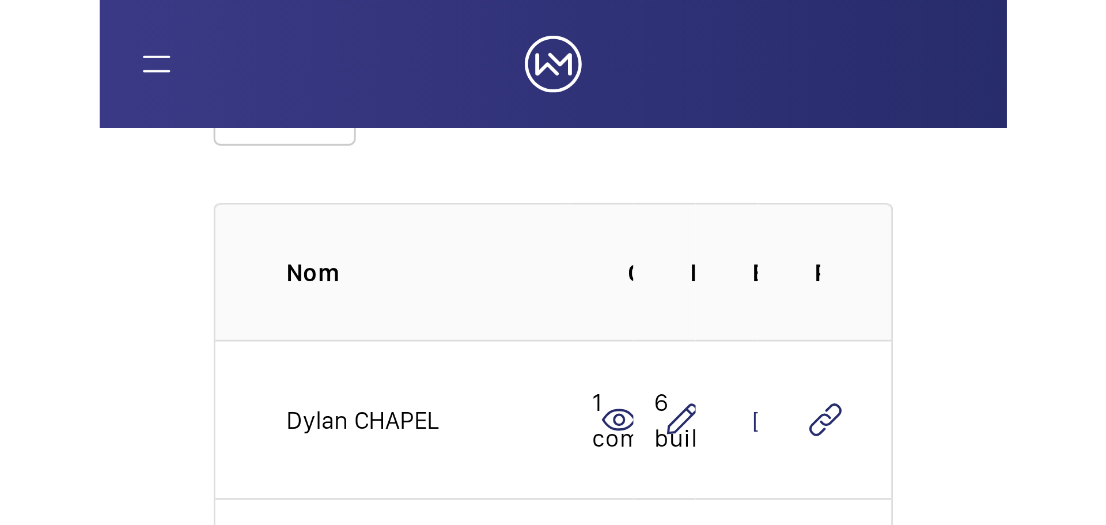
scroll to position [94, 0]
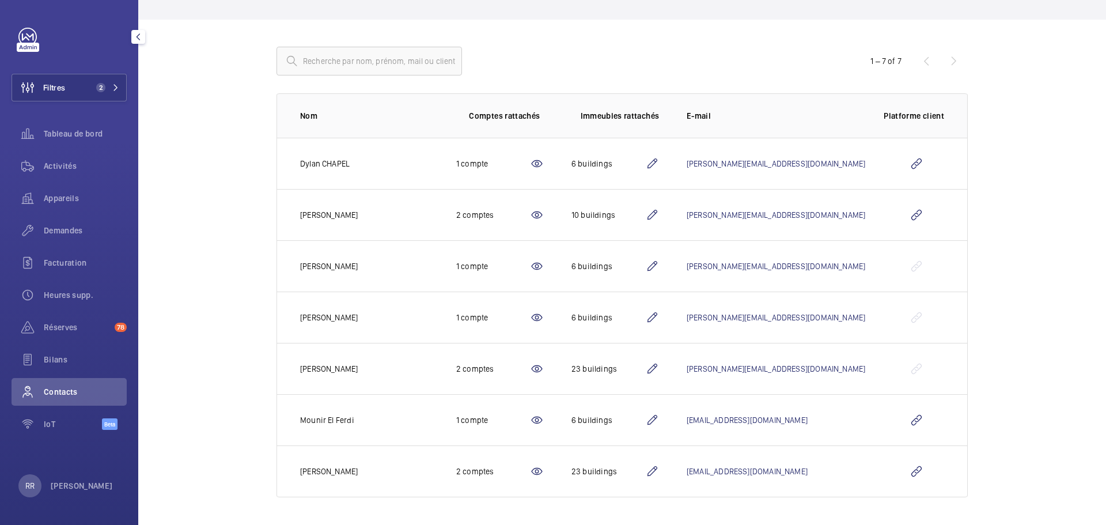
click at [67, 163] on span "Activités" at bounding box center [85, 166] width 83 height 12
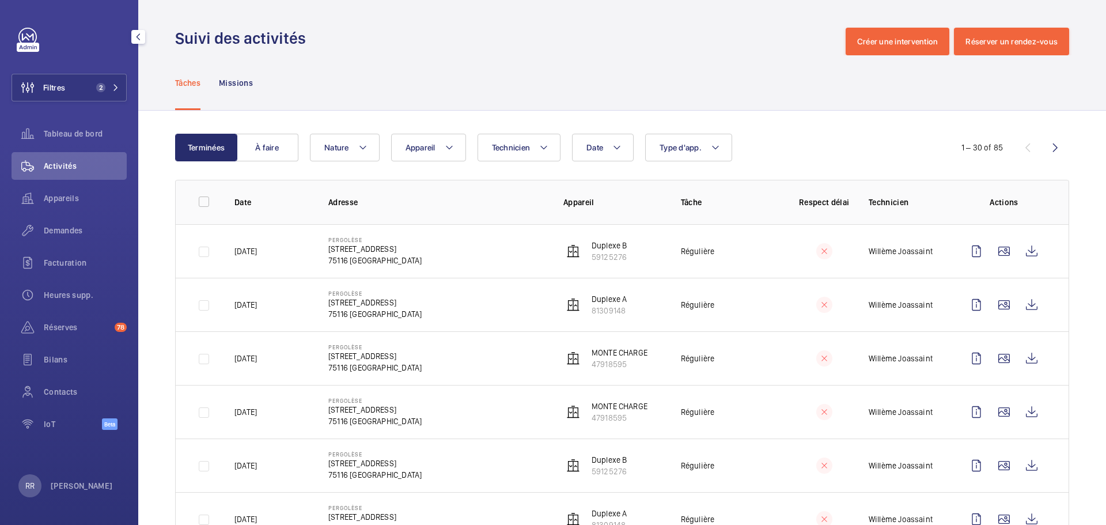
click at [74, 93] on button "Filtres 2" at bounding box center [69, 88] width 115 height 28
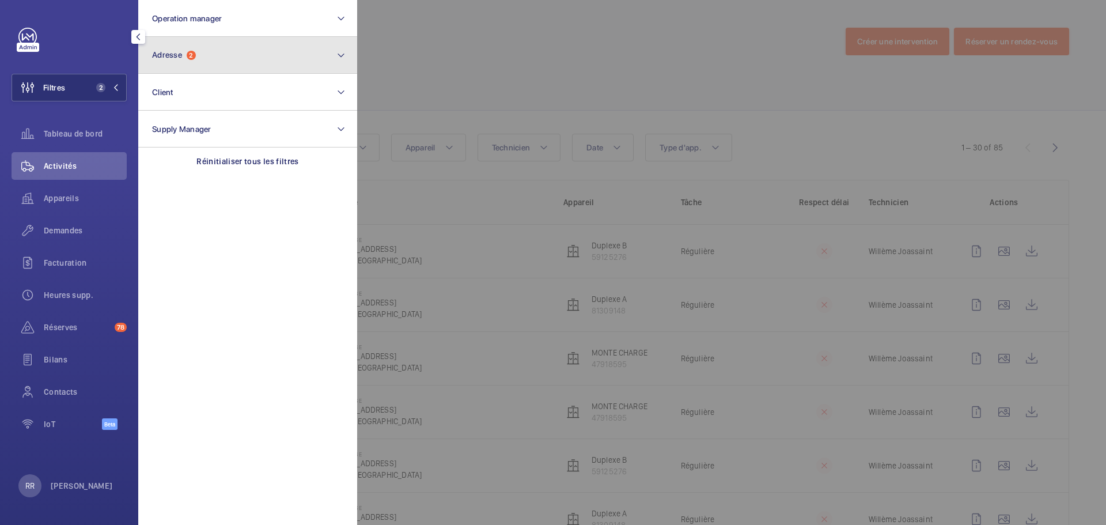
click at [175, 62] on button "Adresse 2" at bounding box center [247, 55] width 219 height 37
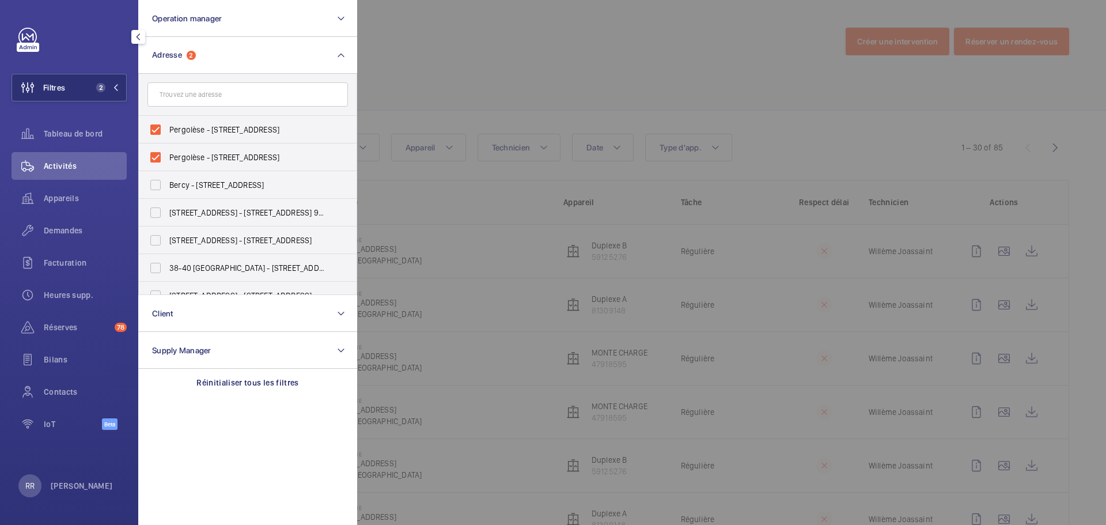
click at [150, 127] on label "Pergolèse - [STREET_ADDRESS]" at bounding box center [239, 130] width 200 height 28
click at [150, 127] on input "Pergolèse - [STREET_ADDRESS]" at bounding box center [155, 129] width 23 height 23
checkbox input "false"
click at [154, 156] on label "Pergolèse - [STREET_ADDRESS]" at bounding box center [239, 157] width 200 height 28
click at [154, 156] on input "Pergolèse - [STREET_ADDRESS]" at bounding box center [155, 157] width 23 height 23
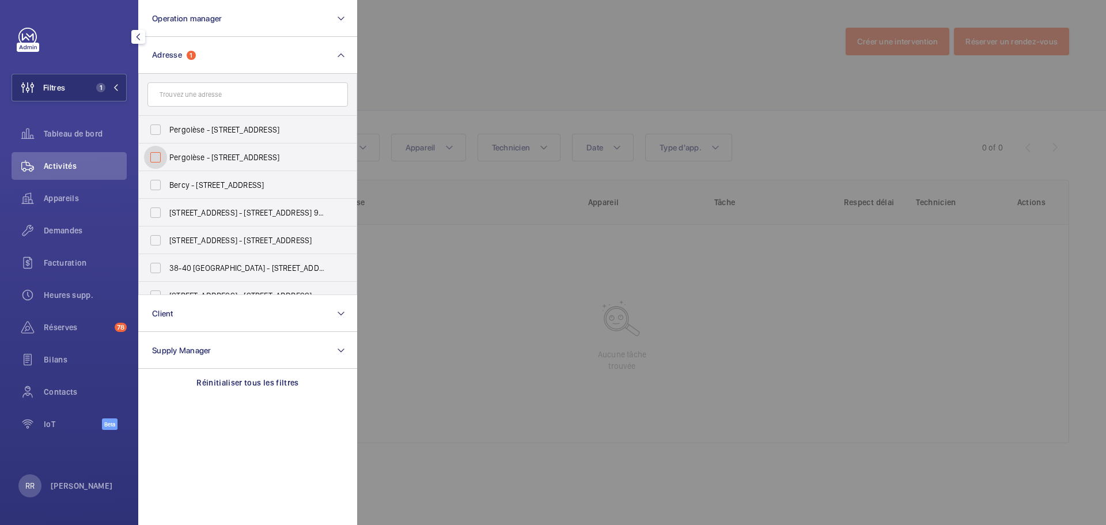
checkbox input "false"
click at [200, 102] on input "text" at bounding box center [247, 94] width 200 height 24
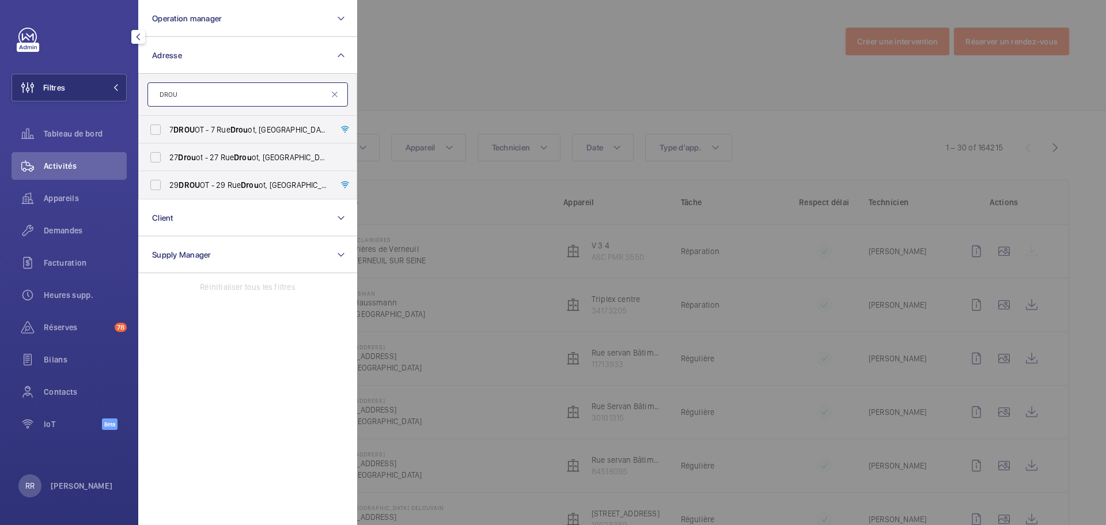
type input "DROU"
click at [158, 127] on label "7 DROU OT - [STREET_ADDRESS]" at bounding box center [239, 130] width 200 height 28
click at [158, 127] on input "7 DROU OT - [STREET_ADDRESS]" at bounding box center [155, 129] width 23 height 23
checkbox input "true"
click at [447, 65] on div at bounding box center [910, 262] width 1106 height 525
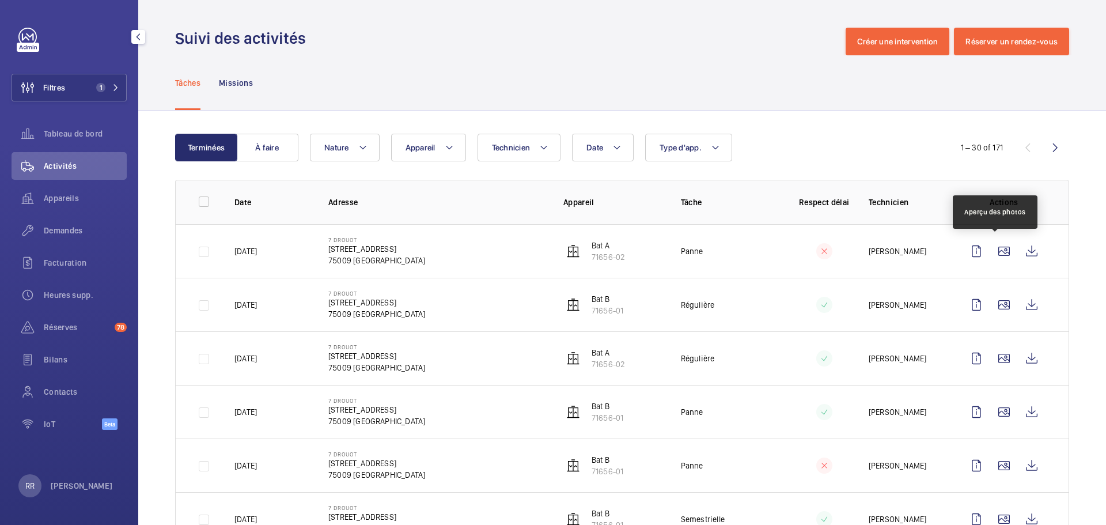
click at [829, 255] on wm-front-icon-button at bounding box center [1004, 251] width 28 height 28
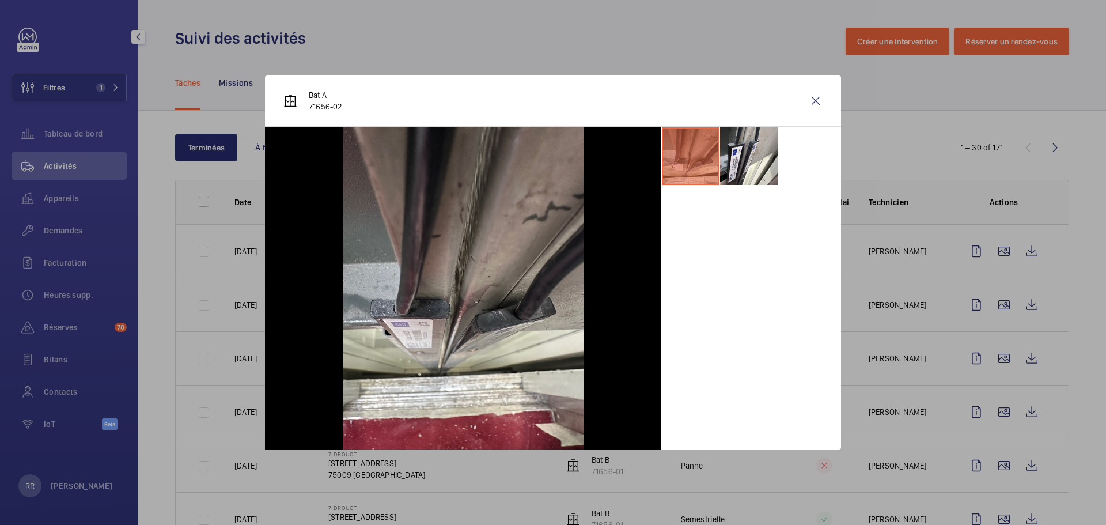
click at [743, 177] on li at bounding box center [749, 156] width 58 height 58
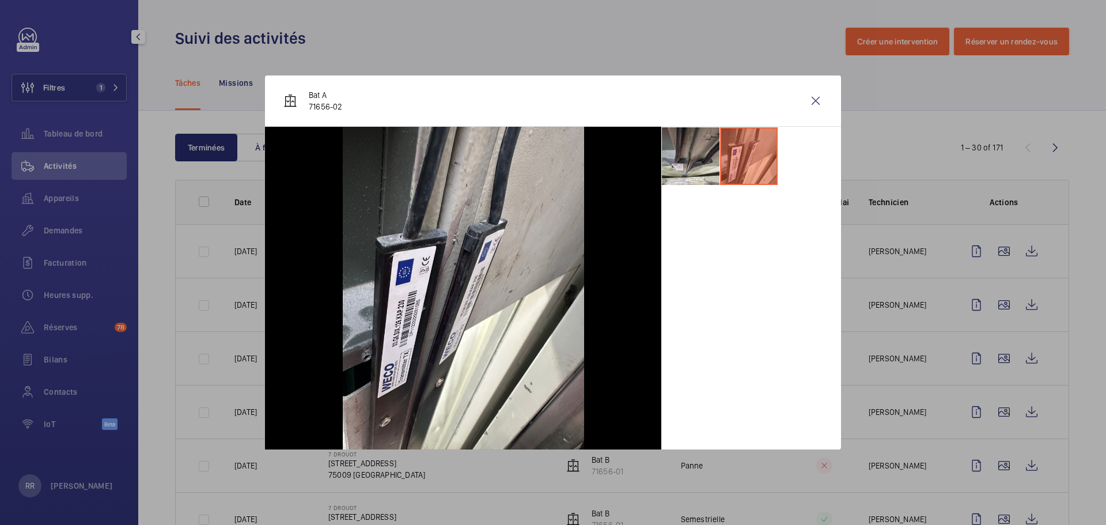
click at [665, 159] on li at bounding box center [691, 156] width 58 height 58
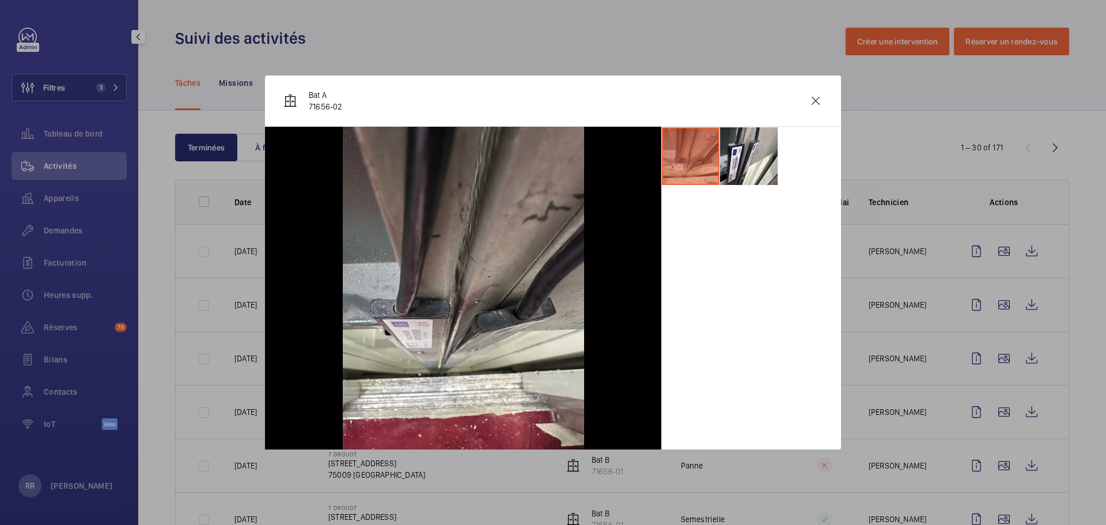
click at [829, 307] on div at bounding box center [553, 262] width 1106 height 525
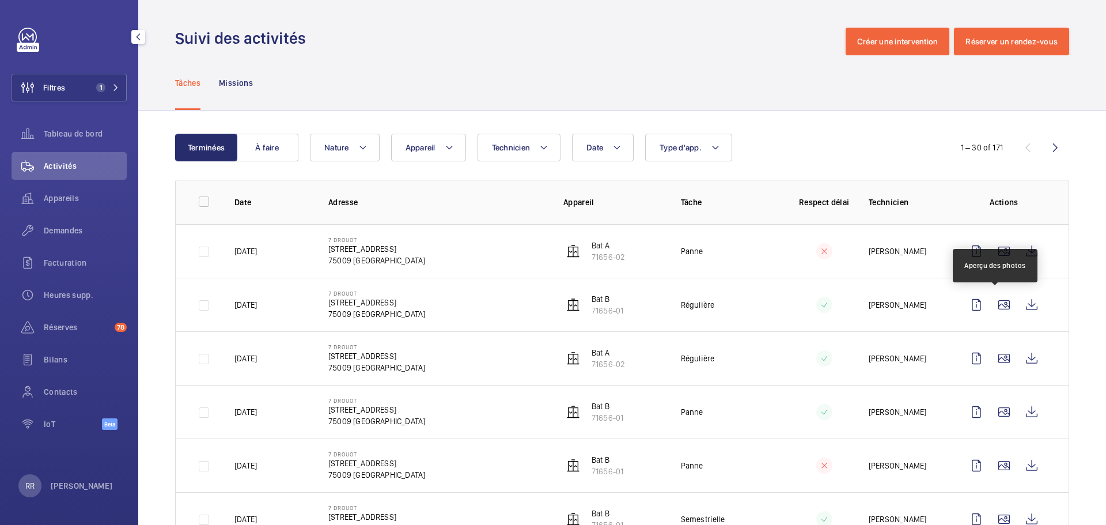
click at [829, 307] on wm-front-icon-button at bounding box center [1004, 305] width 28 height 28
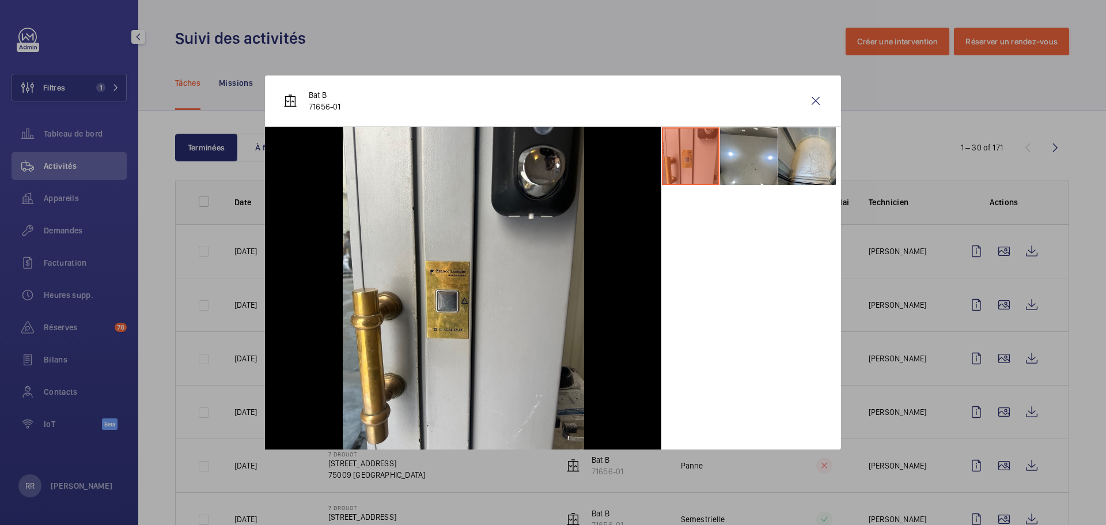
click at [829, 363] on div at bounding box center [553, 262] width 1106 height 525
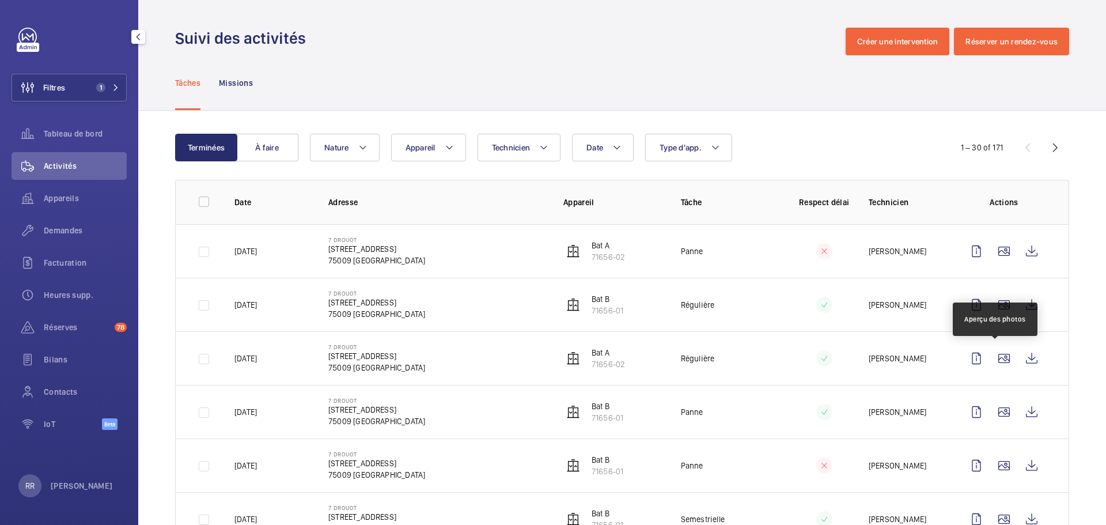
click at [829, 363] on wm-front-icon-button at bounding box center [1004, 358] width 28 height 28
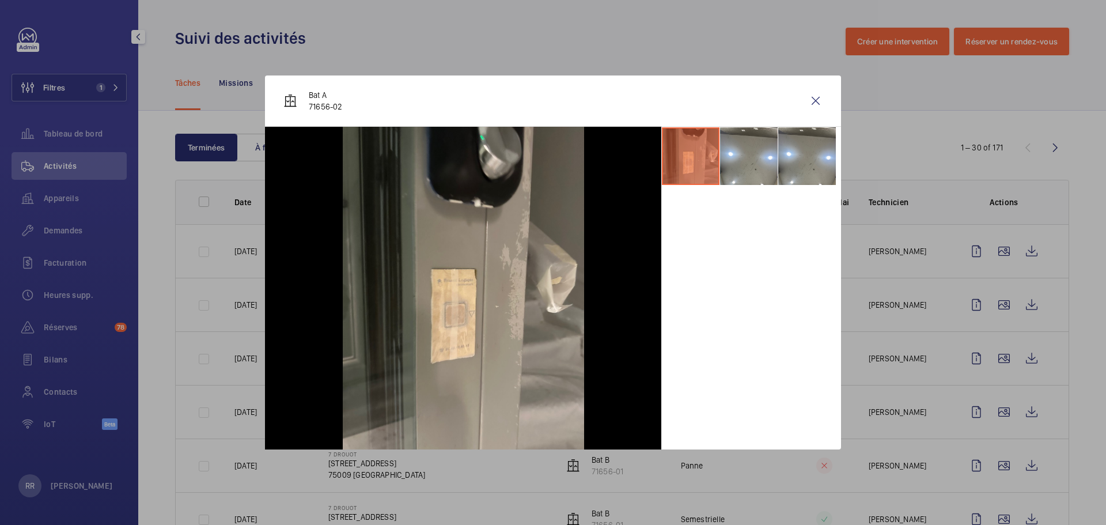
click at [829, 416] on div at bounding box center [553, 262] width 1106 height 525
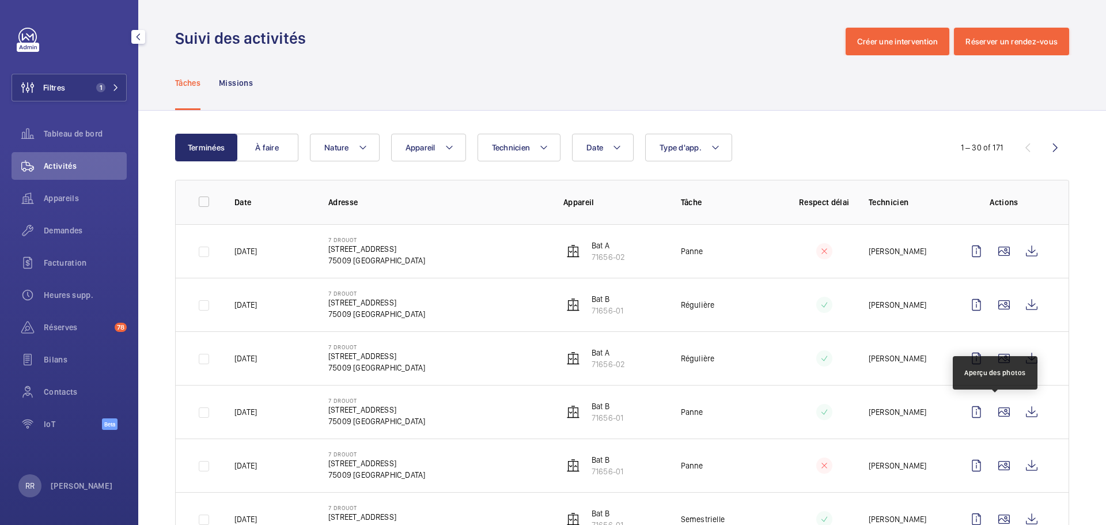
click at [829, 416] on wm-front-icon-button at bounding box center [1004, 412] width 28 height 28
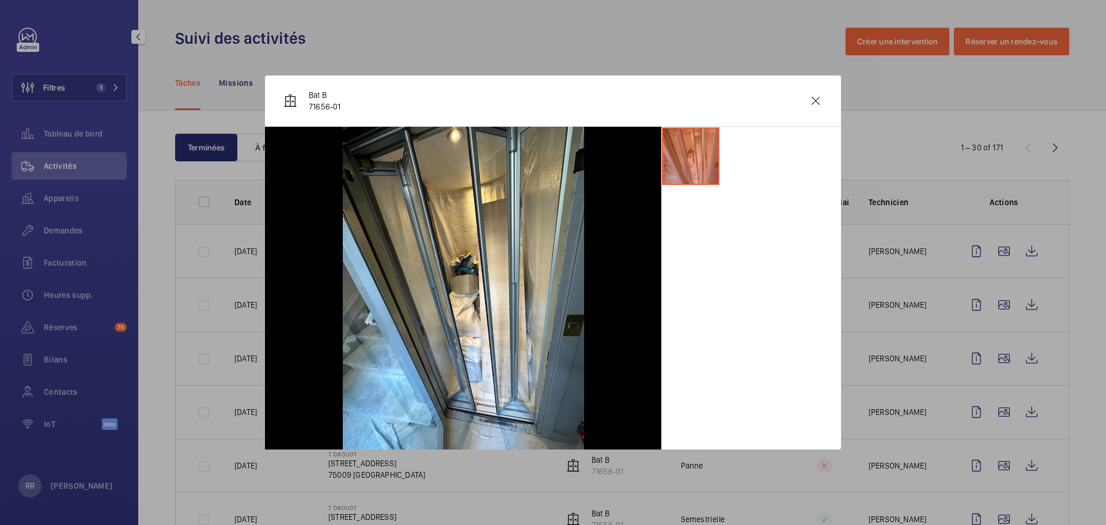
click at [816, 100] on wm-front-icon-button at bounding box center [816, 101] width 28 height 28
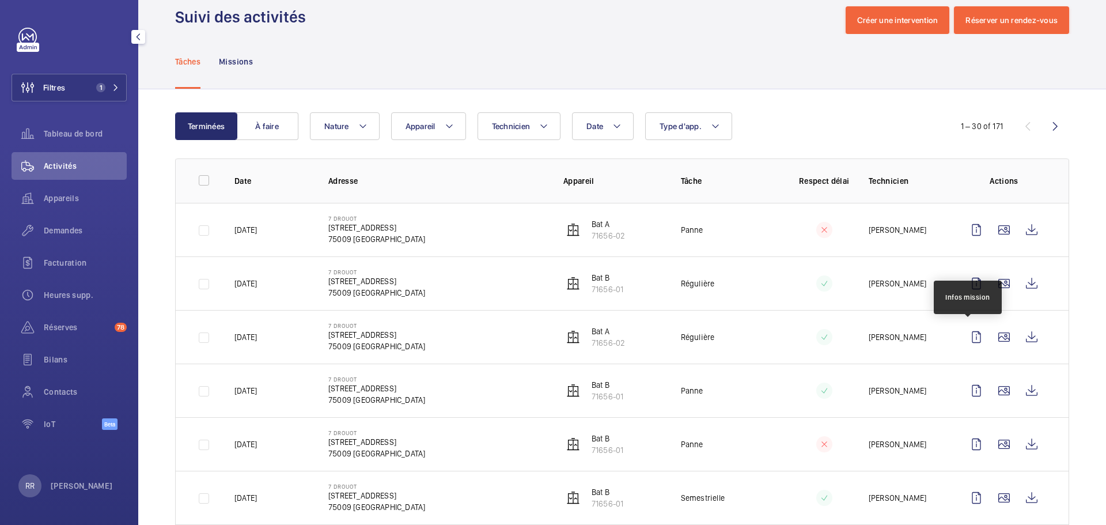
scroll to position [22, 0]
click at [428, 126] on span "Appareil" at bounding box center [420, 125] width 30 height 9
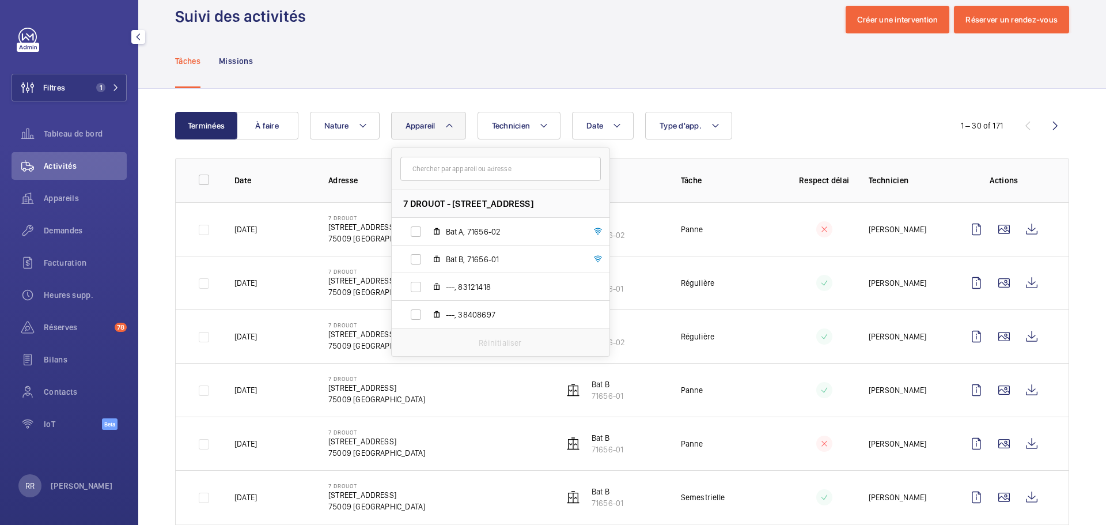
click at [417, 228] on label "Bat A, 71656-02" at bounding box center [491, 232] width 199 height 28
click at [417, 228] on input "Bat A, 71656-02" at bounding box center [415, 231] width 23 height 23
checkbox input "true"
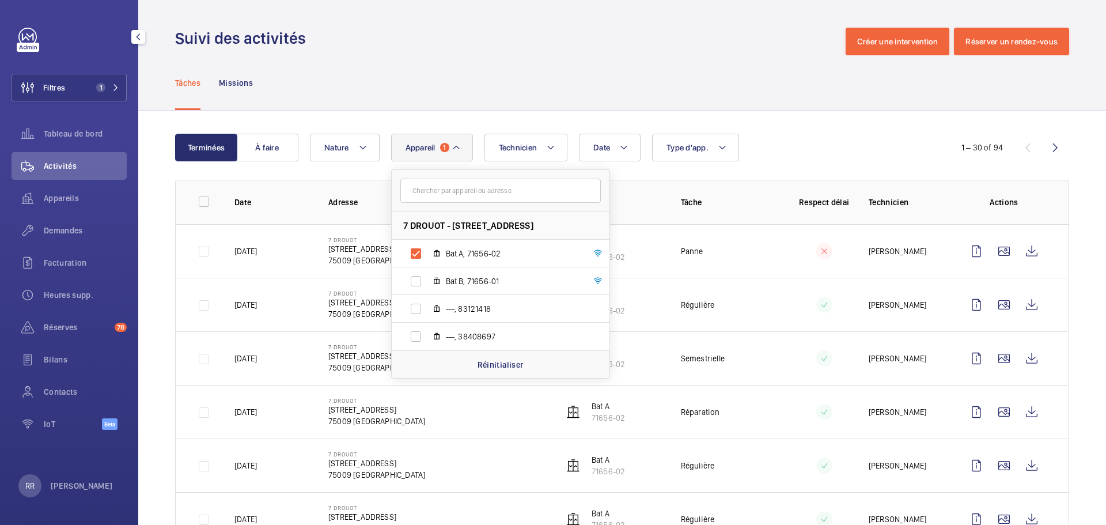
click at [416, 277] on label "Bat B, 71656-01" at bounding box center [491, 281] width 199 height 28
click at [416, 277] on input "Bat B, 71656-01" at bounding box center [415, 281] width 23 height 23
checkbox input "true"
click at [416, 312] on label "---, 83121418" at bounding box center [491, 309] width 199 height 28
click at [416, 312] on input "---, 83121418" at bounding box center [415, 308] width 23 height 23
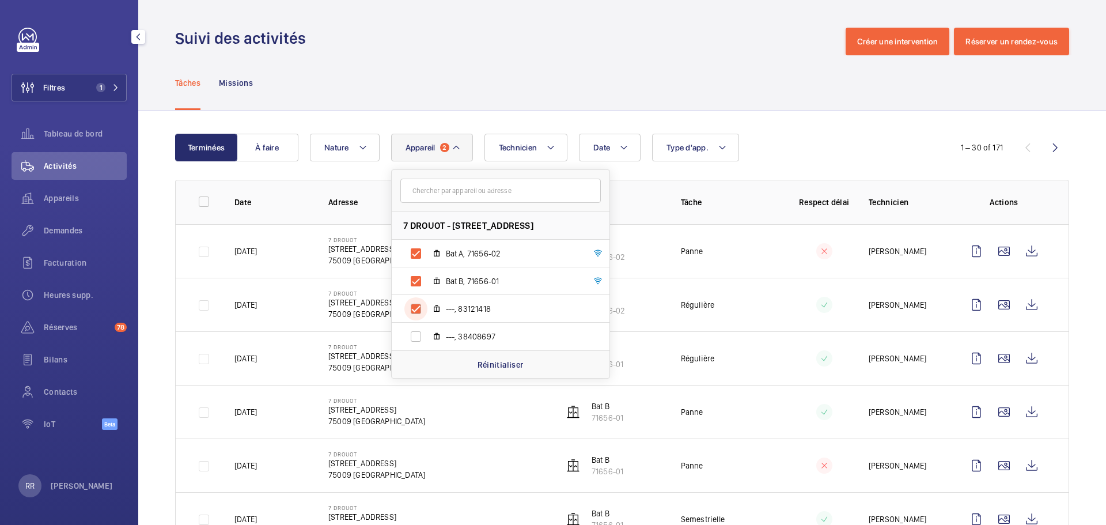
checkbox input "true"
click at [416, 335] on label "---, 38408697" at bounding box center [491, 337] width 199 height 28
click at [416, 335] on input "---, 38408697" at bounding box center [415, 336] width 23 height 23
checkbox input "true"
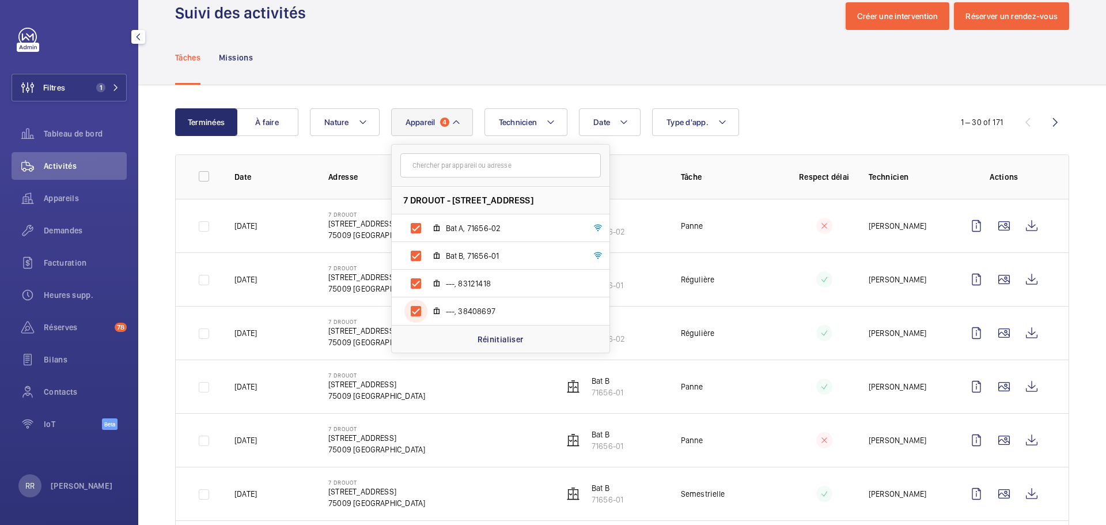
scroll to position [25, 0]
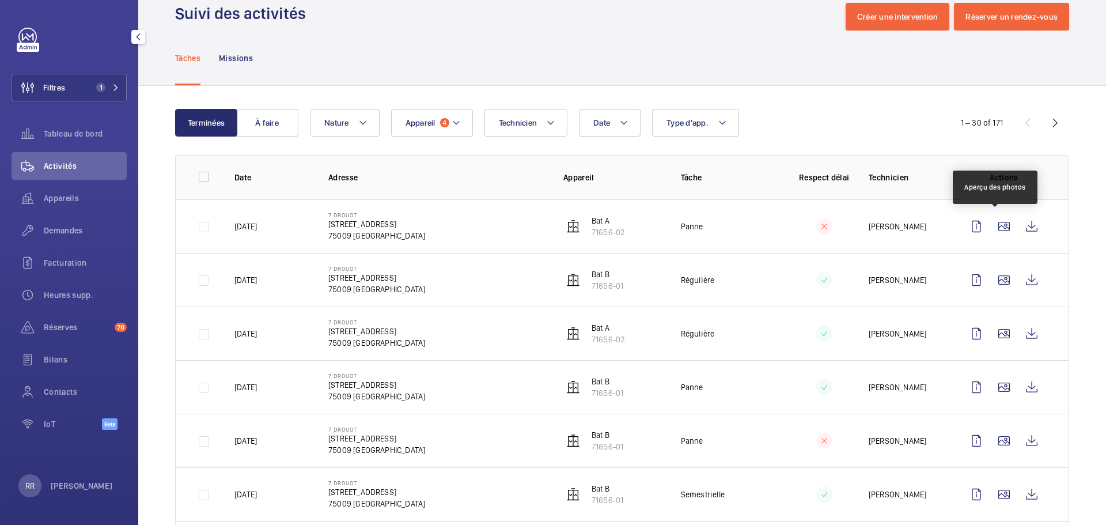
click at [829, 227] on wm-front-icon-button at bounding box center [1004, 227] width 28 height 28
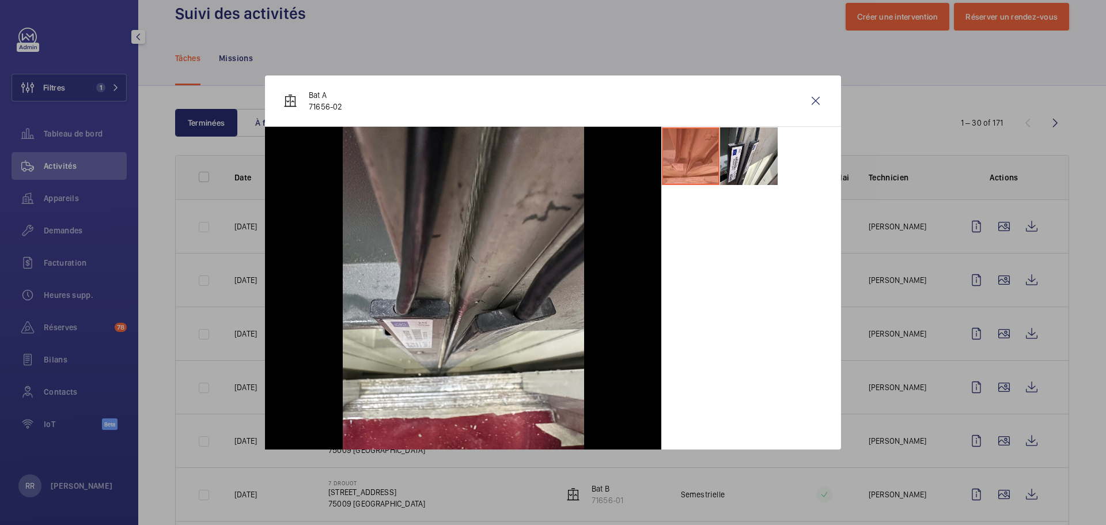
click at [829, 278] on div at bounding box center [553, 262] width 1106 height 525
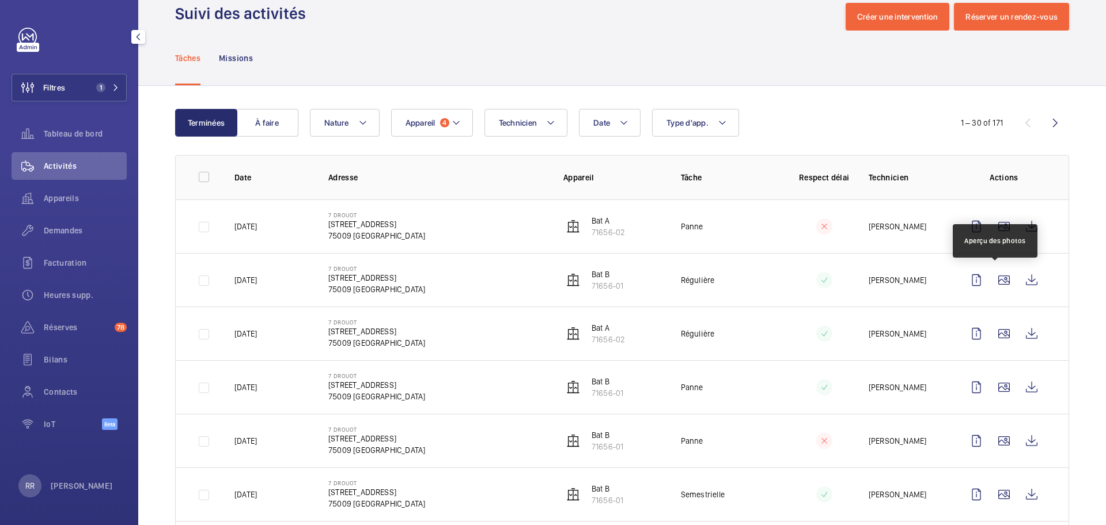
click at [829, 278] on wm-front-icon-button at bounding box center [1004, 280] width 28 height 28
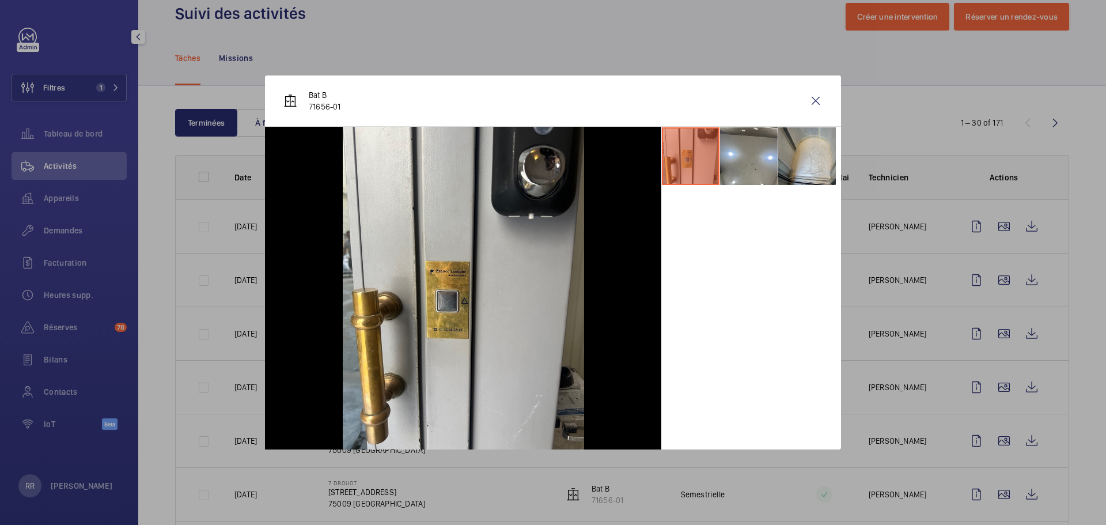
click at [829, 341] on div at bounding box center [553, 262] width 1106 height 525
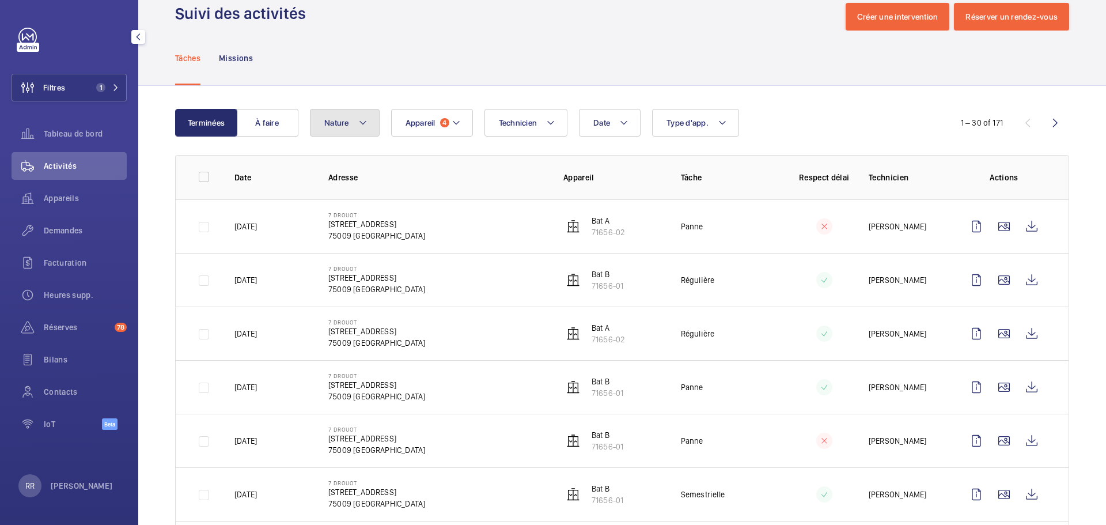
click at [348, 116] on button "Nature" at bounding box center [345, 123] width 70 height 28
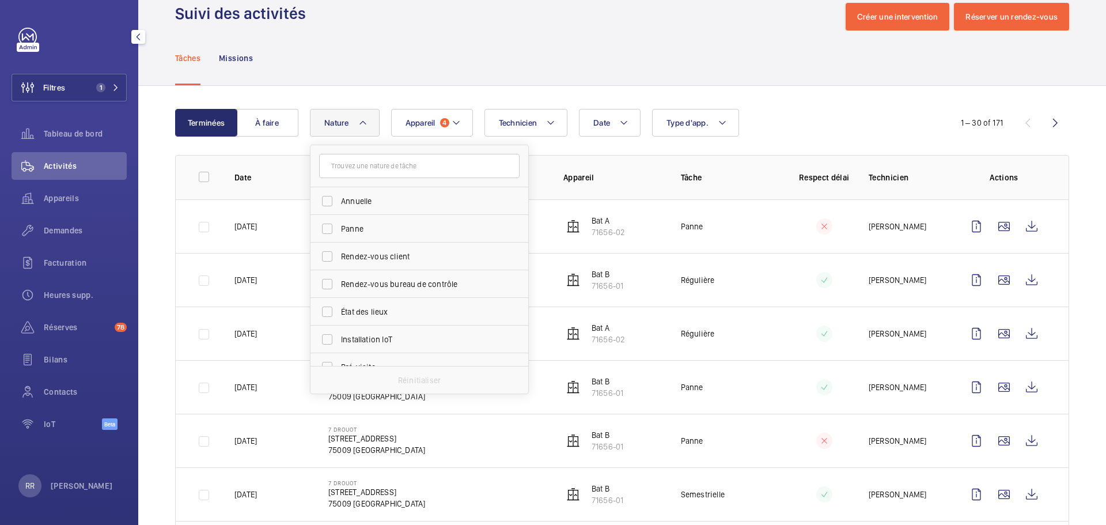
click at [325, 204] on label "Annuelle" at bounding box center [410, 201] width 200 height 28
click at [325, 204] on input "Annuelle" at bounding box center [327, 200] width 23 height 23
checkbox input "true"
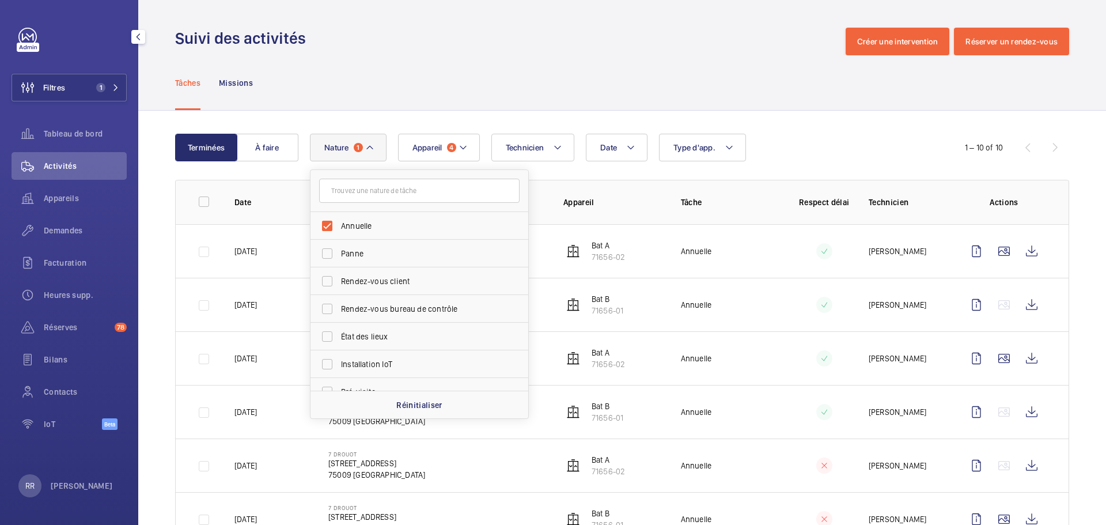
click at [829, 274] on div "Terminées À faire Date Technicien Appareil 4 Type d'app. Nature 1 [PERSON_NAME]…" at bounding box center [622, 449] width 968 height 677
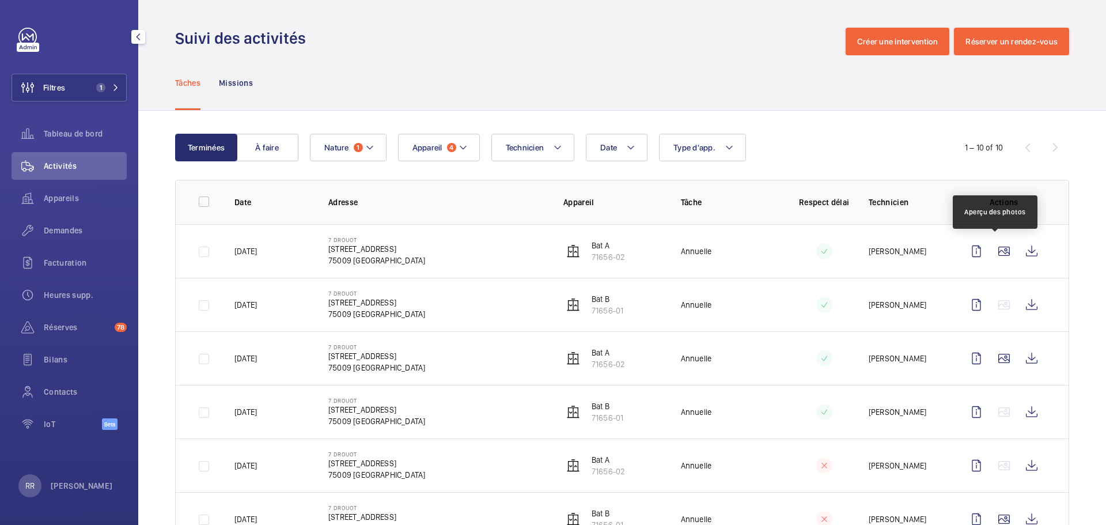
click at [829, 249] on wm-front-icon-button at bounding box center [1004, 251] width 28 height 28
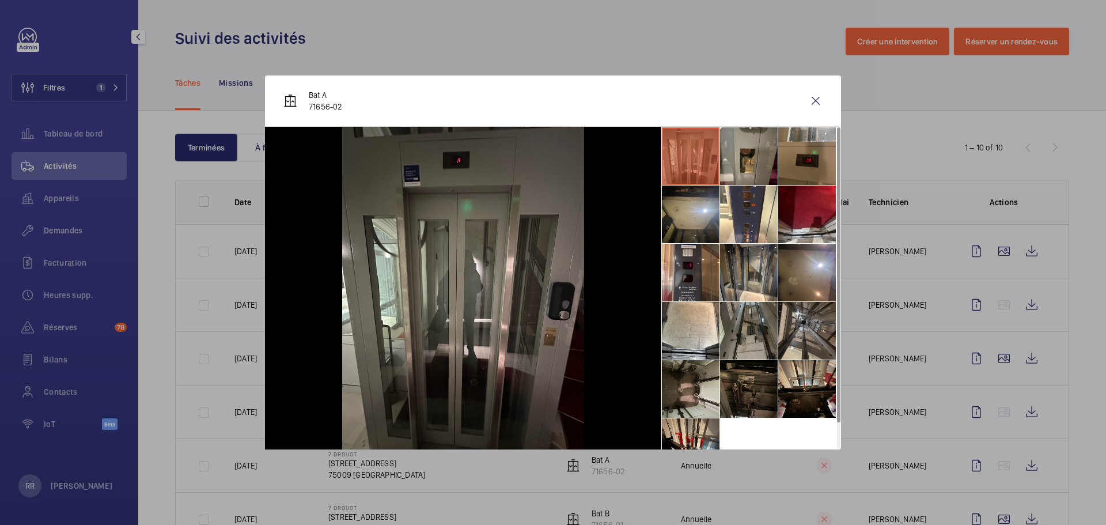
click at [697, 433] on li at bounding box center [691, 447] width 58 height 58
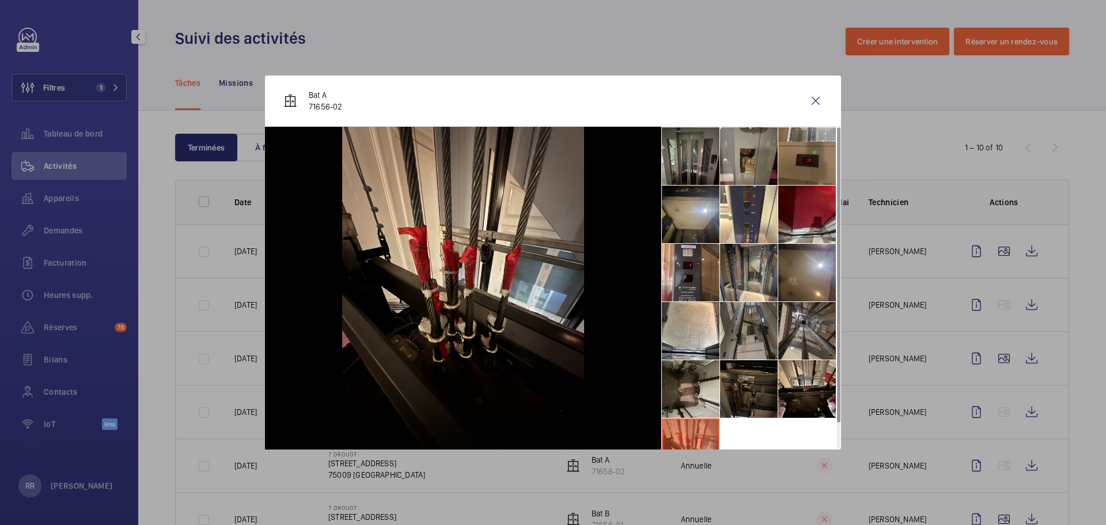
click at [698, 210] on li at bounding box center [691, 214] width 58 height 58
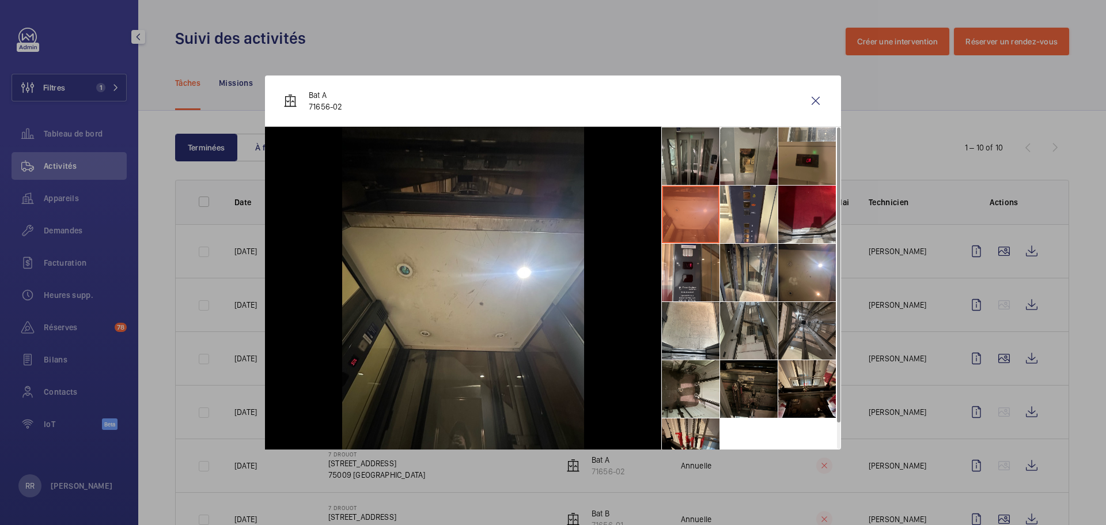
click at [694, 168] on li at bounding box center [691, 156] width 58 height 58
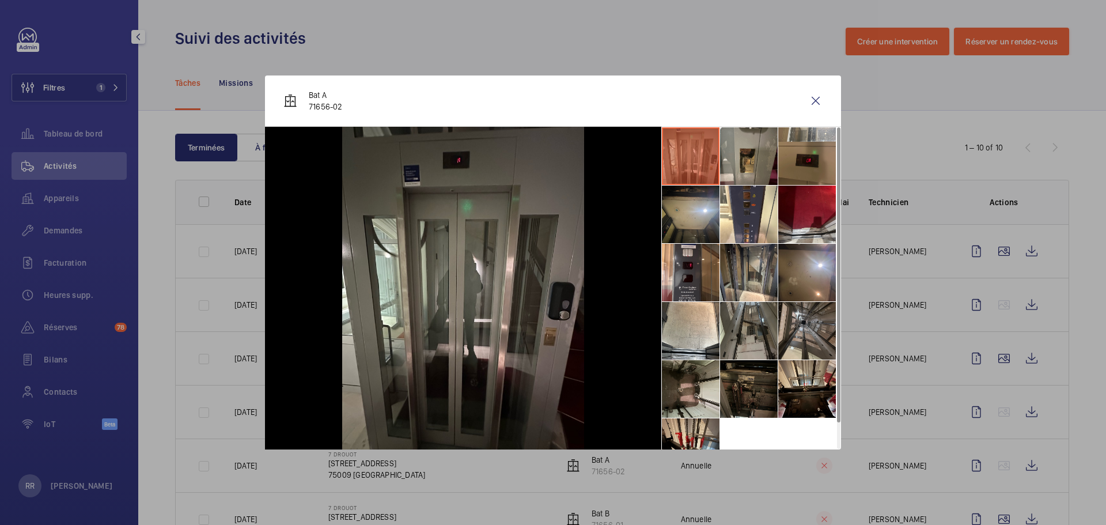
click at [760, 169] on li at bounding box center [749, 156] width 58 height 58
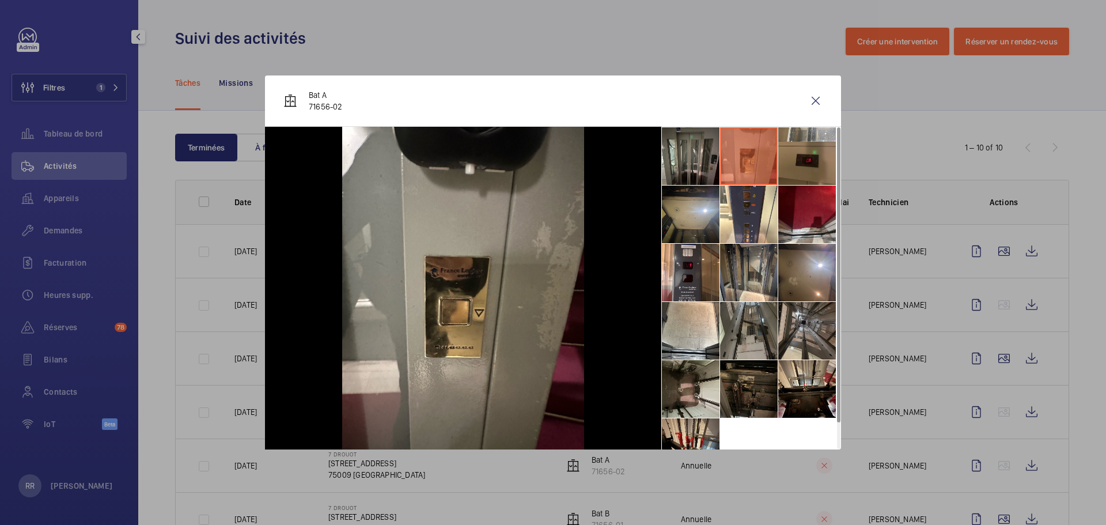
click at [791, 179] on li at bounding box center [807, 156] width 58 height 58
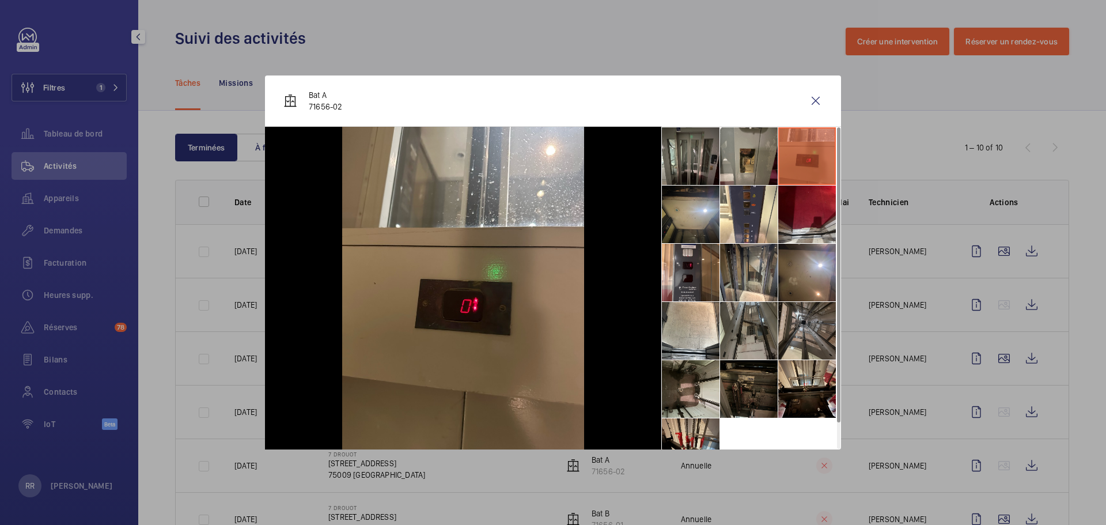
click at [804, 230] on li at bounding box center [807, 214] width 58 height 58
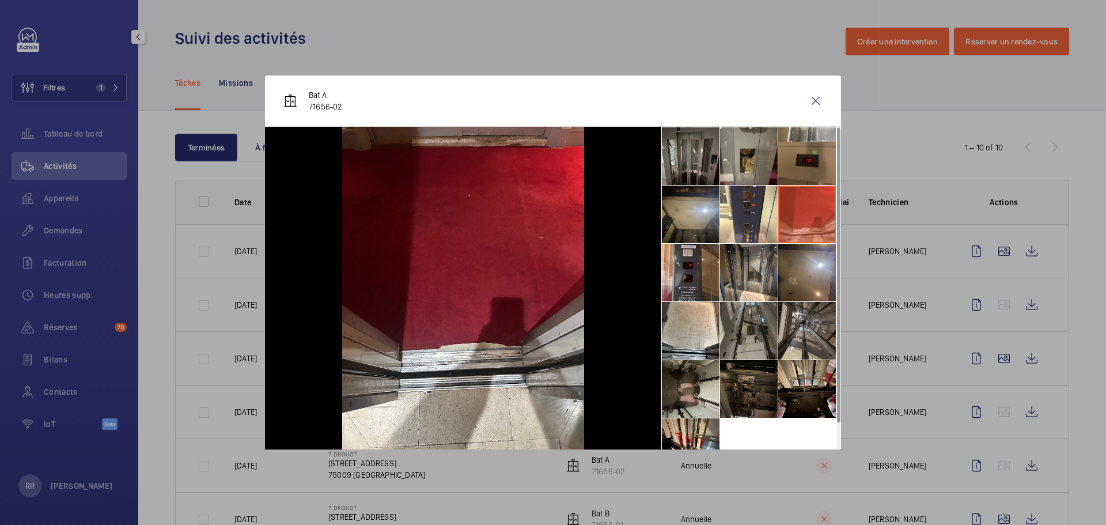
click at [741, 278] on li at bounding box center [749, 273] width 58 height 58
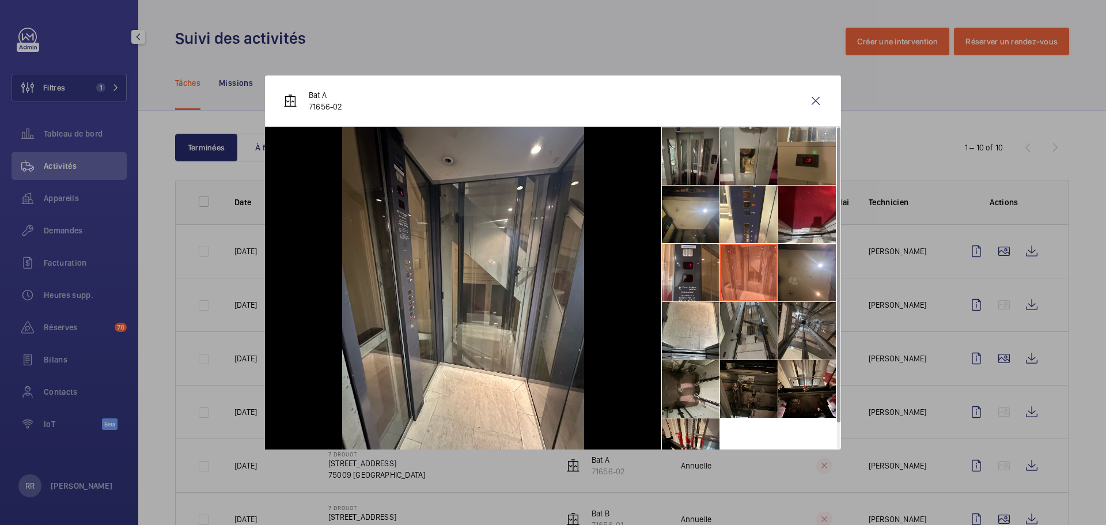
click at [754, 346] on li at bounding box center [749, 331] width 58 height 58
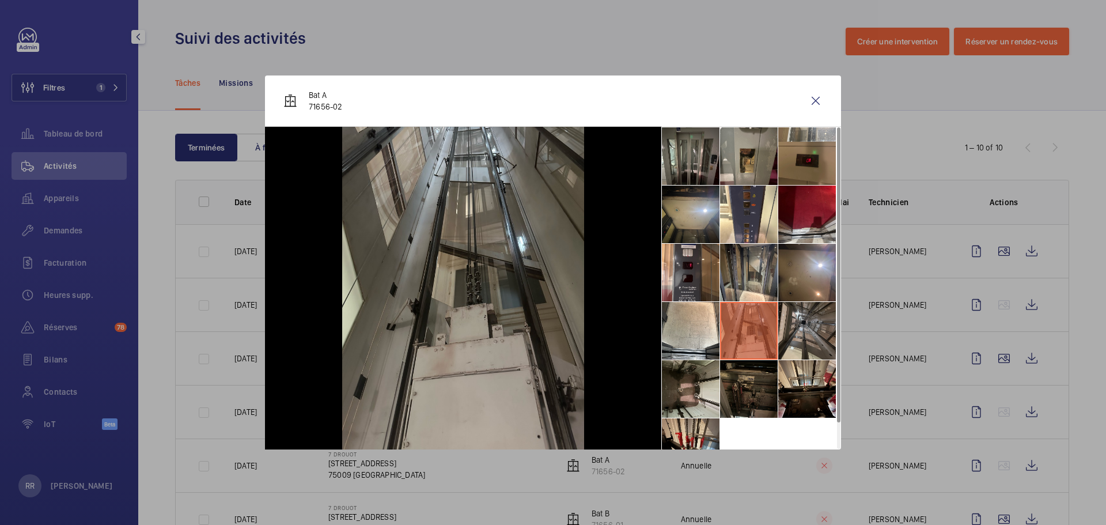
click at [748, 395] on li at bounding box center [749, 389] width 58 height 58
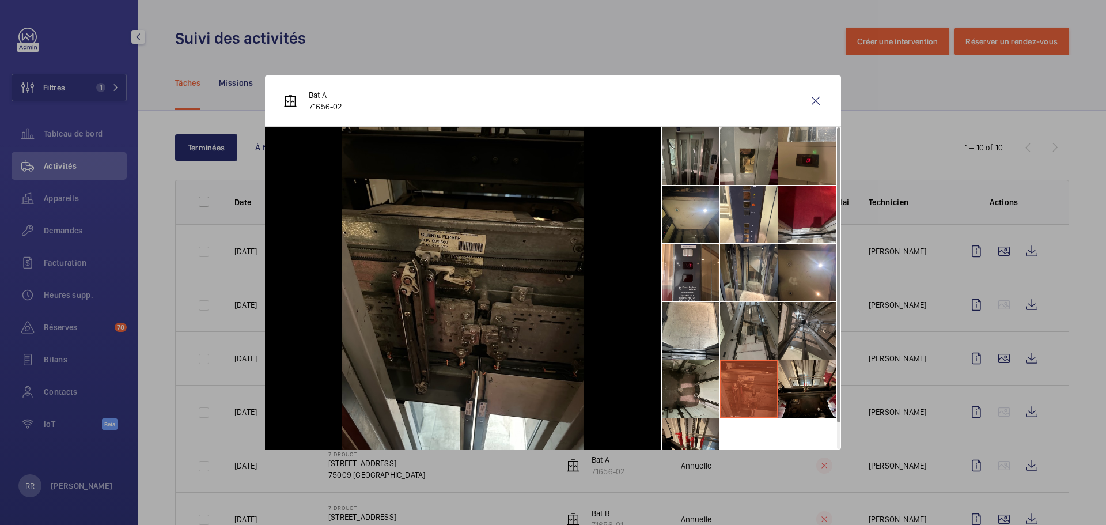
click at [795, 398] on li at bounding box center [807, 389] width 58 height 58
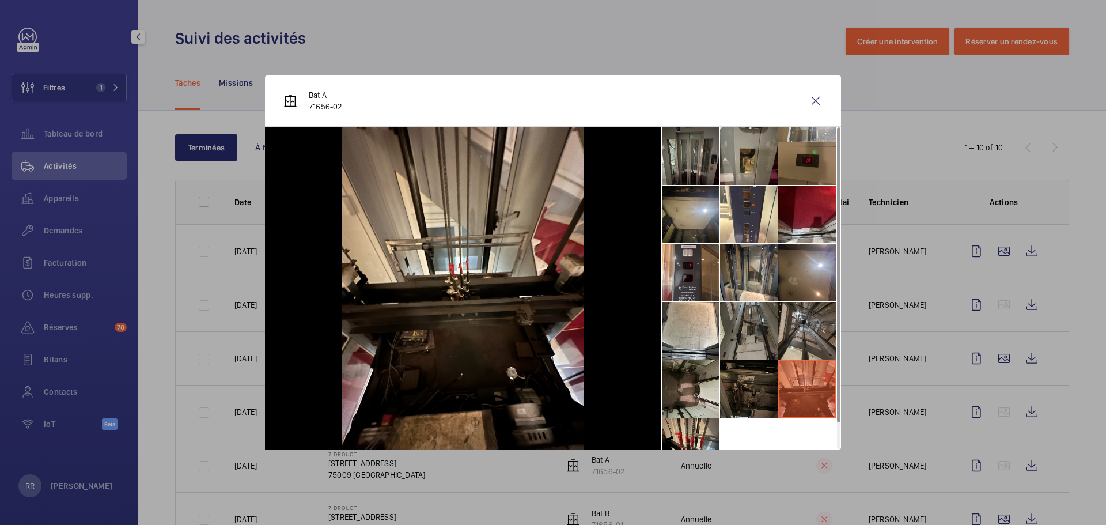
click at [685, 431] on li at bounding box center [691, 447] width 58 height 58
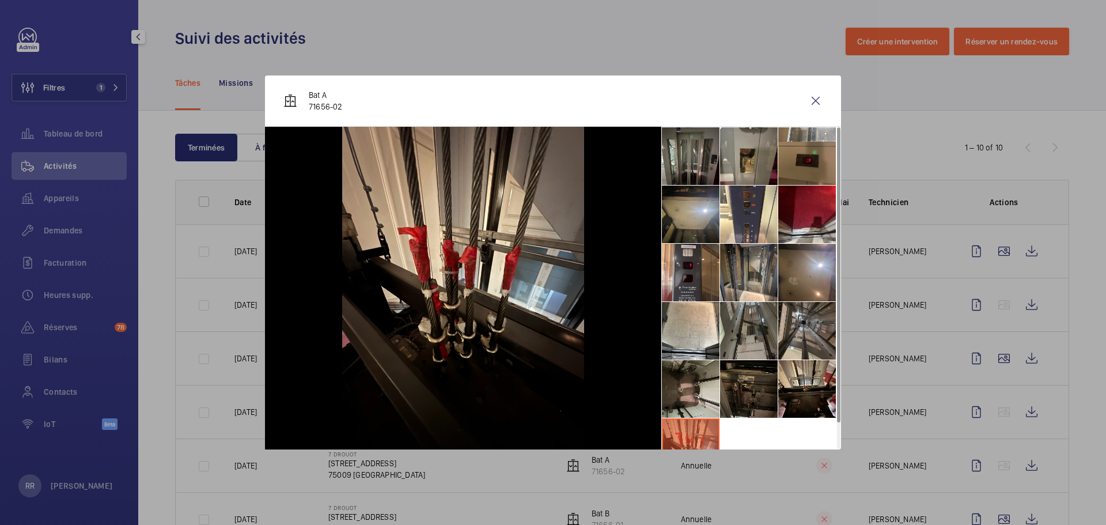
click at [828, 309] on li at bounding box center [807, 331] width 58 height 58
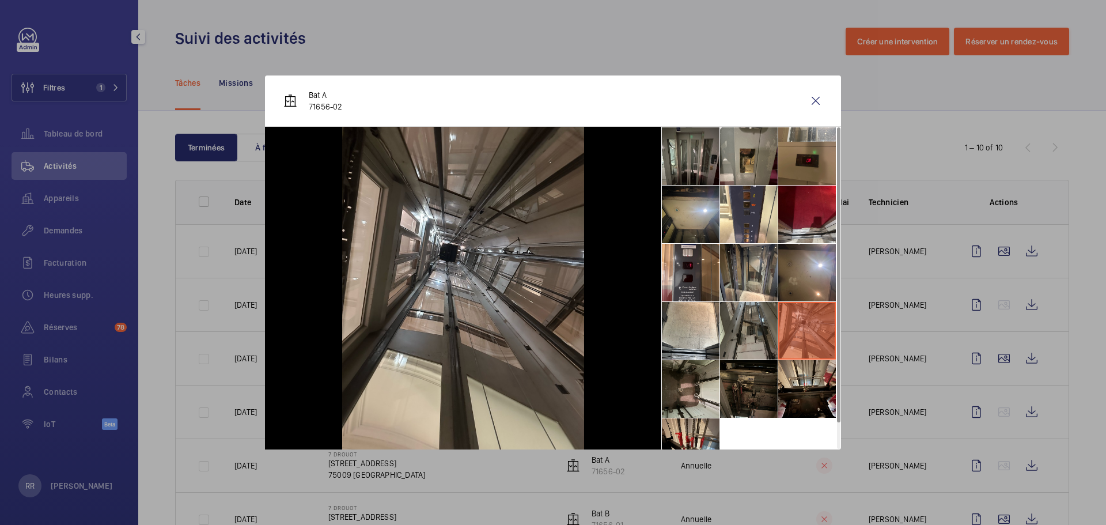
click at [756, 278] on li at bounding box center [749, 273] width 58 height 58
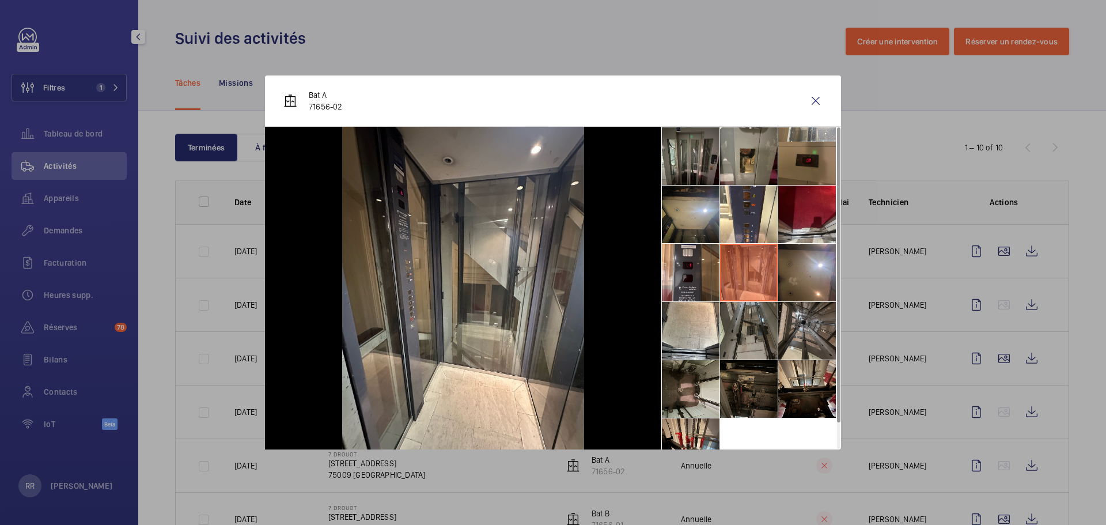
click at [683, 270] on li at bounding box center [691, 273] width 58 height 58
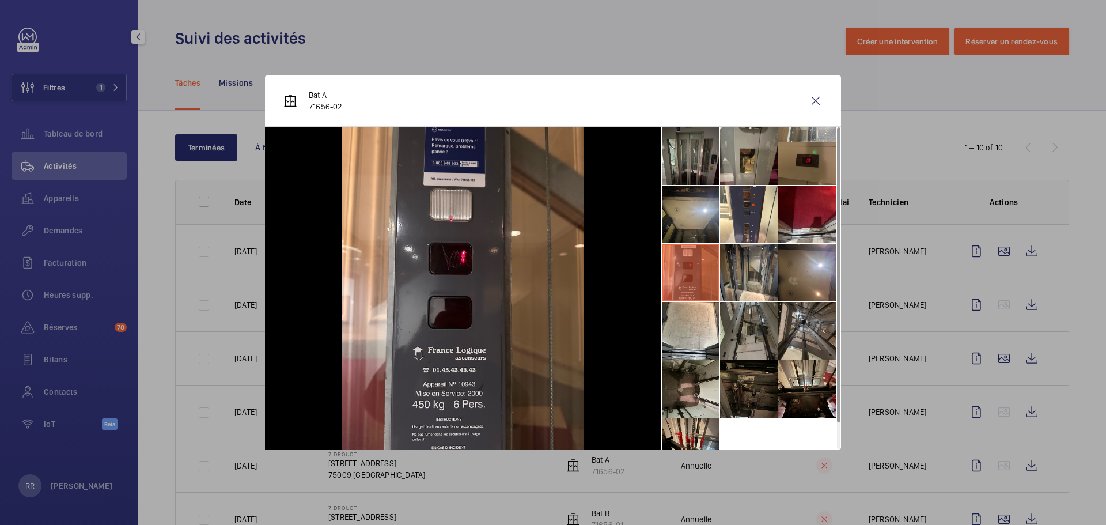
click at [688, 176] on li at bounding box center [691, 156] width 58 height 58
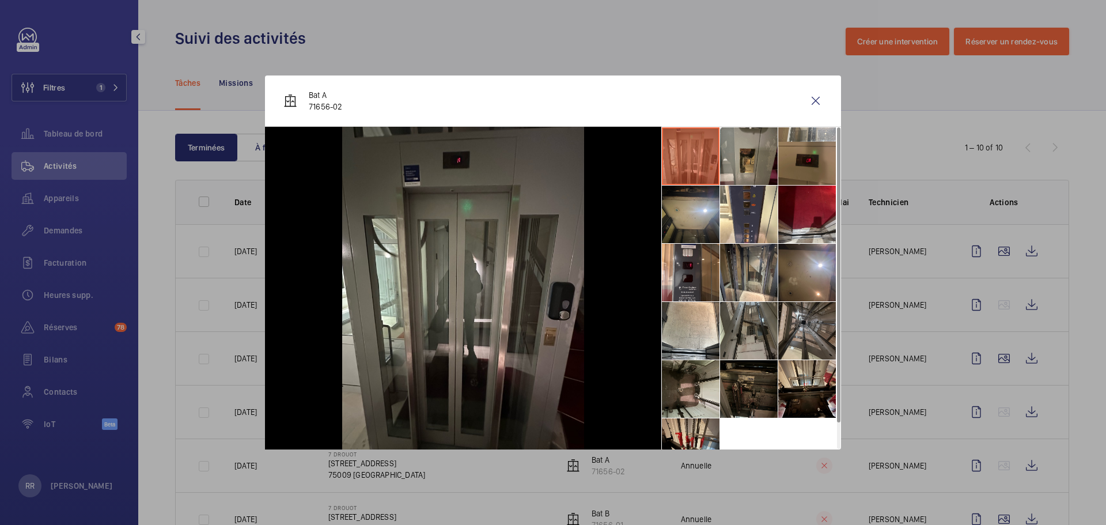
click at [745, 151] on li at bounding box center [749, 156] width 58 height 58
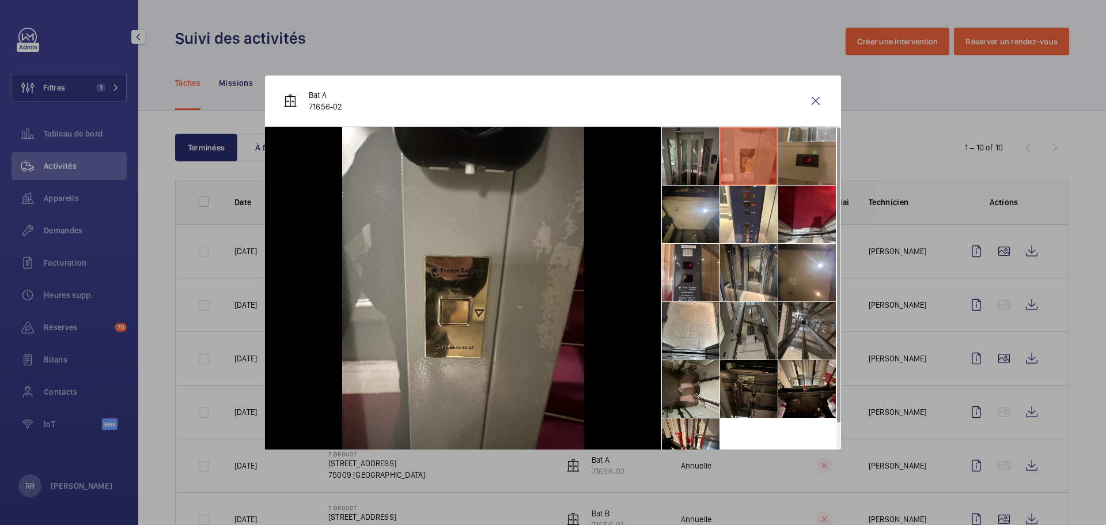
click at [797, 267] on li at bounding box center [807, 273] width 58 height 58
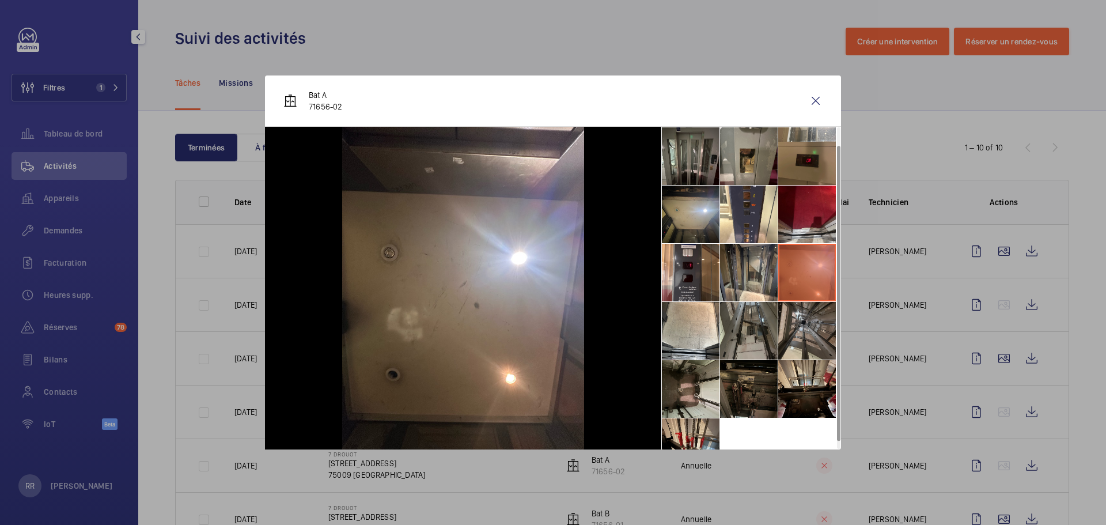
scroll to position [27, 0]
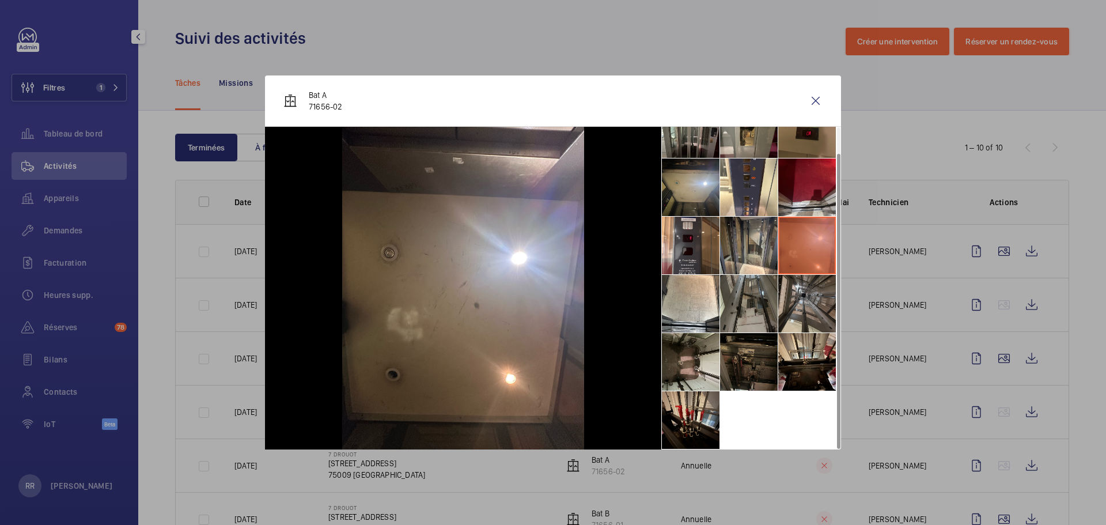
click at [684, 410] on li at bounding box center [691, 420] width 58 height 58
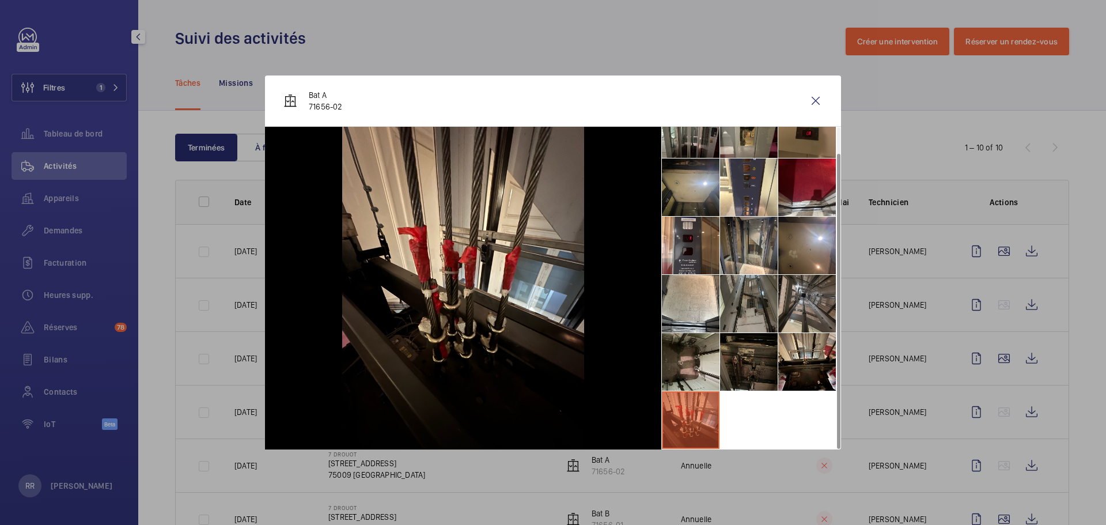
click at [829, 376] on div at bounding box center [553, 262] width 1106 height 525
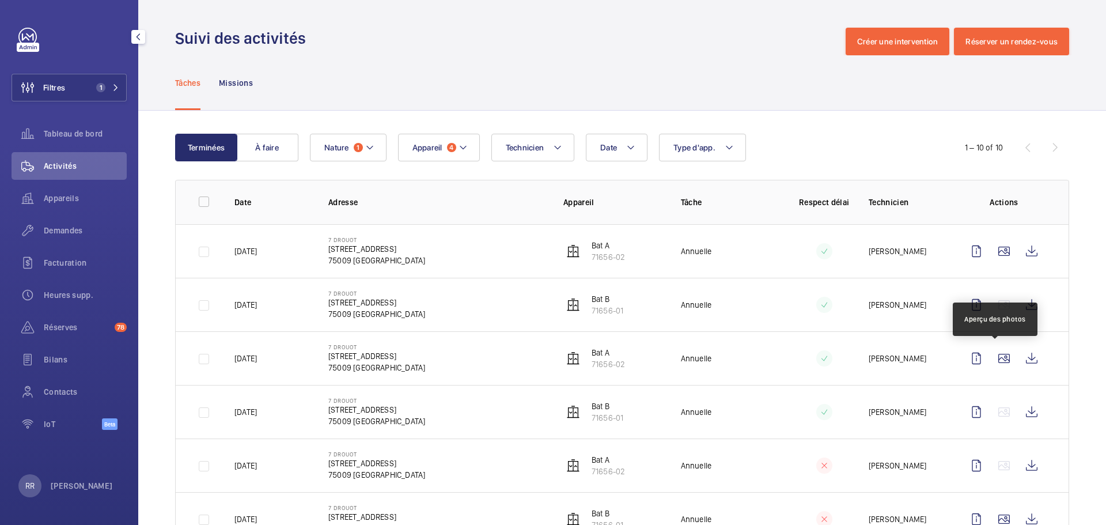
scroll to position [138, 0]
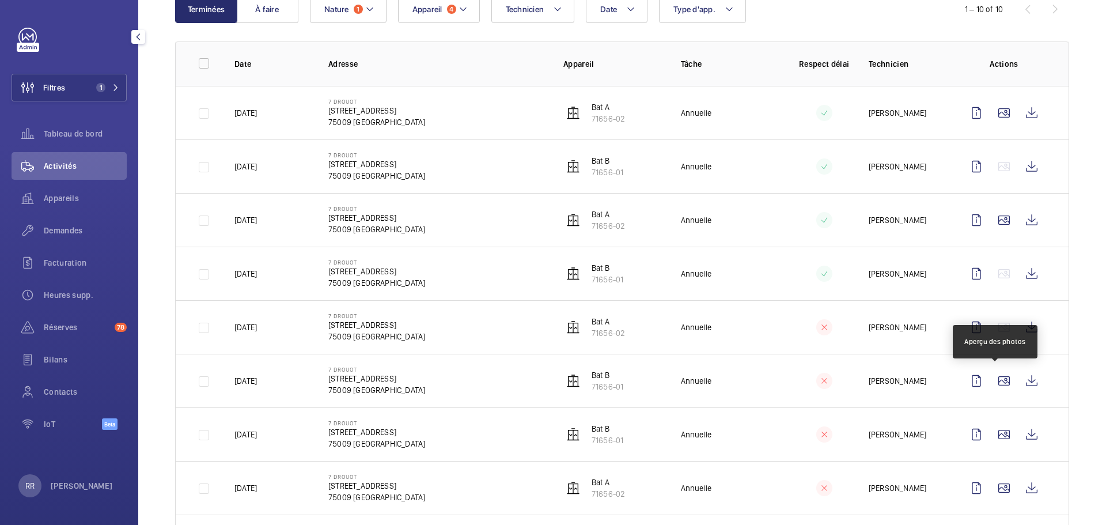
click at [829, 378] on wm-front-icon-button at bounding box center [1004, 381] width 28 height 28
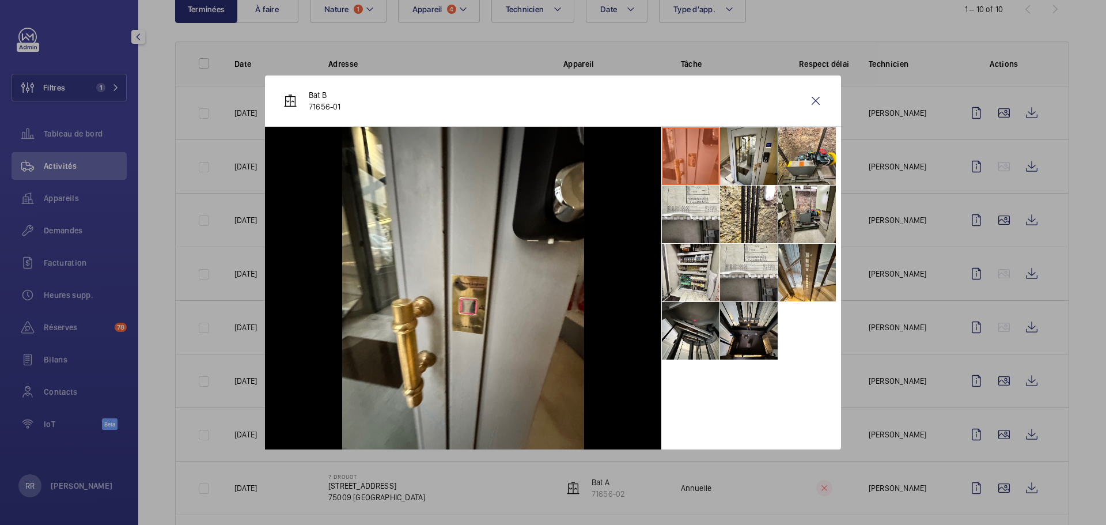
click at [749, 333] on li at bounding box center [749, 331] width 58 height 58
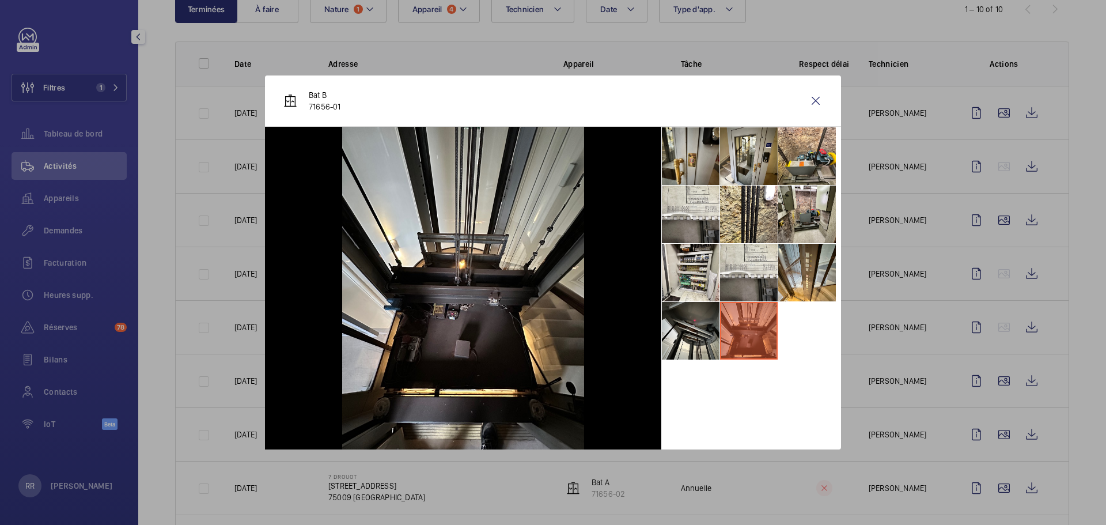
click at [686, 333] on li at bounding box center [691, 331] width 58 height 58
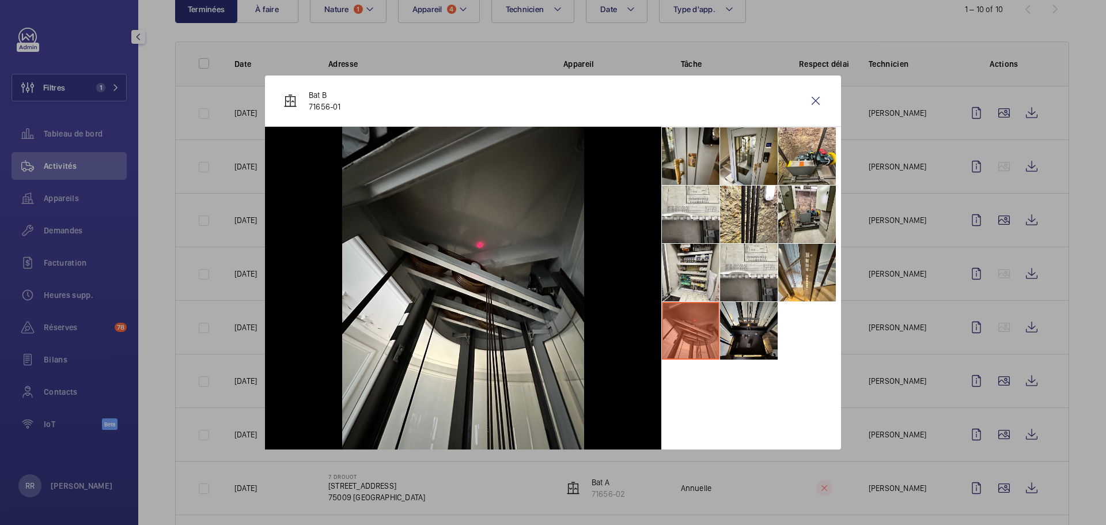
click at [688, 279] on li at bounding box center [691, 273] width 58 height 58
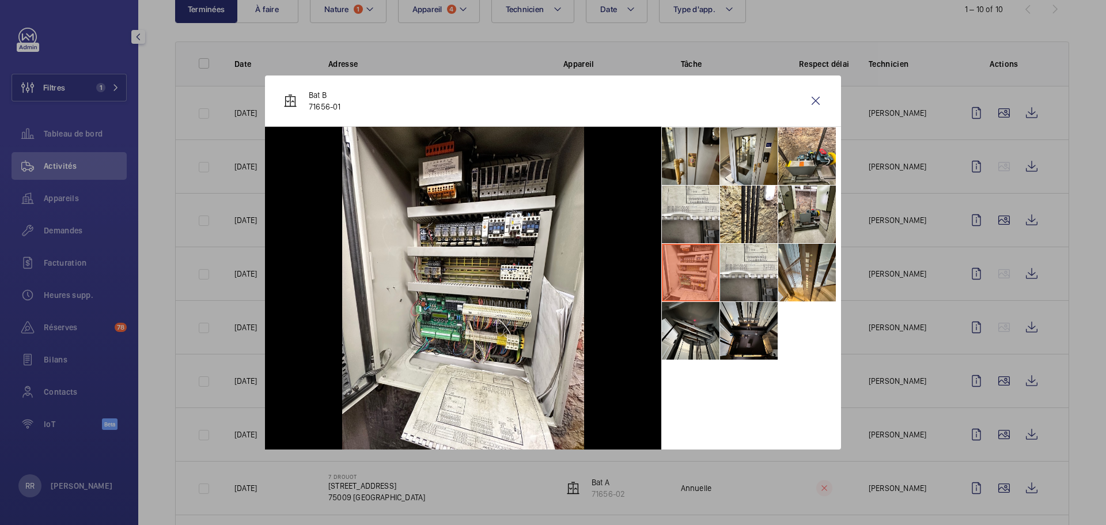
click at [699, 222] on li at bounding box center [691, 214] width 58 height 58
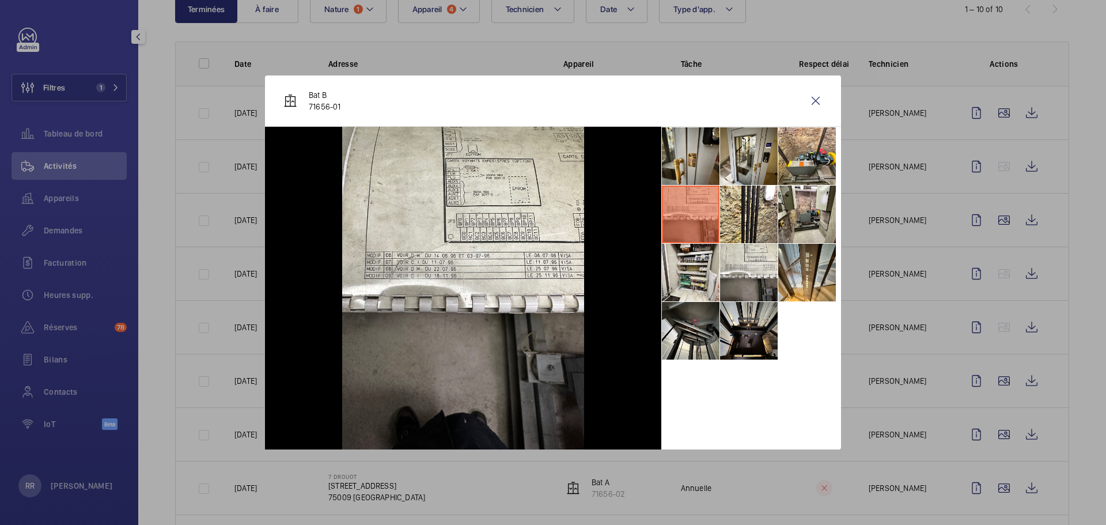
click at [689, 162] on li at bounding box center [691, 156] width 58 height 58
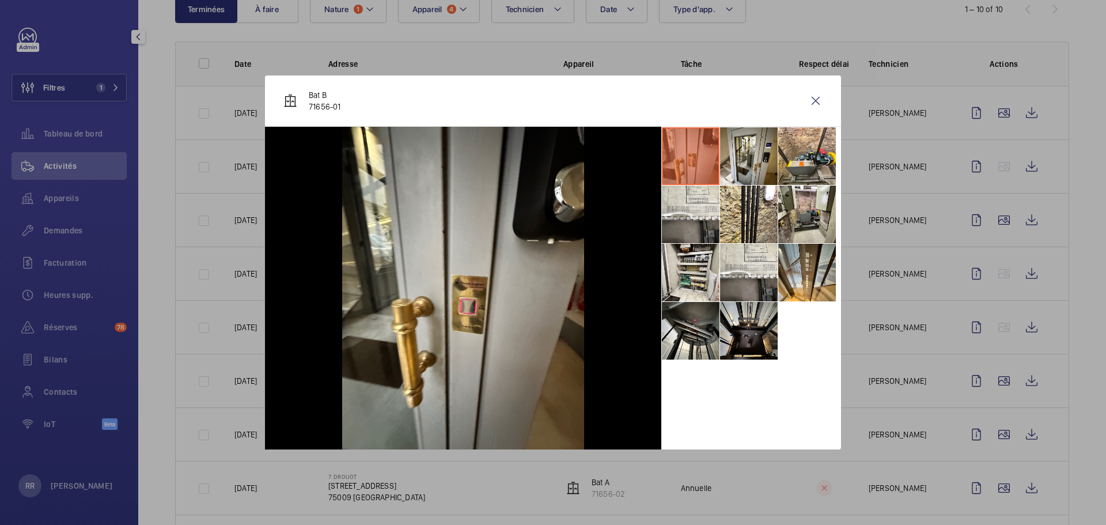
click at [743, 165] on li at bounding box center [749, 156] width 58 height 58
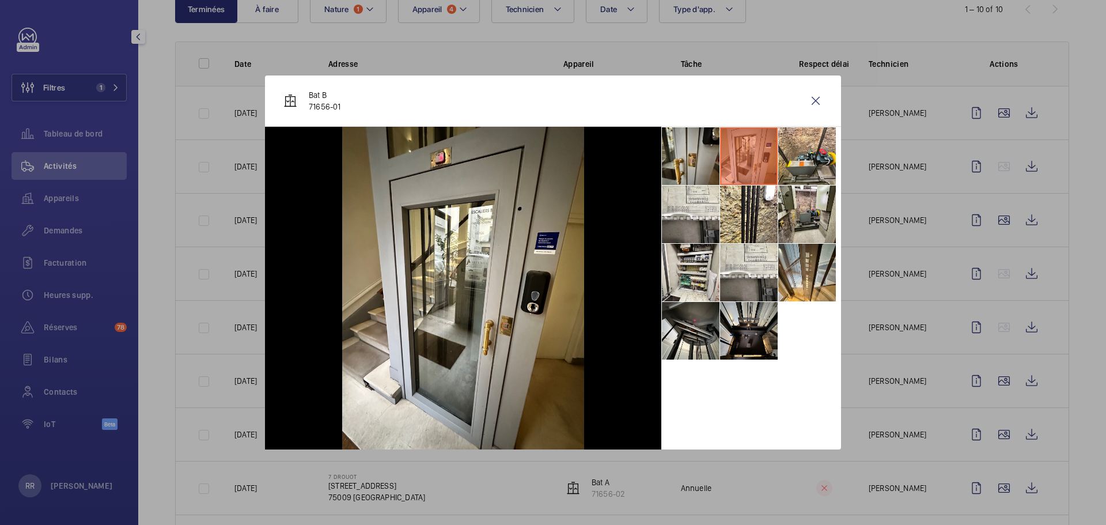
click at [791, 165] on li at bounding box center [807, 156] width 58 height 58
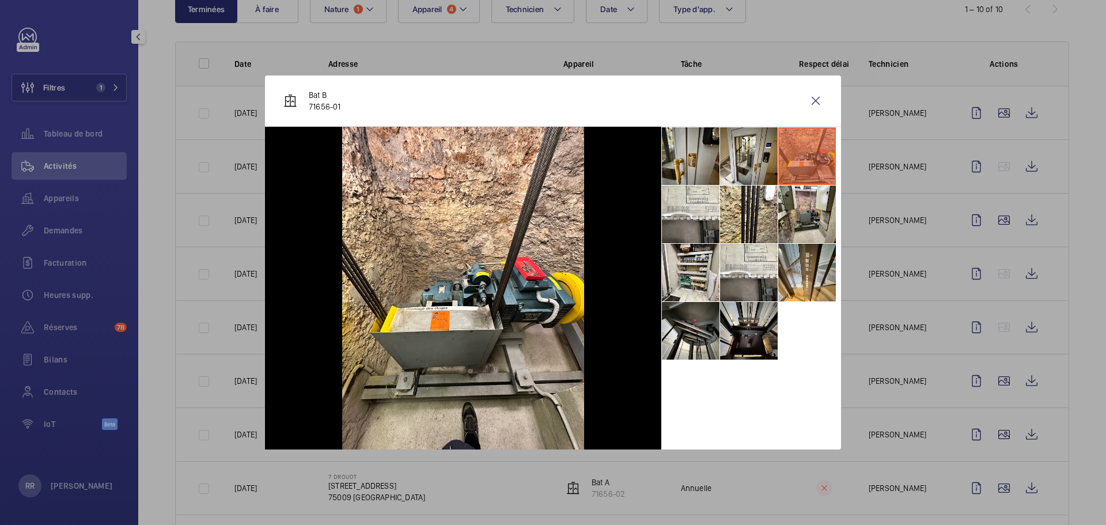
click at [809, 220] on li at bounding box center [807, 214] width 58 height 58
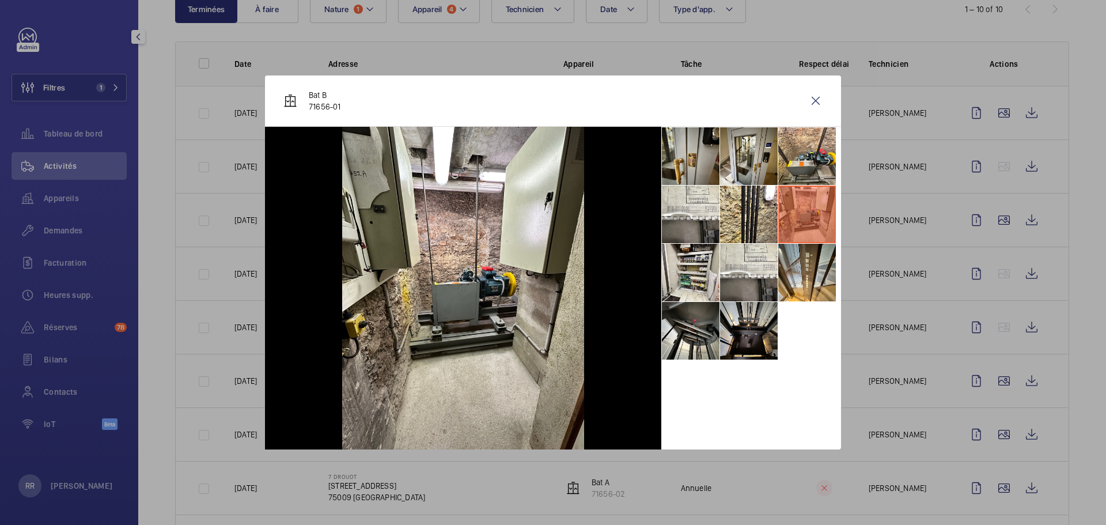
click at [829, 451] on div at bounding box center [553, 262] width 1106 height 525
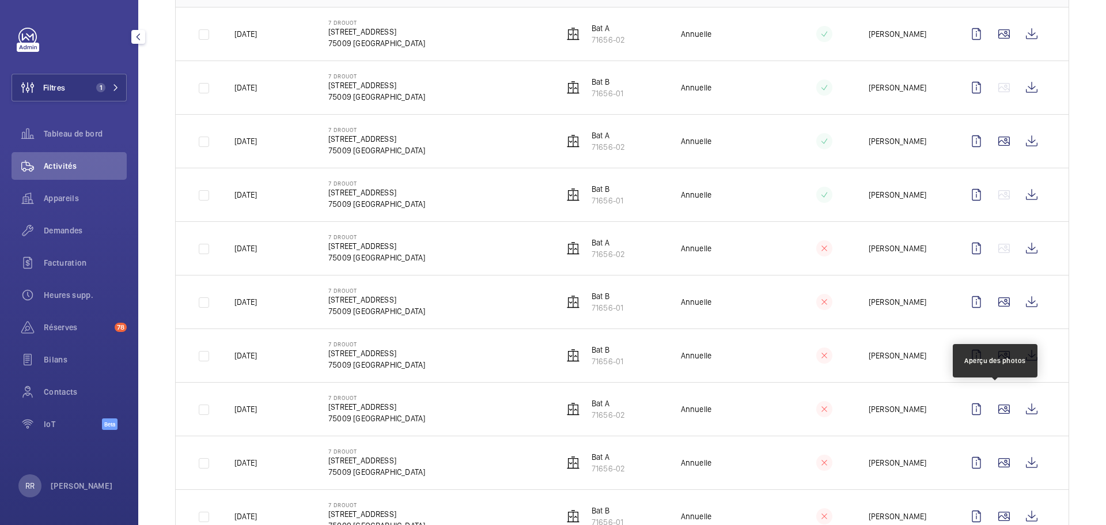
scroll to position [226, 0]
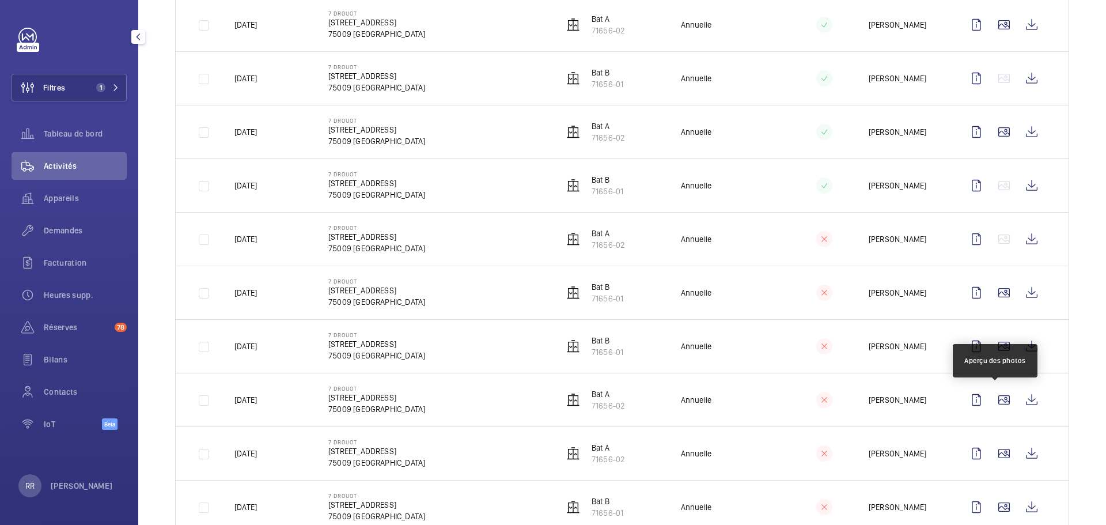
click at [829, 409] on wm-front-icon-button at bounding box center [1004, 400] width 28 height 28
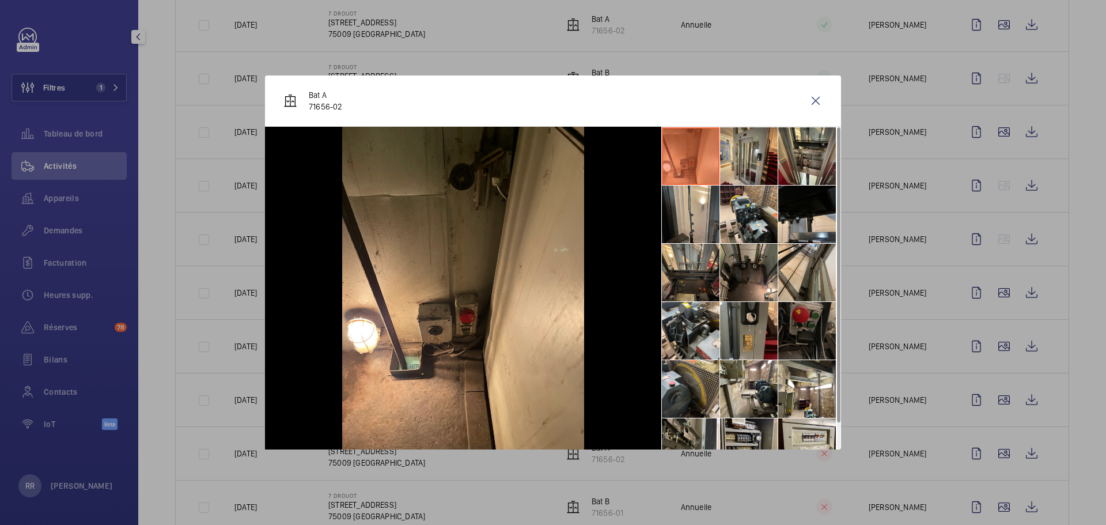
click at [698, 389] on li at bounding box center [691, 389] width 58 height 58
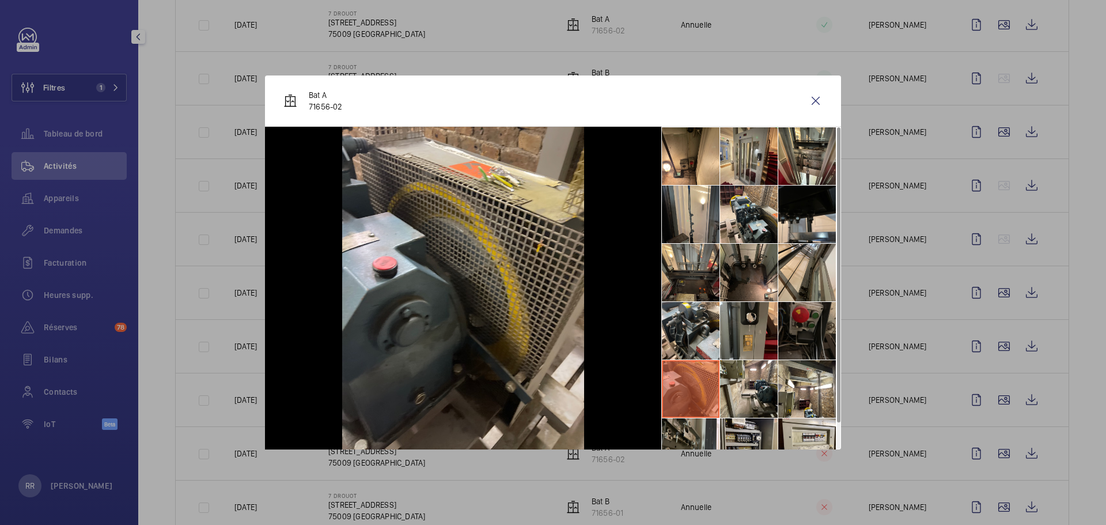
click at [749, 434] on li at bounding box center [749, 447] width 58 height 58
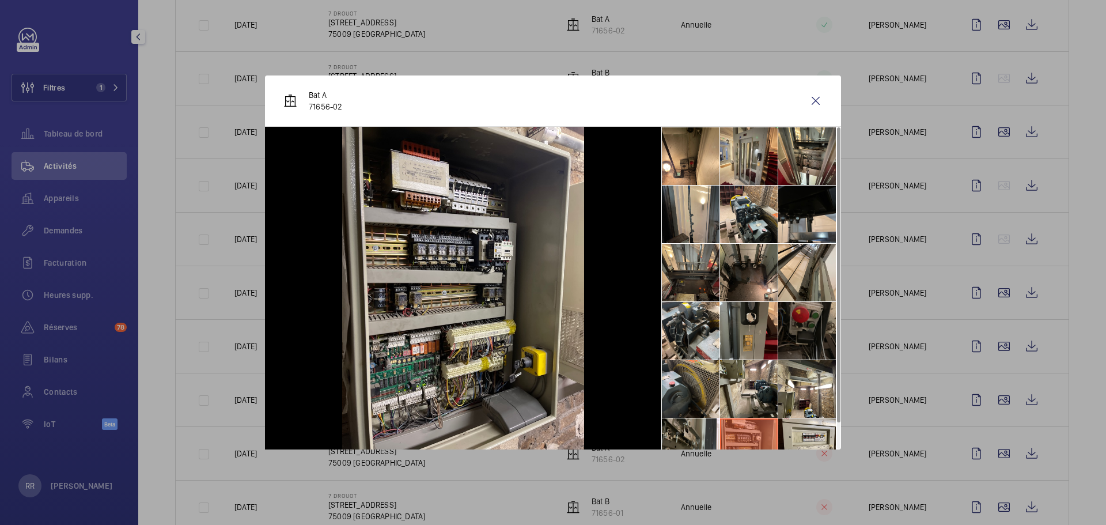
click at [788, 438] on li at bounding box center [807, 447] width 58 height 58
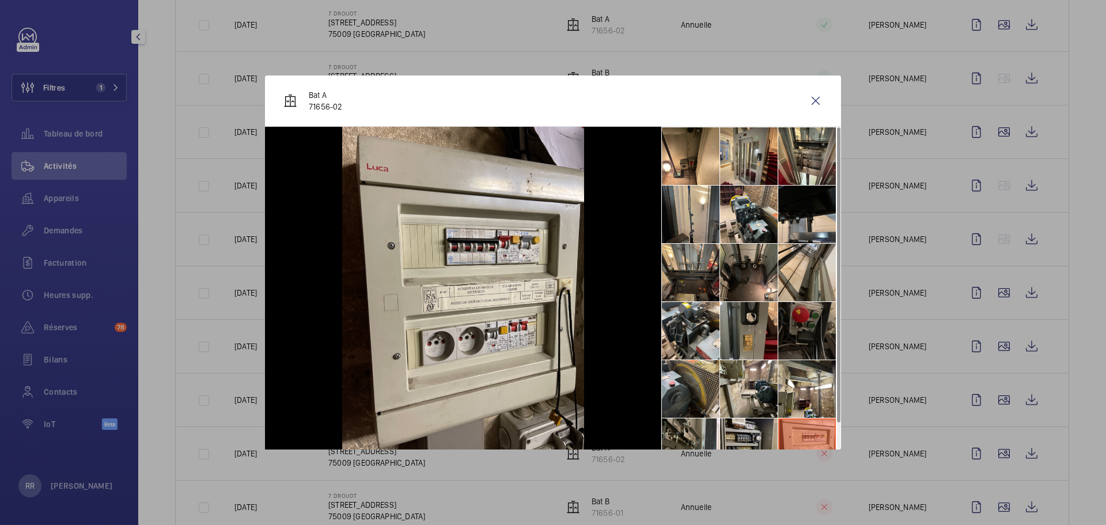
click at [752, 277] on li at bounding box center [749, 273] width 58 height 58
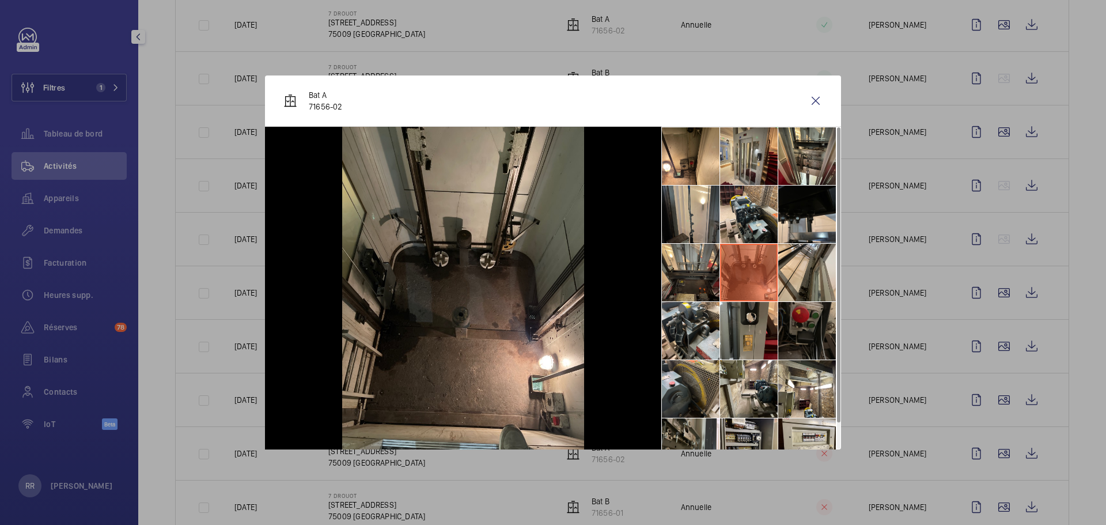
click at [788, 271] on li at bounding box center [807, 273] width 58 height 58
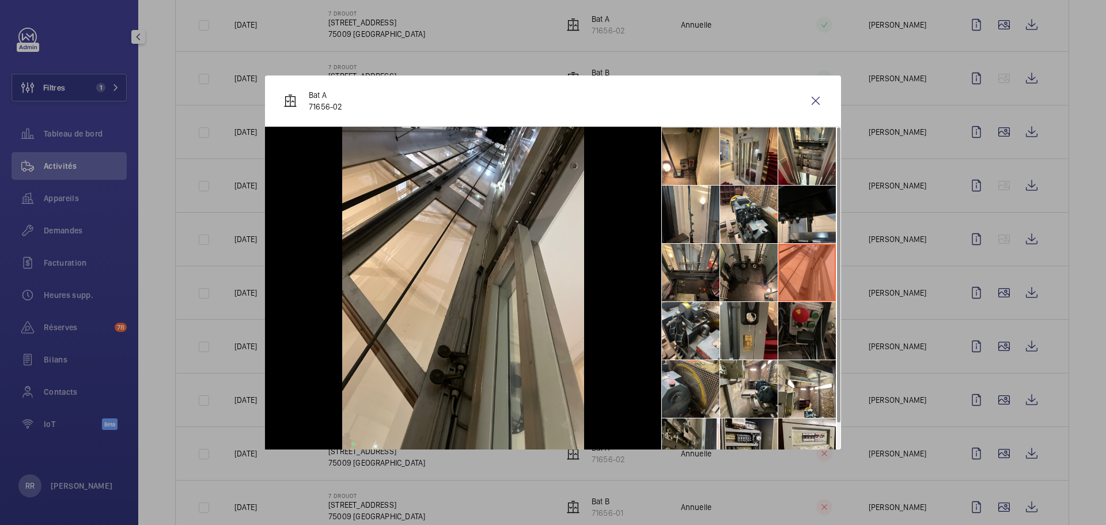
click at [783, 201] on li at bounding box center [807, 214] width 58 height 58
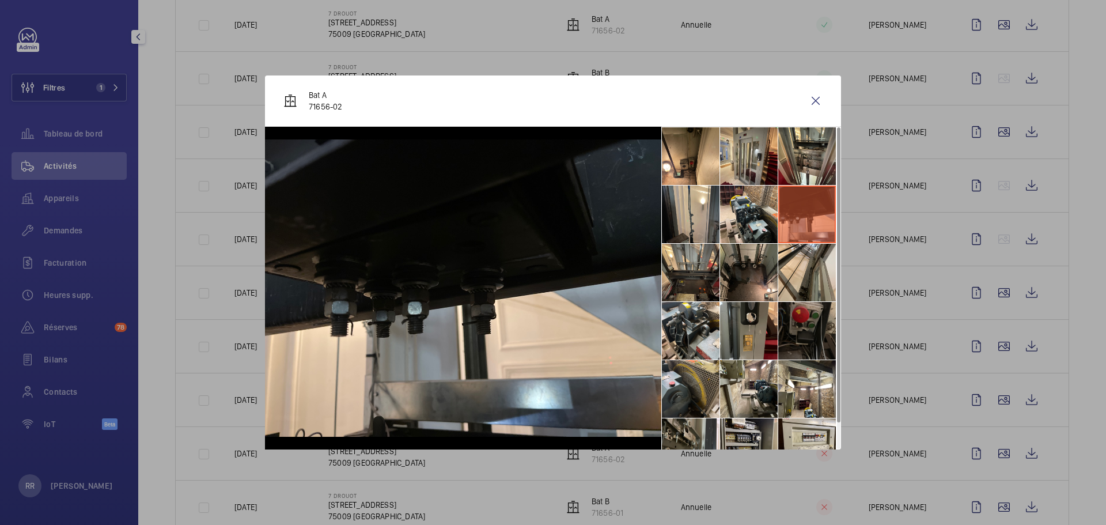
click at [749, 206] on li at bounding box center [749, 214] width 58 height 58
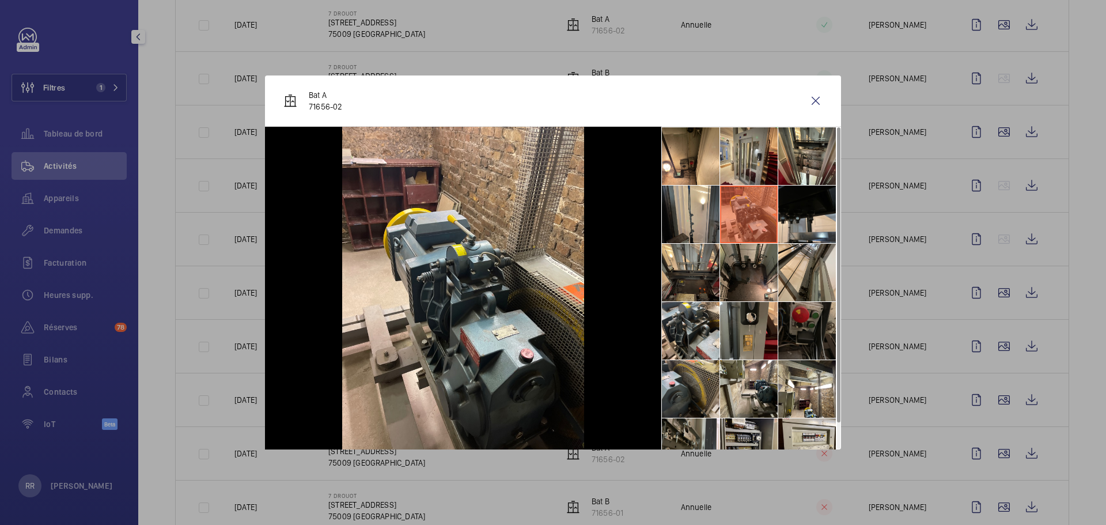
click at [712, 210] on li at bounding box center [691, 214] width 58 height 58
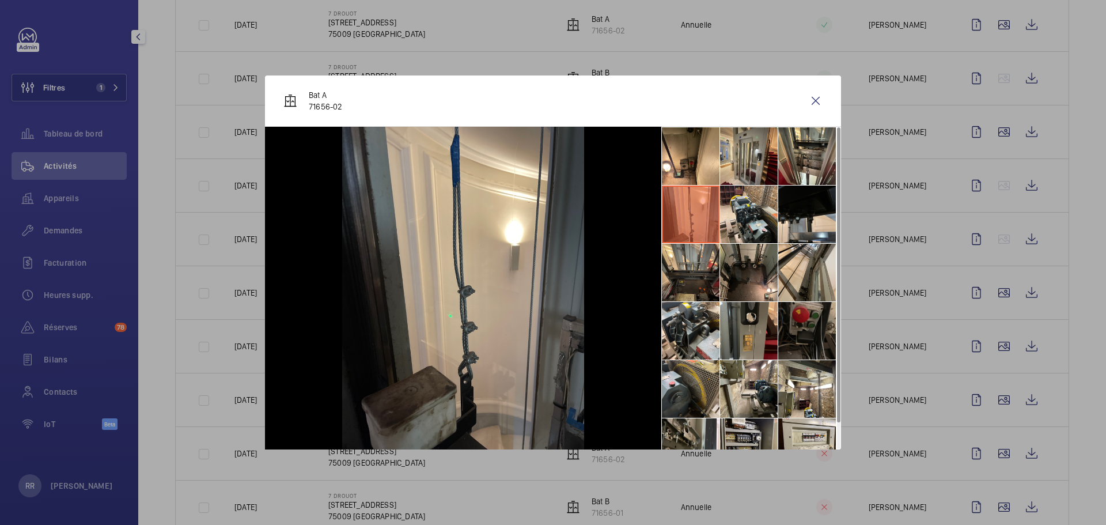
click at [712, 163] on li at bounding box center [691, 156] width 58 height 58
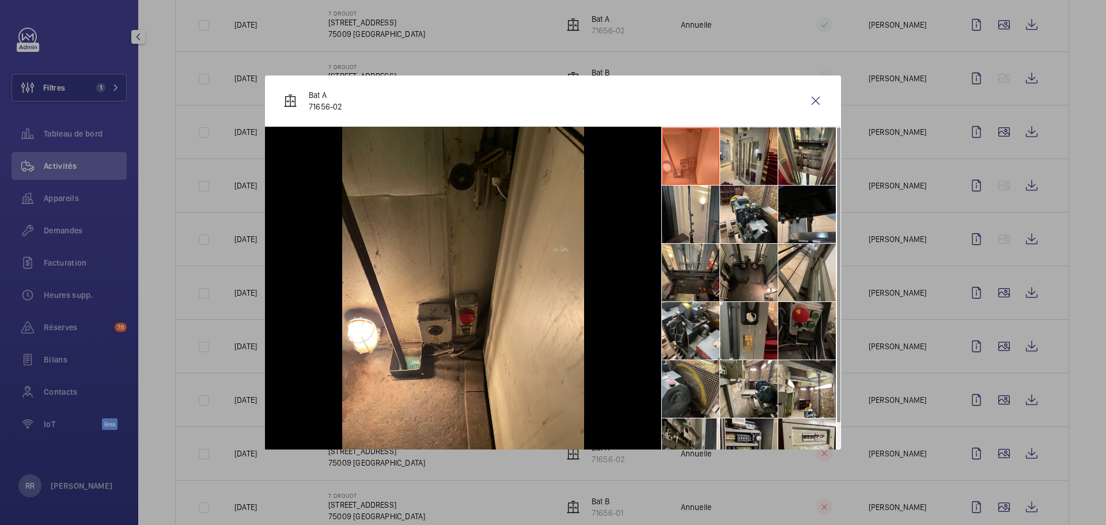
click at [756, 166] on li at bounding box center [749, 156] width 58 height 58
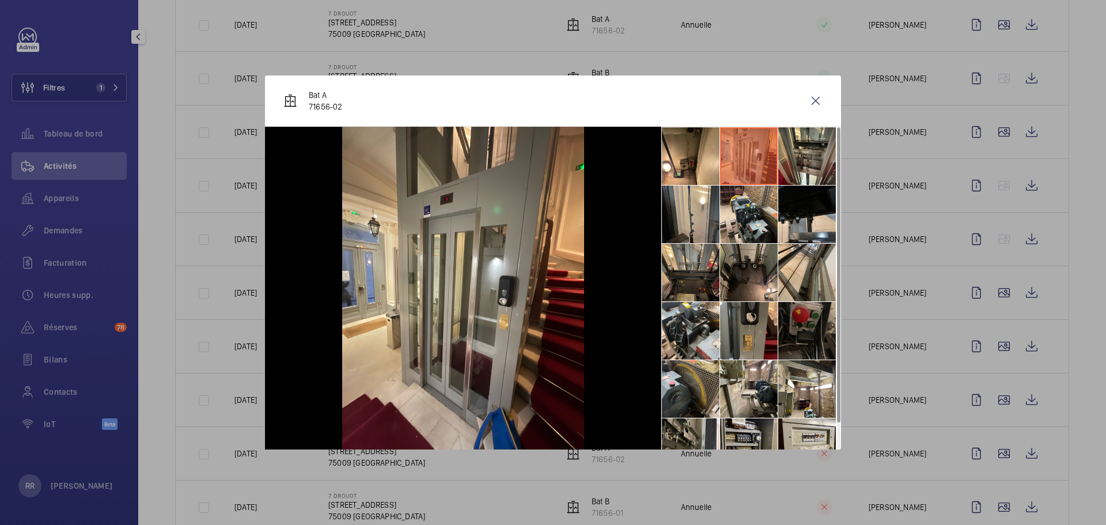
click at [782, 164] on li at bounding box center [807, 156] width 58 height 58
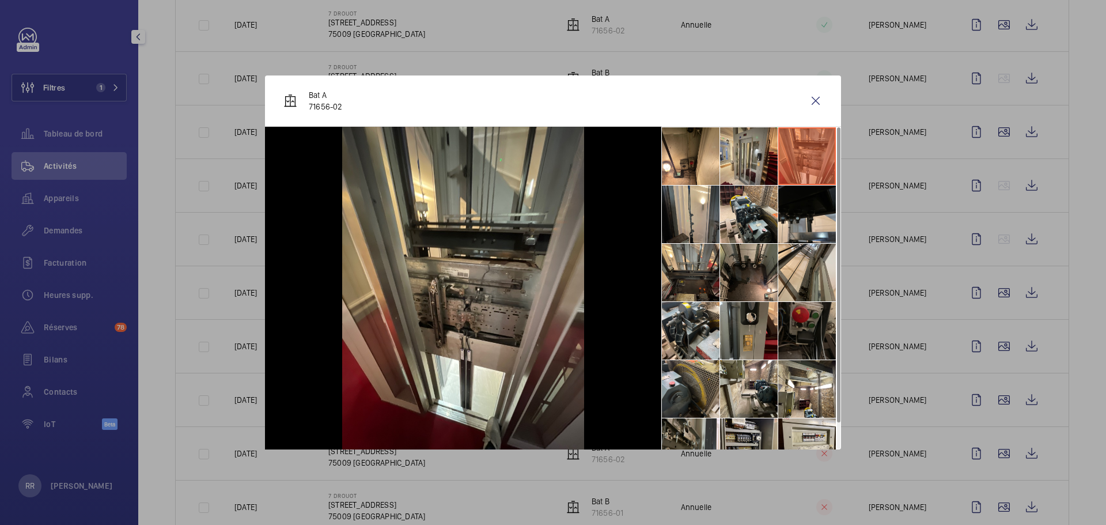
click at [829, 455] on div at bounding box center [553, 262] width 1106 height 525
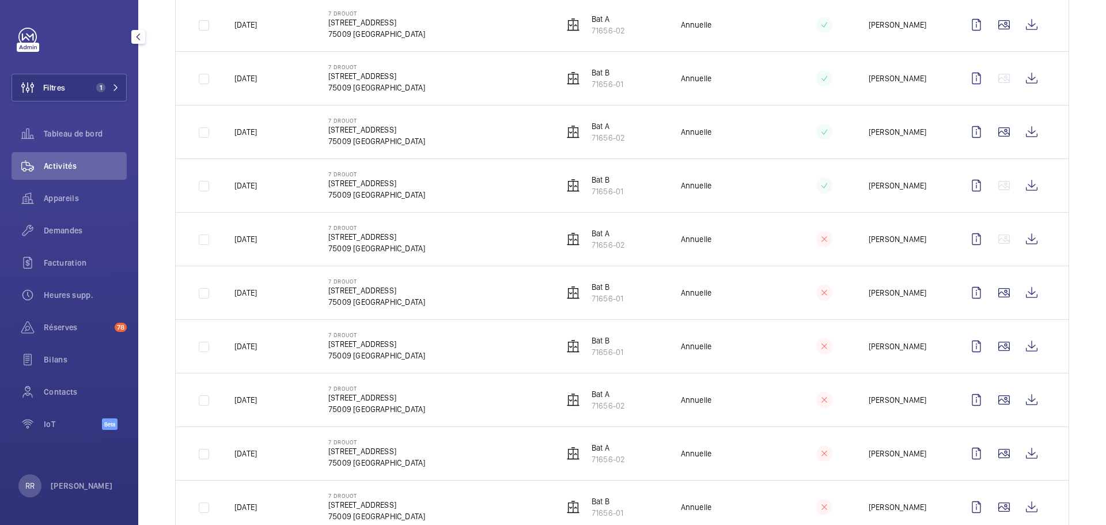
scroll to position [263, 0]
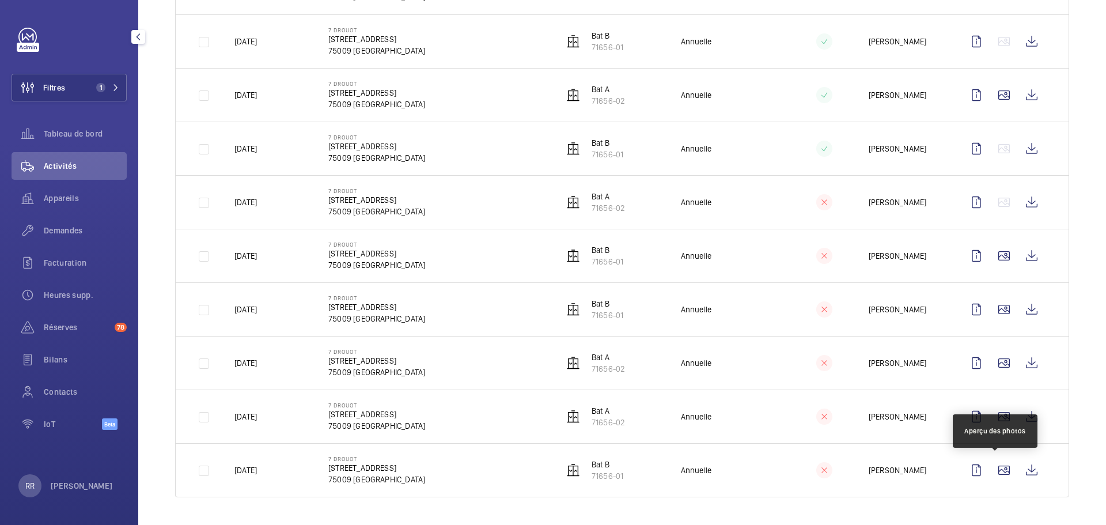
click at [829, 455] on wm-front-icon-button at bounding box center [1004, 470] width 28 height 28
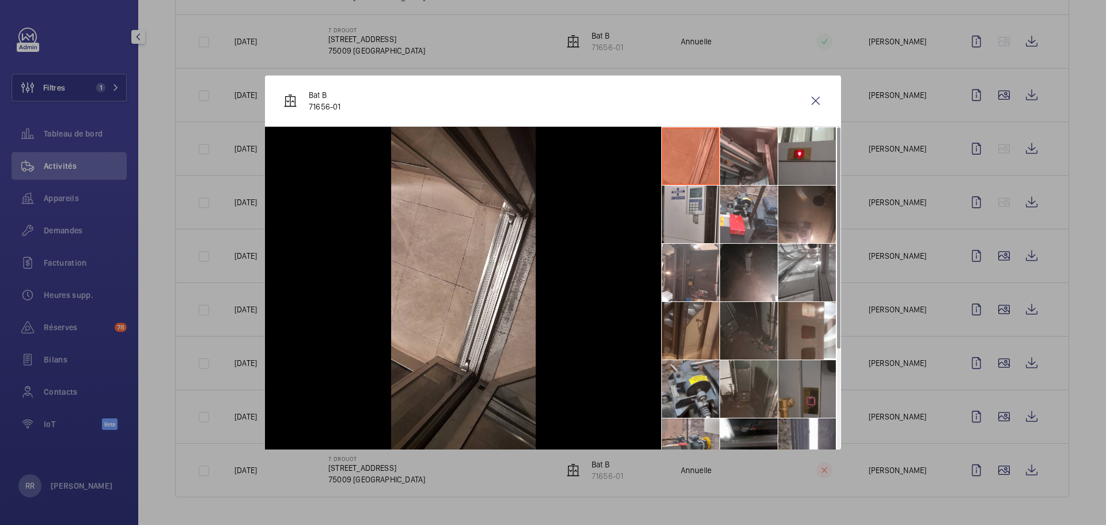
click at [695, 331] on li at bounding box center [691, 331] width 58 height 58
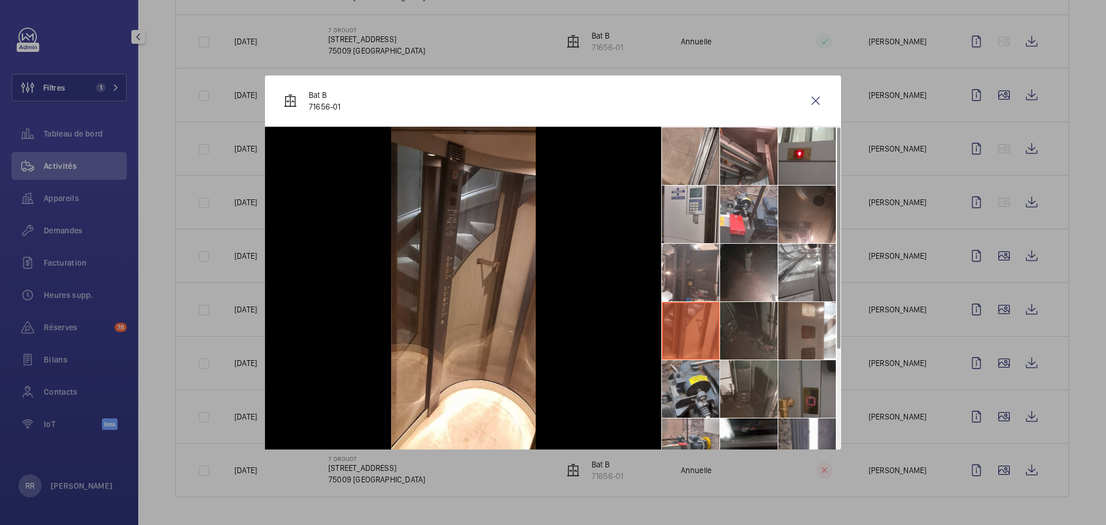
click at [693, 384] on li at bounding box center [691, 389] width 58 height 58
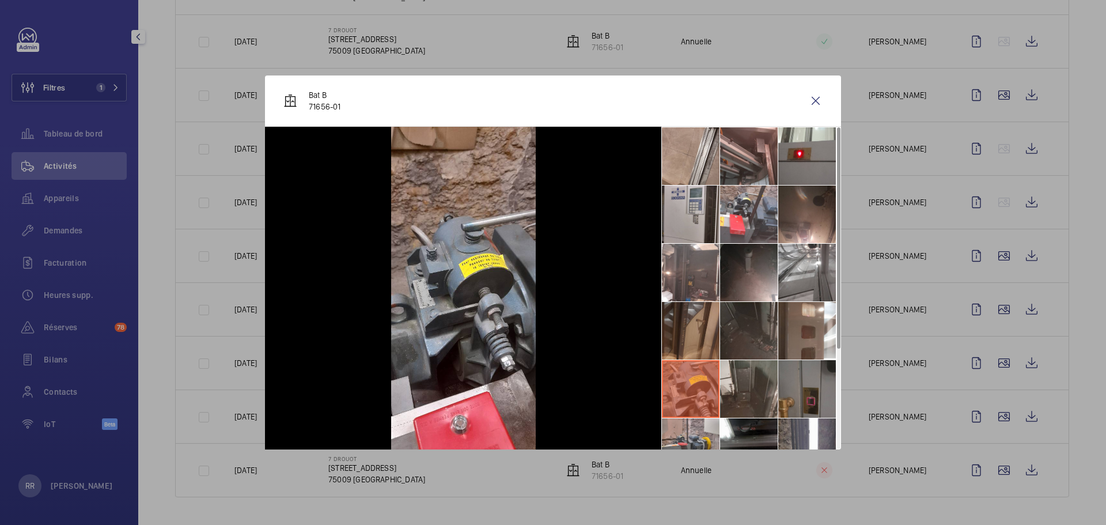
click at [691, 439] on li at bounding box center [691, 447] width 58 height 58
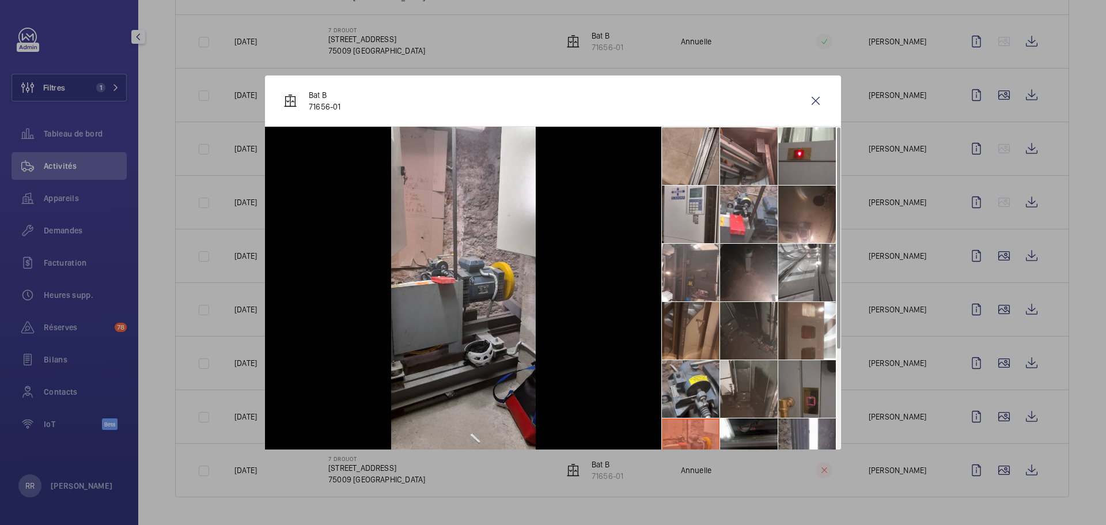
click at [738, 442] on li at bounding box center [749, 447] width 58 height 58
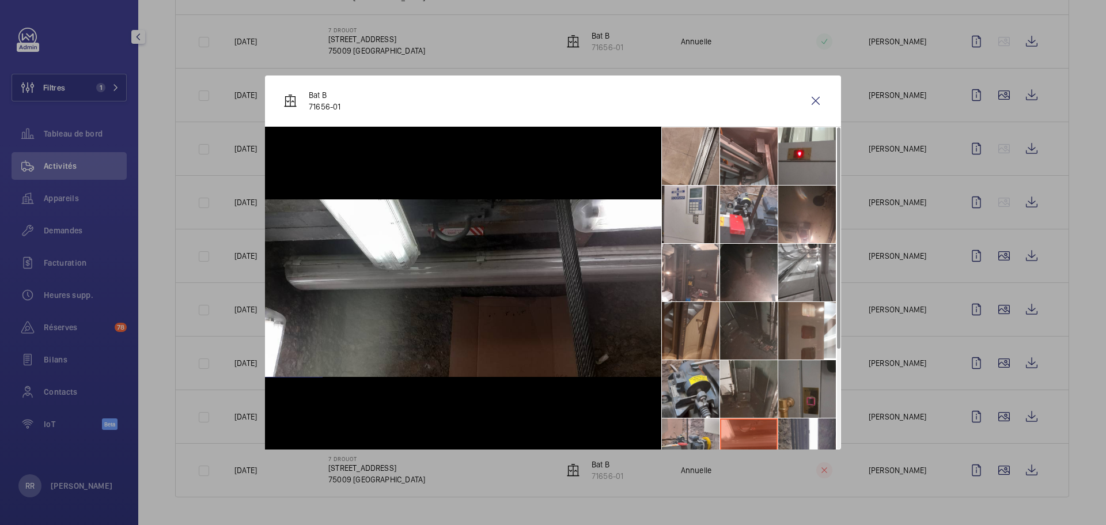
click at [787, 442] on li at bounding box center [807, 447] width 58 height 58
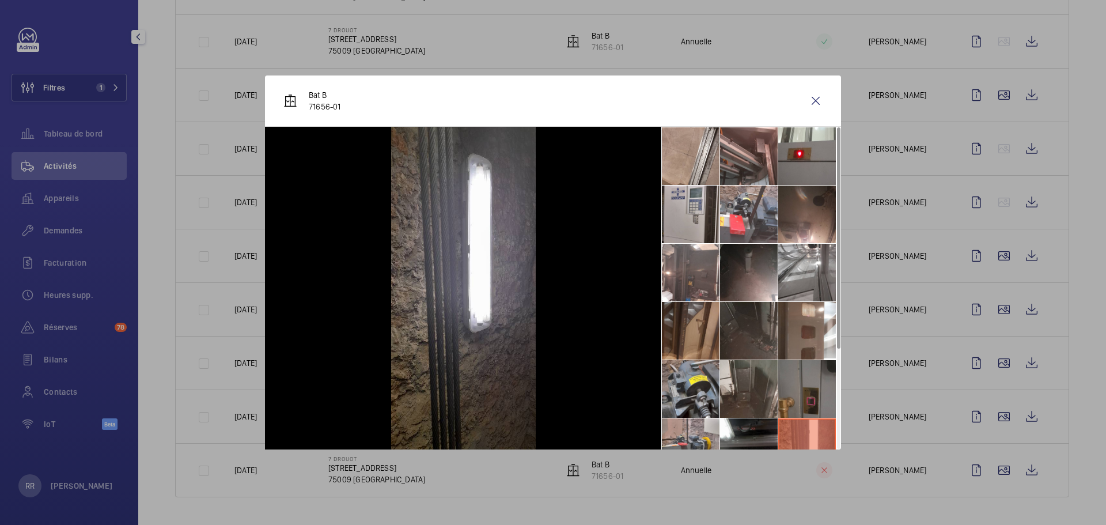
click at [691, 433] on li at bounding box center [691, 447] width 58 height 58
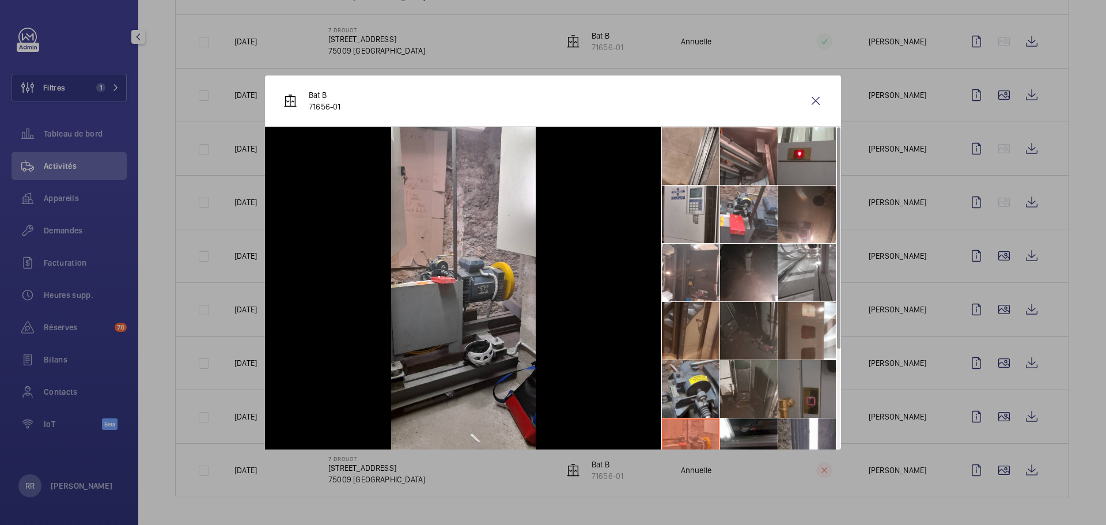
click at [681, 344] on li at bounding box center [691, 331] width 58 height 58
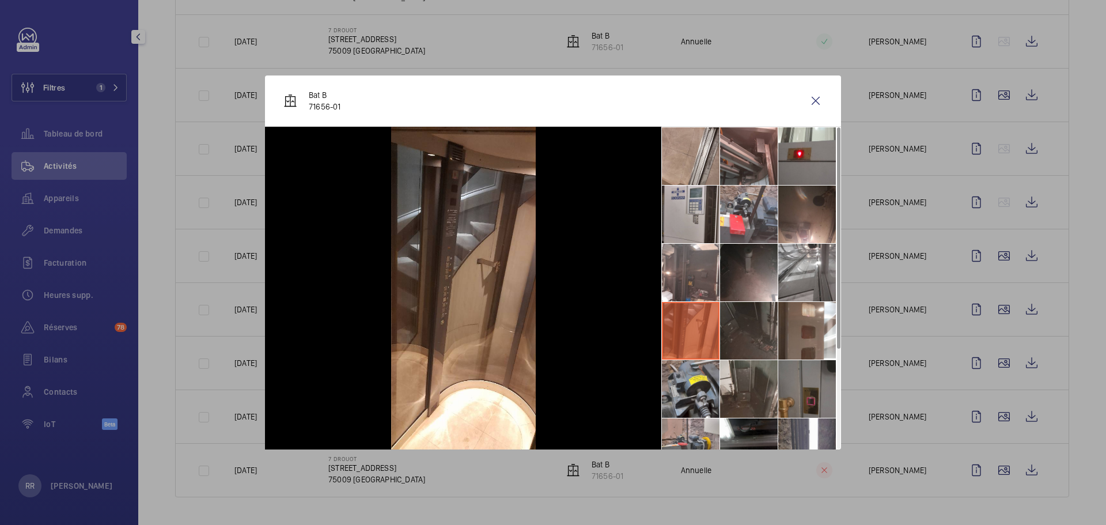
click at [689, 286] on li at bounding box center [691, 273] width 58 height 58
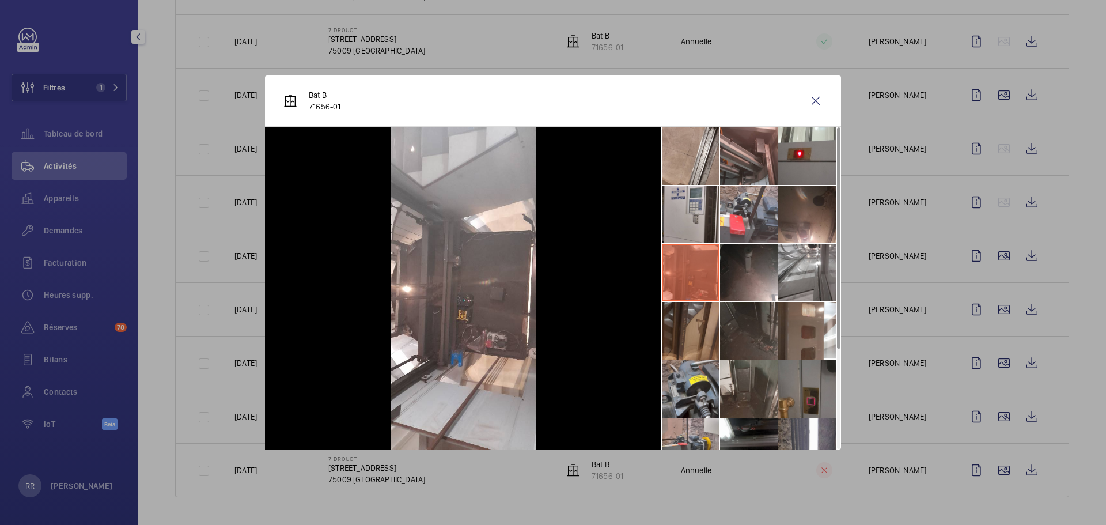
click at [691, 217] on li at bounding box center [691, 214] width 58 height 58
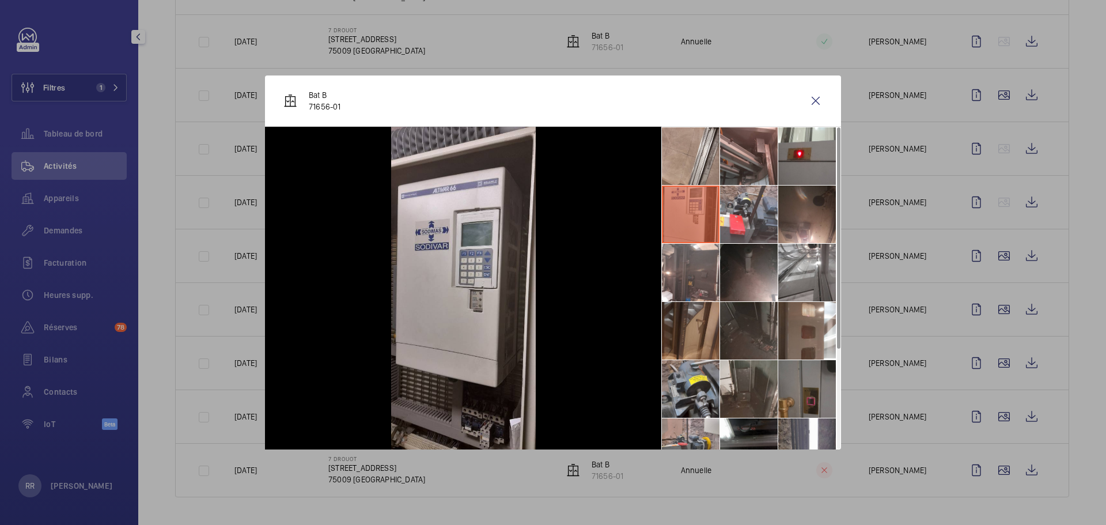
click at [749, 212] on li at bounding box center [749, 214] width 58 height 58
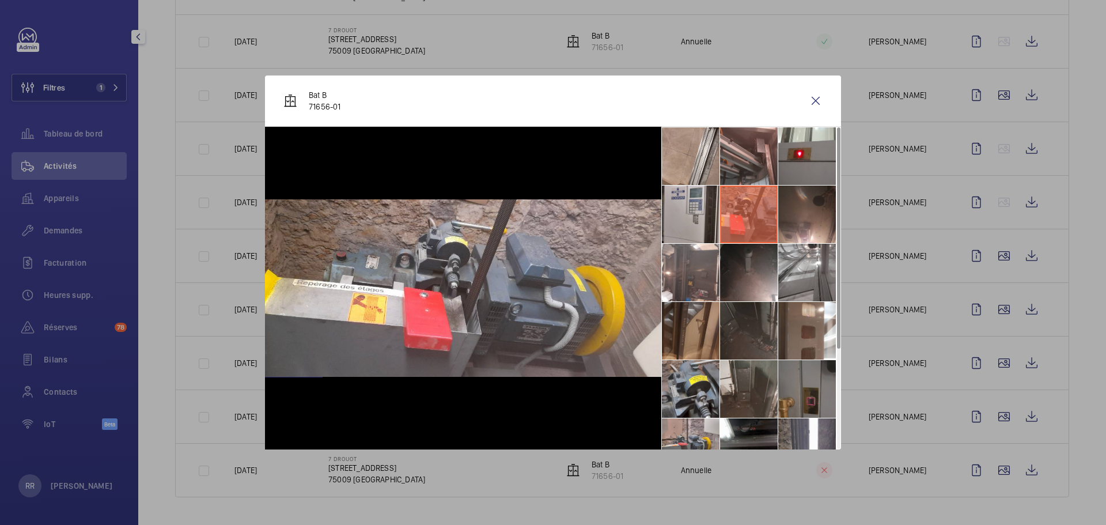
click at [678, 154] on li at bounding box center [691, 156] width 58 height 58
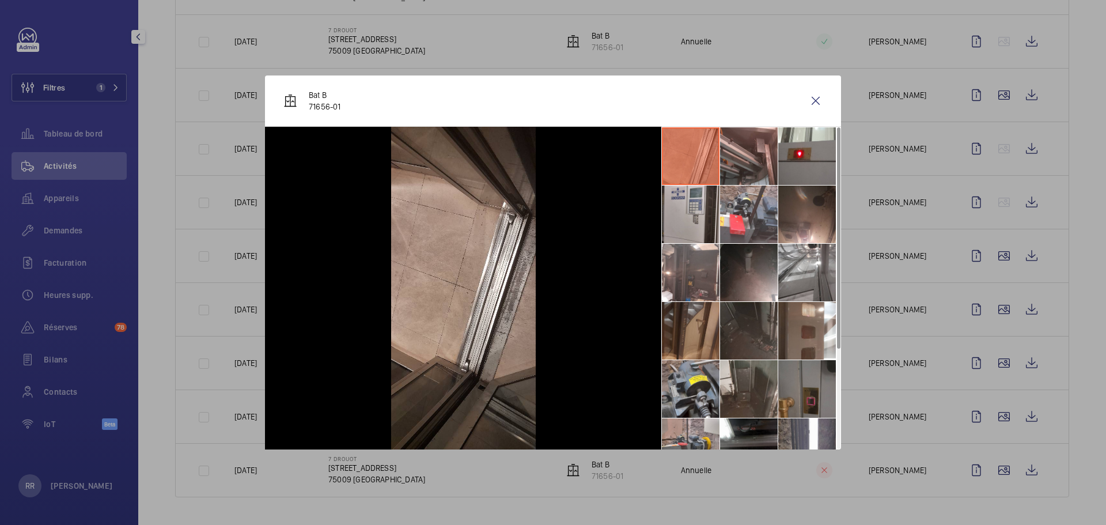
click at [740, 162] on li at bounding box center [749, 156] width 58 height 58
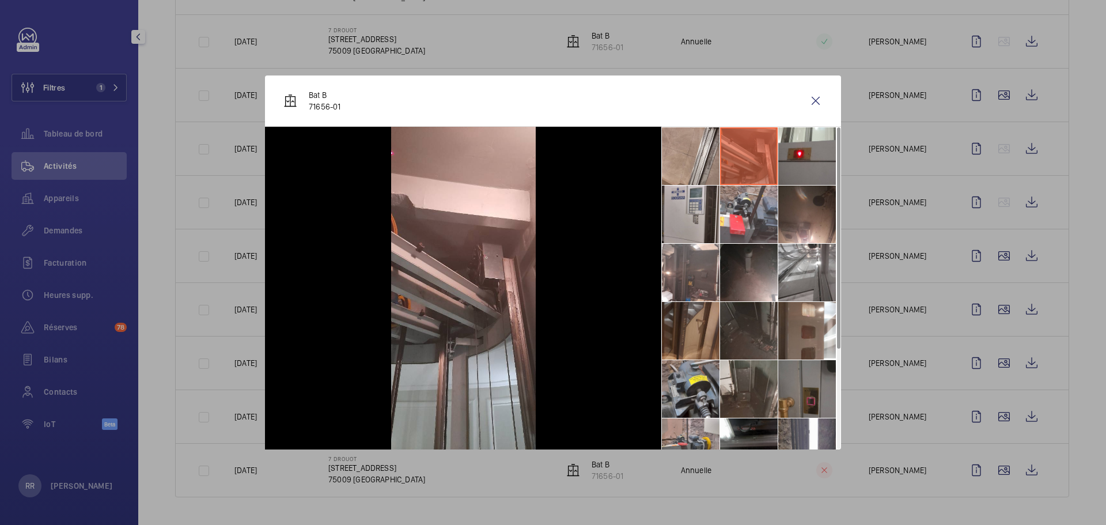
click at [810, 169] on li at bounding box center [807, 156] width 58 height 58
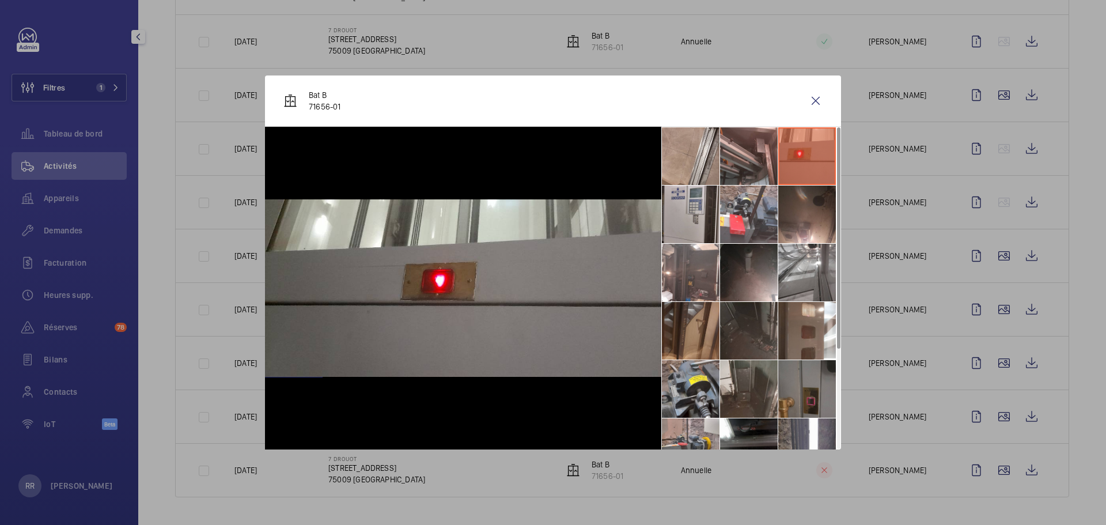
click at [814, 108] on wm-front-icon-button at bounding box center [816, 101] width 28 height 28
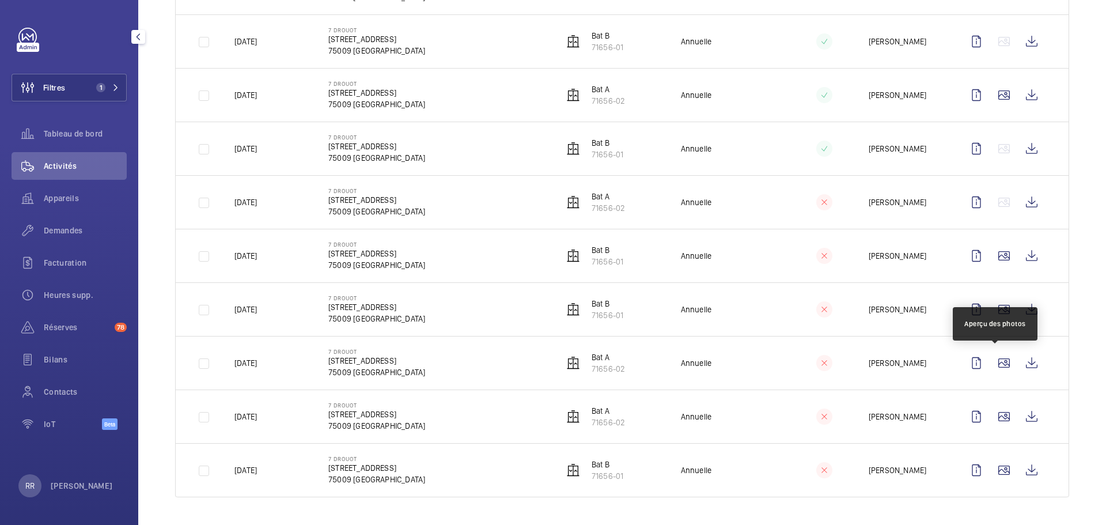
click at [829, 368] on wm-front-icon-button at bounding box center [1004, 363] width 28 height 28
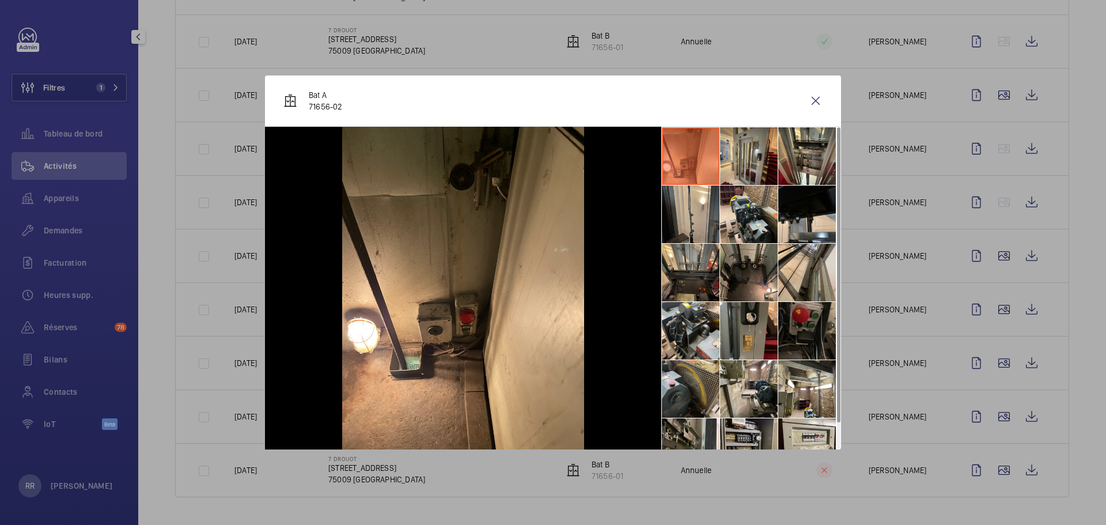
click at [710, 320] on li at bounding box center [691, 331] width 58 height 58
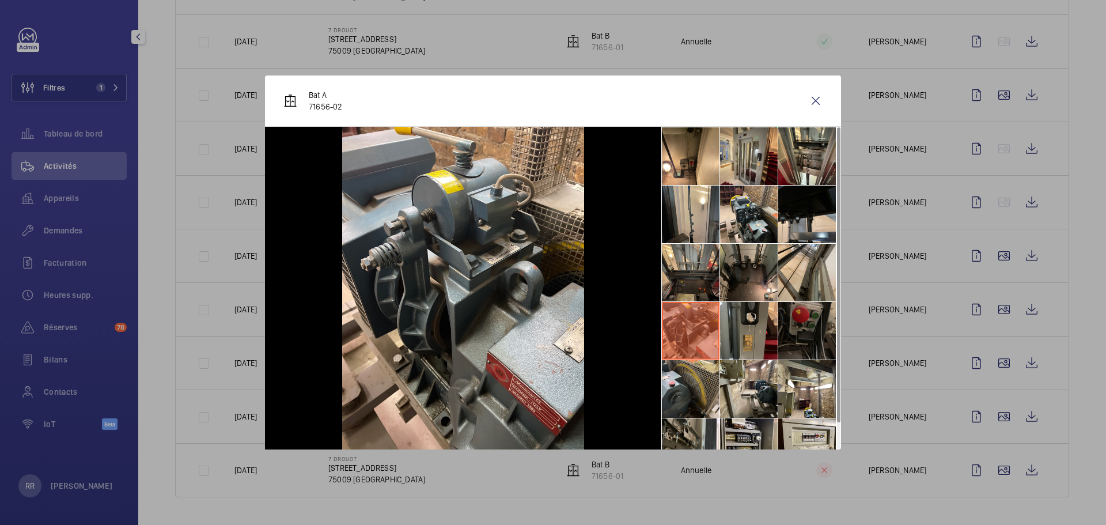
click at [703, 268] on li at bounding box center [691, 273] width 58 height 58
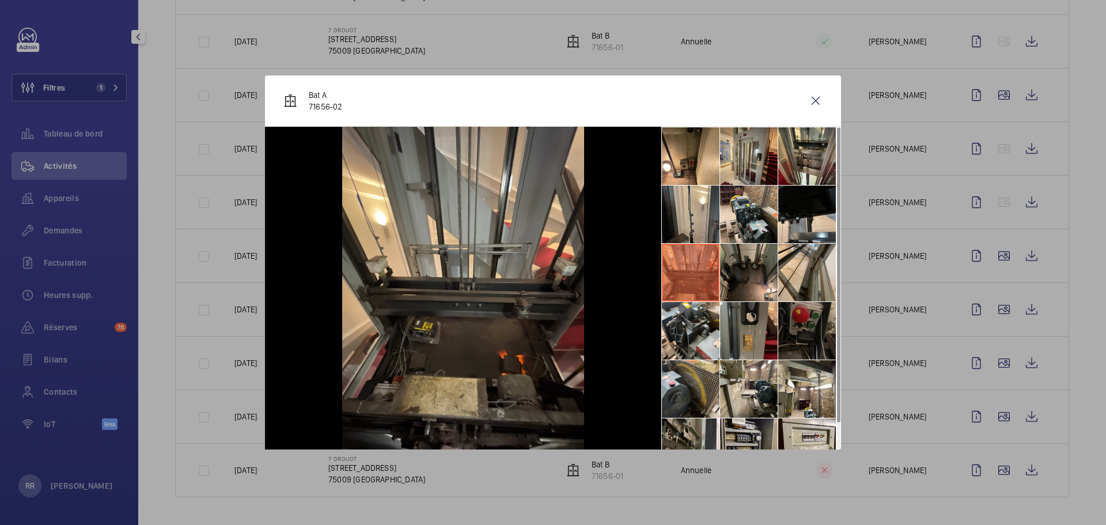
click at [699, 226] on li at bounding box center [691, 214] width 58 height 58
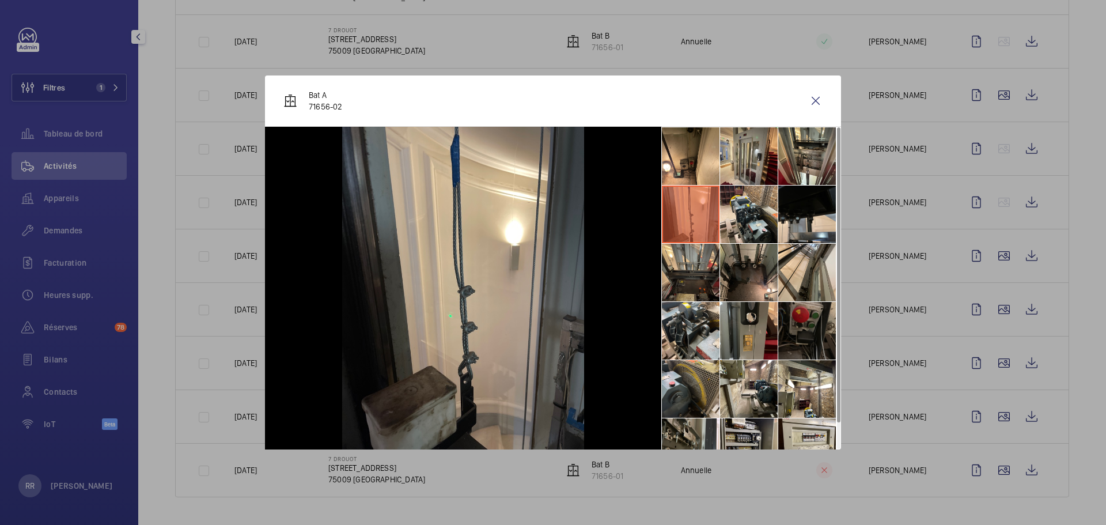
click at [746, 233] on li at bounding box center [749, 214] width 58 height 58
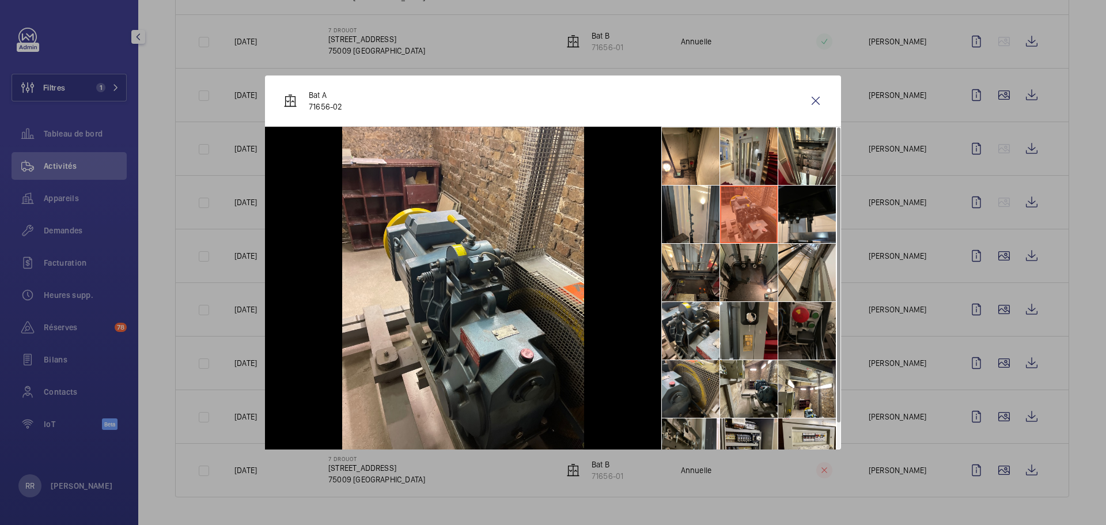
click at [809, 256] on li at bounding box center [807, 273] width 58 height 58
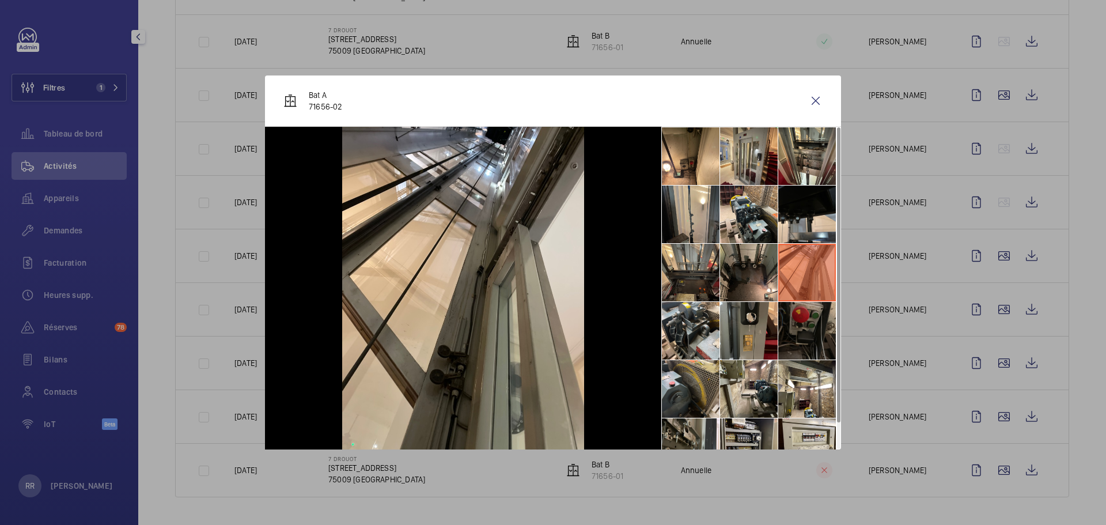
click at [809, 301] on li at bounding box center [807, 273] width 58 height 58
click at [813, 337] on li at bounding box center [807, 331] width 58 height 58
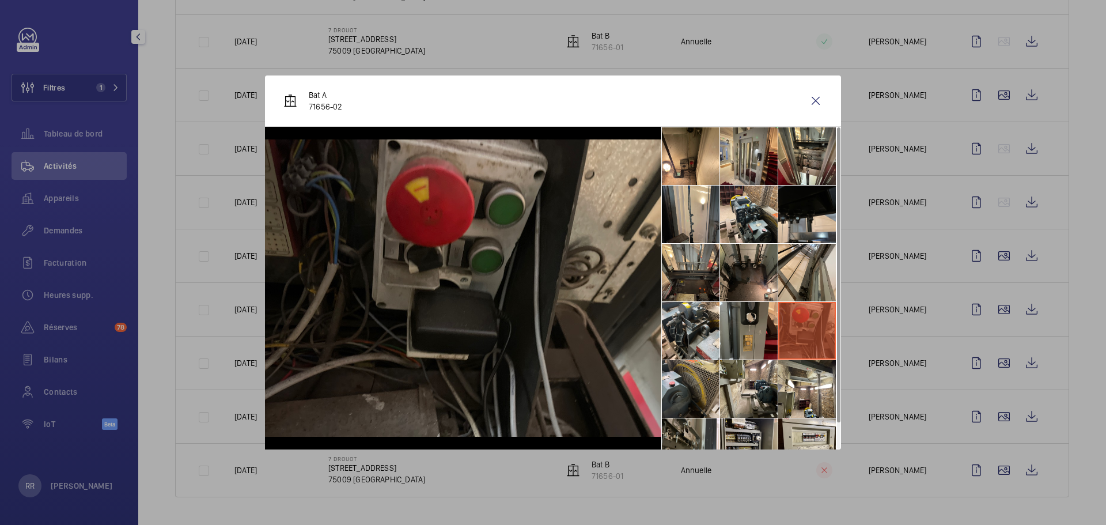
click at [811, 401] on li at bounding box center [807, 389] width 58 height 58
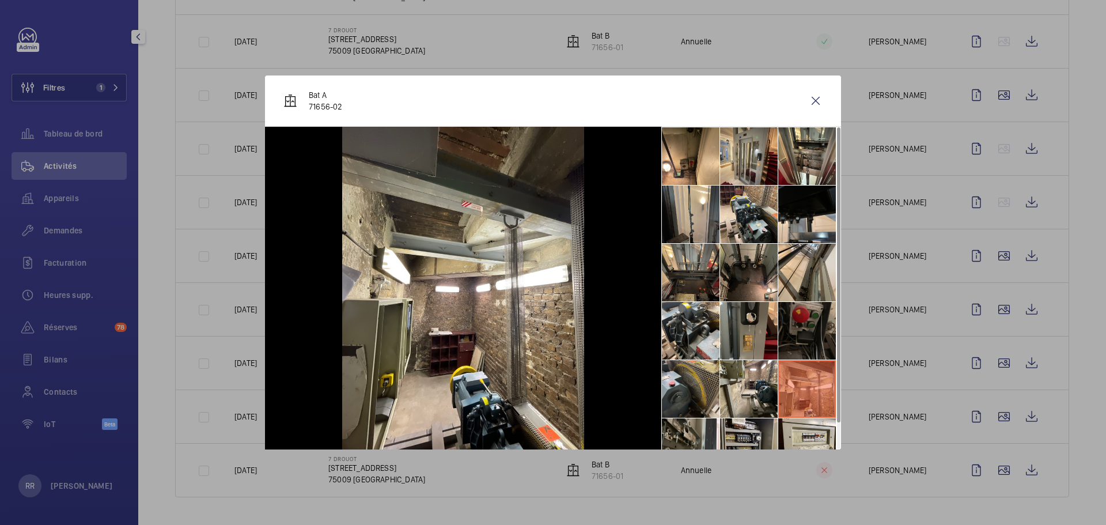
click at [739, 236] on li at bounding box center [749, 214] width 58 height 58
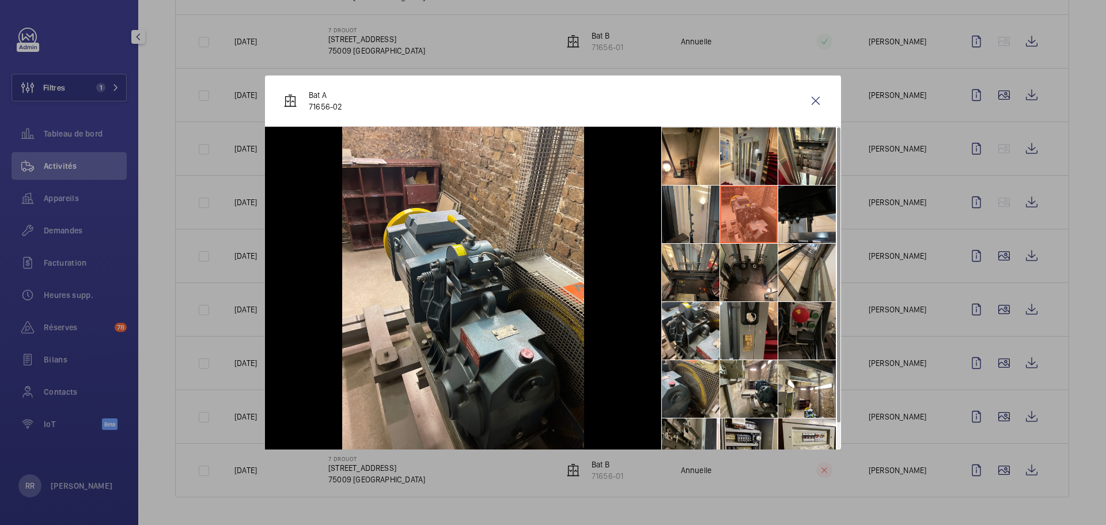
click at [701, 170] on li at bounding box center [691, 156] width 58 height 58
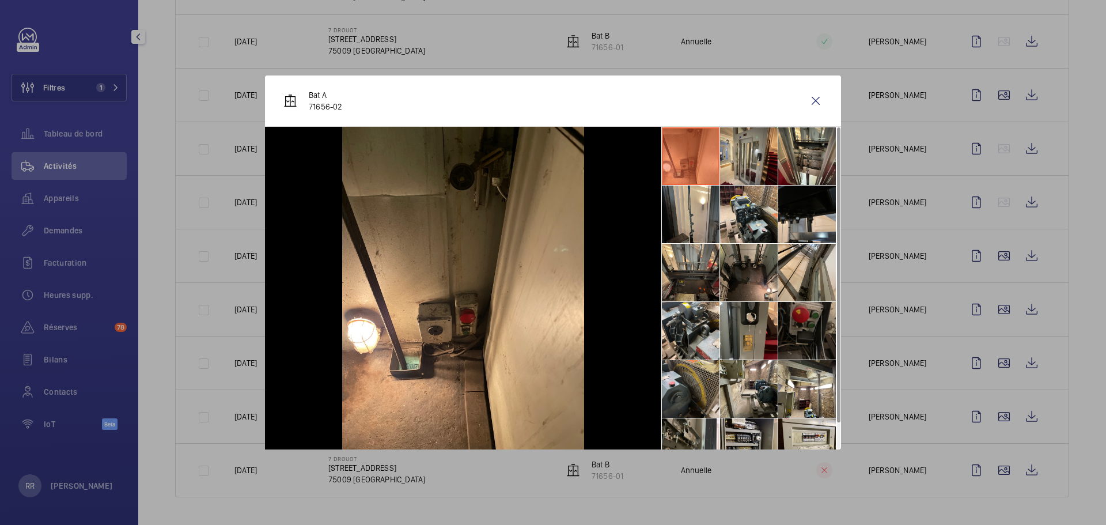
click at [745, 167] on li at bounding box center [749, 156] width 58 height 58
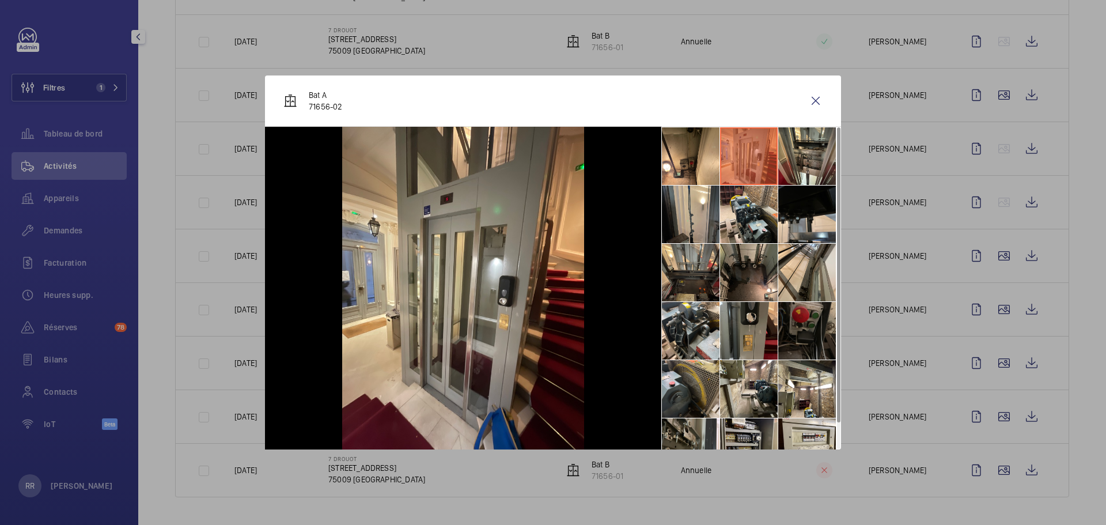
click at [792, 160] on li at bounding box center [807, 156] width 58 height 58
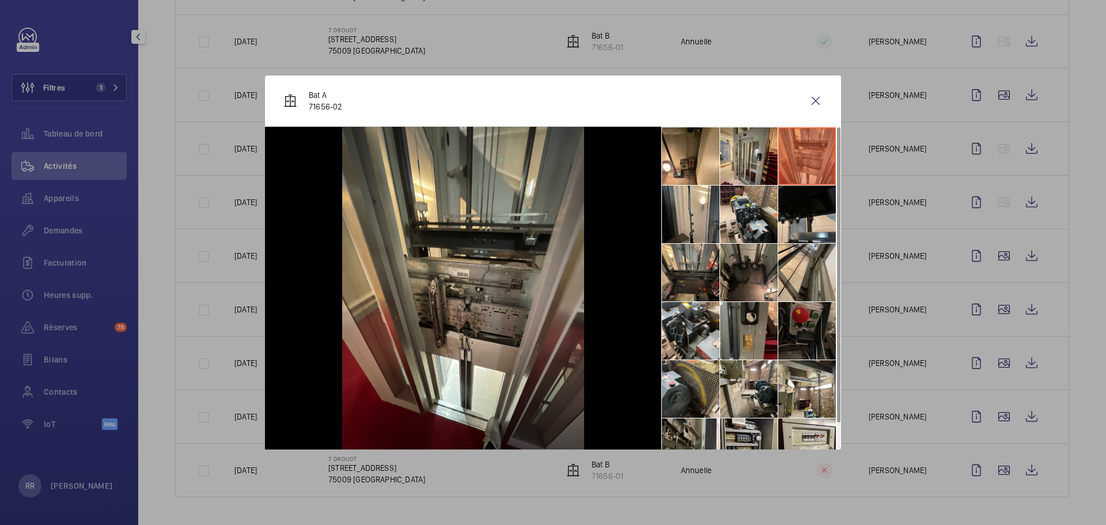
click at [692, 392] on li at bounding box center [691, 389] width 58 height 58
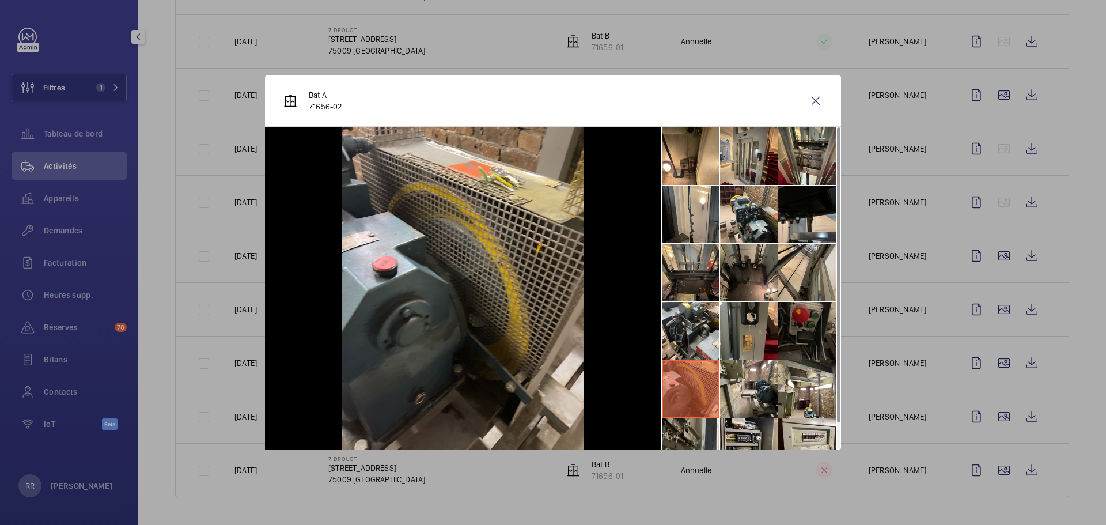
click at [815, 99] on wm-front-icon-button at bounding box center [816, 101] width 28 height 28
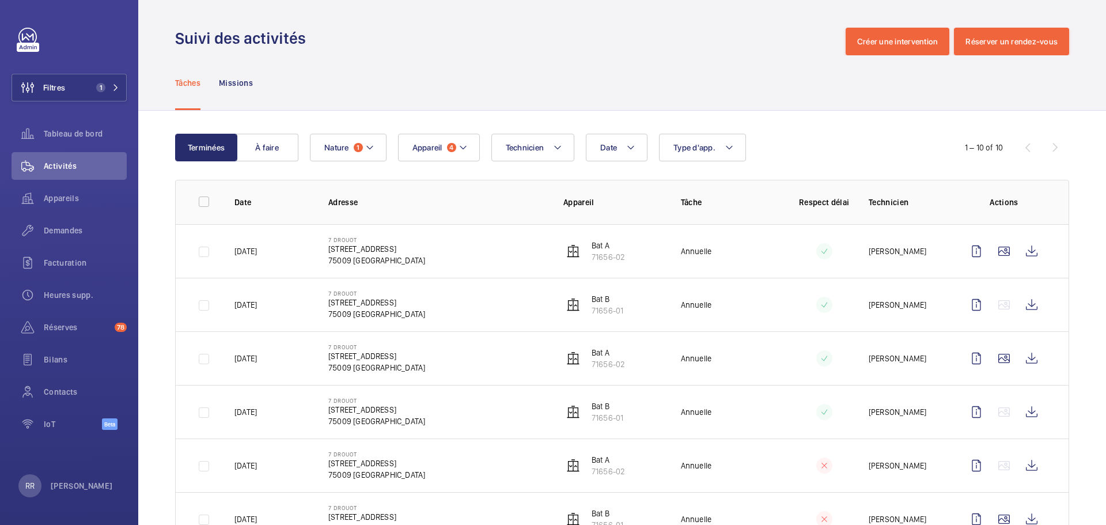
click at [829, 153] on div "Date Technicien Appareil 4 Type d'app. Nature 1" at bounding box center [620, 148] width 621 height 28
click at [476, 55] on div "Suivi des activités Créer une intervention Réserver un rendez-vous" at bounding box center [622, 42] width 894 height 28
click at [829, 251] on wm-front-icon-button at bounding box center [1004, 251] width 28 height 28
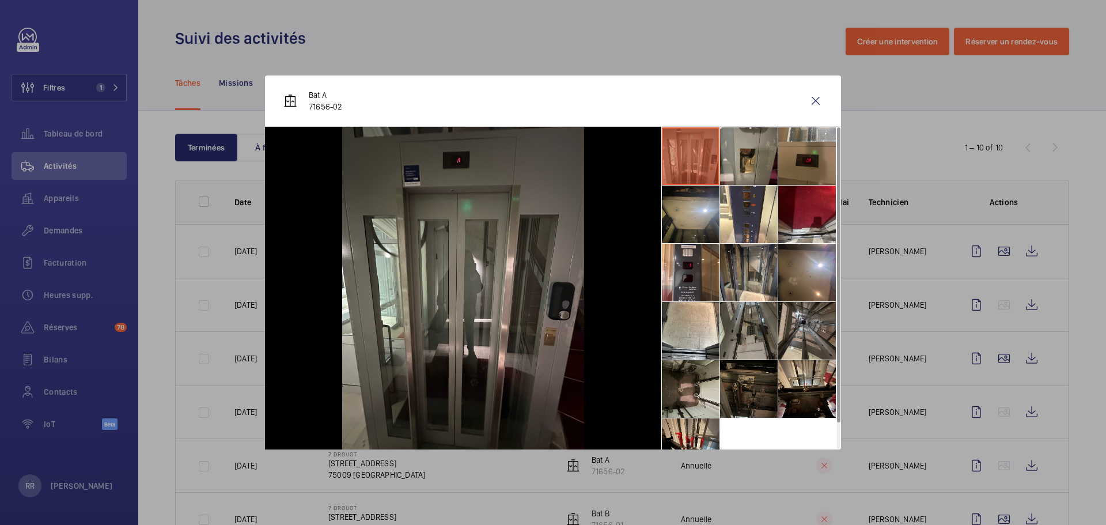
click at [709, 343] on li at bounding box center [691, 331] width 58 height 58
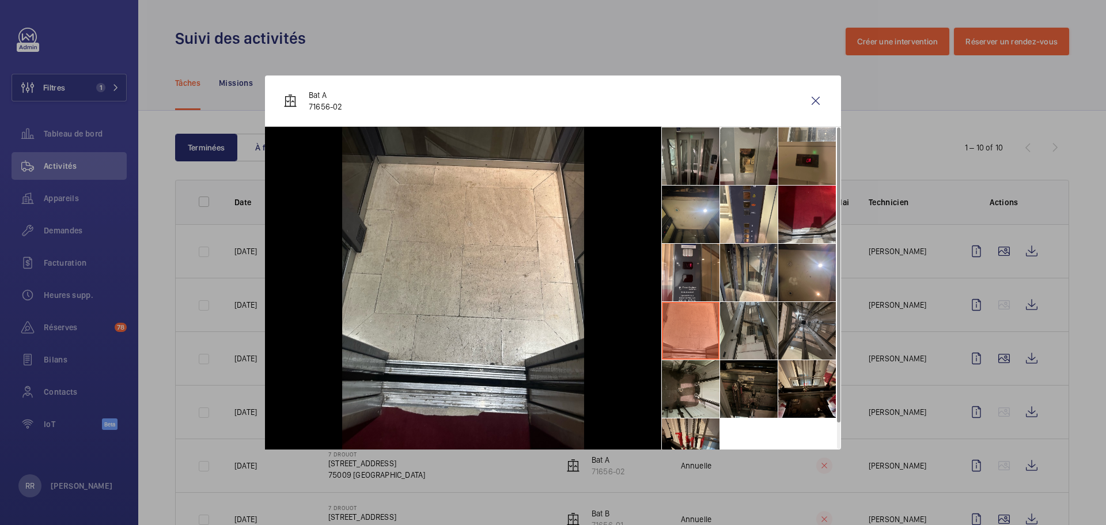
click at [740, 340] on li at bounding box center [749, 331] width 58 height 58
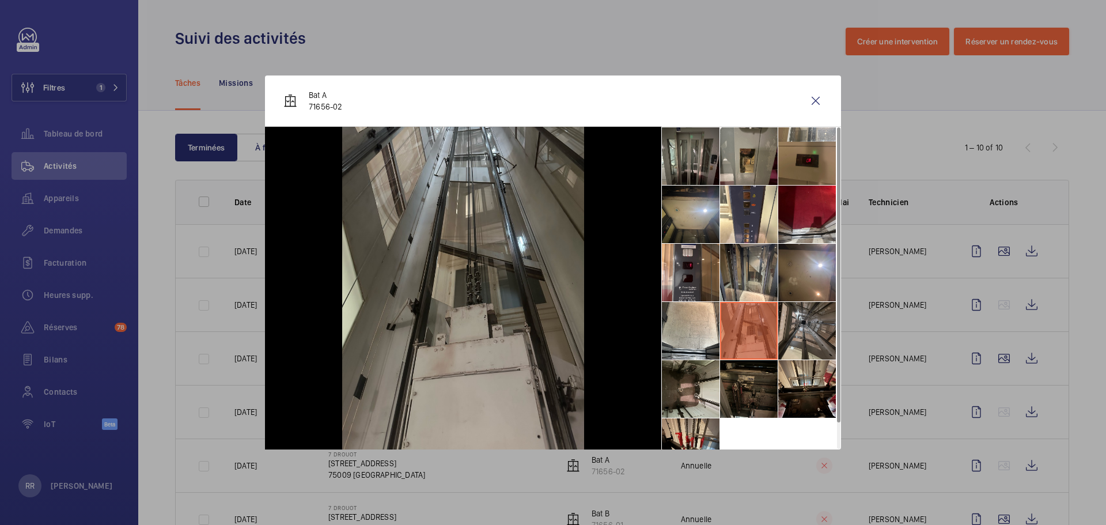
click at [749, 406] on li at bounding box center [749, 389] width 58 height 58
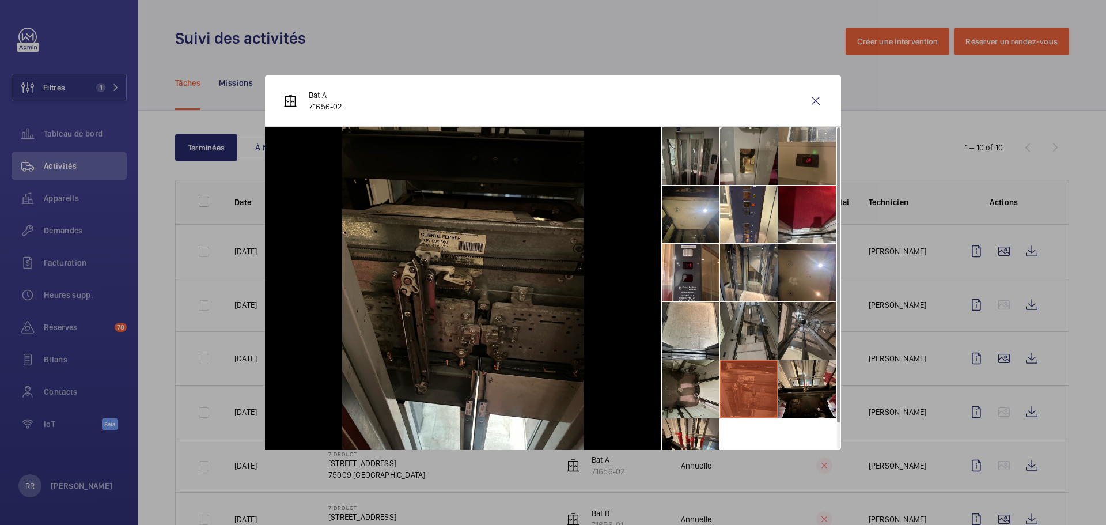
click at [692, 429] on li at bounding box center [691, 447] width 58 height 58
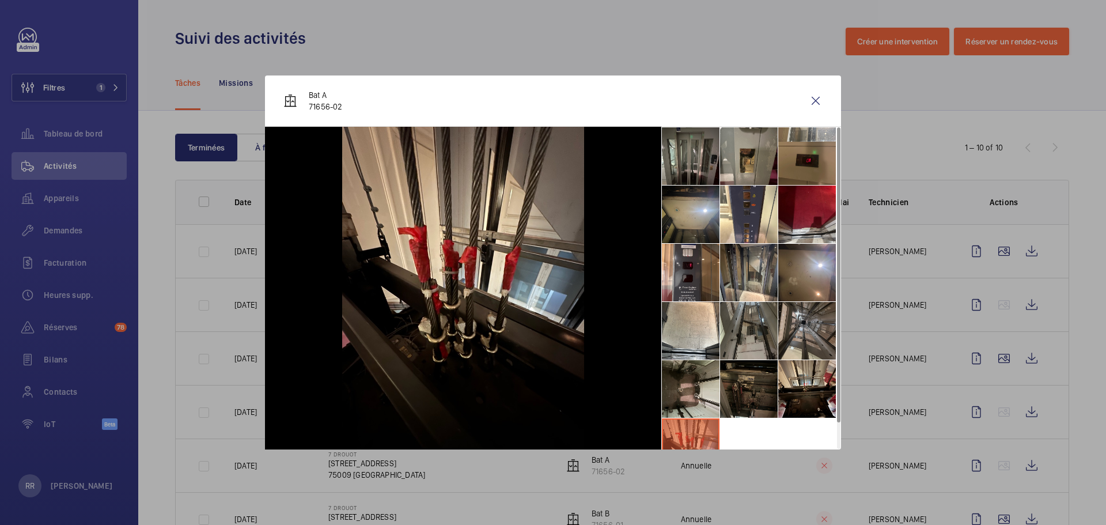
scroll to position [27, 0]
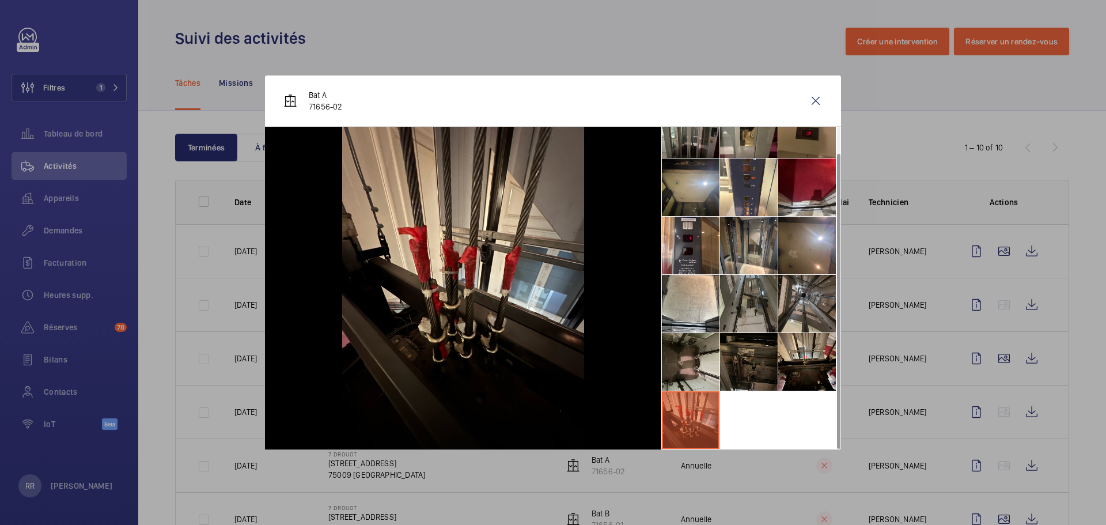
click at [807, 365] on li at bounding box center [807, 362] width 58 height 58
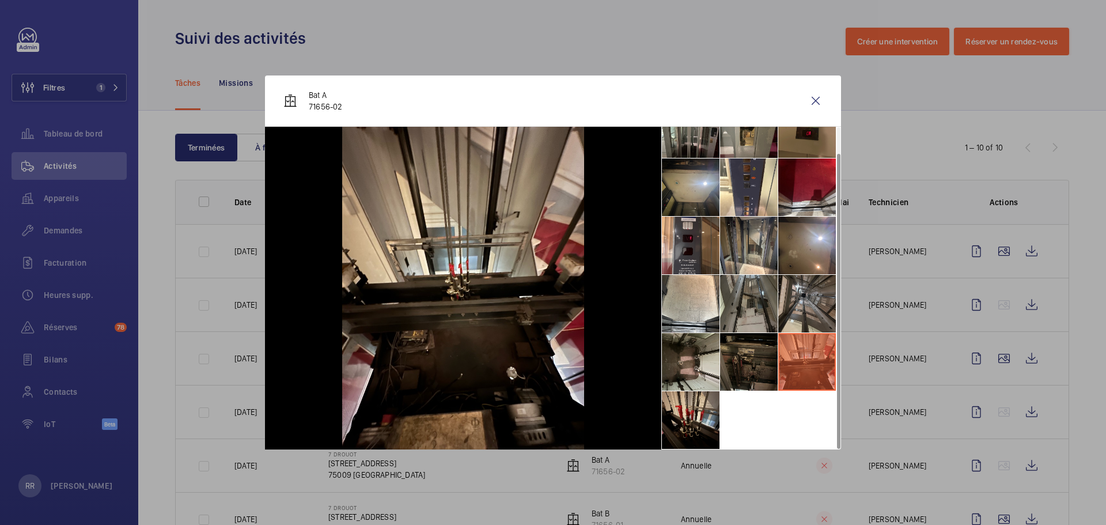
click at [803, 312] on li at bounding box center [807, 304] width 58 height 58
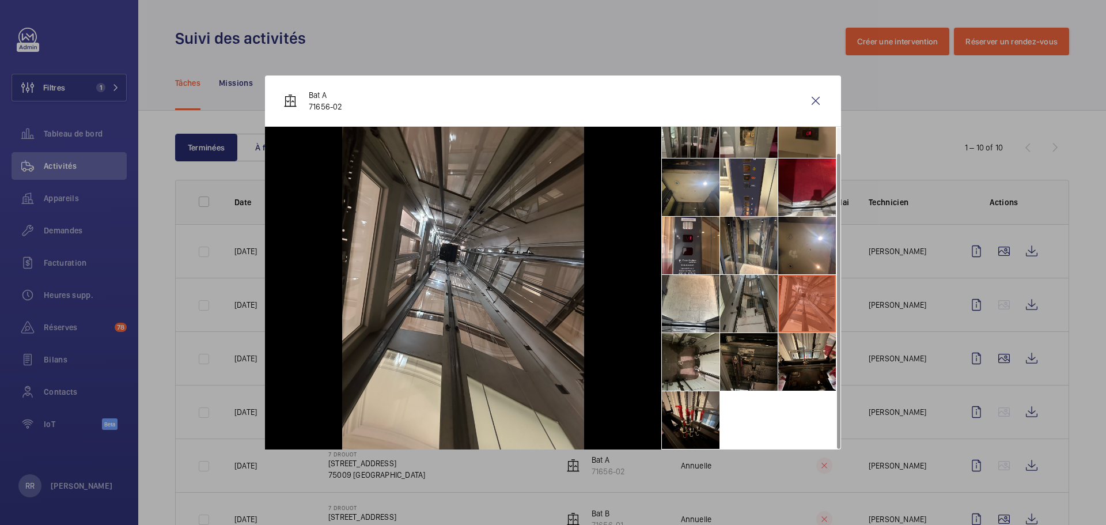
click at [712, 307] on li at bounding box center [691, 304] width 58 height 58
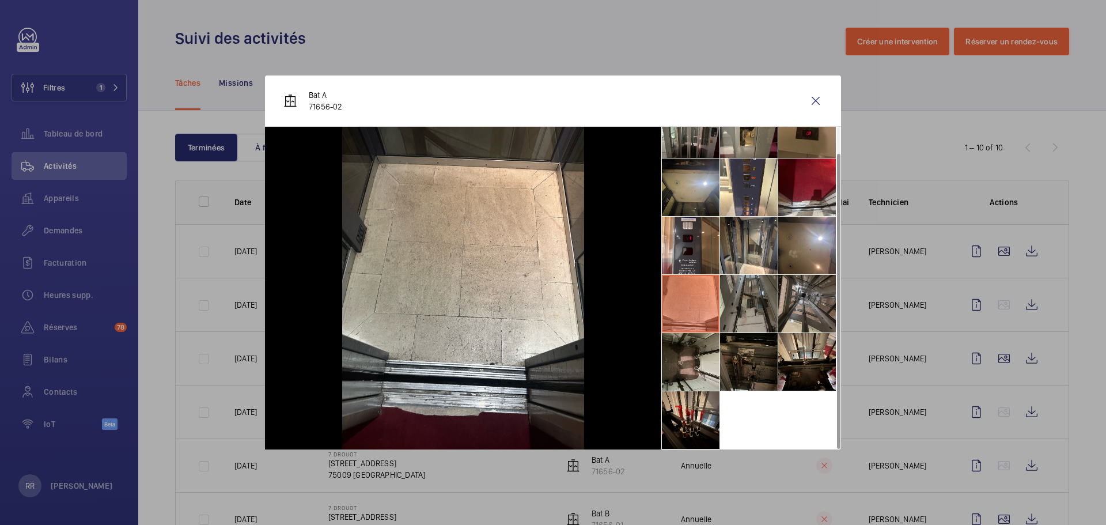
click at [765, 310] on li at bounding box center [749, 304] width 58 height 58
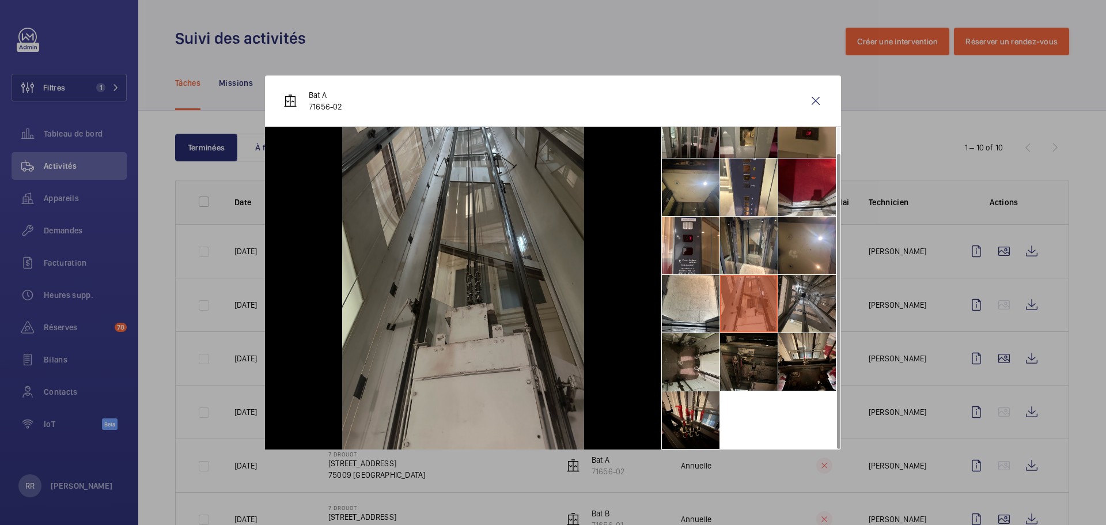
click at [687, 228] on li at bounding box center [691, 246] width 58 height 58
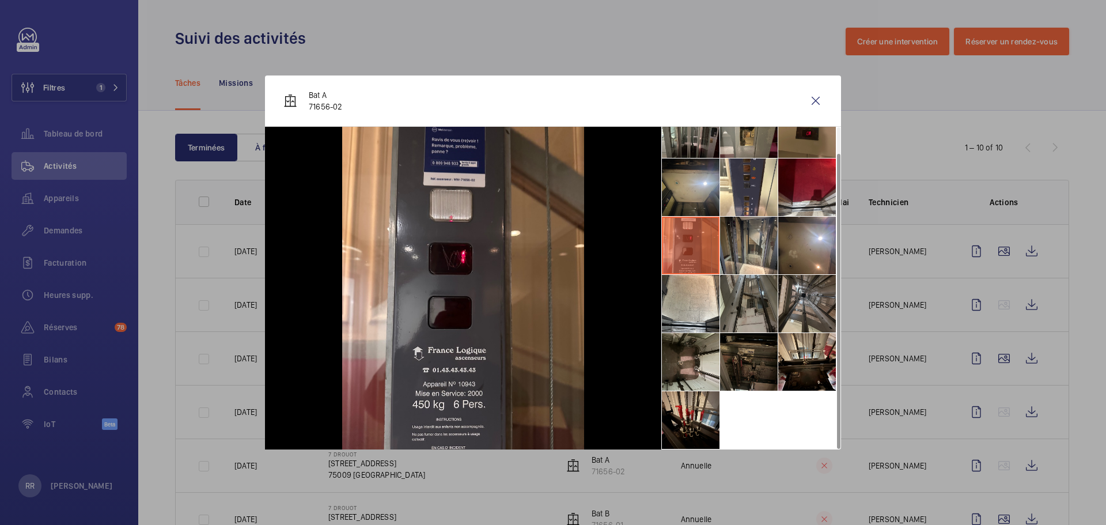
click at [683, 182] on li at bounding box center [691, 187] width 58 height 58
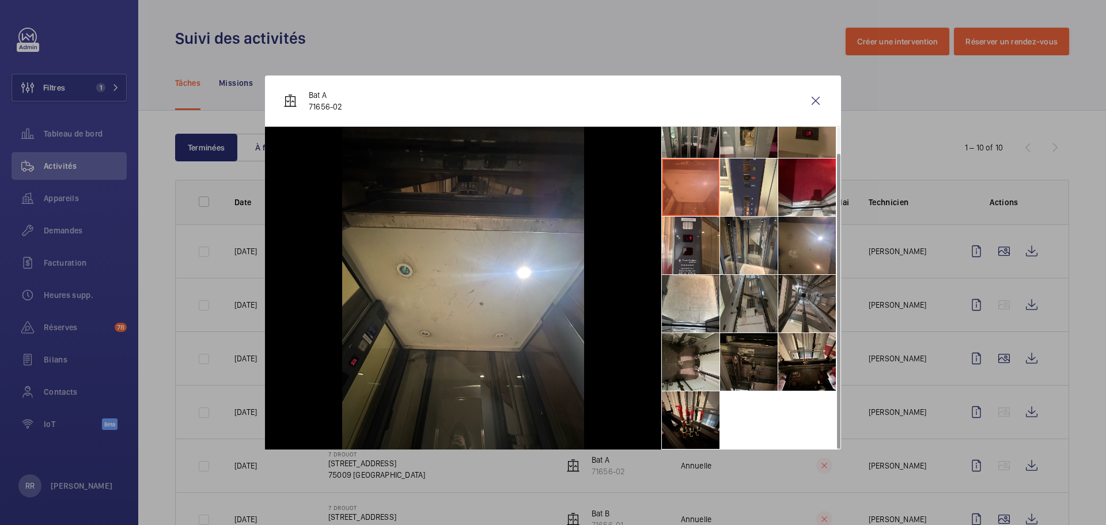
click at [829, 359] on div at bounding box center [553, 262] width 1106 height 525
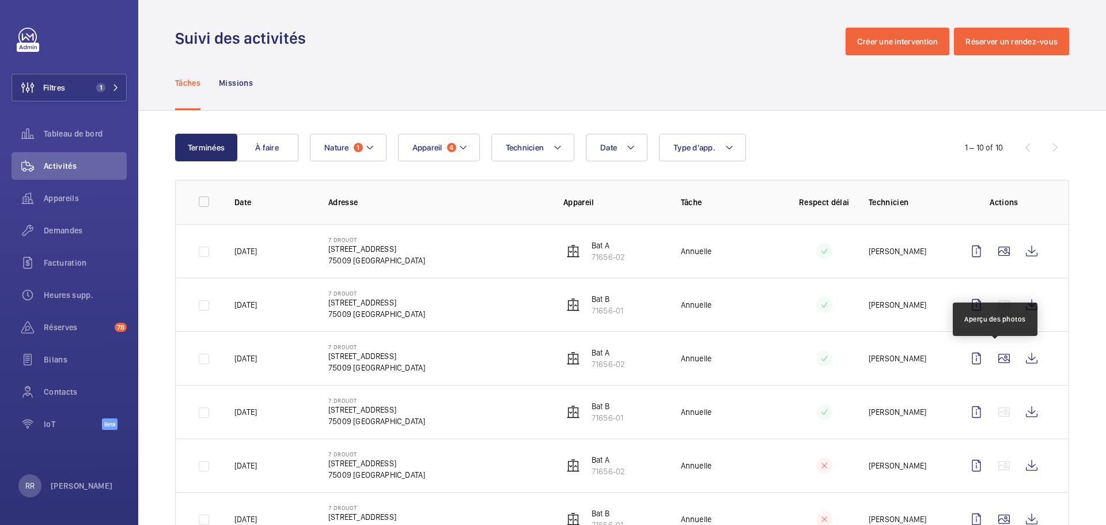
click at [829, 359] on wm-front-icon-button at bounding box center [1004, 358] width 28 height 28
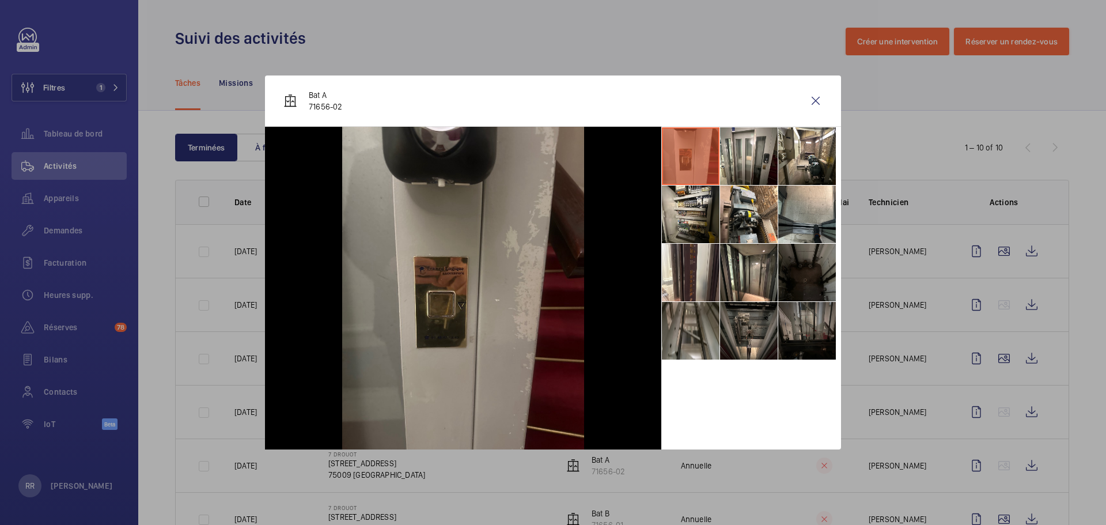
click at [829, 437] on div at bounding box center [553, 262] width 1106 height 525
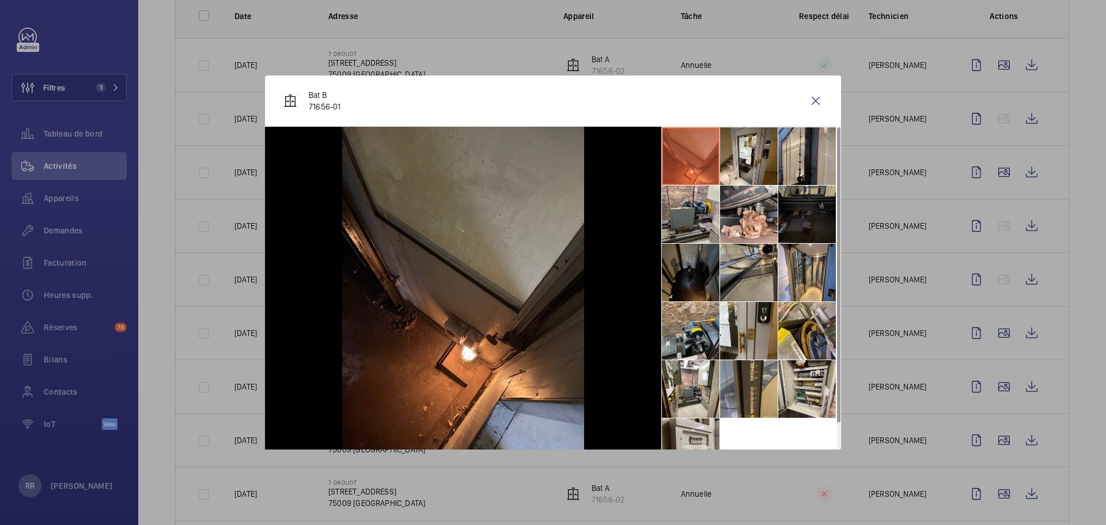
click at [680, 335] on li at bounding box center [691, 331] width 58 height 58
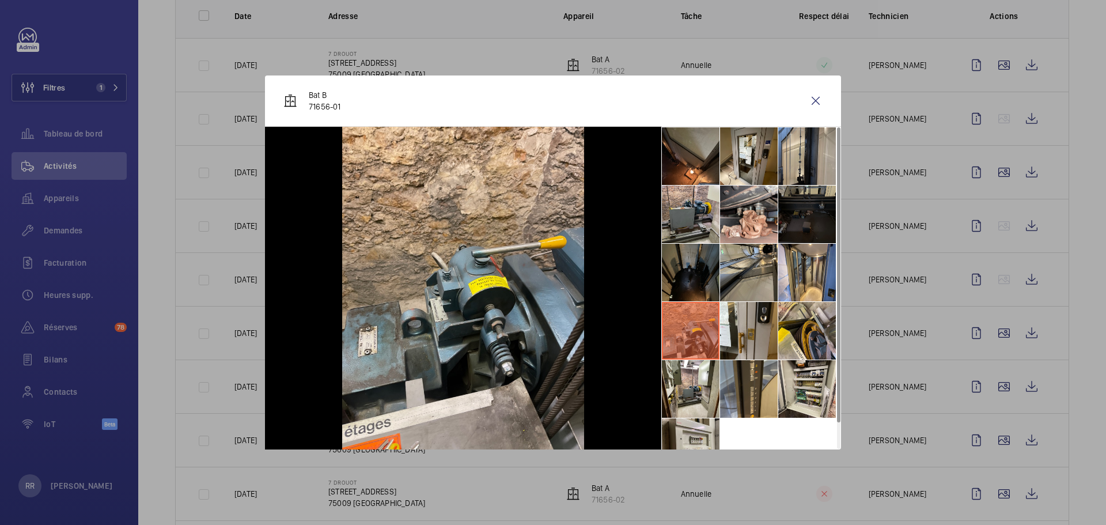
click at [683, 282] on li at bounding box center [691, 273] width 58 height 58
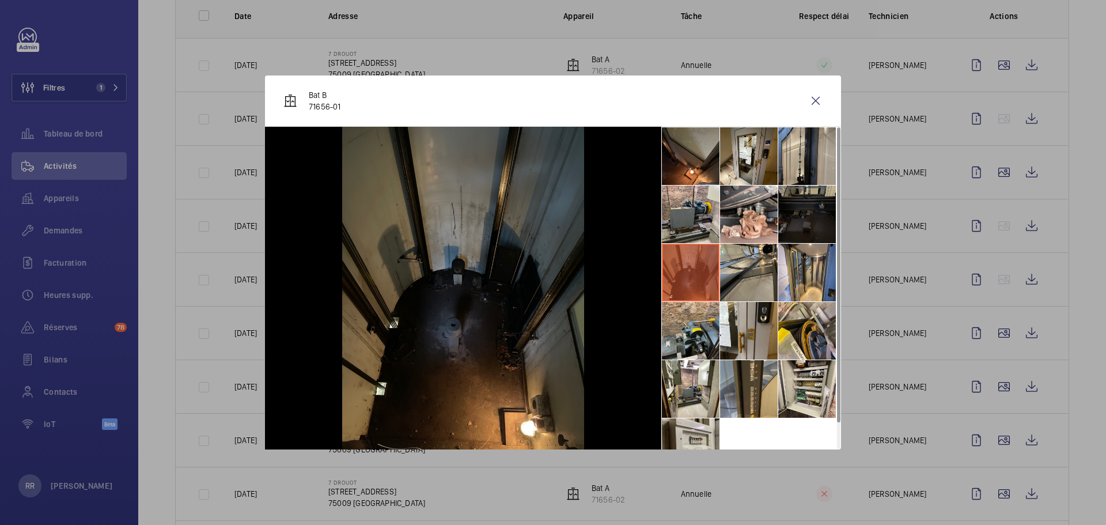
click at [762, 270] on li at bounding box center [749, 273] width 58 height 58
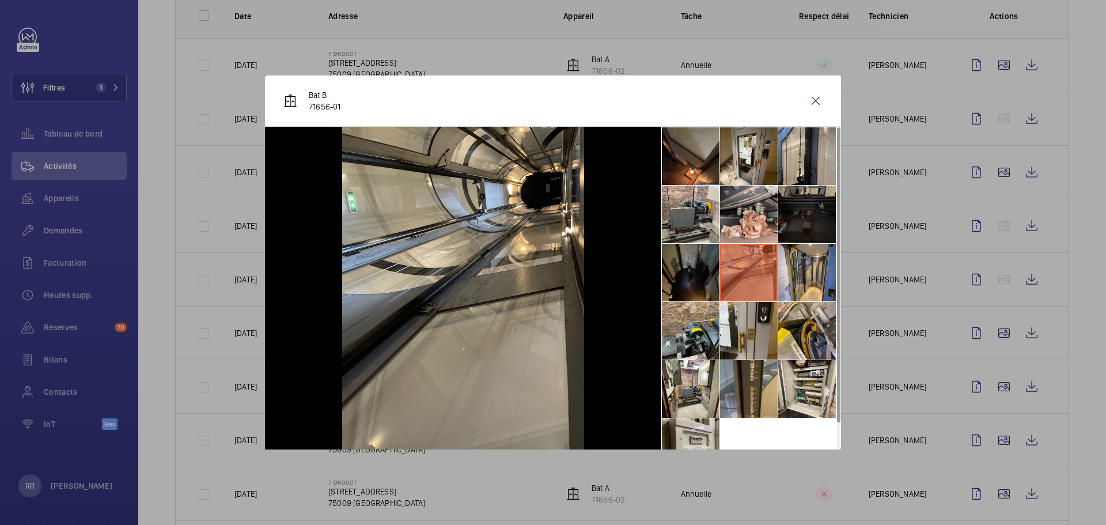
click at [807, 277] on li at bounding box center [807, 273] width 58 height 58
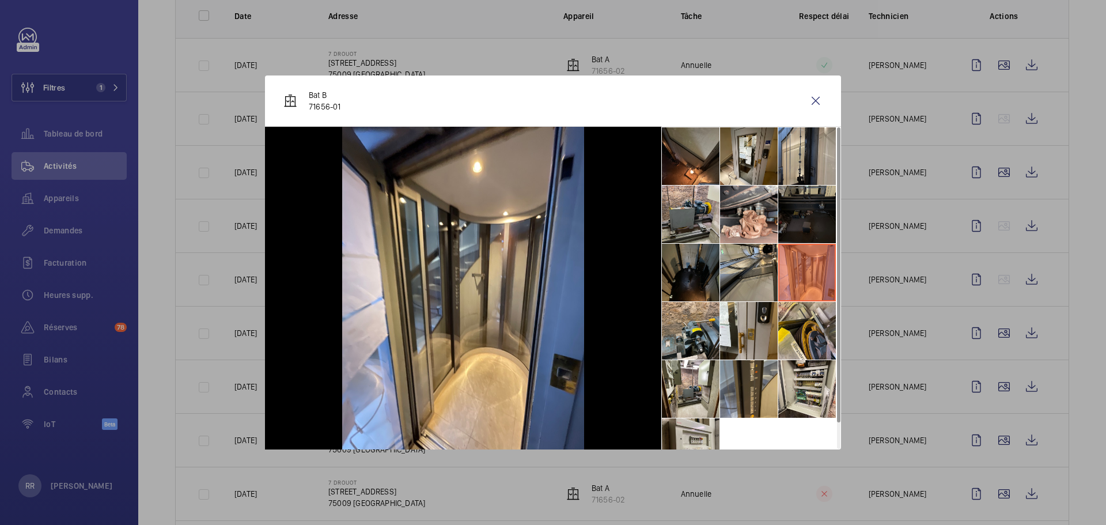
click at [806, 381] on li at bounding box center [807, 389] width 58 height 58
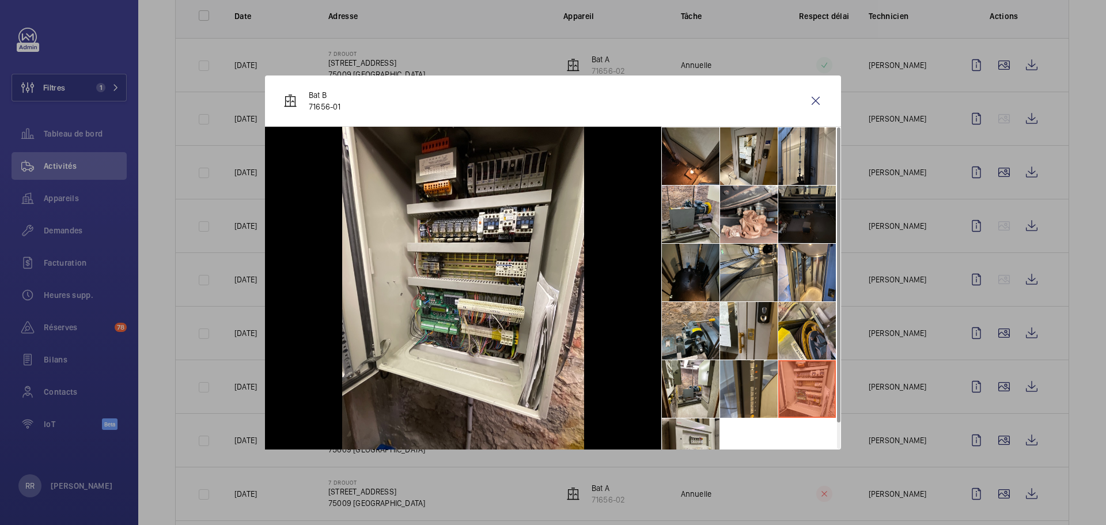
click at [764, 385] on li at bounding box center [749, 389] width 58 height 58
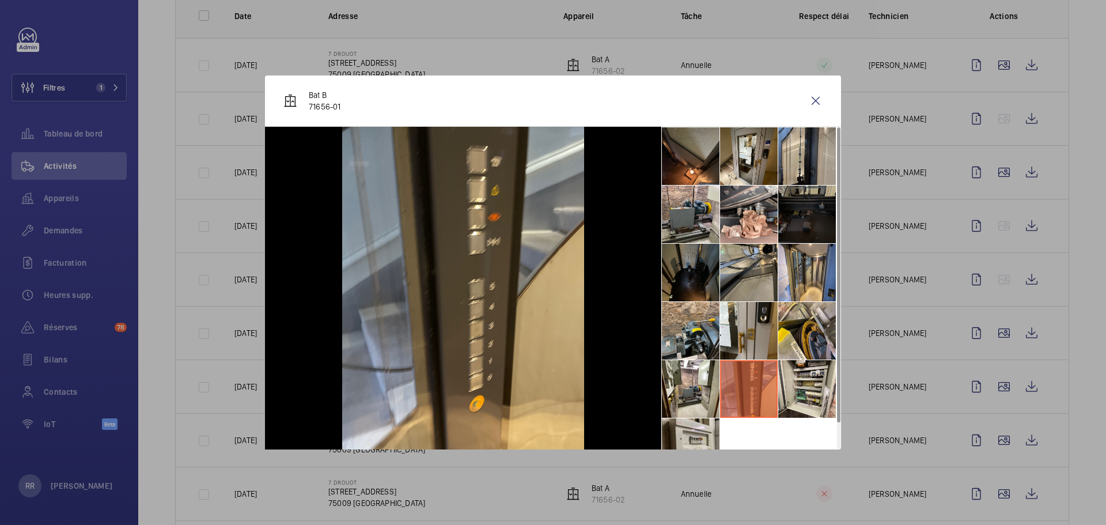
click at [698, 388] on li at bounding box center [691, 389] width 58 height 58
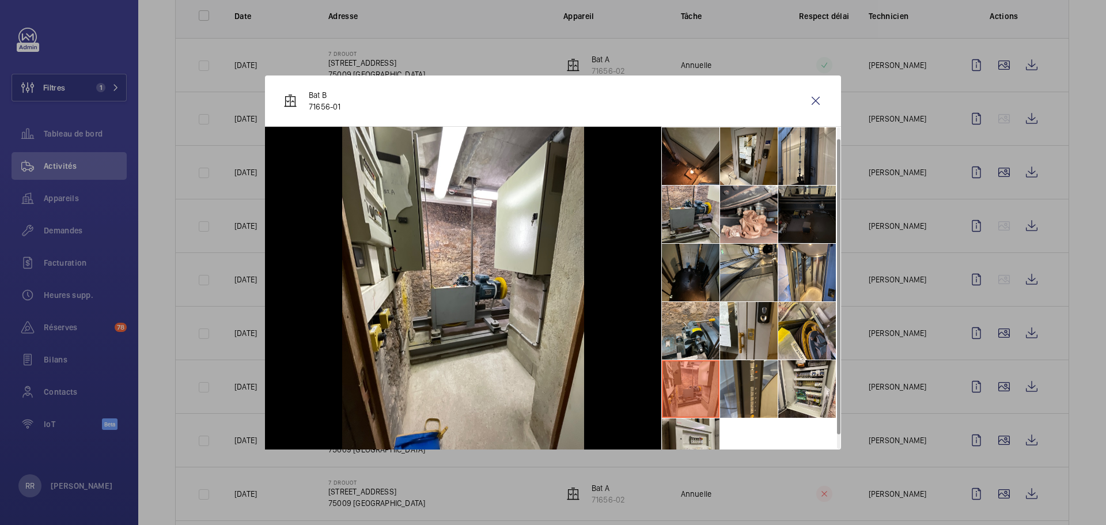
scroll to position [27, 0]
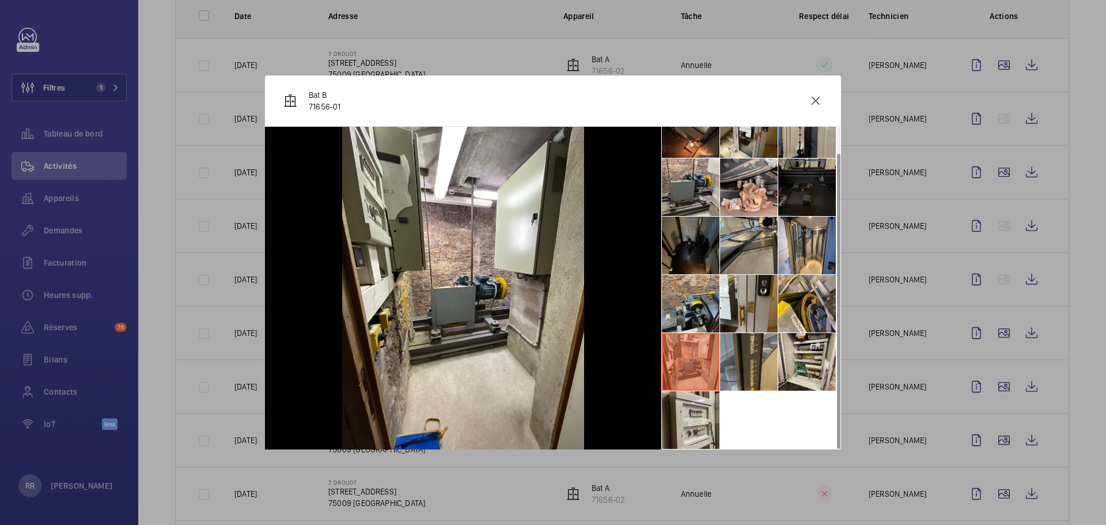
click at [691, 424] on li at bounding box center [691, 420] width 58 height 58
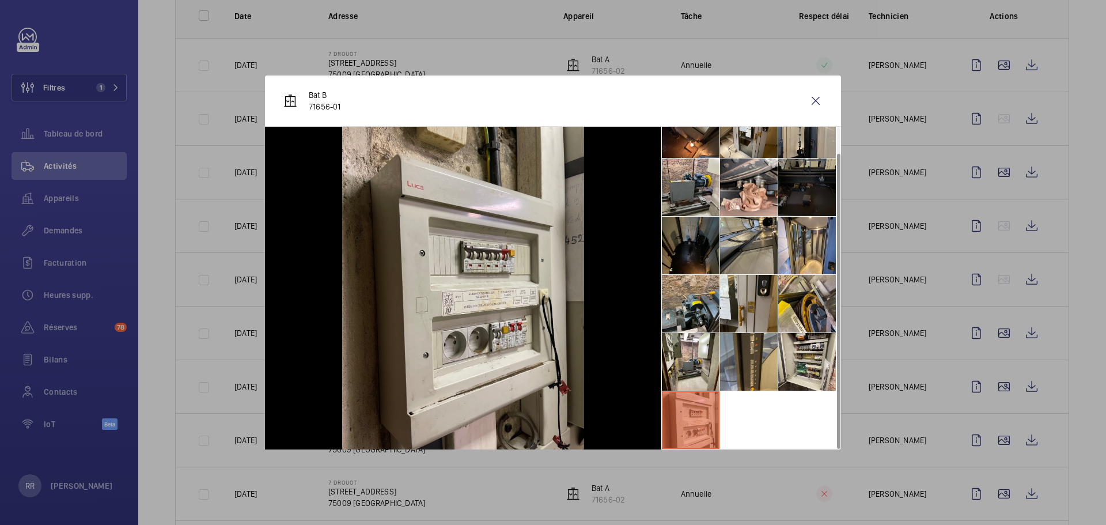
click at [702, 316] on li at bounding box center [691, 304] width 58 height 58
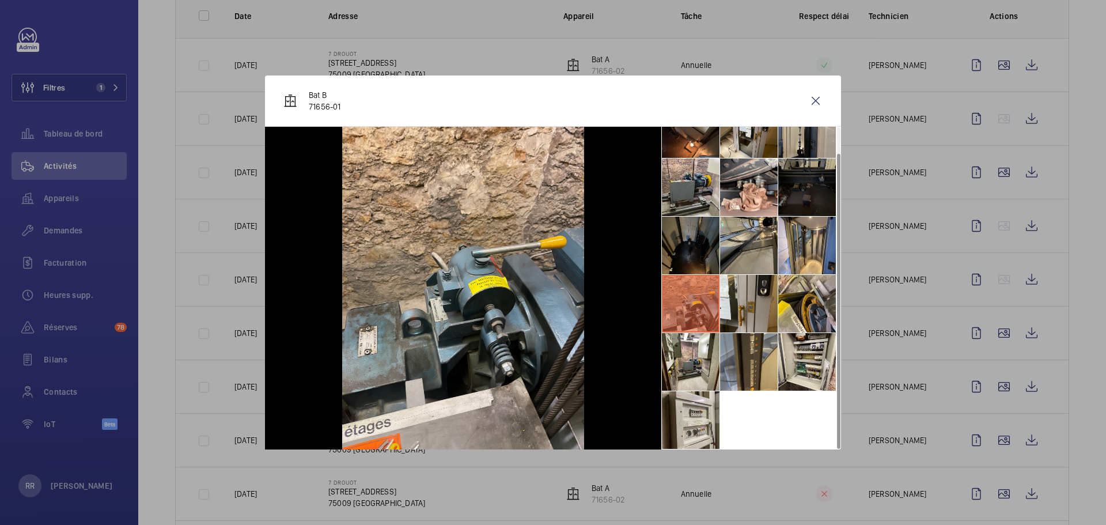
scroll to position [0, 0]
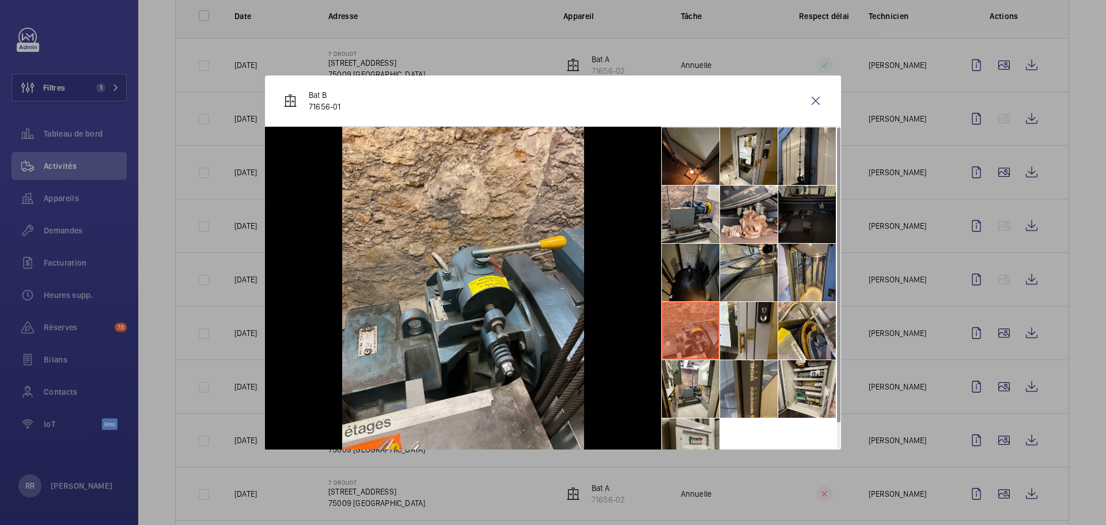
click at [737, 170] on li at bounding box center [749, 156] width 58 height 58
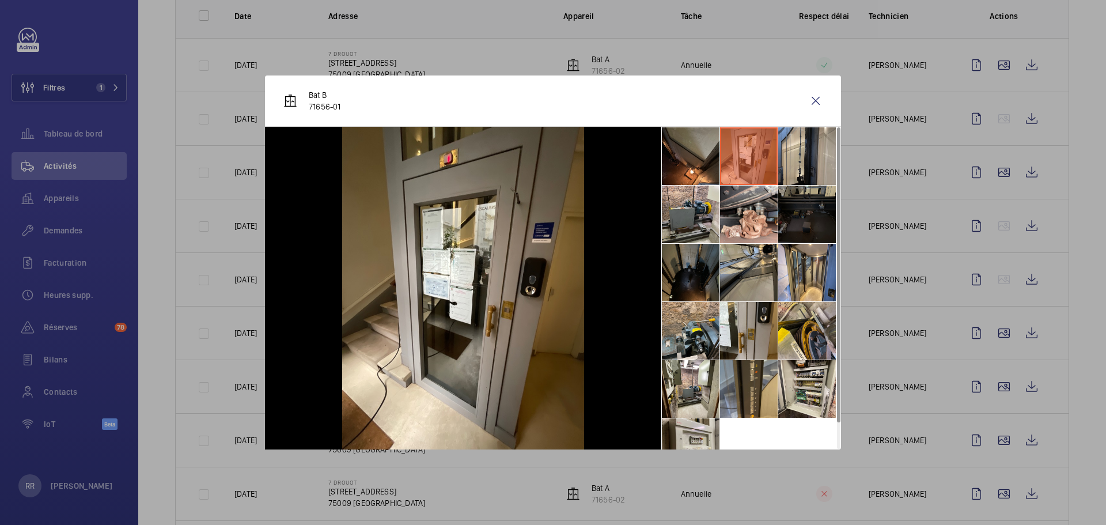
click at [700, 162] on li at bounding box center [691, 156] width 58 height 58
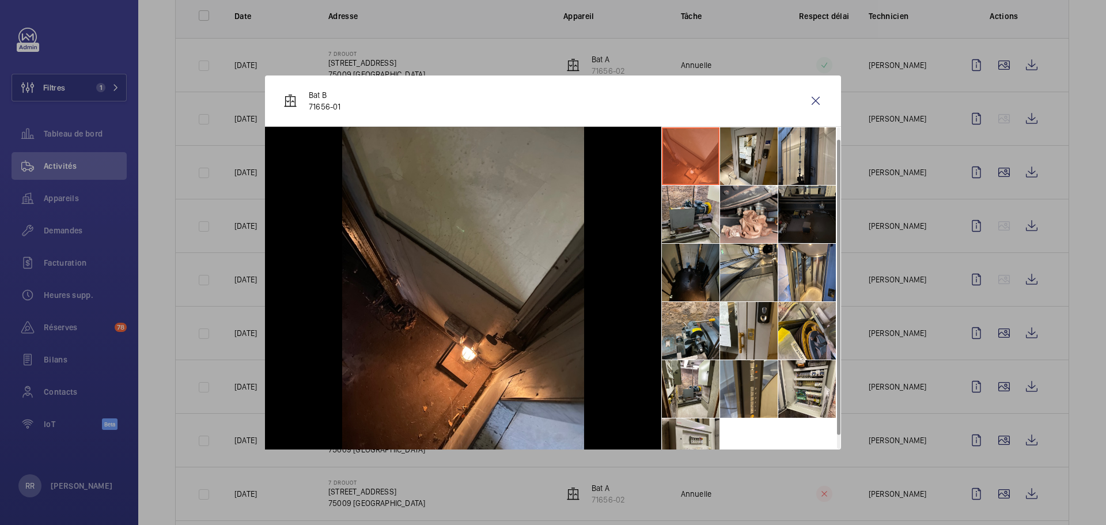
scroll to position [27, 0]
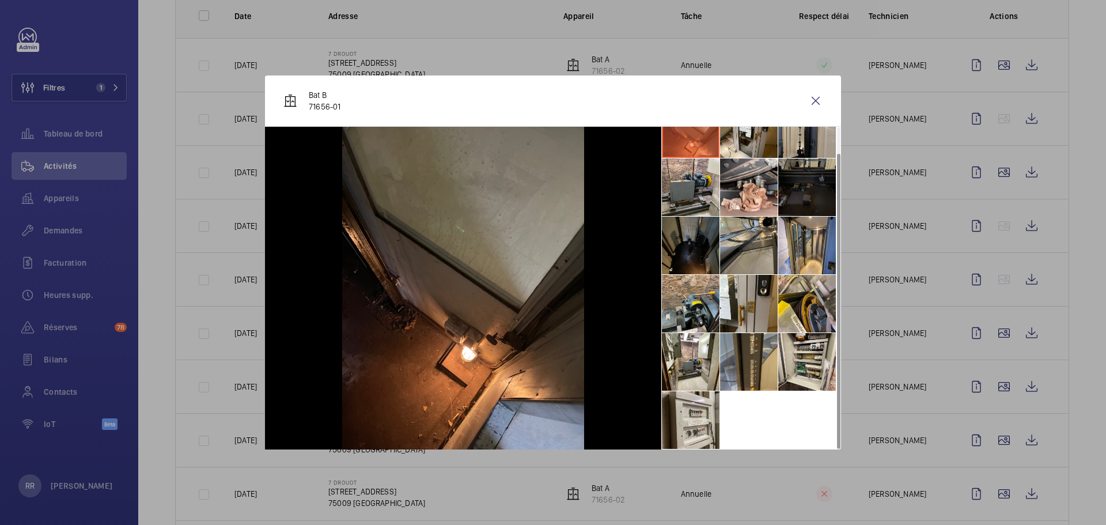
click at [805, 359] on li at bounding box center [807, 362] width 58 height 58
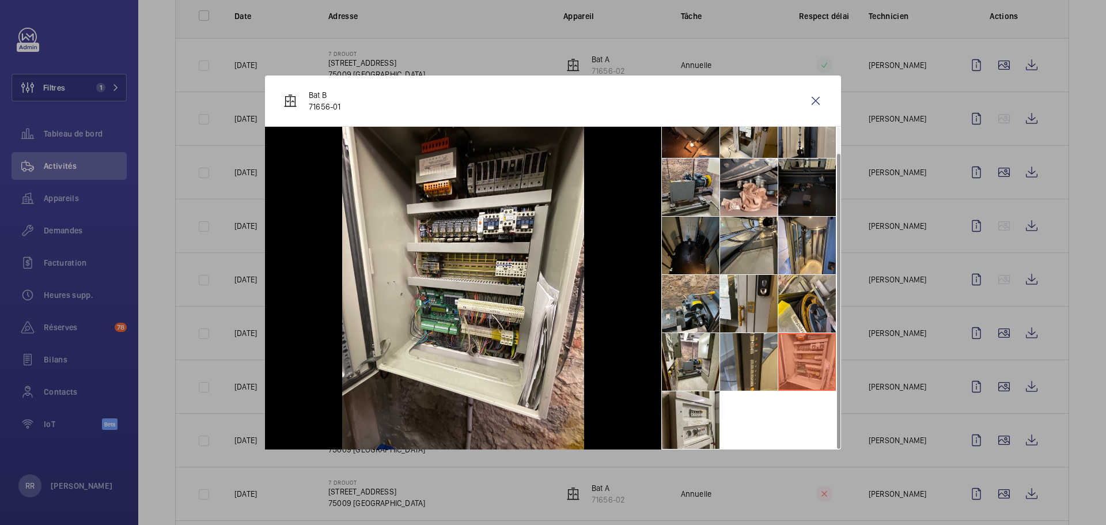
click at [692, 355] on li at bounding box center [691, 362] width 58 height 58
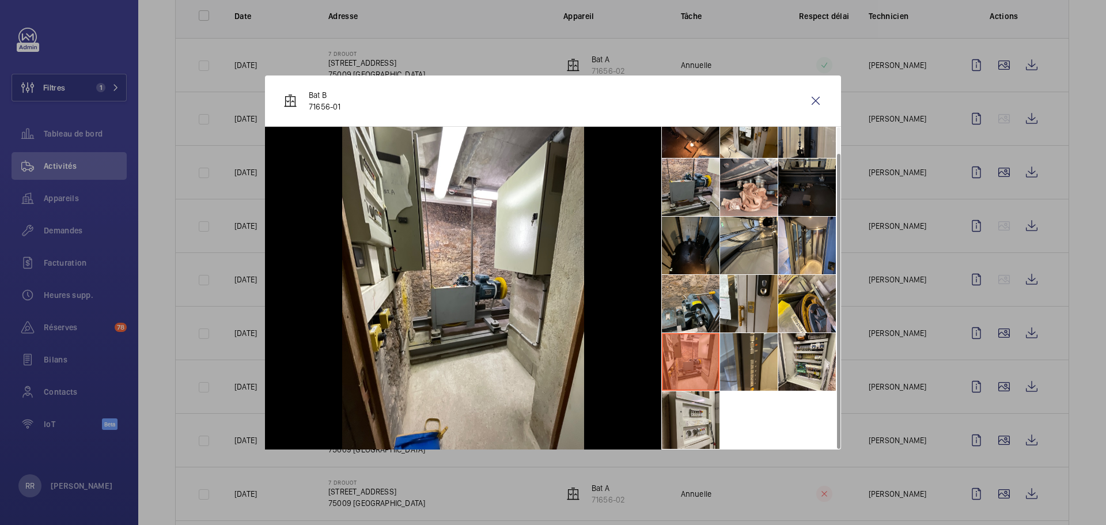
click at [763, 378] on li at bounding box center [749, 362] width 58 height 58
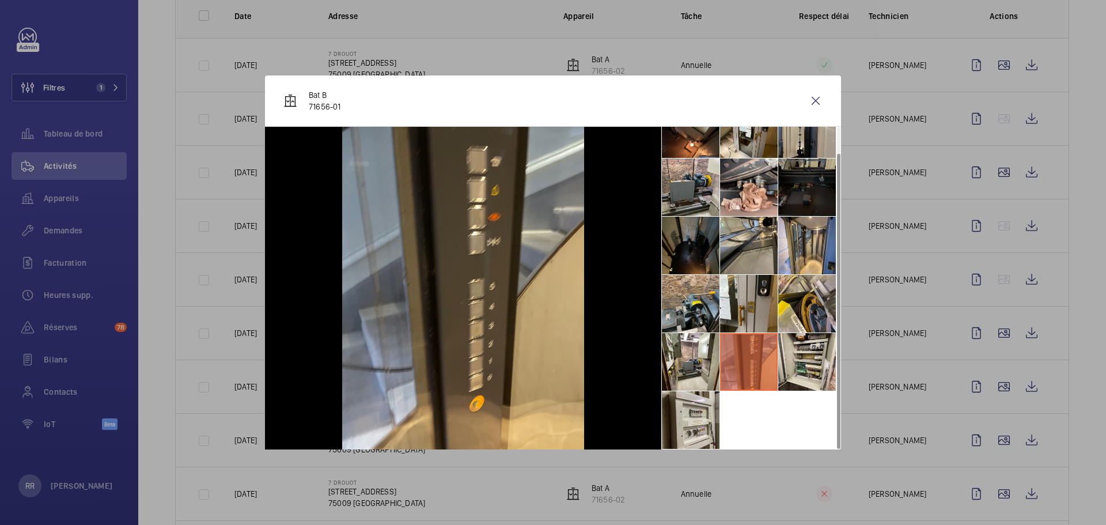
click at [787, 374] on li at bounding box center [807, 362] width 58 height 58
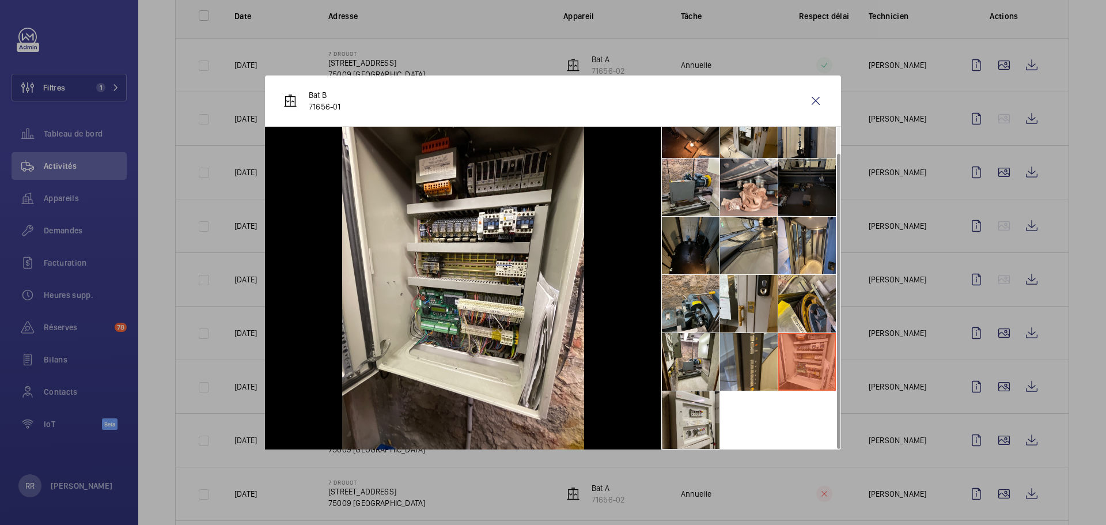
click at [797, 295] on li at bounding box center [807, 304] width 58 height 58
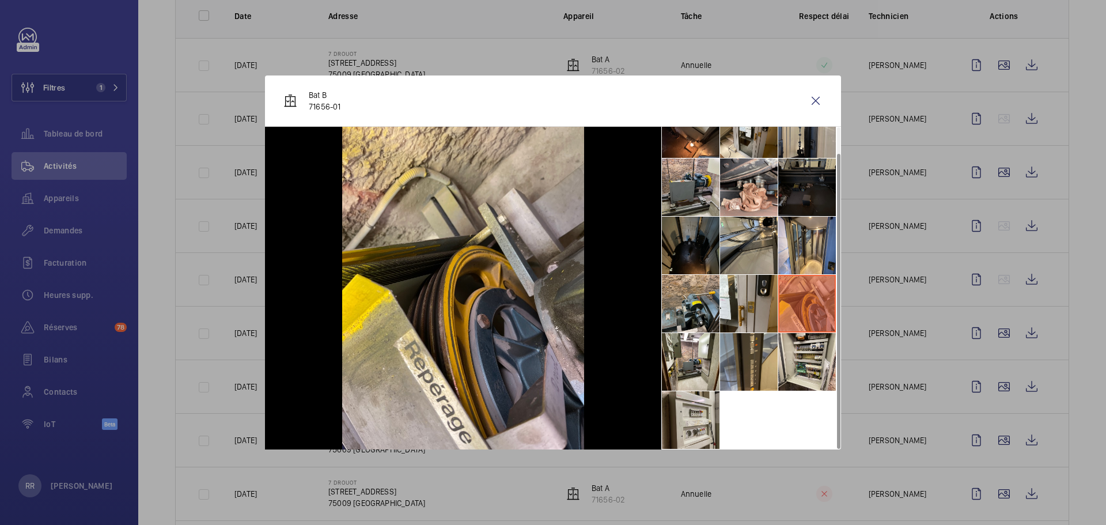
click at [717, 256] on li at bounding box center [691, 246] width 58 height 58
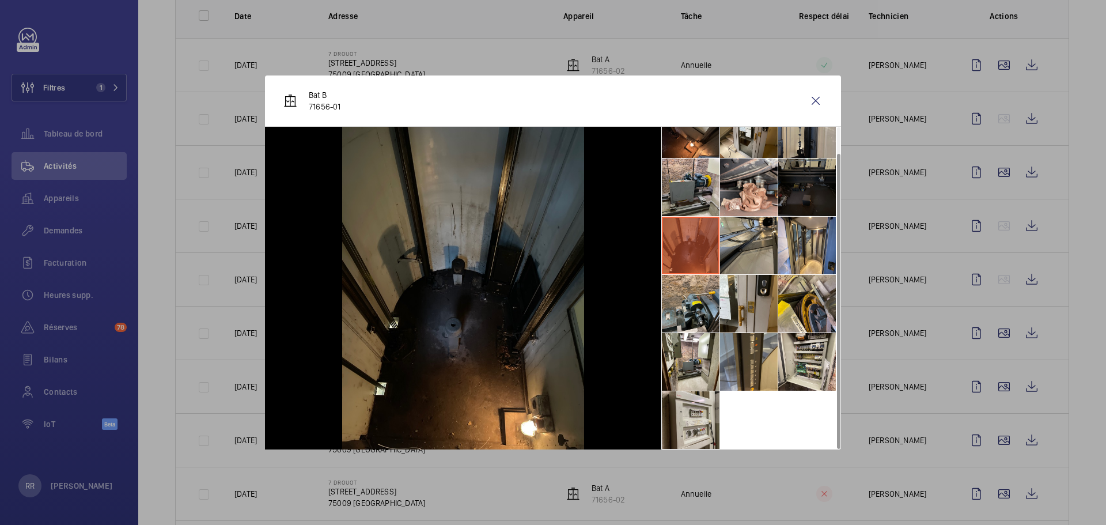
click at [806, 314] on li at bounding box center [807, 304] width 58 height 58
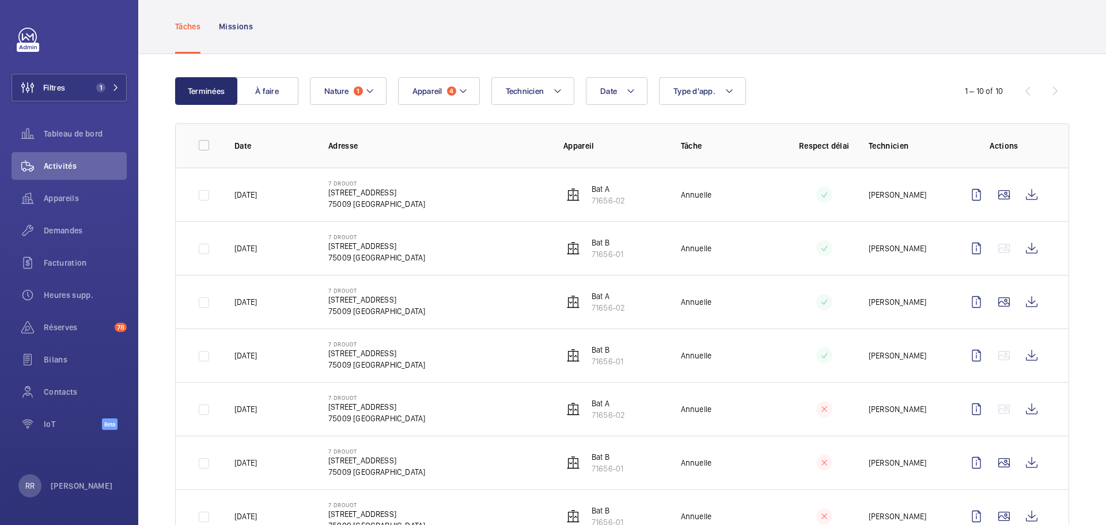
scroll to position [263, 0]
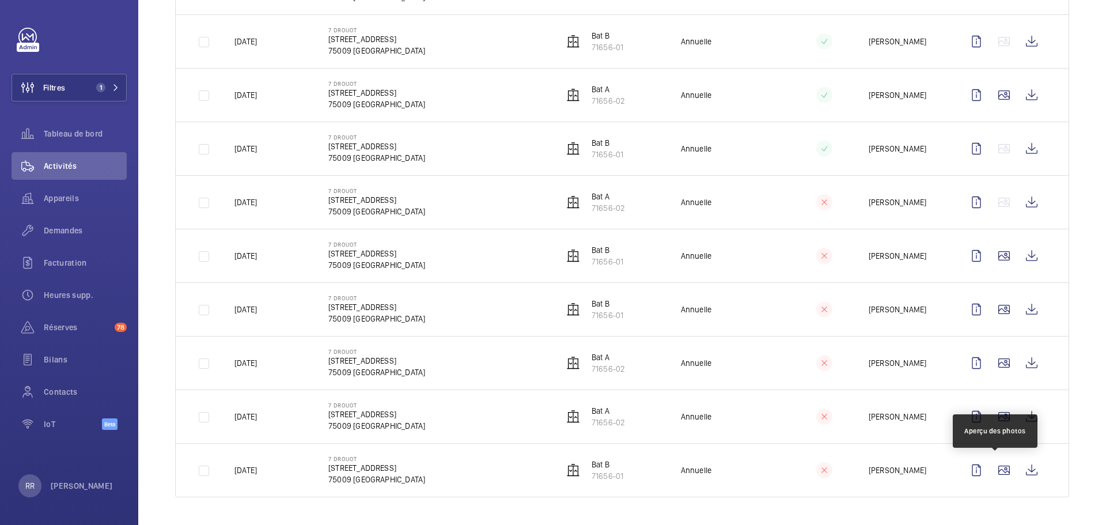
click at [829, 455] on wm-front-icon-button at bounding box center [1004, 470] width 28 height 28
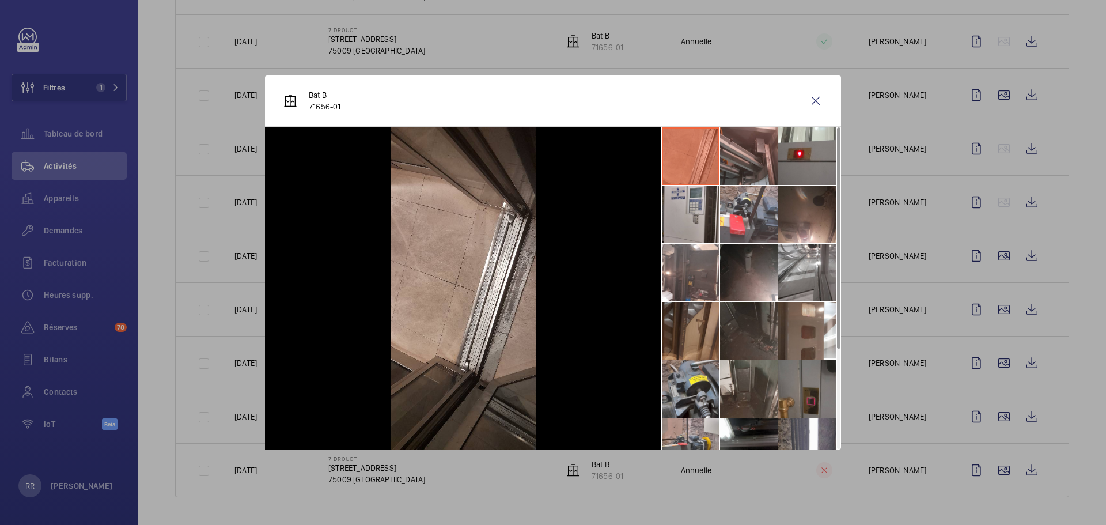
scroll to position [143, 0]
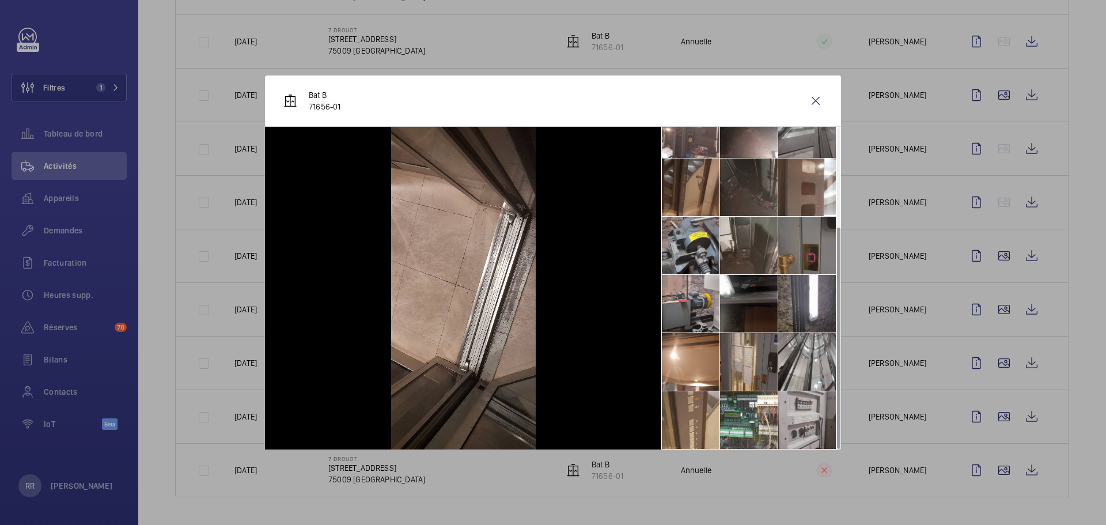
click at [687, 413] on li at bounding box center [691, 420] width 58 height 58
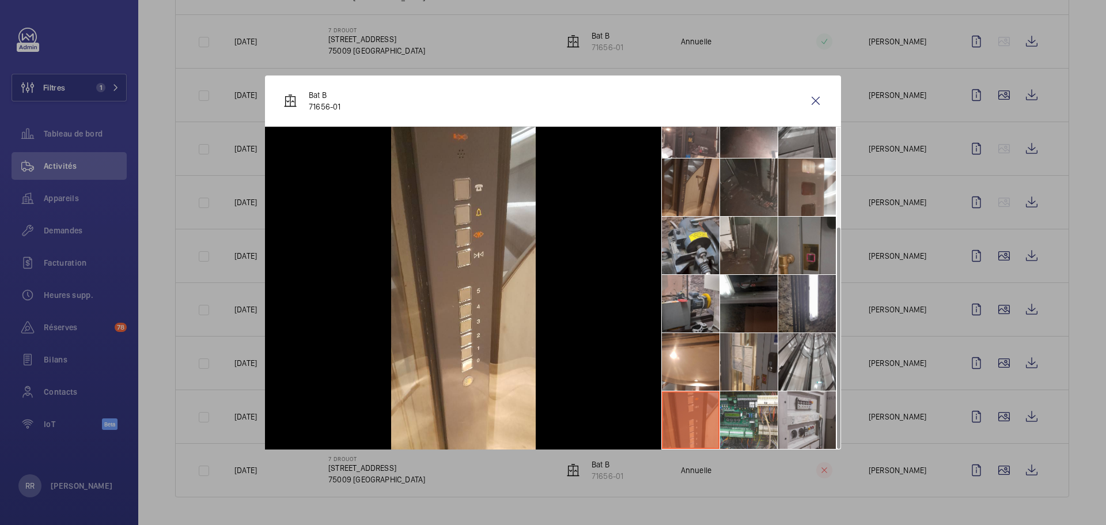
click at [682, 371] on li at bounding box center [691, 362] width 58 height 58
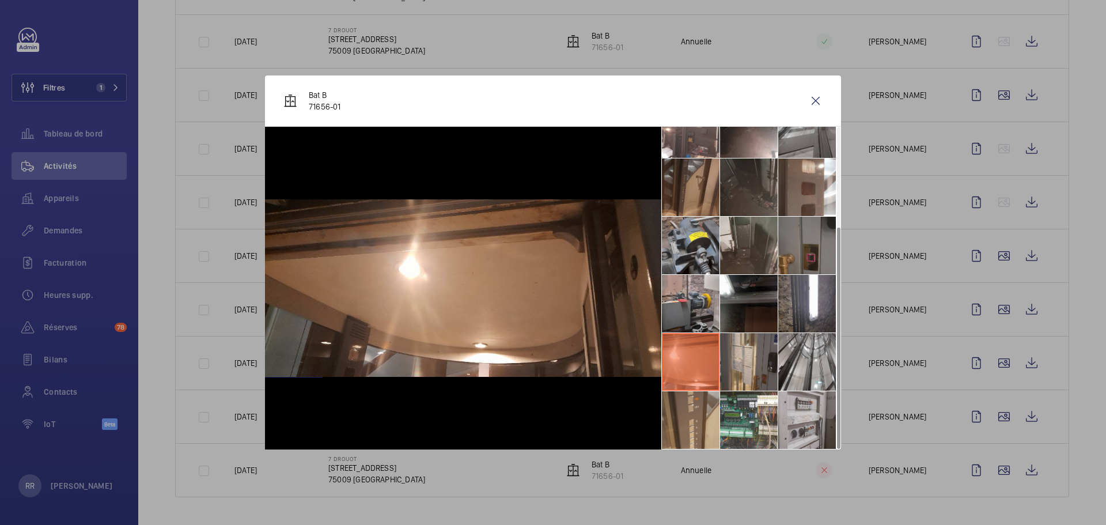
click at [799, 379] on li at bounding box center [807, 362] width 58 height 58
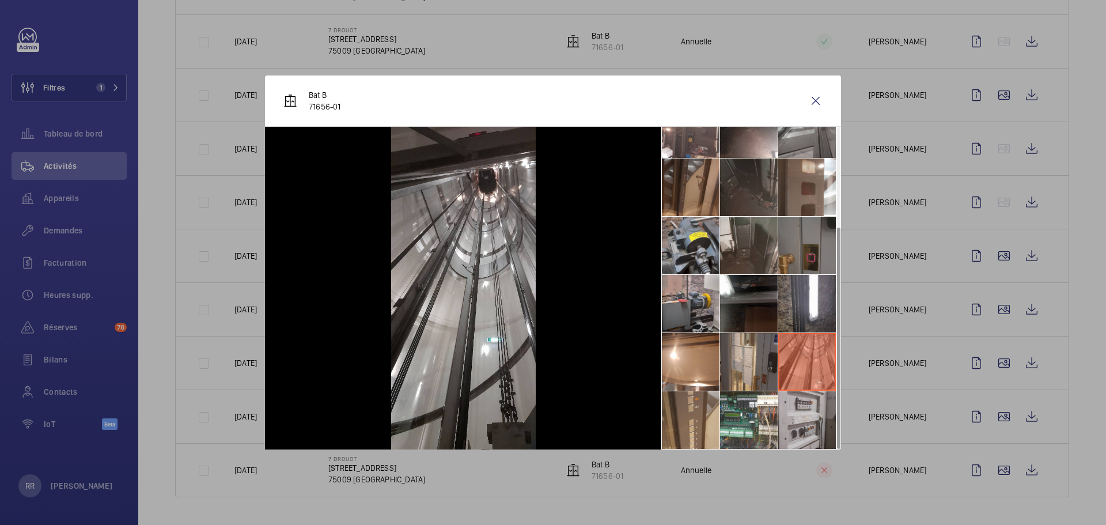
click at [807, 437] on li at bounding box center [807, 420] width 58 height 58
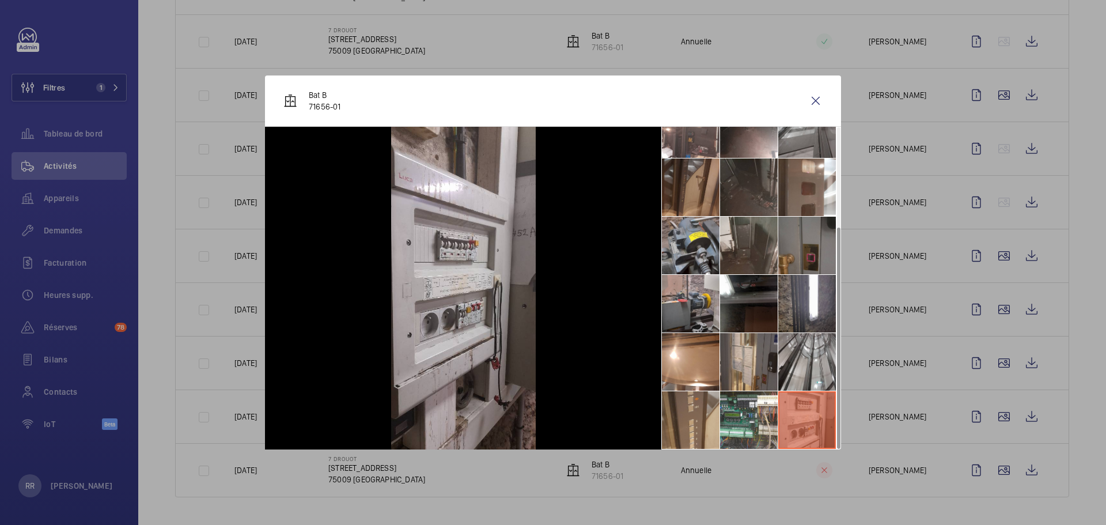
click at [687, 297] on li at bounding box center [691, 304] width 58 height 58
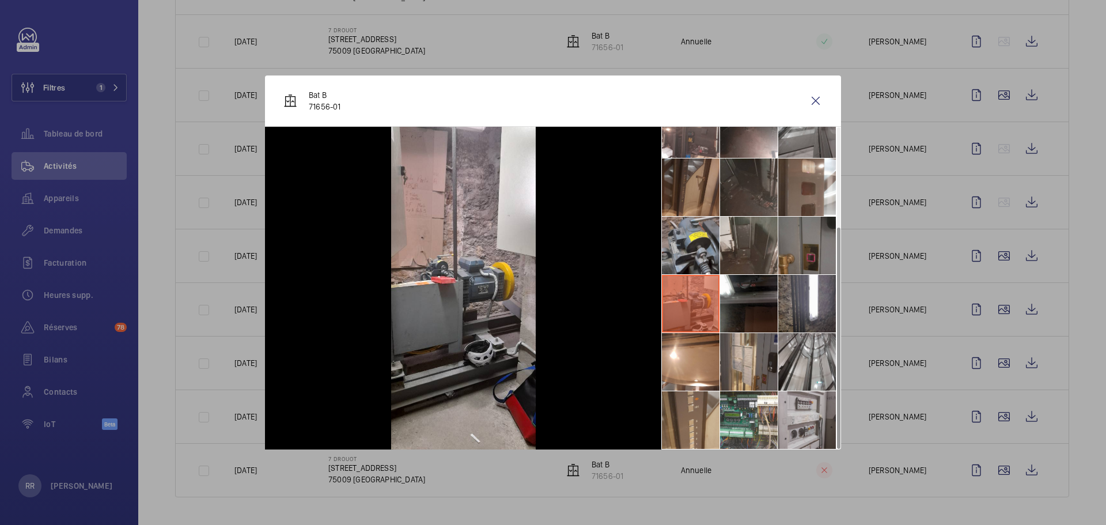
click at [682, 247] on li at bounding box center [691, 246] width 58 height 58
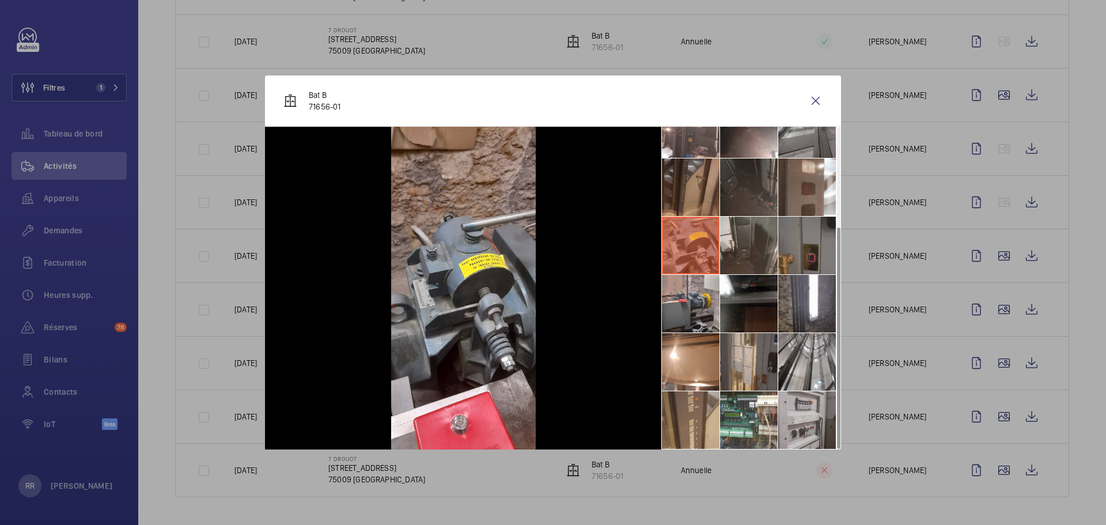
click at [681, 197] on li at bounding box center [691, 187] width 58 height 58
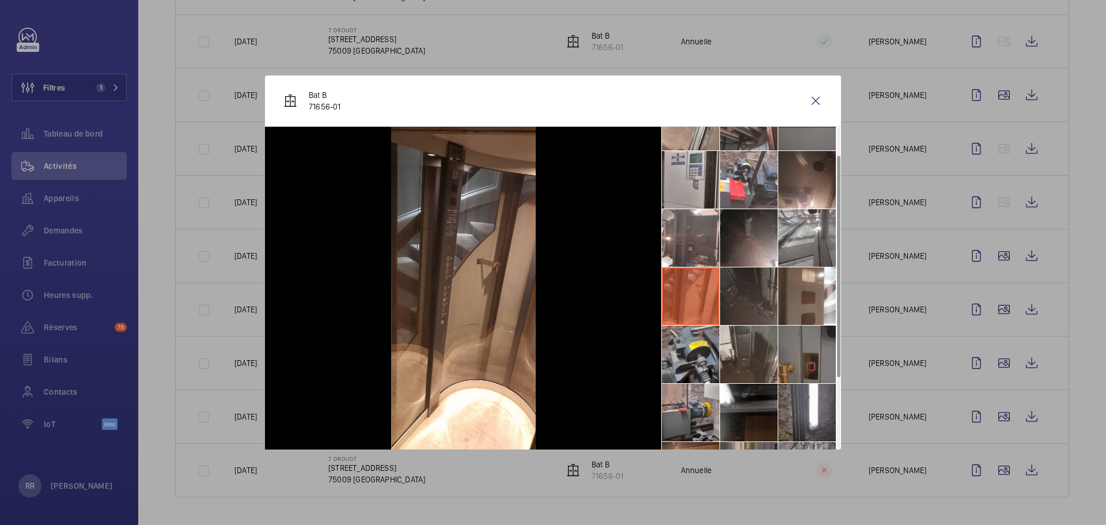
scroll to position [30, 0]
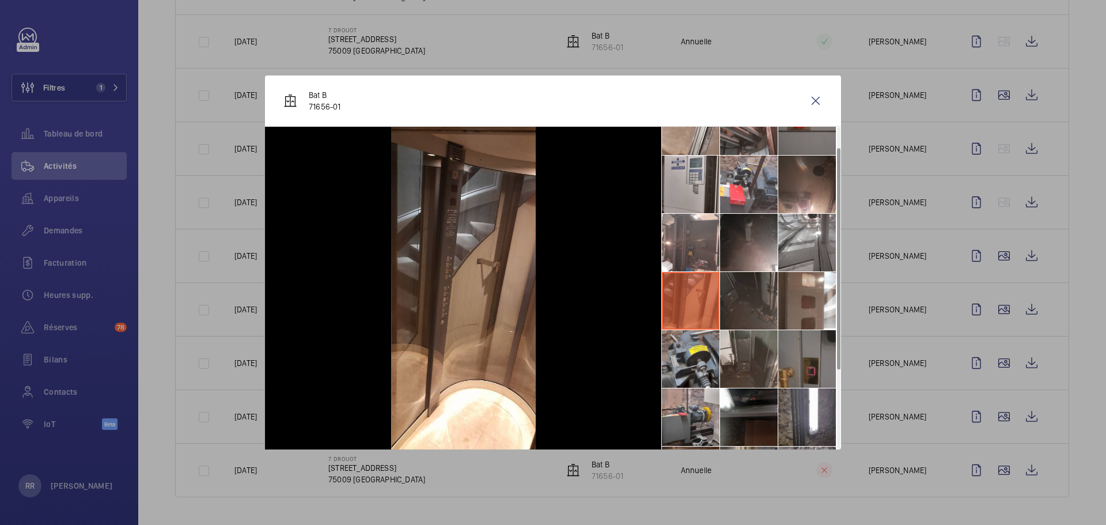
click at [681, 197] on li at bounding box center [691, 185] width 58 height 58
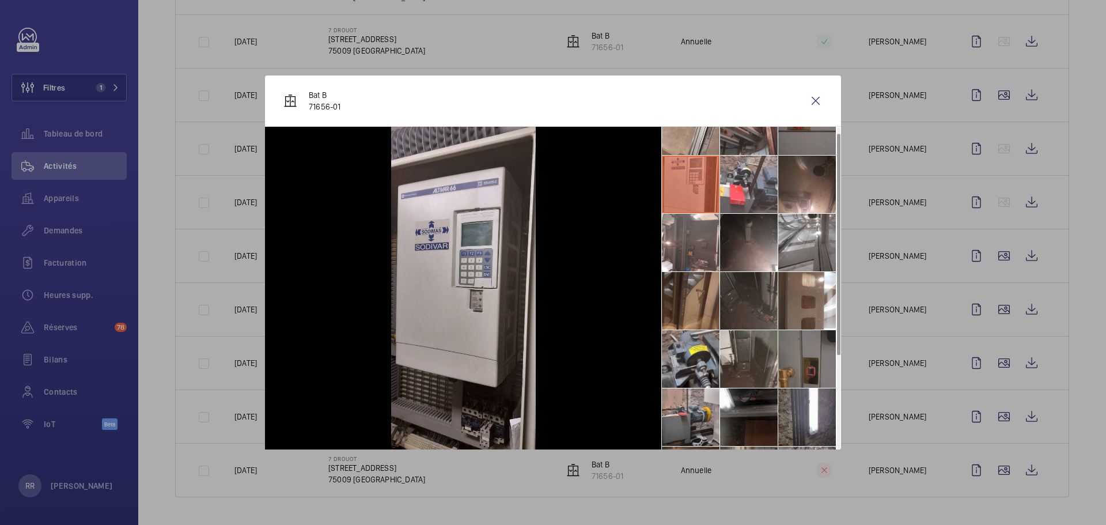
scroll to position [0, 0]
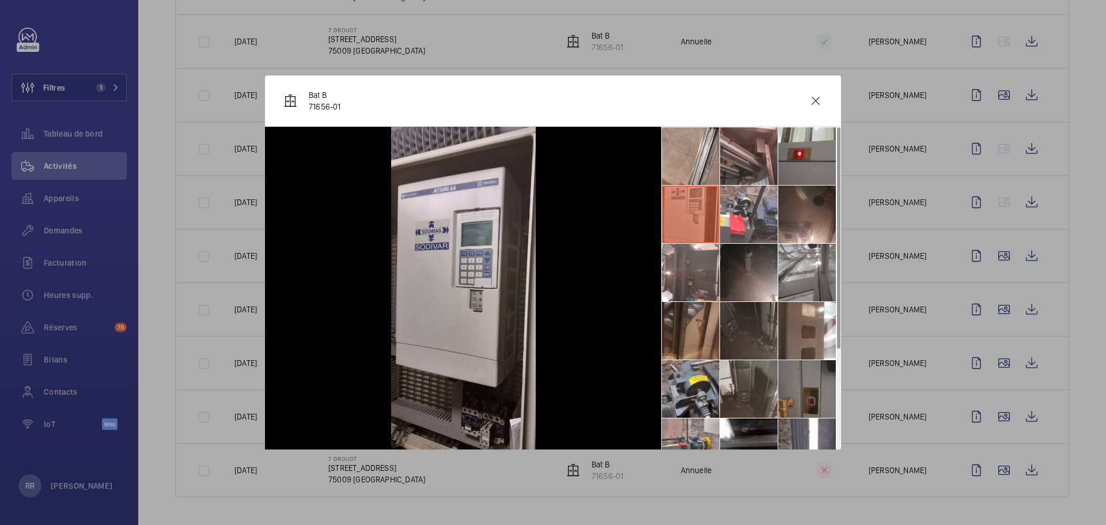
click at [687, 168] on li at bounding box center [691, 156] width 58 height 58
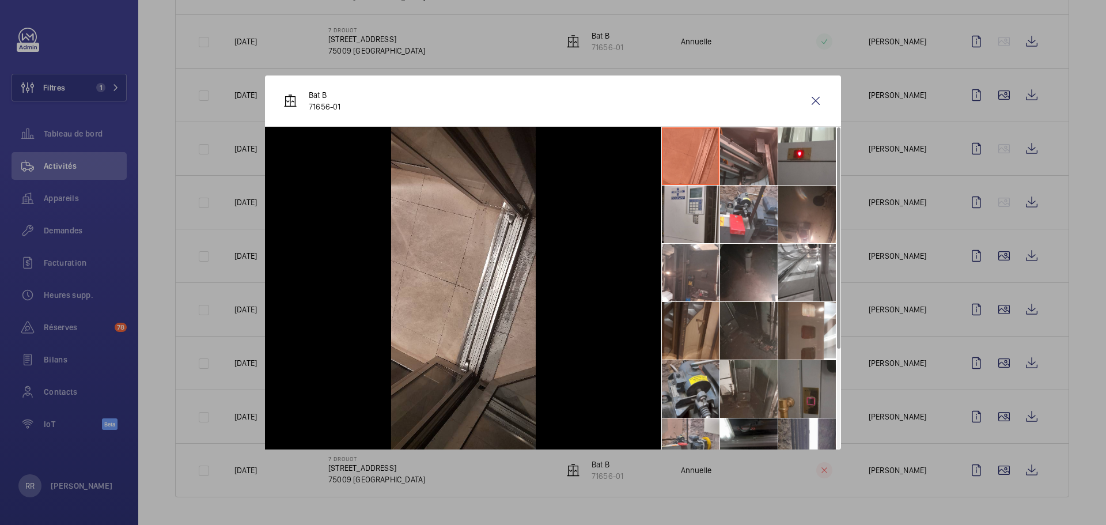
click at [753, 146] on li at bounding box center [749, 156] width 58 height 58
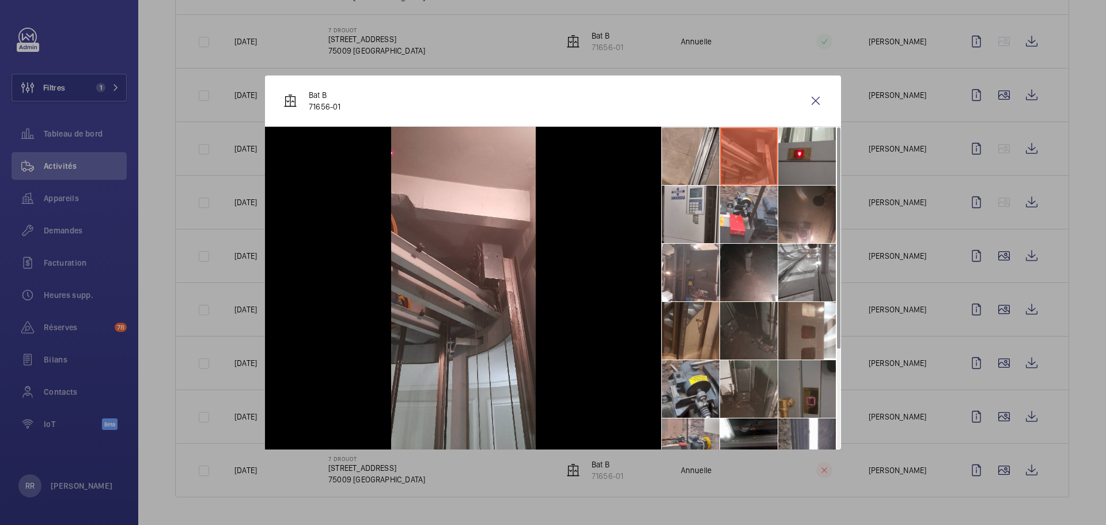
click at [761, 213] on li at bounding box center [749, 214] width 58 height 58
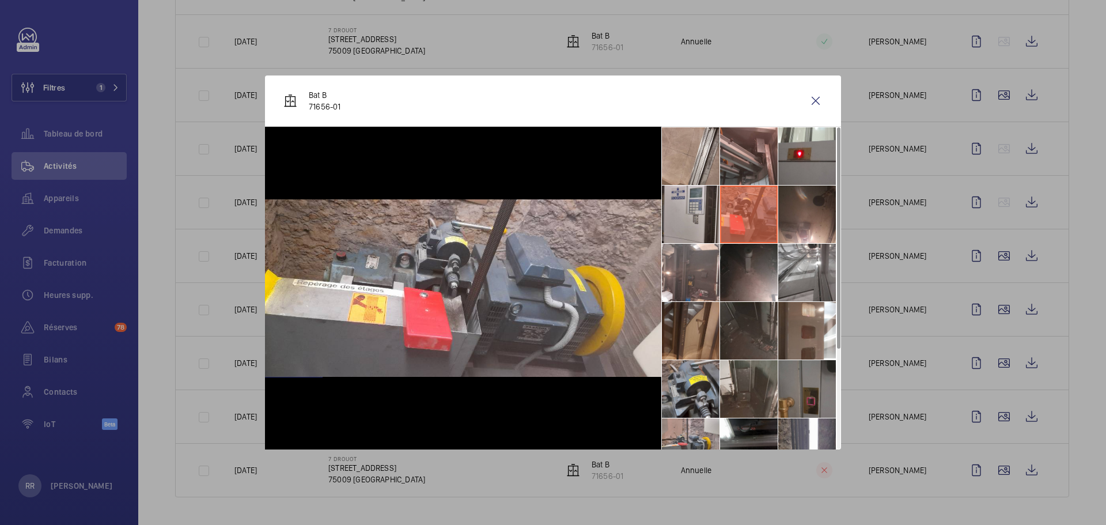
click at [804, 225] on li at bounding box center [807, 214] width 58 height 58
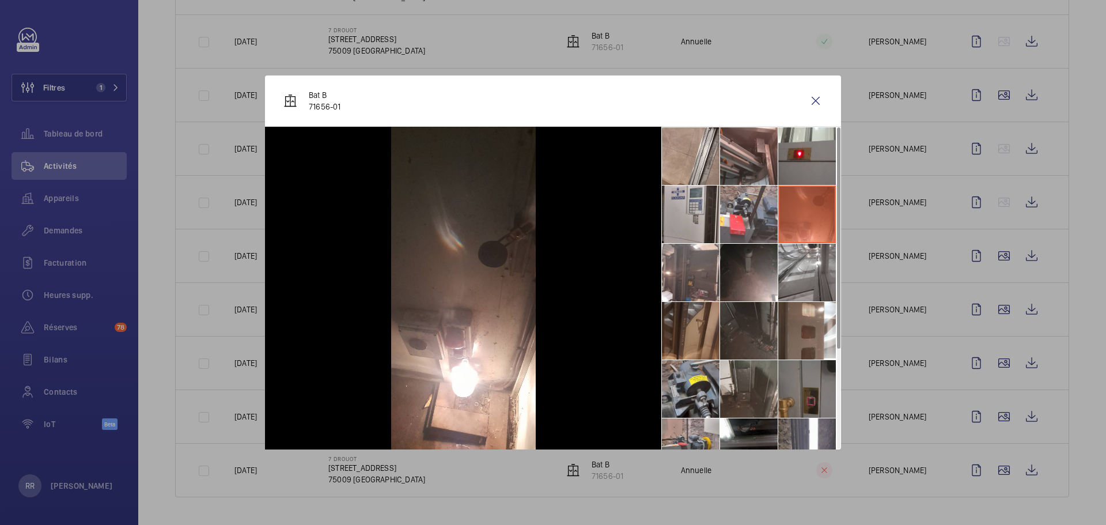
click at [816, 289] on li at bounding box center [807, 273] width 58 height 58
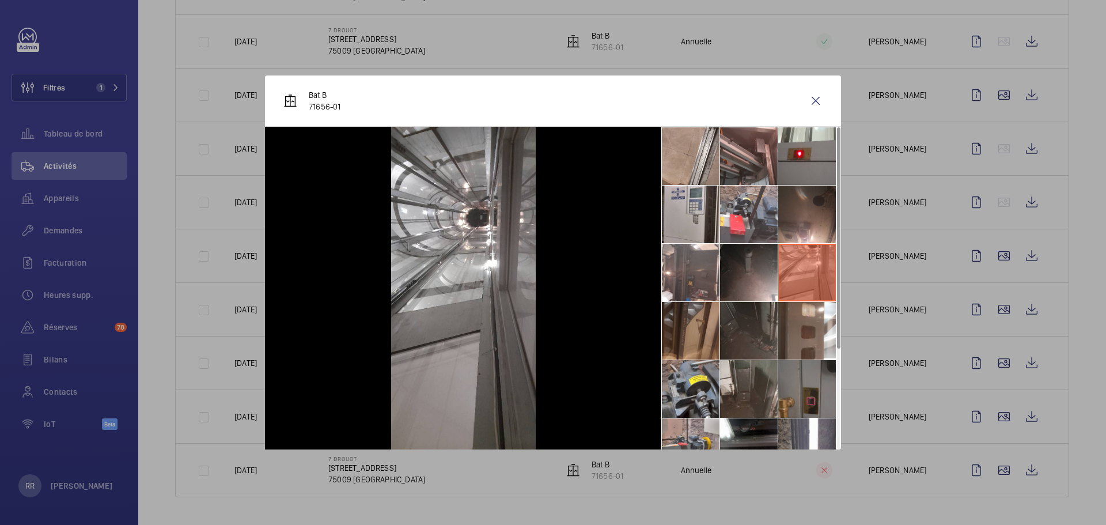
click at [813, 329] on li at bounding box center [807, 331] width 58 height 58
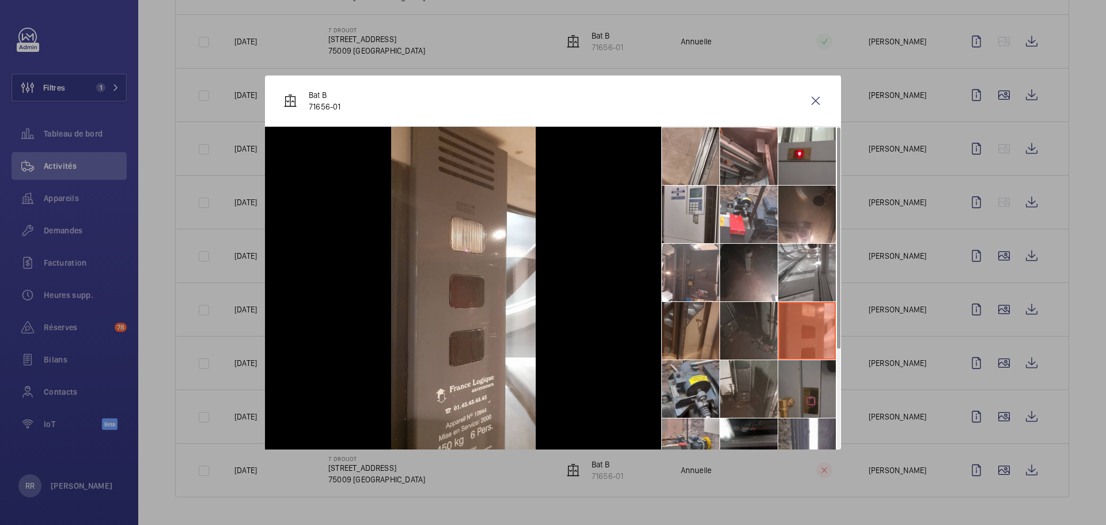
click at [812, 389] on li at bounding box center [807, 389] width 58 height 58
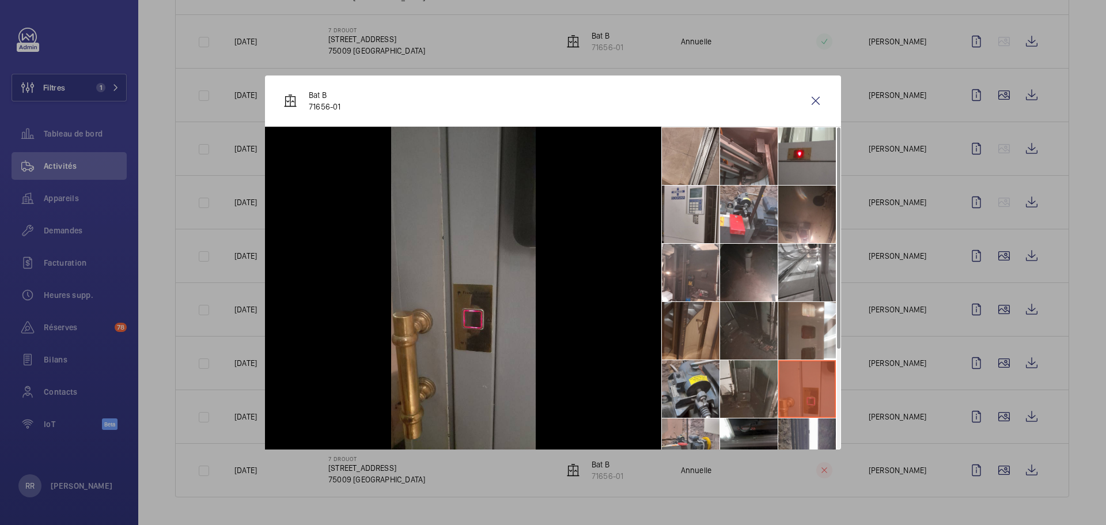
click at [812, 427] on li at bounding box center [807, 447] width 58 height 58
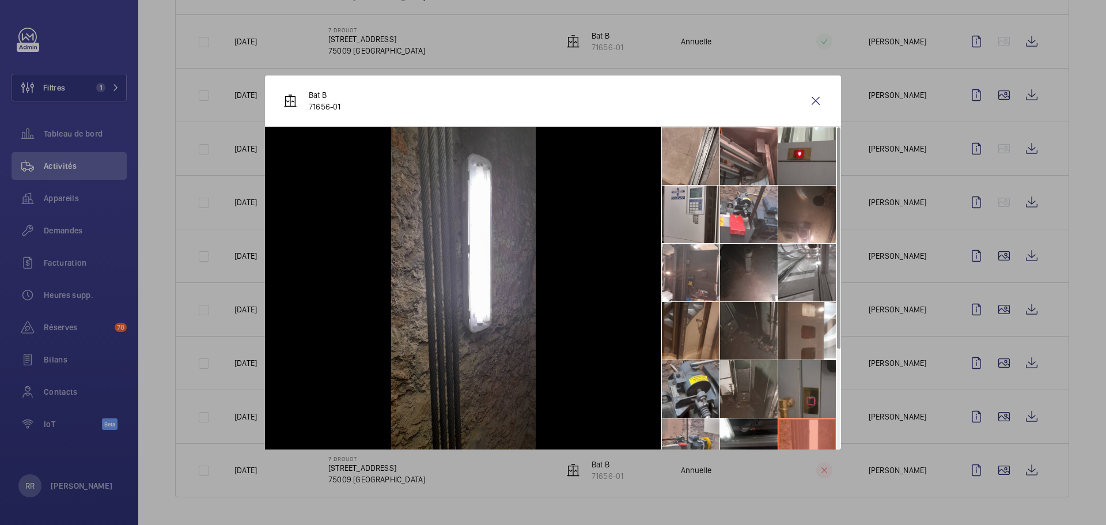
click at [735, 203] on li at bounding box center [749, 214] width 58 height 58
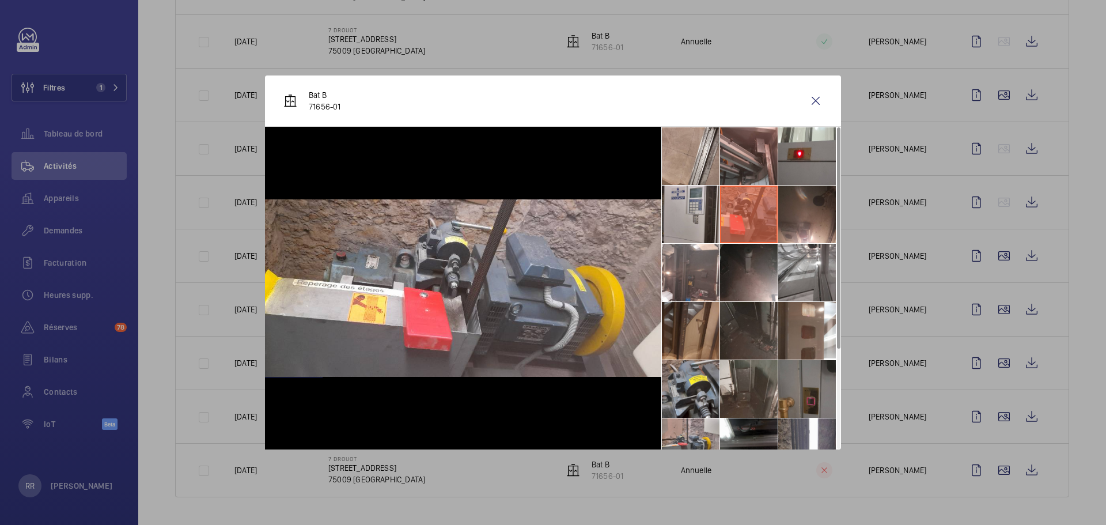
click at [743, 164] on li at bounding box center [749, 156] width 58 height 58
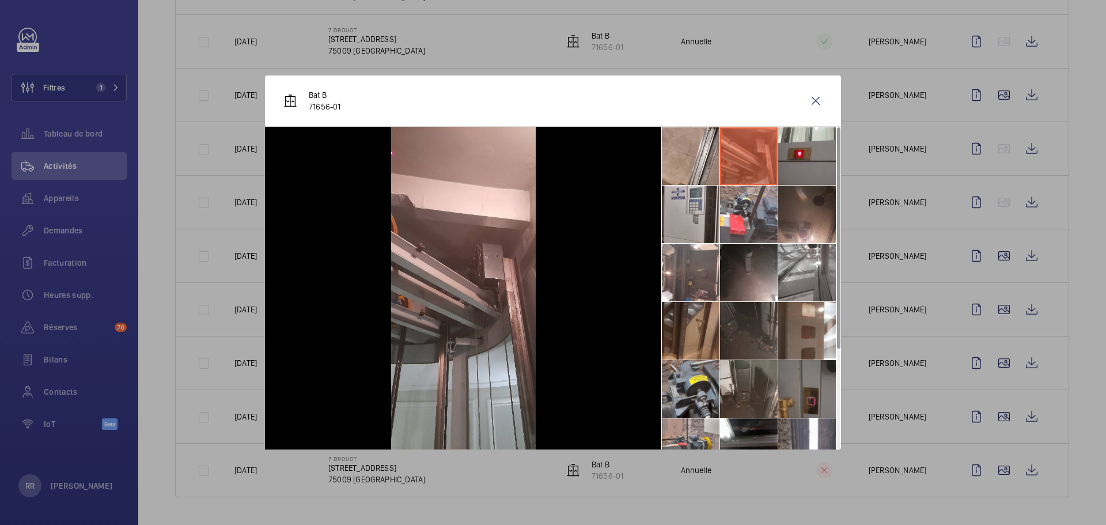
click at [690, 211] on li at bounding box center [691, 214] width 58 height 58
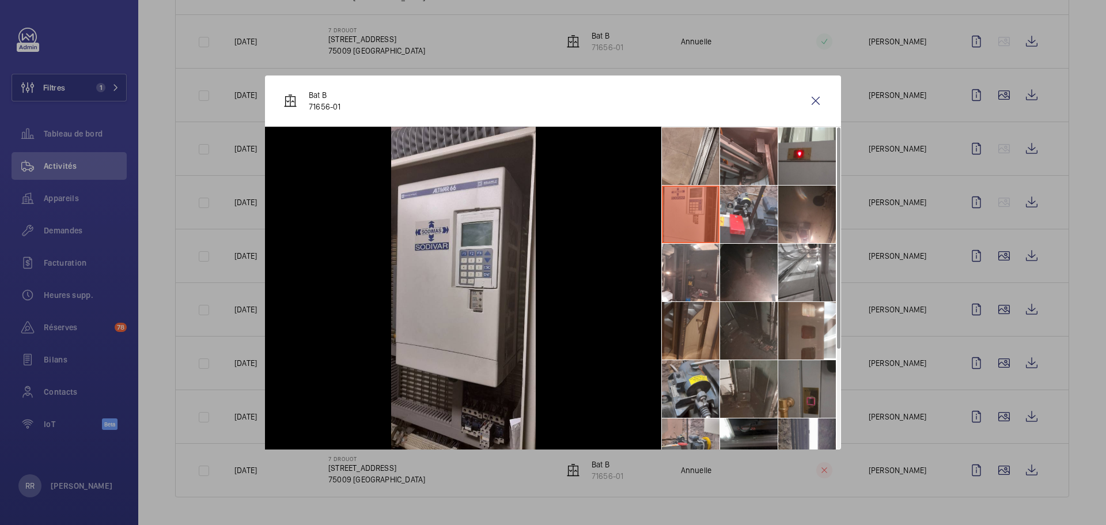
click at [695, 153] on li at bounding box center [691, 156] width 58 height 58
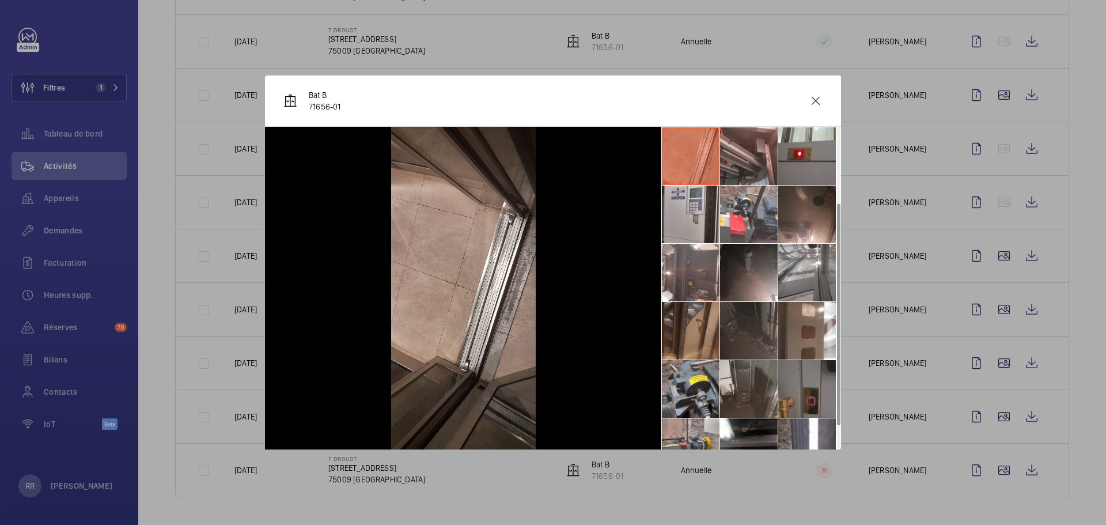
scroll to position [143, 0]
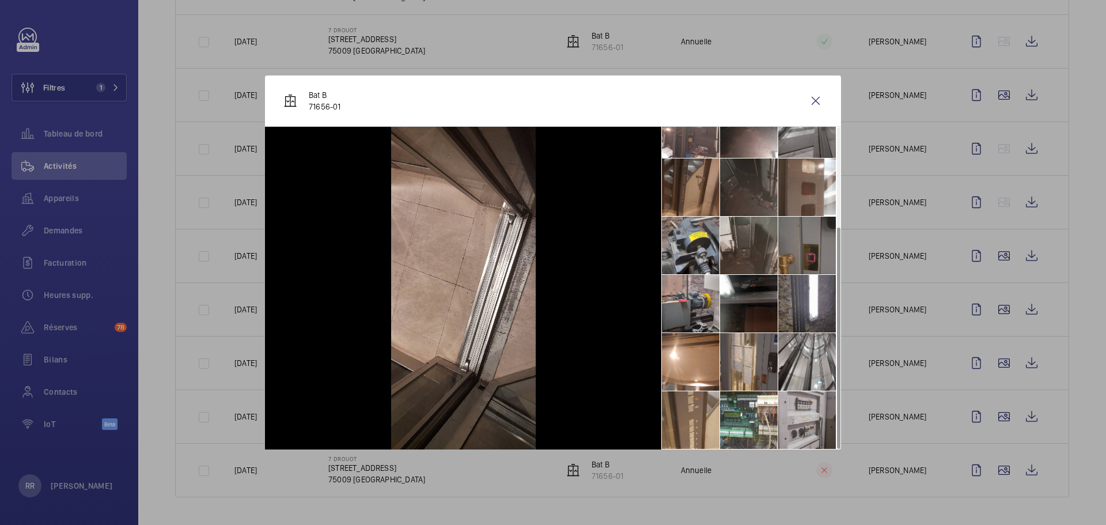
click at [751, 414] on li at bounding box center [749, 420] width 58 height 58
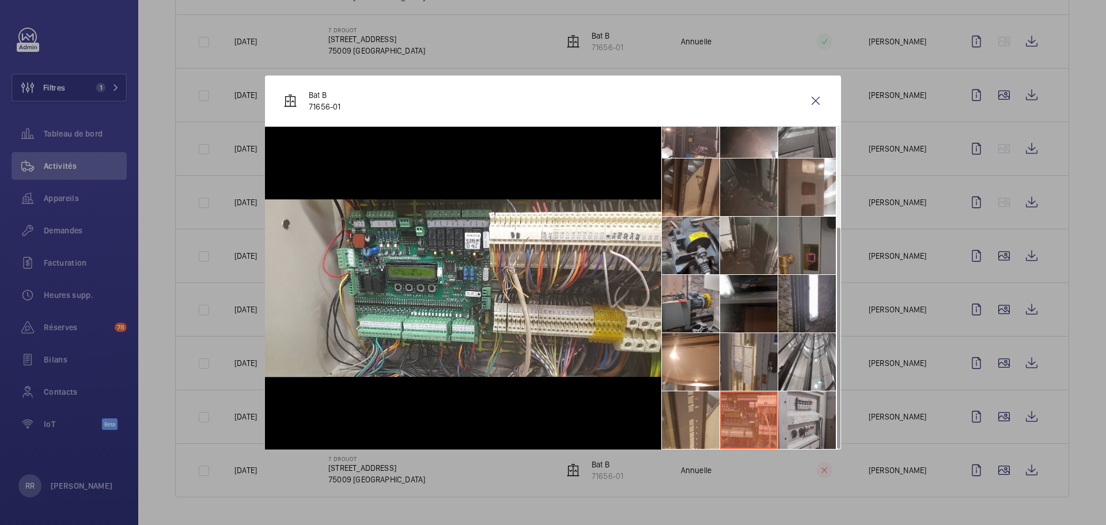
click at [693, 419] on li at bounding box center [691, 420] width 58 height 58
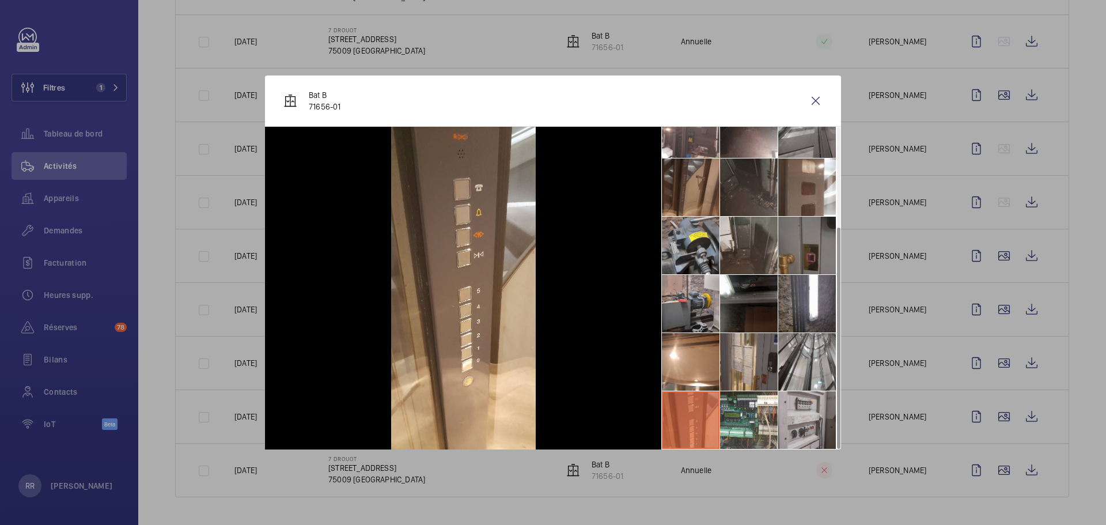
click at [676, 359] on li at bounding box center [691, 362] width 58 height 58
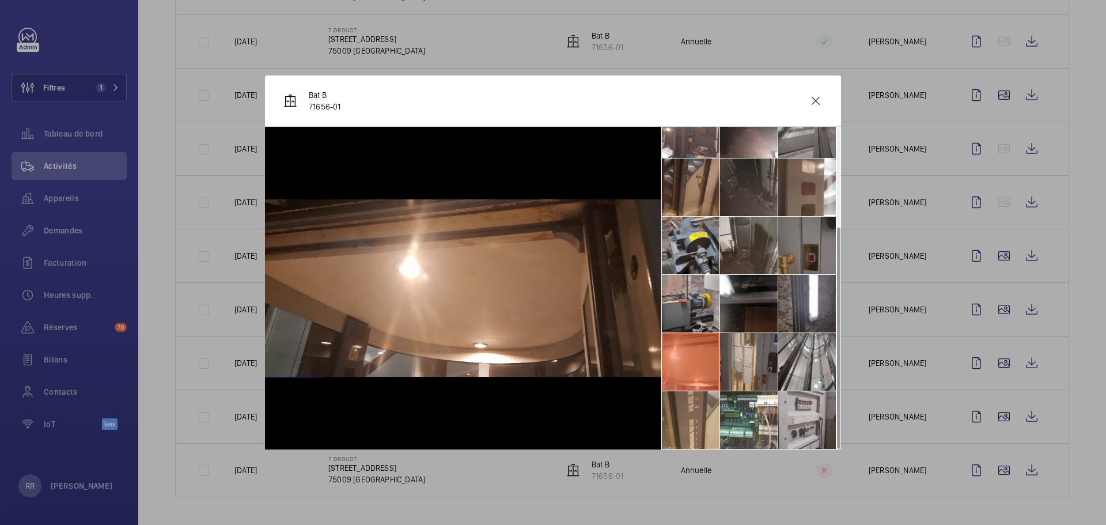
click at [680, 296] on li at bounding box center [691, 304] width 58 height 58
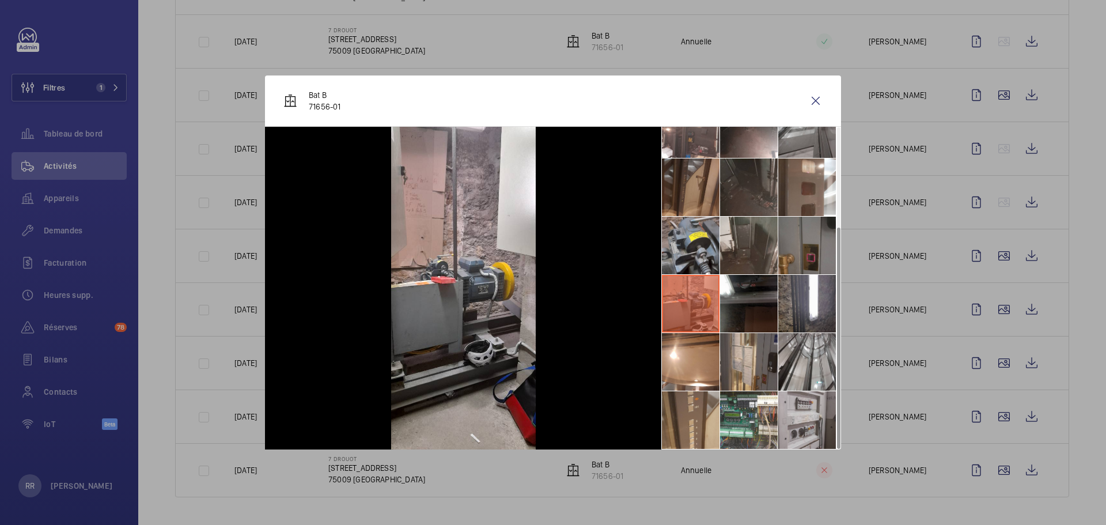
click at [676, 238] on li at bounding box center [691, 246] width 58 height 58
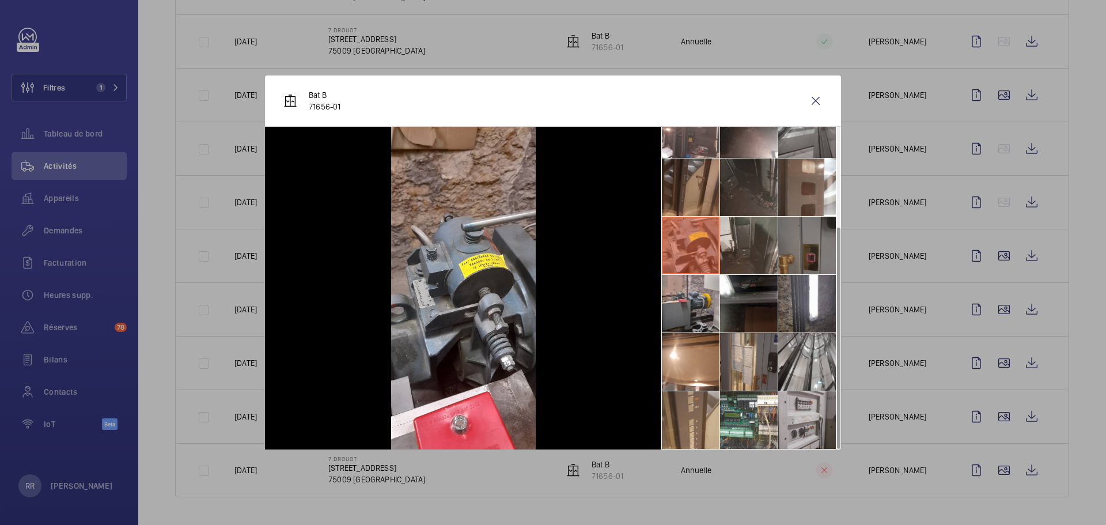
click at [691, 191] on li at bounding box center [691, 187] width 58 height 58
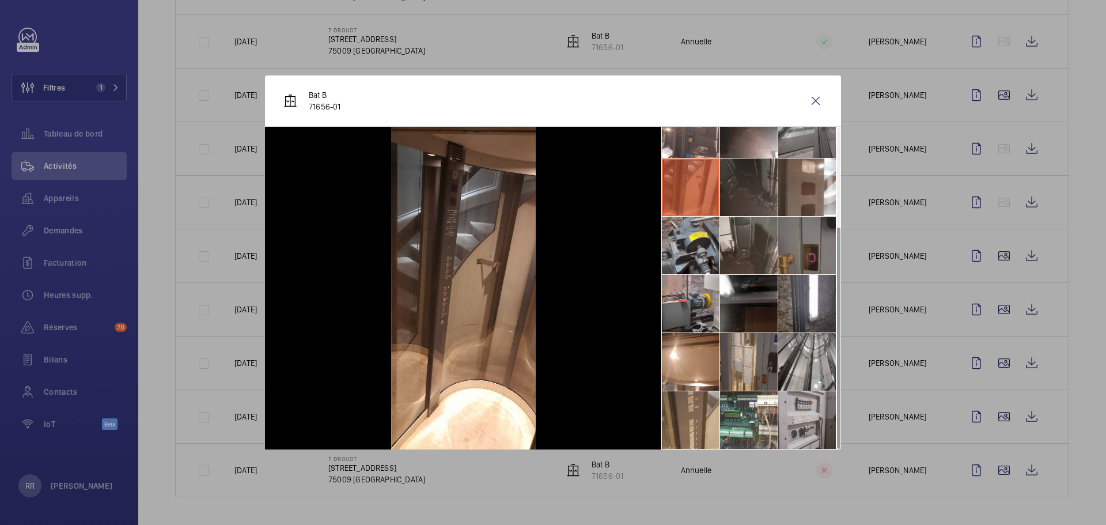
click at [706, 243] on li at bounding box center [691, 246] width 58 height 58
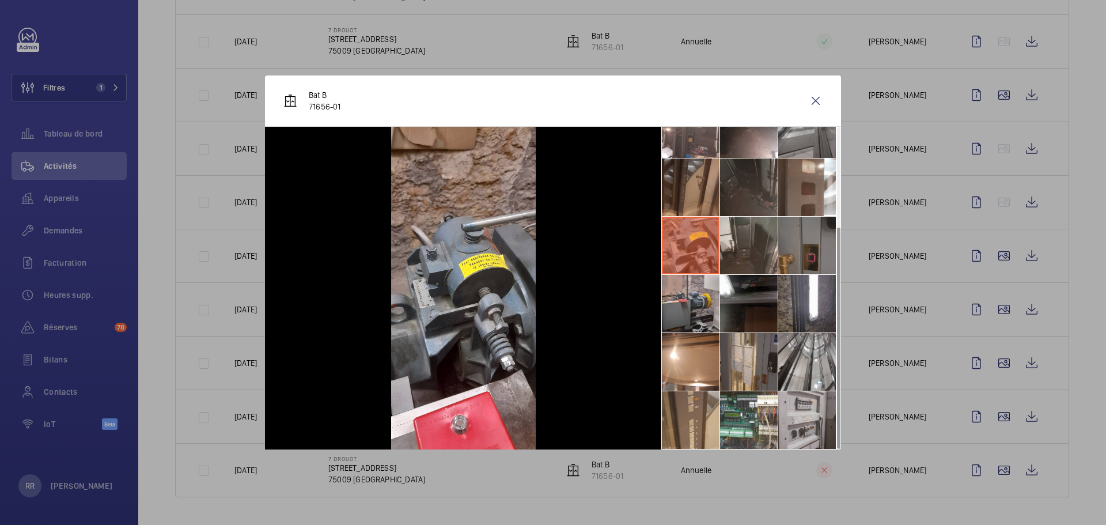
click at [686, 298] on li at bounding box center [691, 304] width 58 height 58
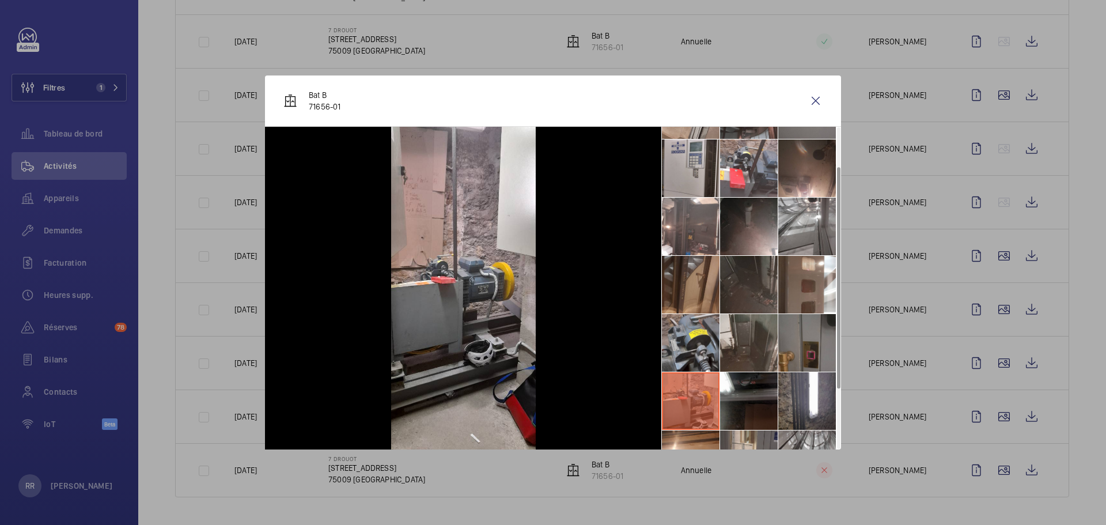
scroll to position [35, 0]
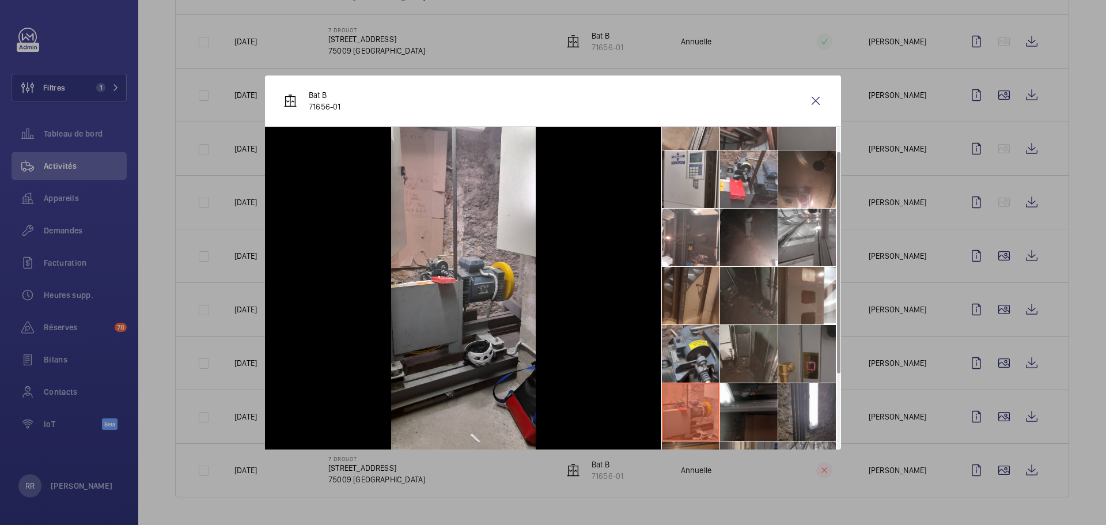
click at [687, 234] on li at bounding box center [691, 237] width 58 height 58
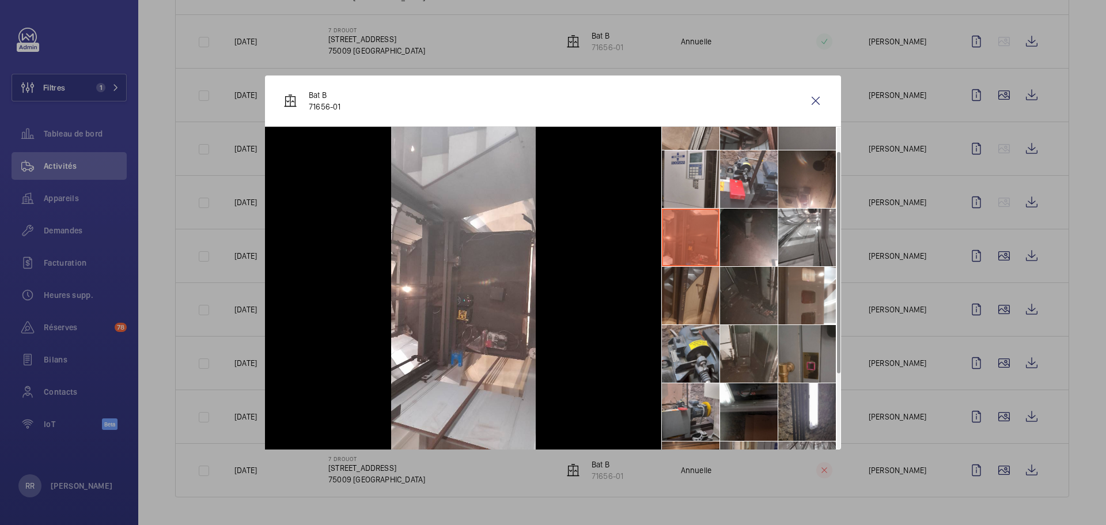
click at [783, 226] on li at bounding box center [807, 237] width 58 height 58
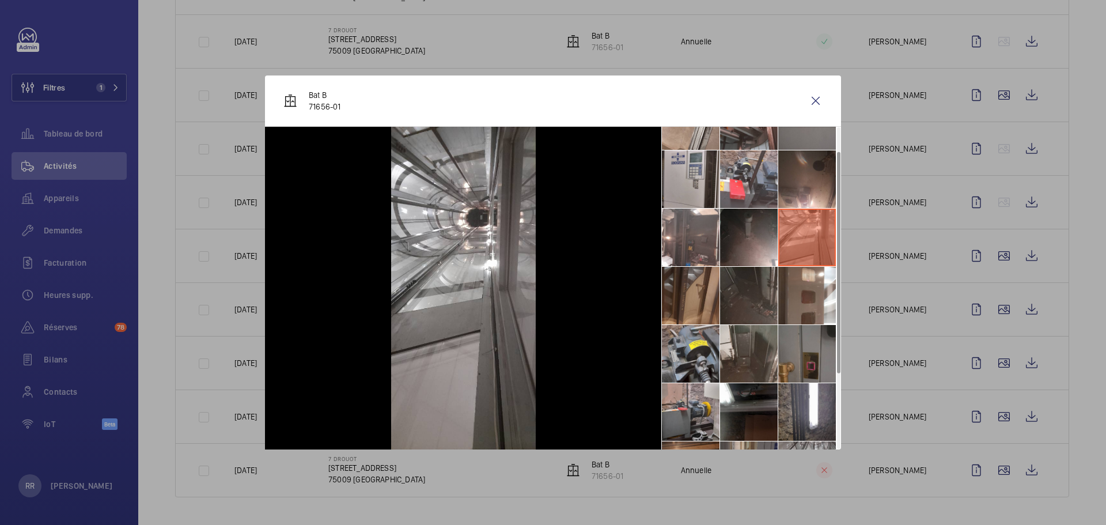
click at [740, 172] on li at bounding box center [749, 179] width 58 height 58
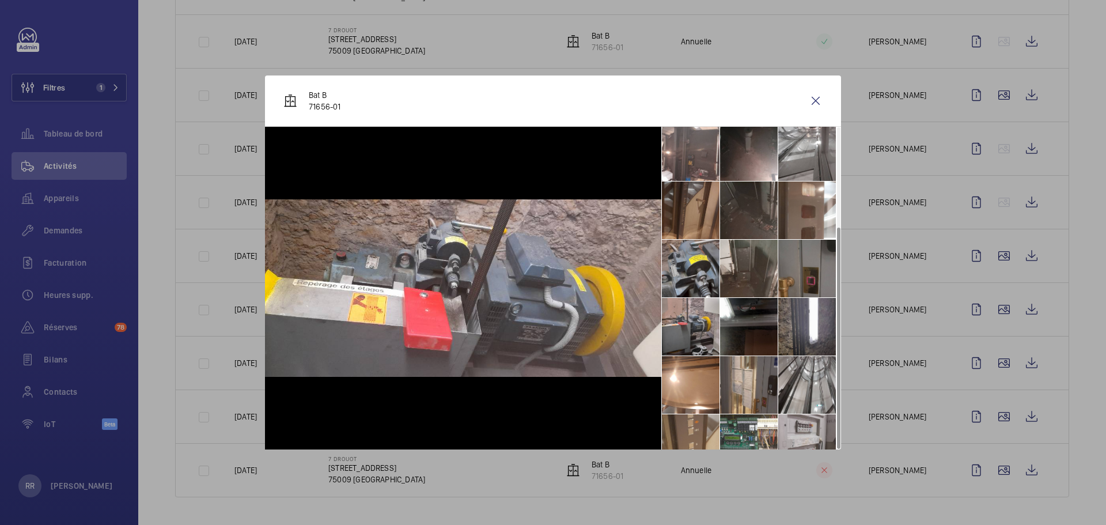
scroll to position [143, 0]
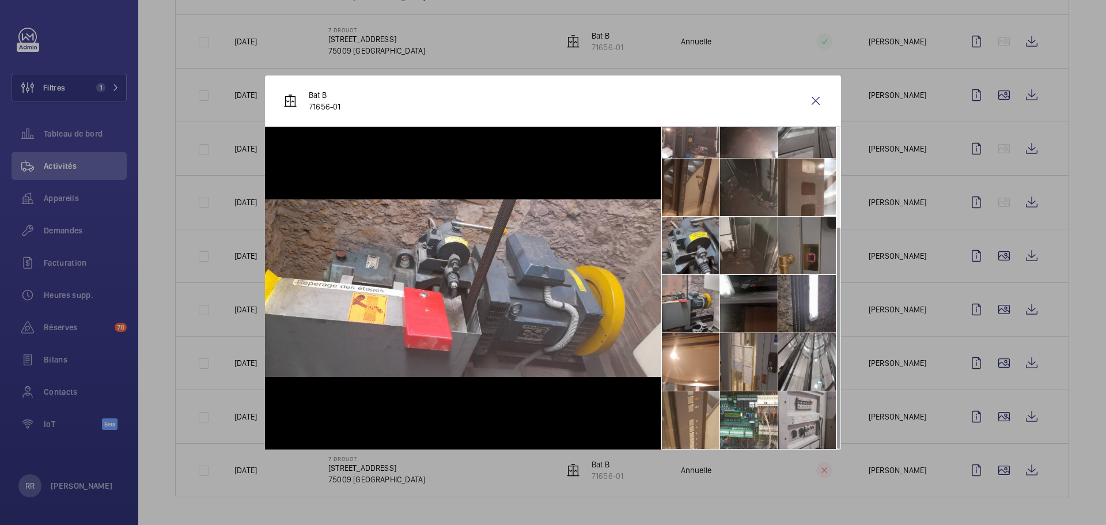
click at [695, 418] on li at bounding box center [691, 420] width 58 height 58
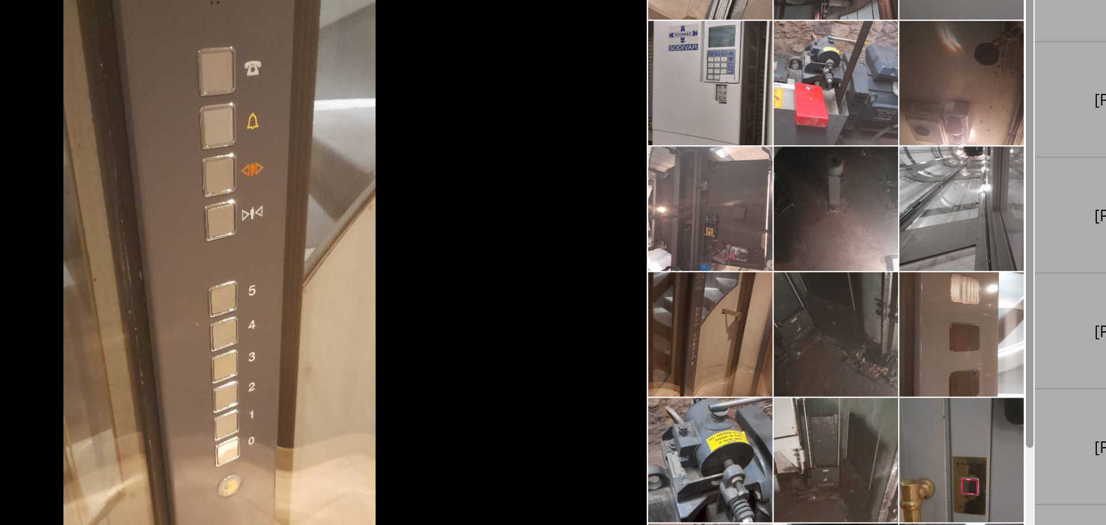
scroll to position [0, 0]
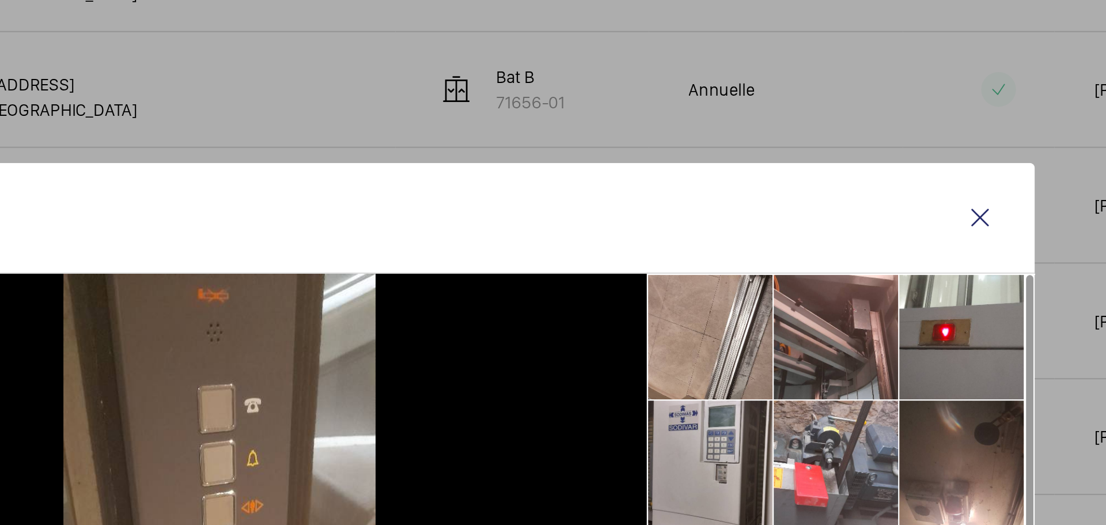
click at [816, 104] on wm-front-icon-button at bounding box center [816, 101] width 28 height 28
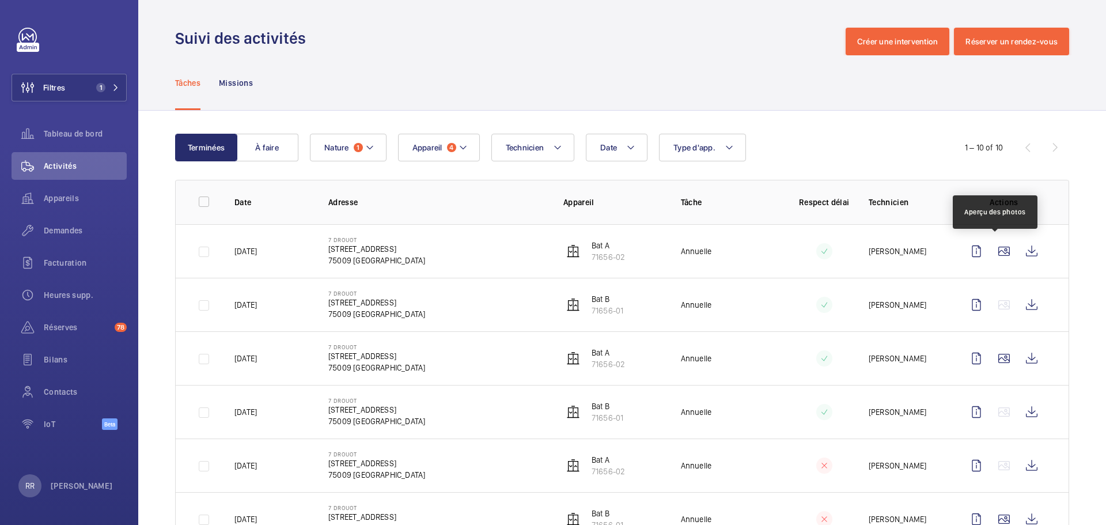
click at [829, 244] on wm-front-icon-button at bounding box center [1004, 251] width 28 height 28
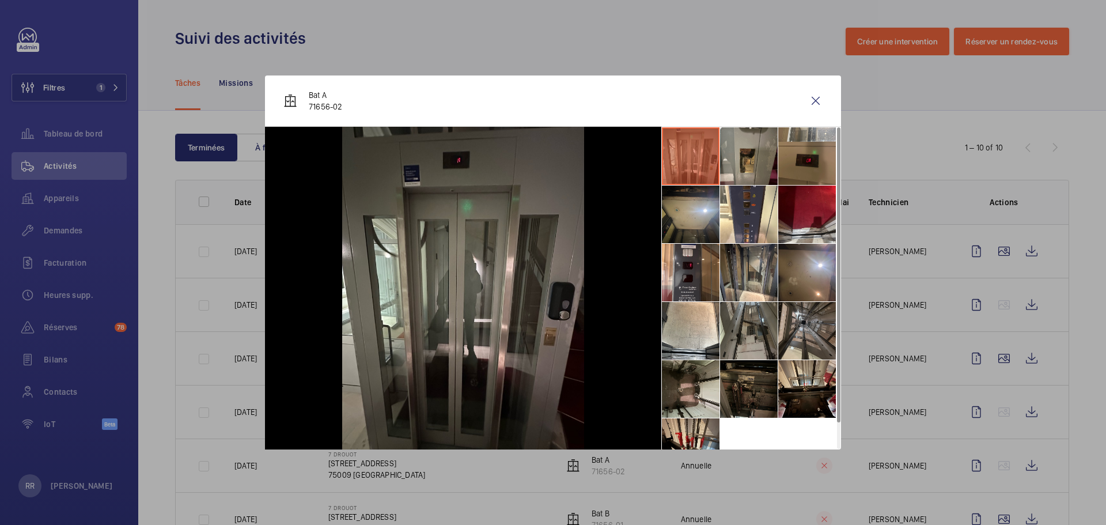
click at [691, 401] on li at bounding box center [691, 389] width 58 height 58
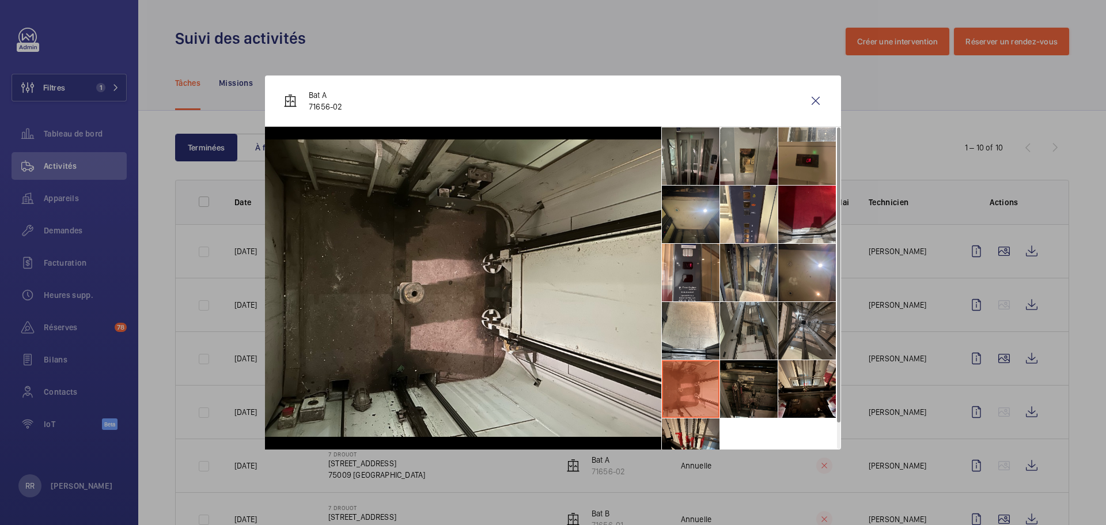
click at [666, 340] on li at bounding box center [691, 331] width 58 height 58
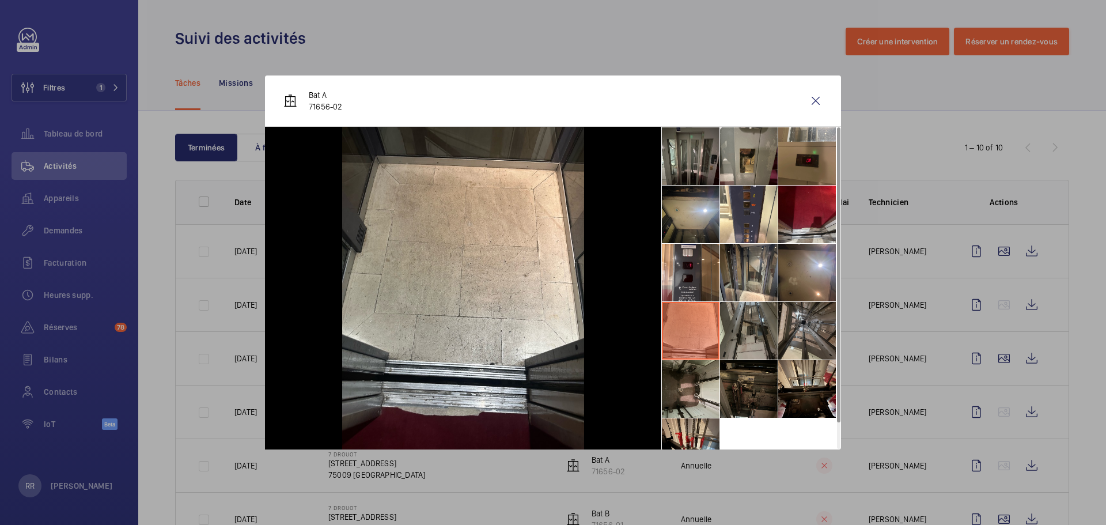
click at [740, 336] on li at bounding box center [749, 331] width 58 height 58
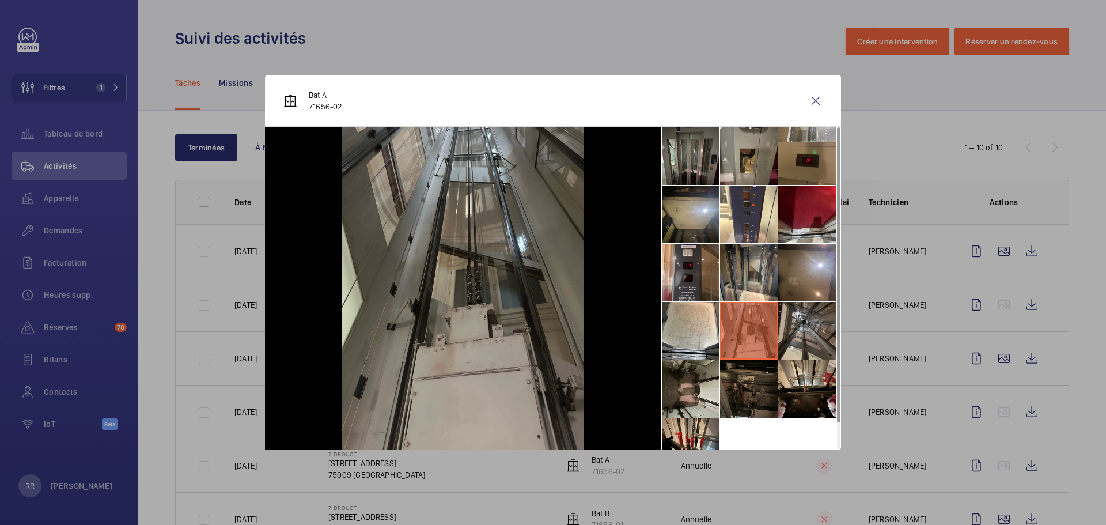
click at [795, 342] on li at bounding box center [807, 331] width 58 height 58
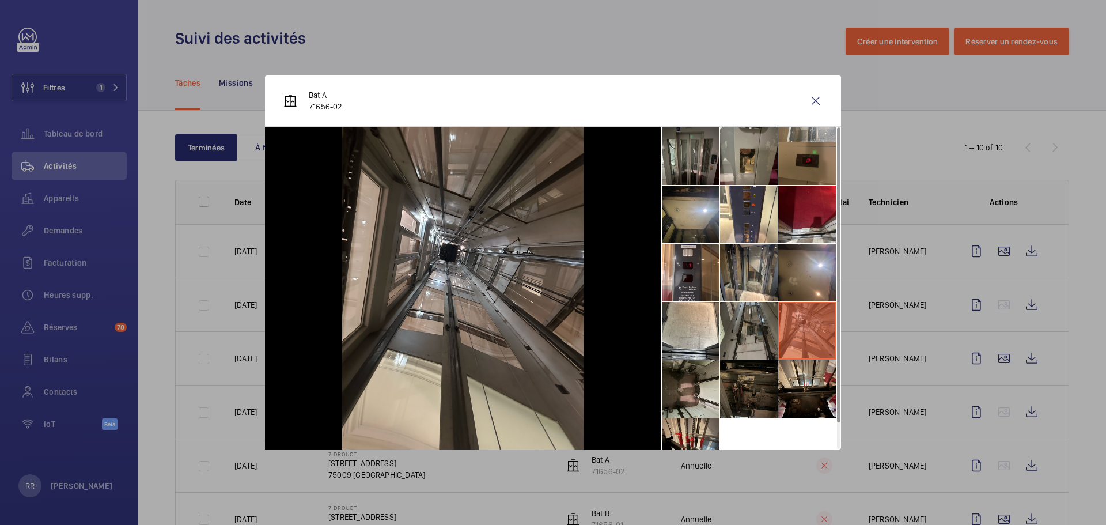
click at [691, 268] on li at bounding box center [691, 273] width 58 height 58
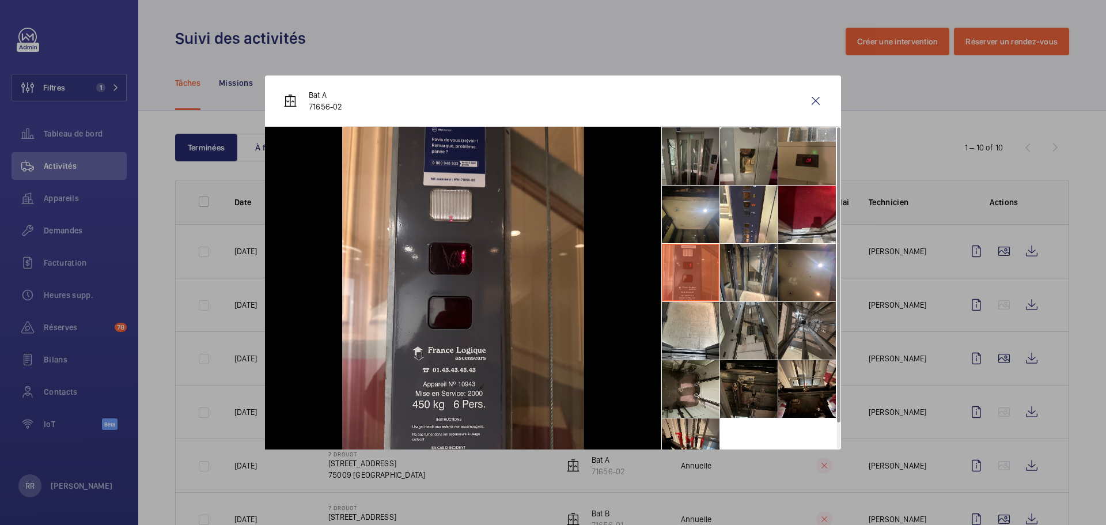
click at [666, 204] on li at bounding box center [691, 214] width 58 height 58
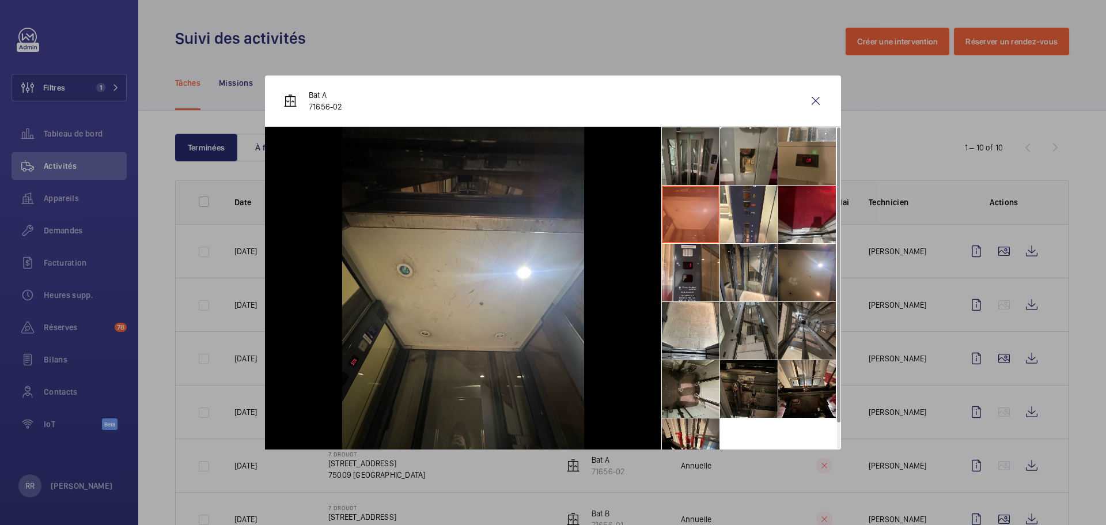
click at [676, 173] on li at bounding box center [691, 156] width 58 height 58
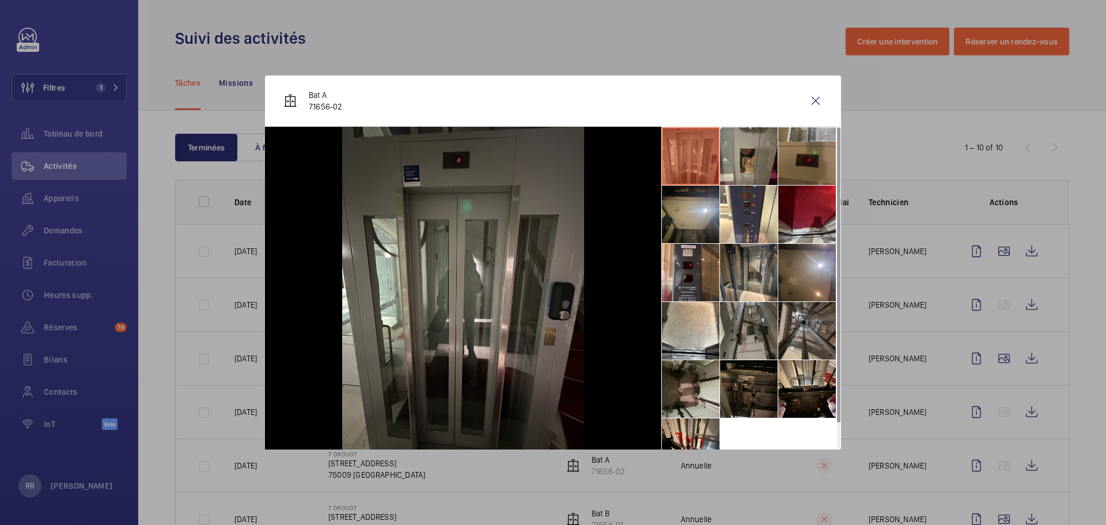
click at [767, 233] on li at bounding box center [749, 214] width 58 height 58
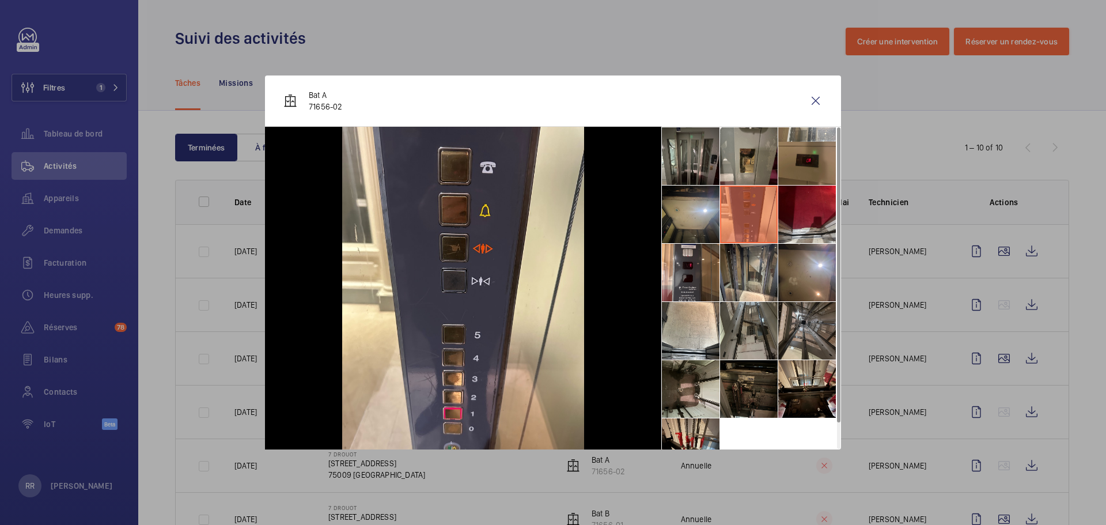
click at [761, 145] on li at bounding box center [749, 156] width 58 height 58
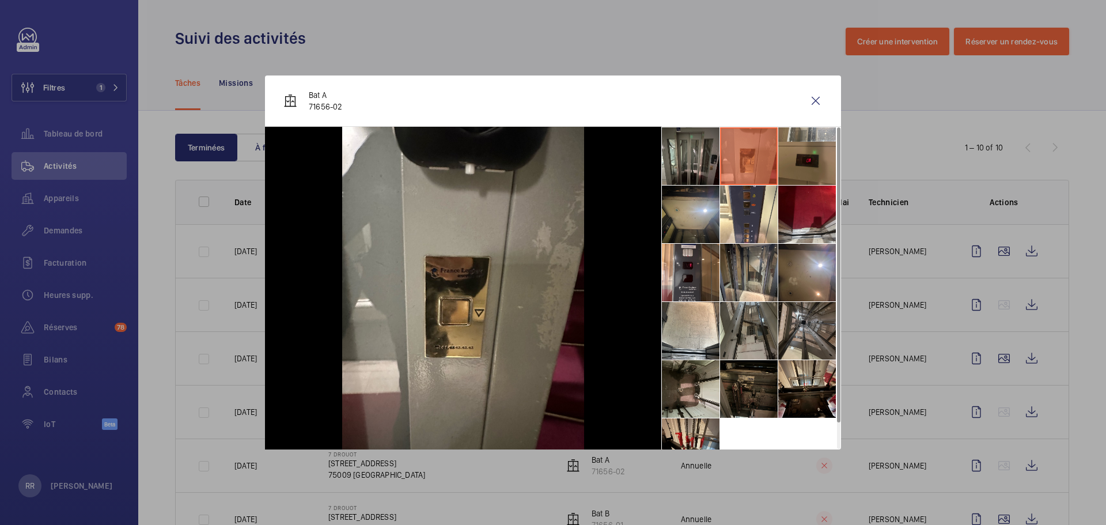
click at [815, 158] on li at bounding box center [807, 156] width 58 height 58
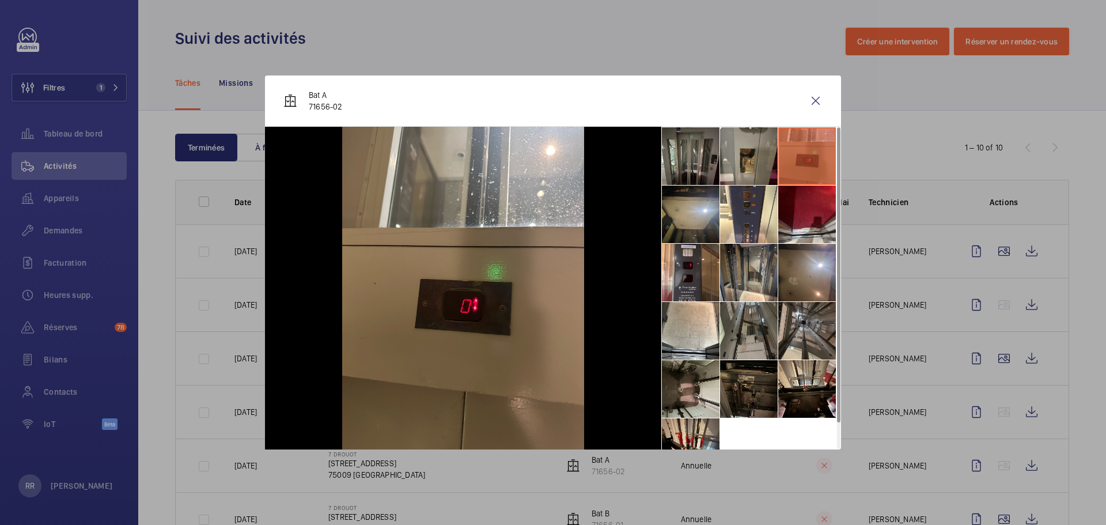
click at [815, 227] on li at bounding box center [807, 214] width 58 height 58
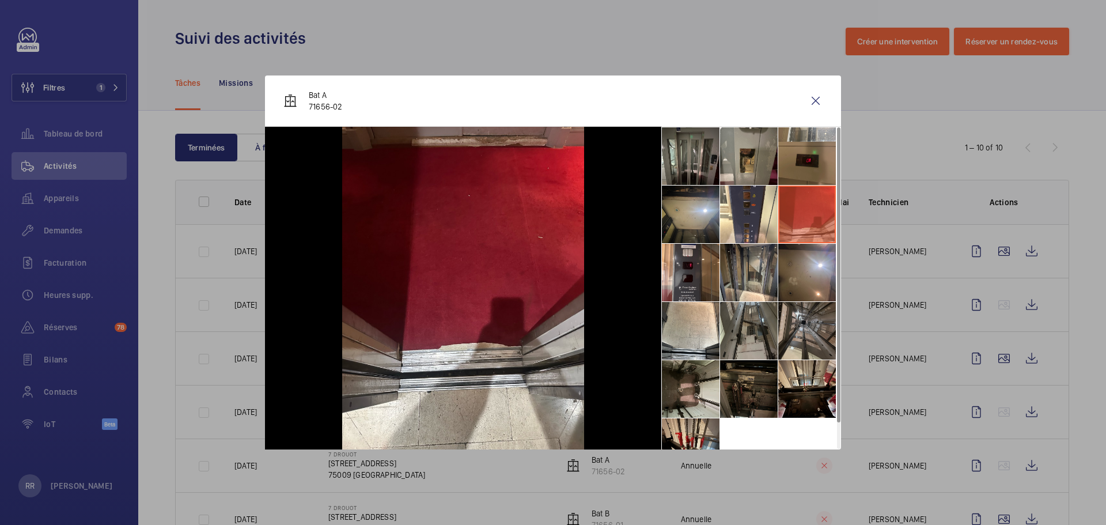
click at [812, 276] on li at bounding box center [807, 273] width 58 height 58
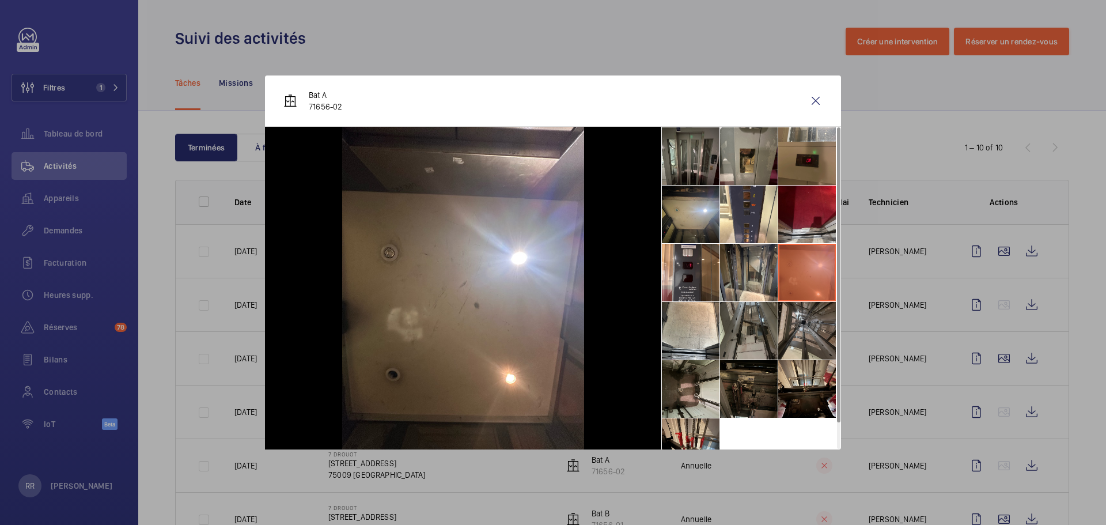
click at [805, 396] on li at bounding box center [807, 389] width 58 height 58
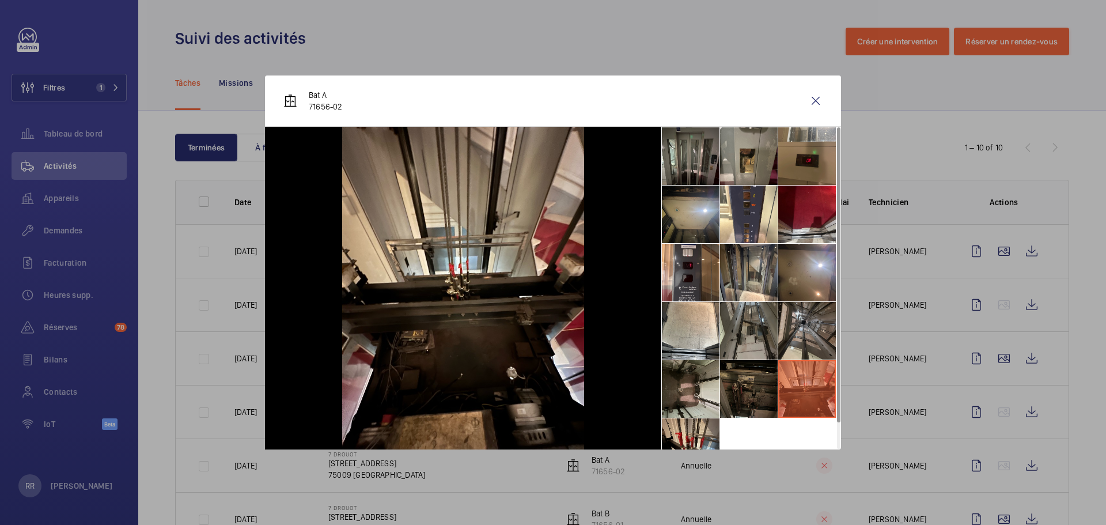
click at [687, 286] on li at bounding box center [691, 273] width 58 height 58
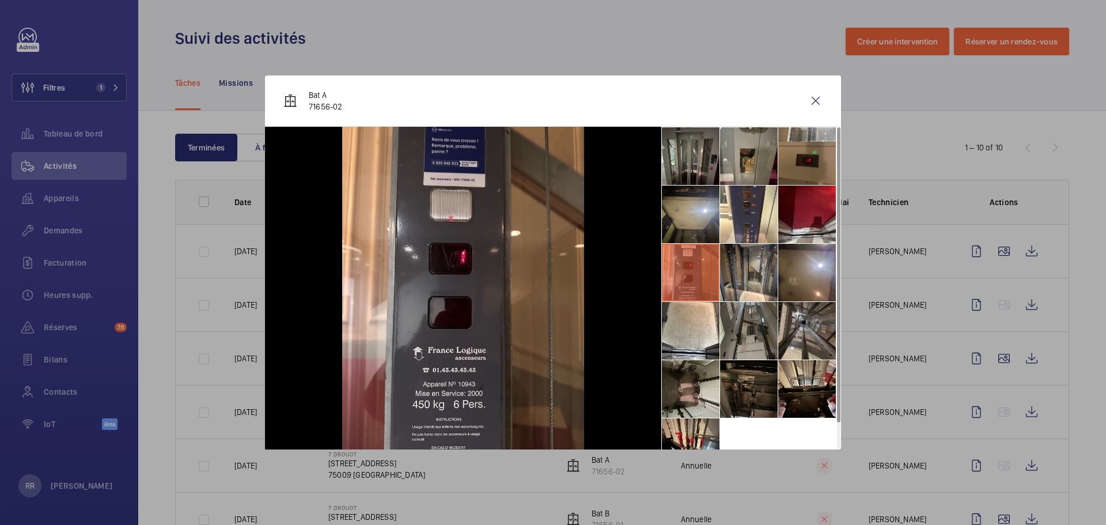
click at [759, 321] on li at bounding box center [749, 331] width 58 height 58
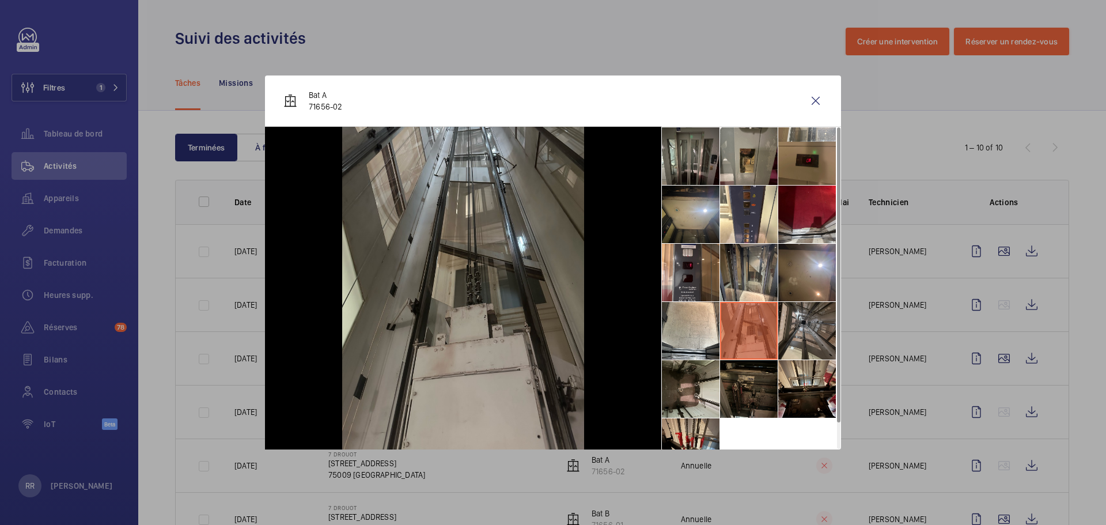
click at [697, 268] on li at bounding box center [691, 273] width 58 height 58
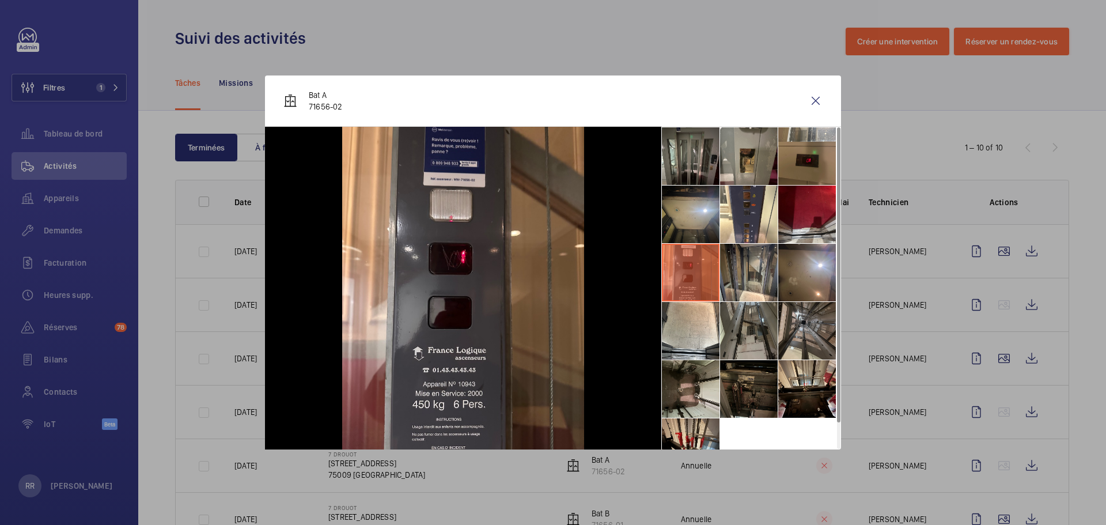
click at [693, 204] on li at bounding box center [691, 214] width 58 height 58
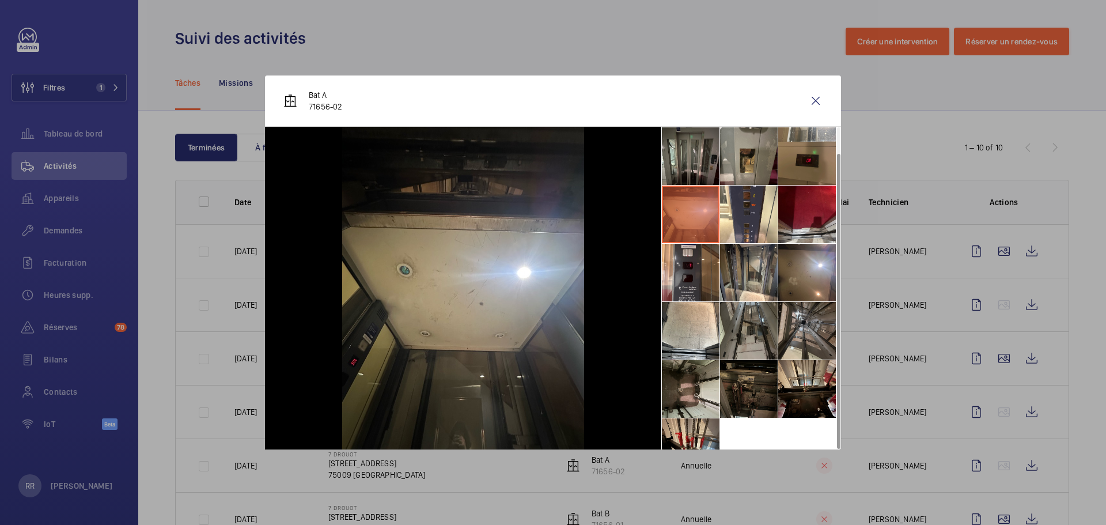
scroll to position [27, 0]
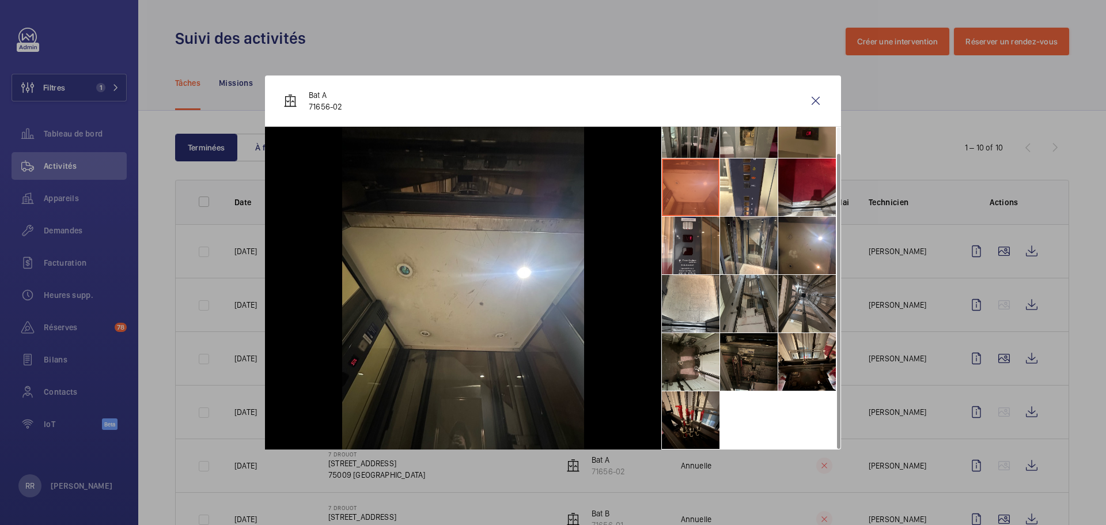
click at [810, 198] on li at bounding box center [807, 187] width 58 height 58
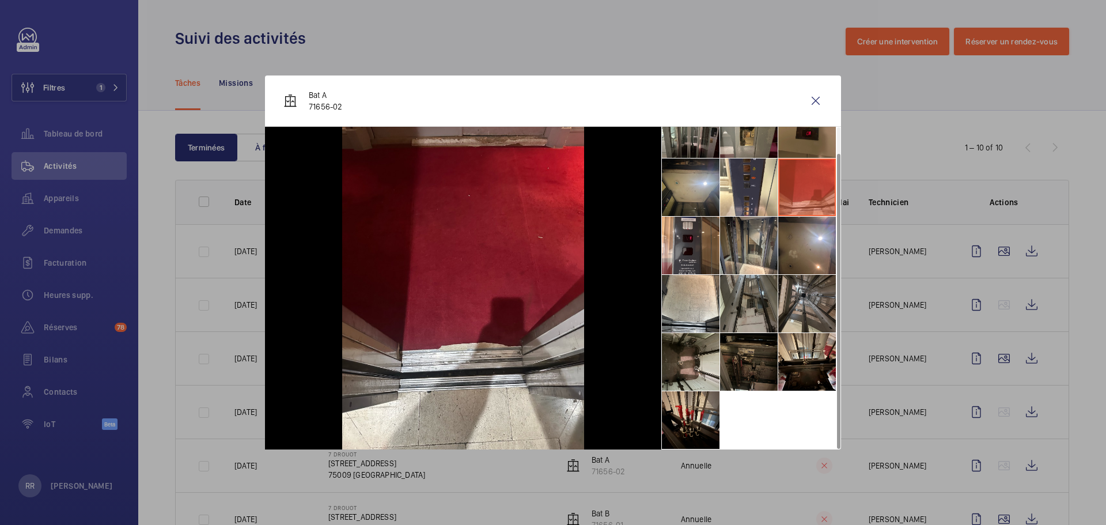
click at [819, 107] on wm-front-icon-button at bounding box center [816, 101] width 28 height 28
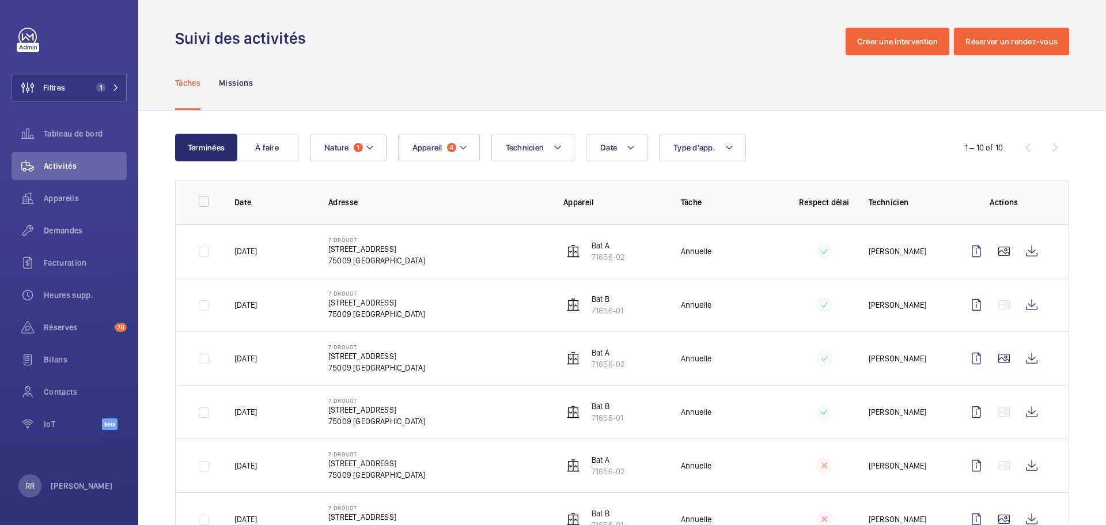
scroll to position [263, 0]
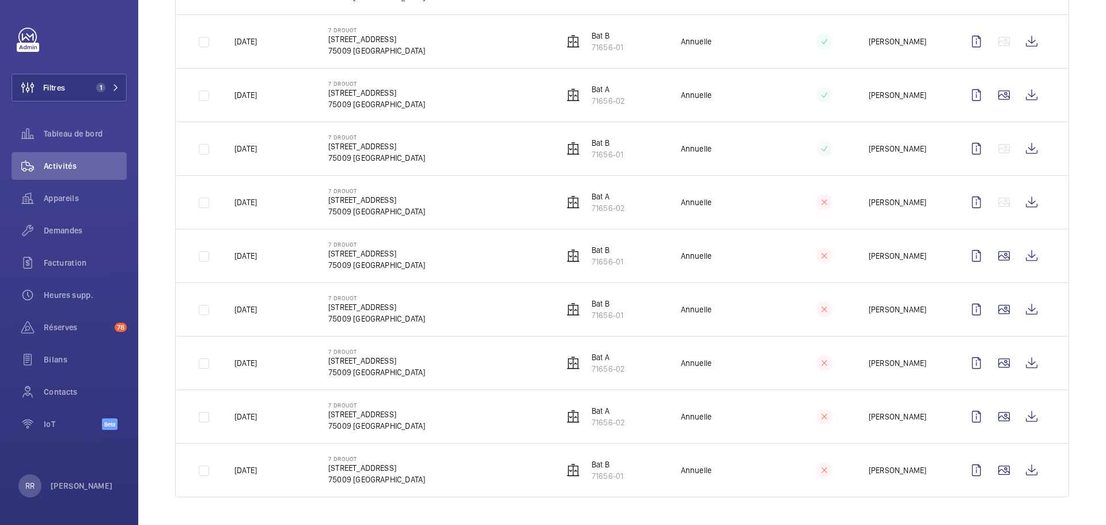
click at [829, 455] on wm-front-icon-button at bounding box center [1004, 470] width 28 height 28
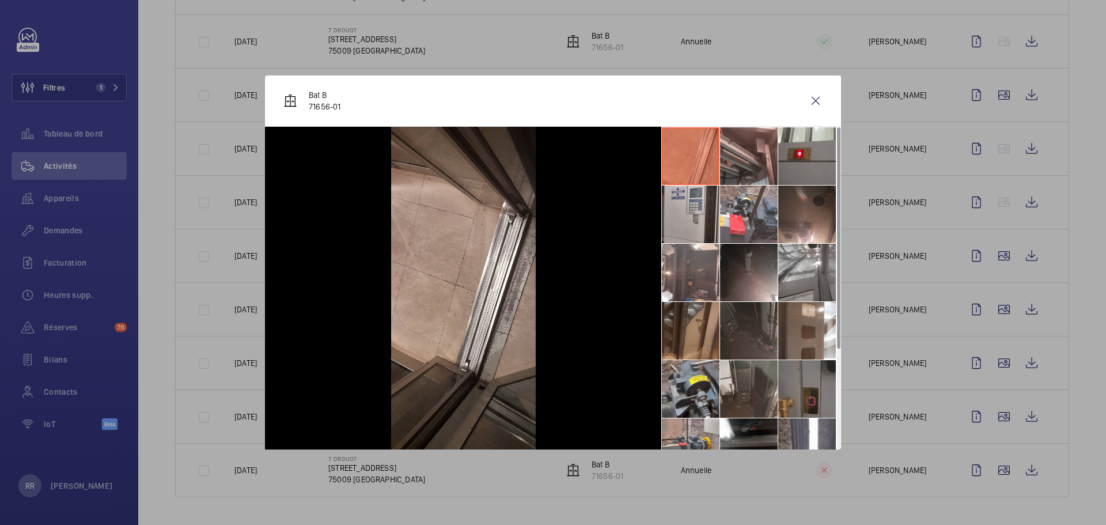
click at [829, 417] on div at bounding box center [553, 262] width 1106 height 525
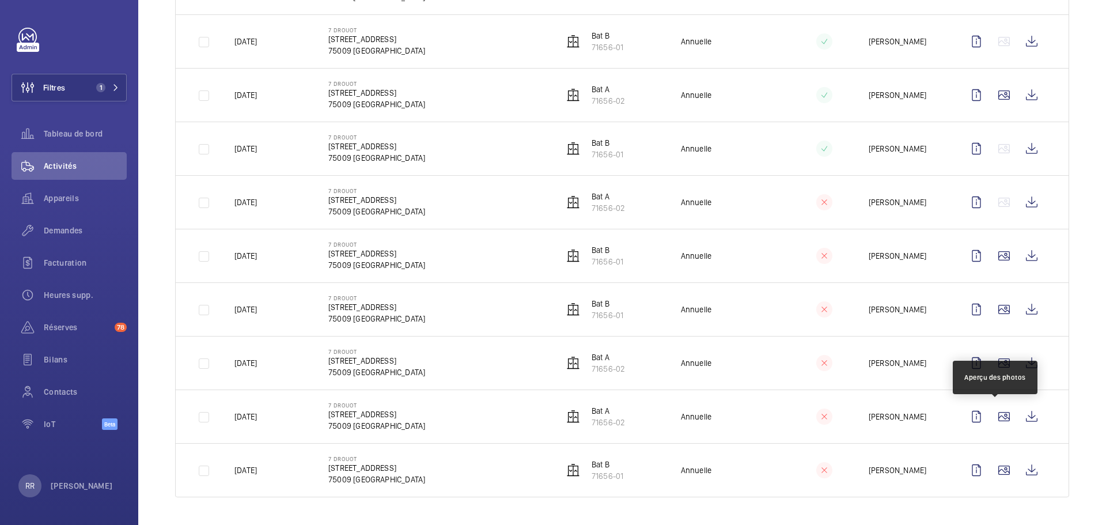
click at [829, 417] on wm-front-icon-button at bounding box center [1004, 417] width 28 height 28
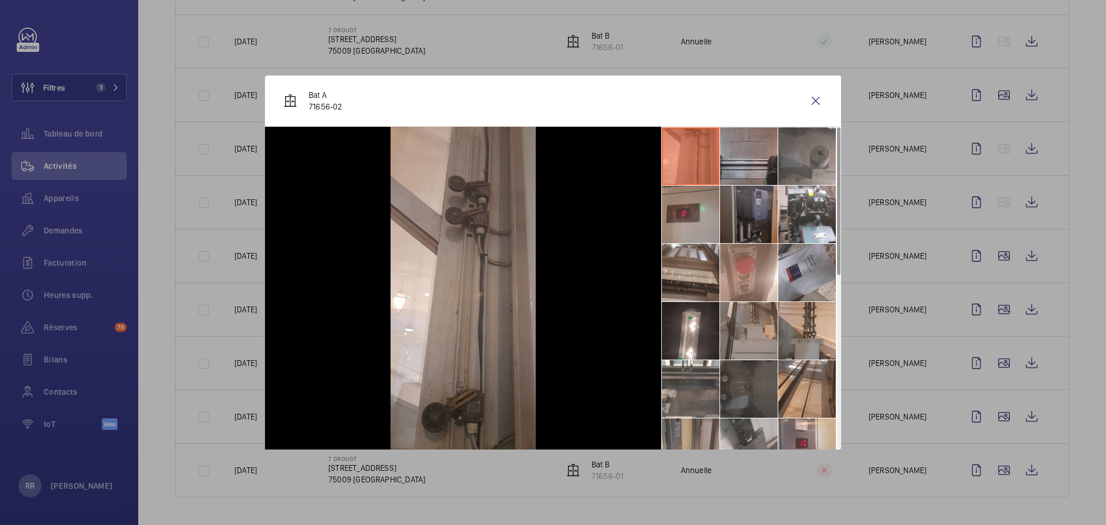
click at [829, 365] on div at bounding box center [553, 262] width 1106 height 525
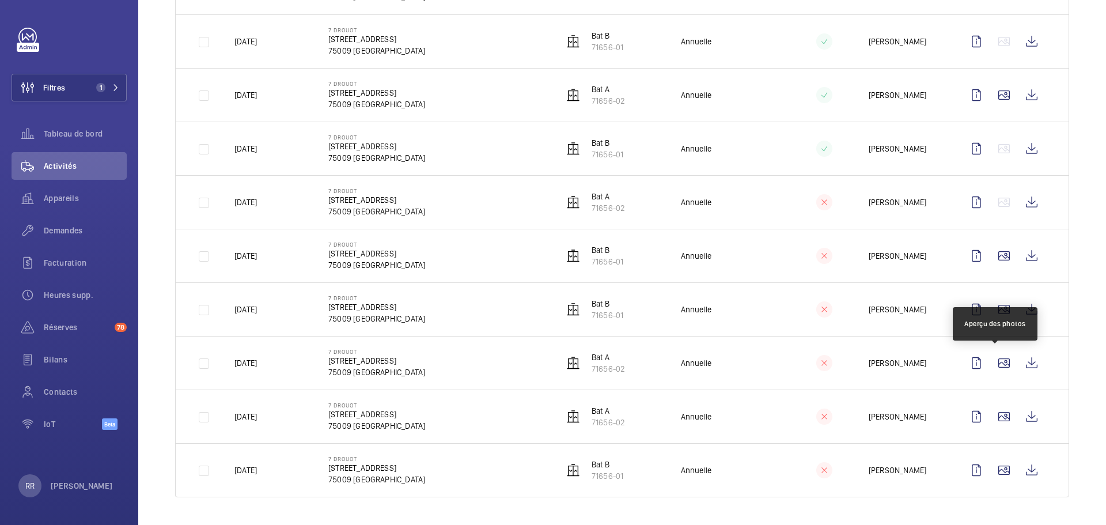
click at [829, 365] on wm-front-icon-button at bounding box center [1004, 363] width 28 height 28
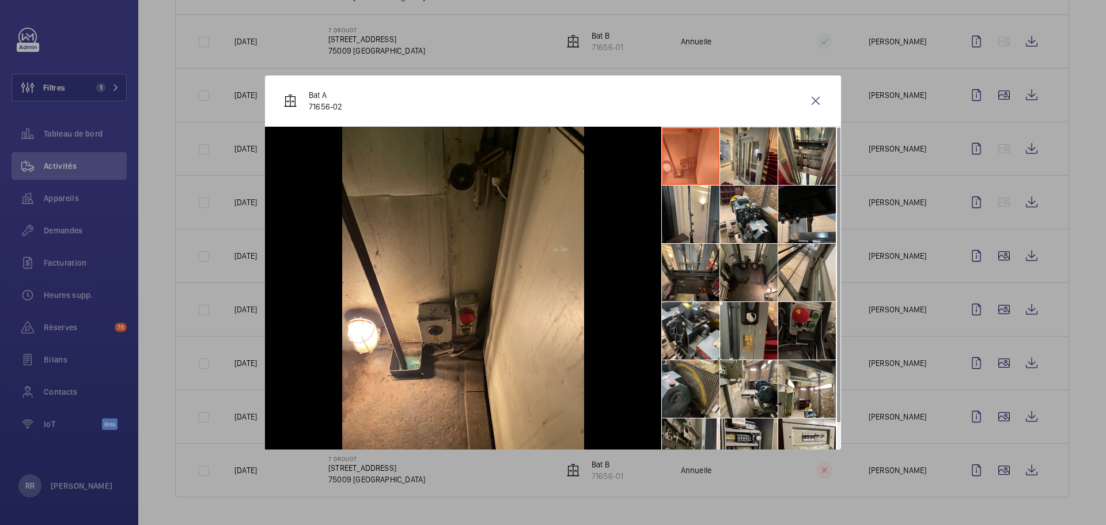
click at [829, 308] on div at bounding box center [553, 262] width 1106 height 525
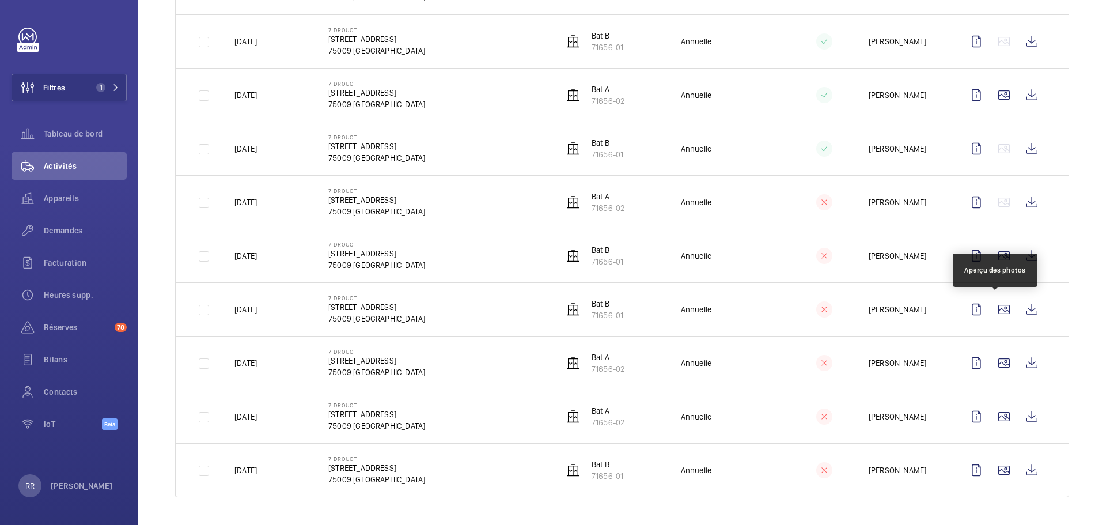
click at [829, 308] on wm-front-icon-button at bounding box center [1004, 309] width 28 height 28
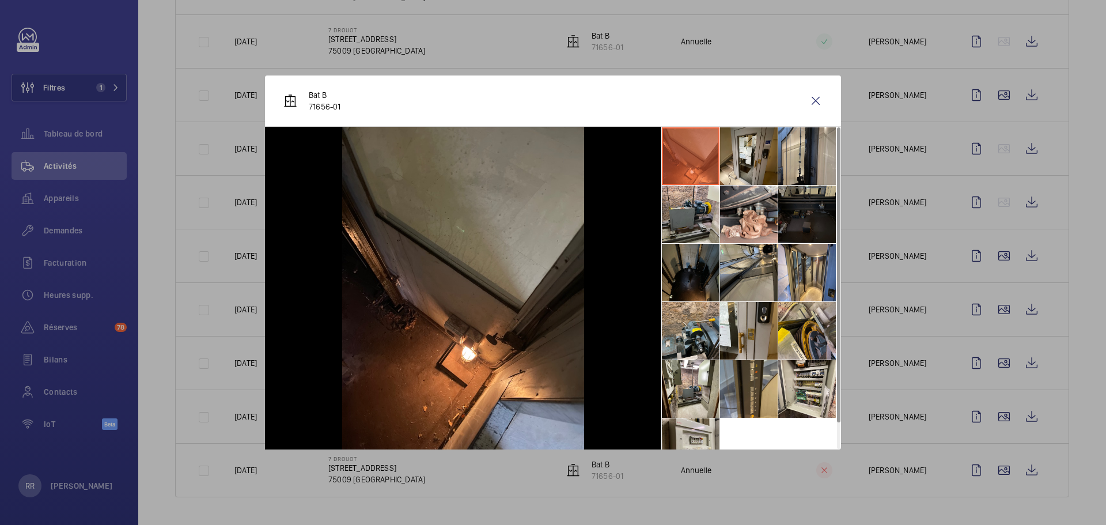
click at [809, 331] on li at bounding box center [807, 331] width 58 height 58
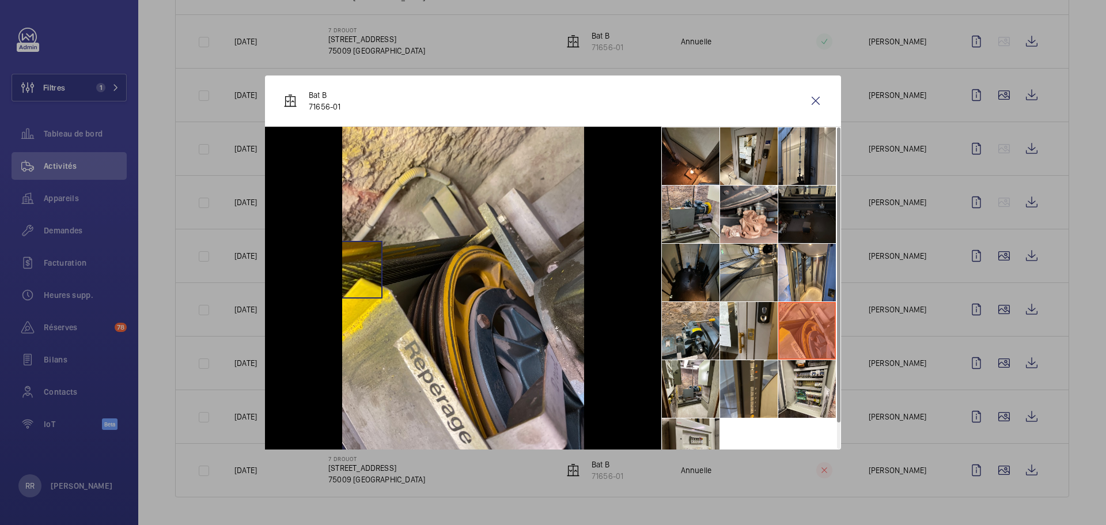
click at [354, 270] on img at bounding box center [463, 288] width 242 height 323
click at [698, 298] on li at bounding box center [691, 273] width 58 height 58
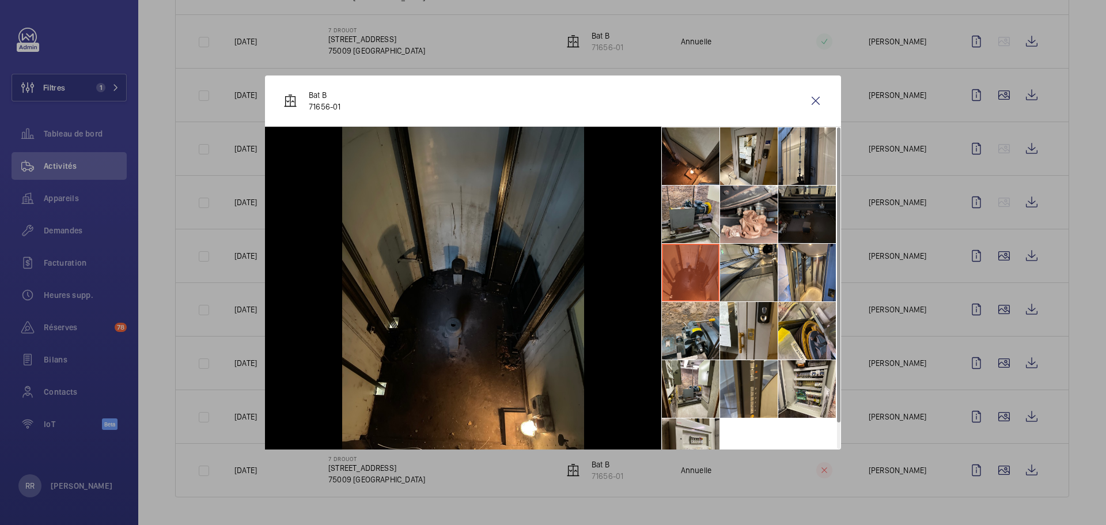
click at [676, 225] on li at bounding box center [691, 214] width 58 height 58
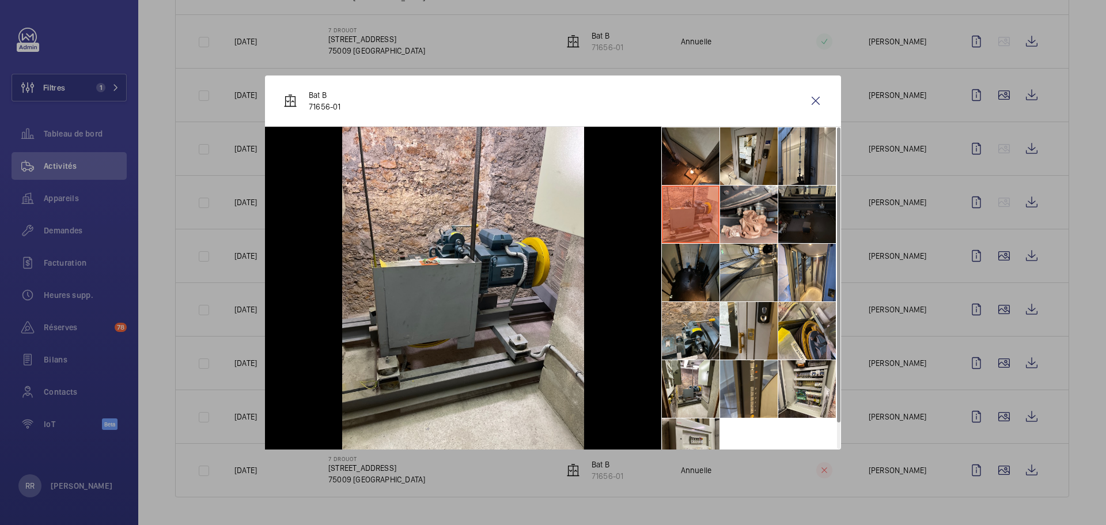
click at [733, 159] on li at bounding box center [749, 156] width 58 height 58
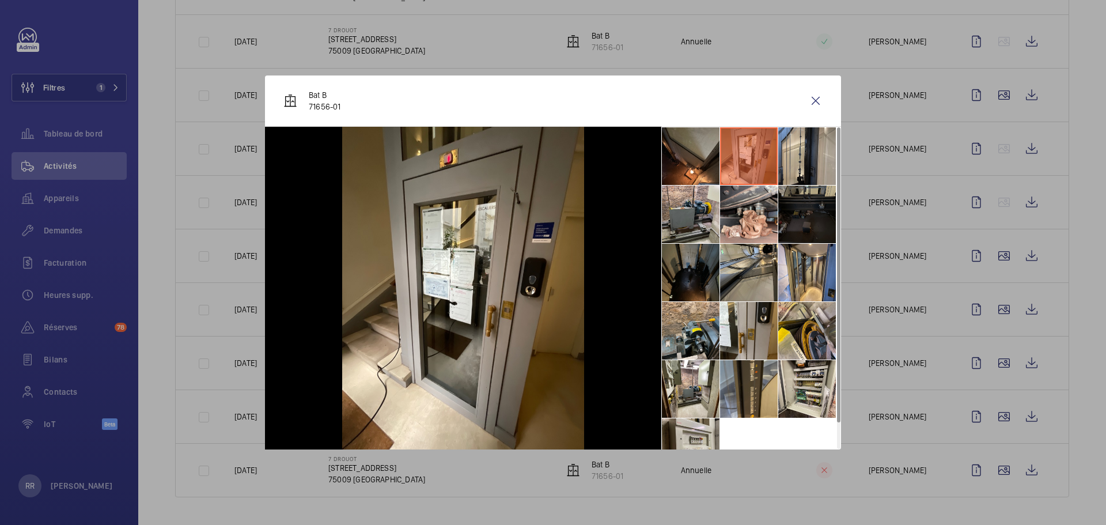
click at [671, 170] on li at bounding box center [691, 156] width 58 height 58
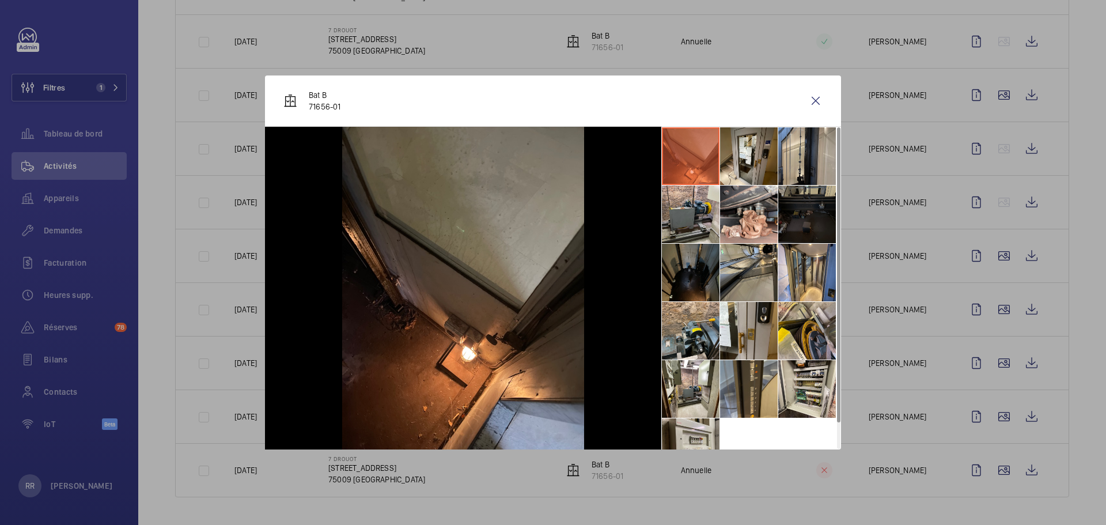
click at [677, 210] on li at bounding box center [691, 214] width 58 height 58
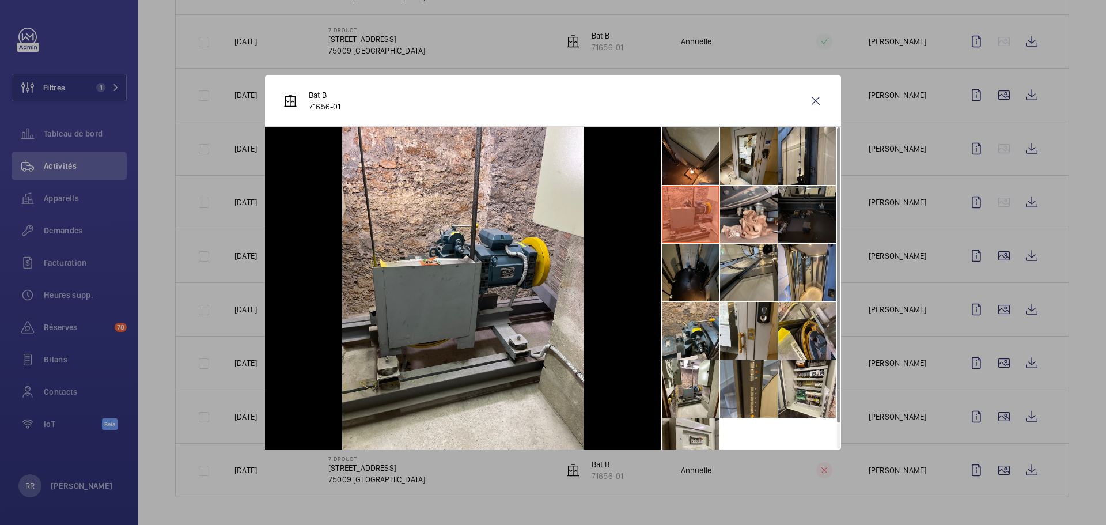
click at [812, 161] on li at bounding box center [807, 156] width 58 height 58
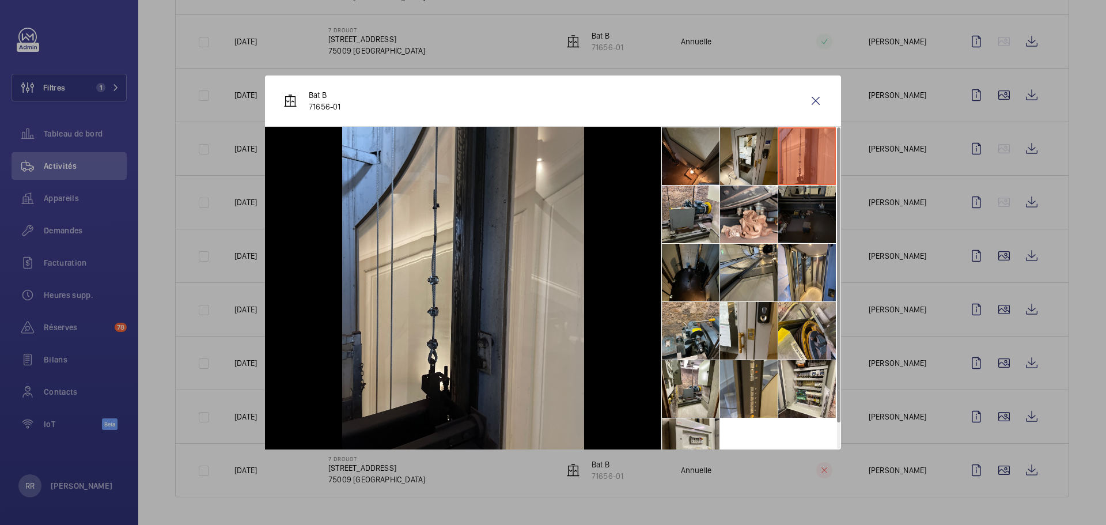
click at [802, 230] on li at bounding box center [807, 214] width 58 height 58
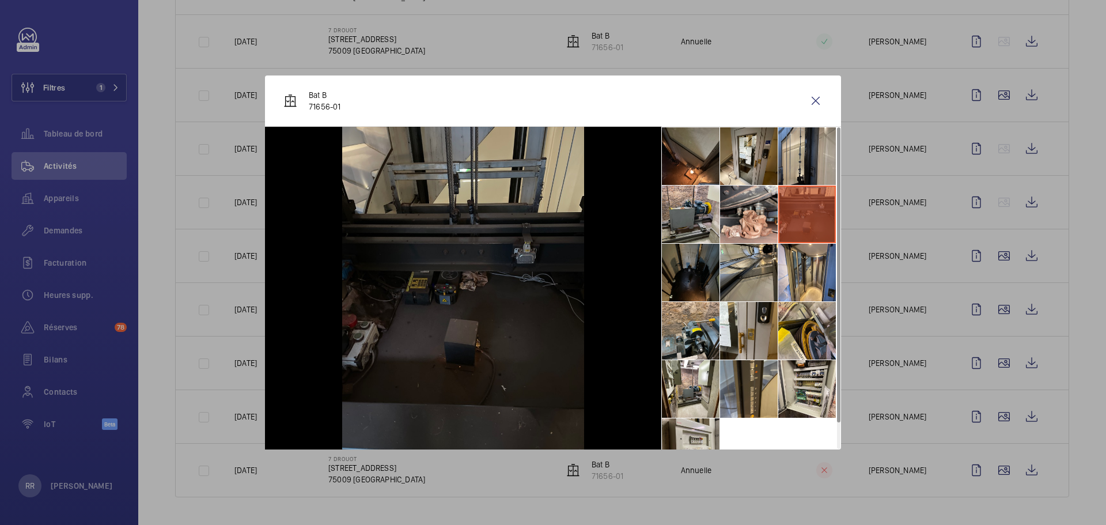
click at [797, 266] on li at bounding box center [807, 273] width 58 height 58
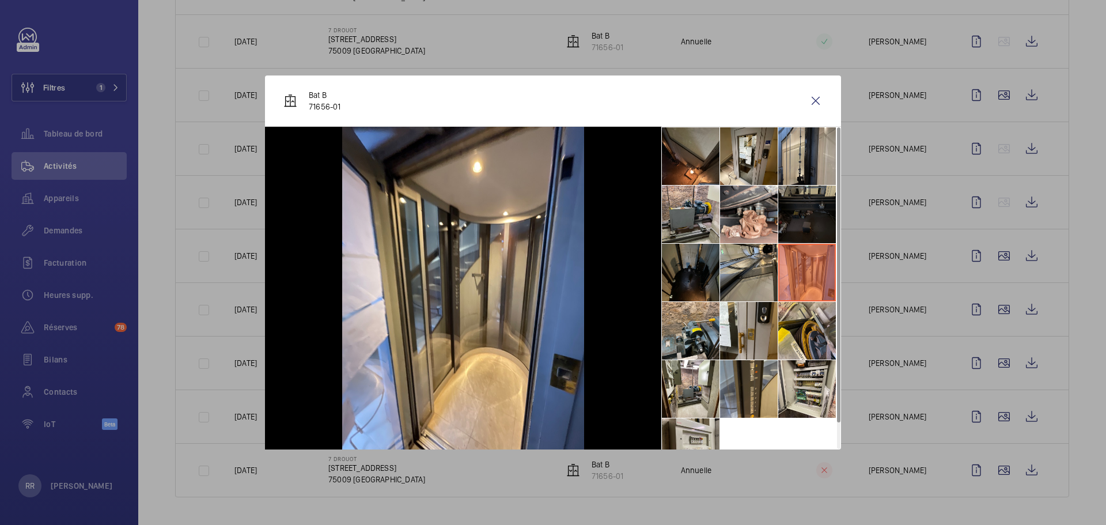
click at [750, 270] on li at bounding box center [749, 273] width 58 height 58
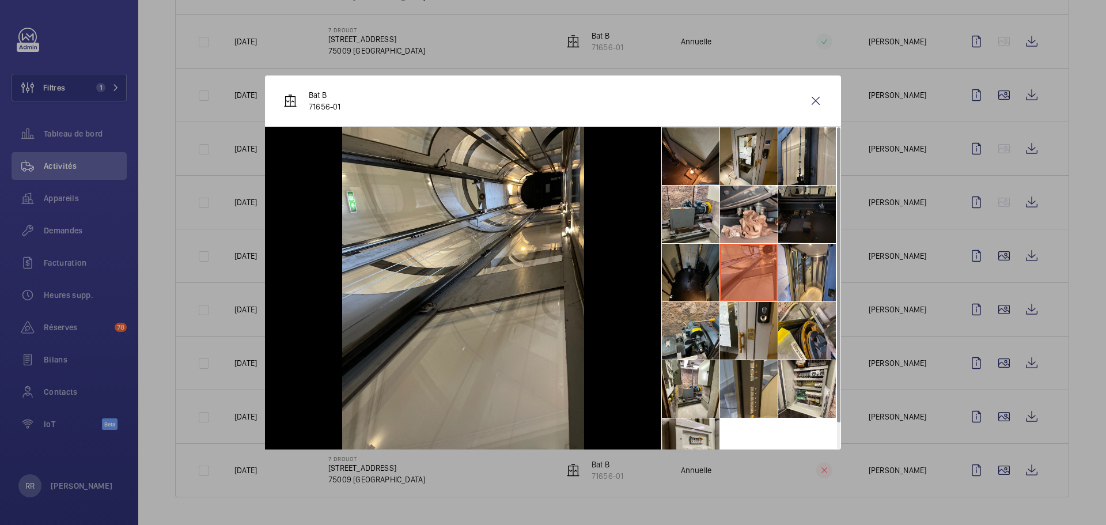
click at [695, 268] on li at bounding box center [691, 273] width 58 height 58
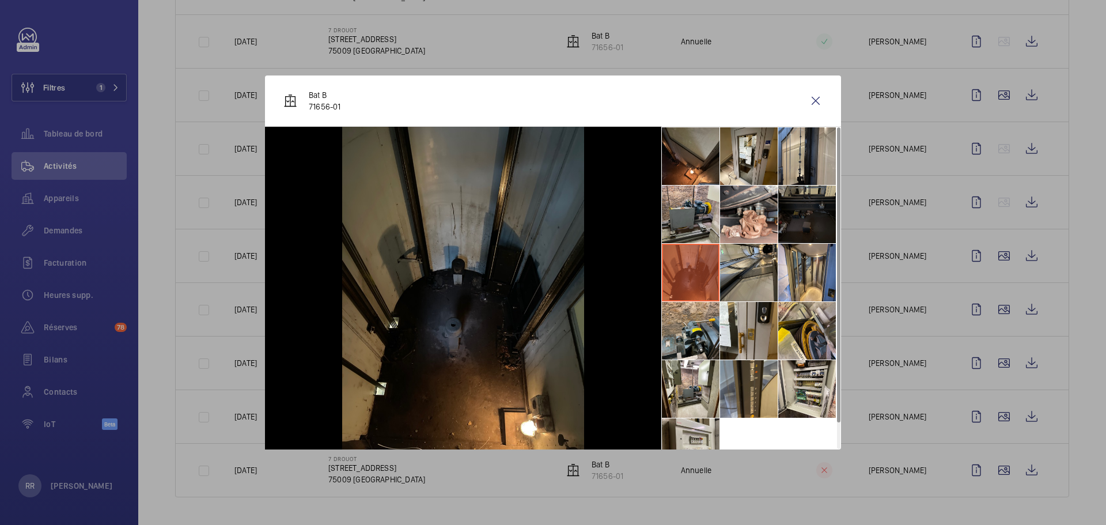
click at [682, 359] on li at bounding box center [691, 331] width 58 height 58
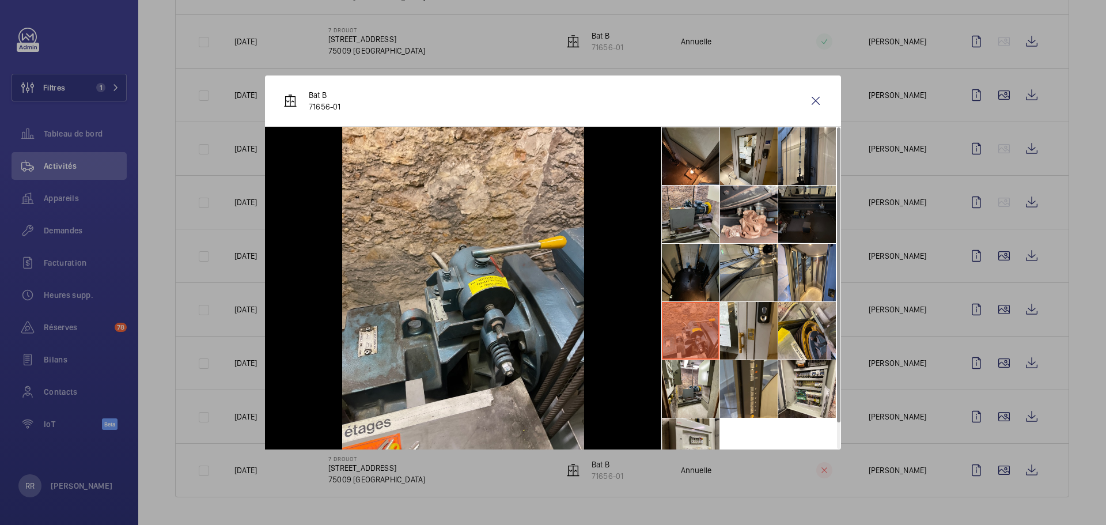
click at [683, 393] on li at bounding box center [691, 389] width 58 height 58
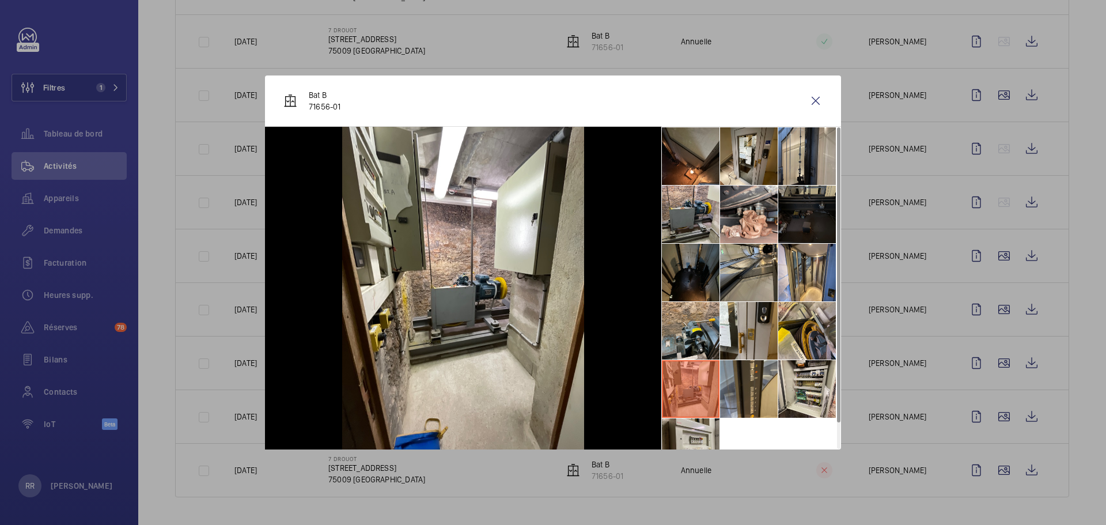
click at [684, 438] on li at bounding box center [691, 447] width 58 height 58
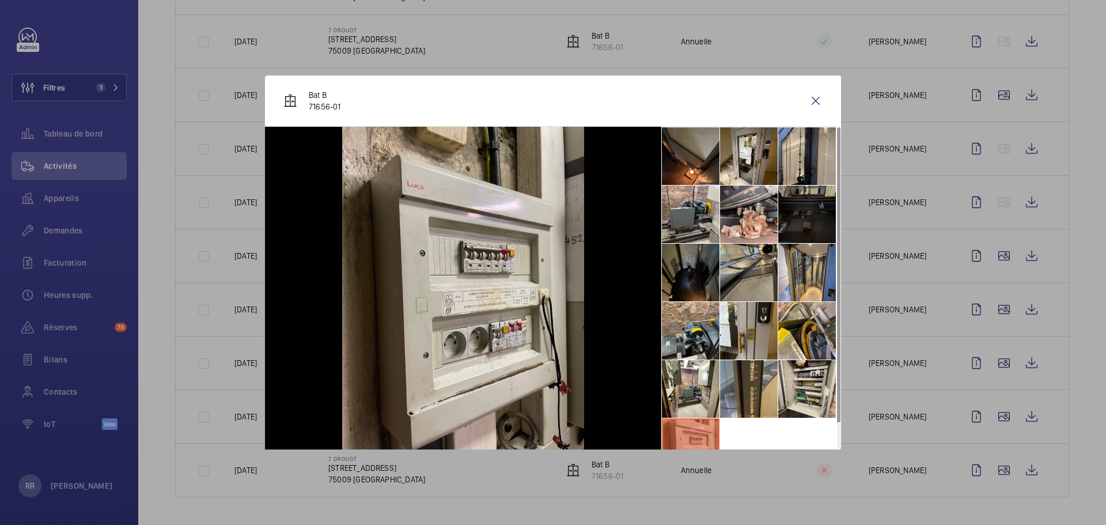
click at [745, 394] on li at bounding box center [749, 389] width 58 height 58
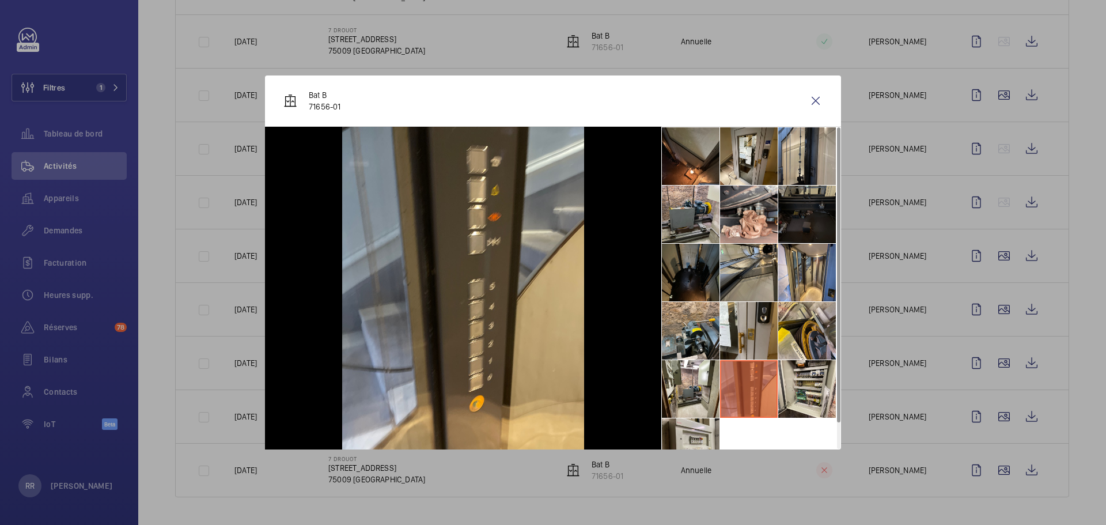
click at [812, 402] on li at bounding box center [807, 389] width 58 height 58
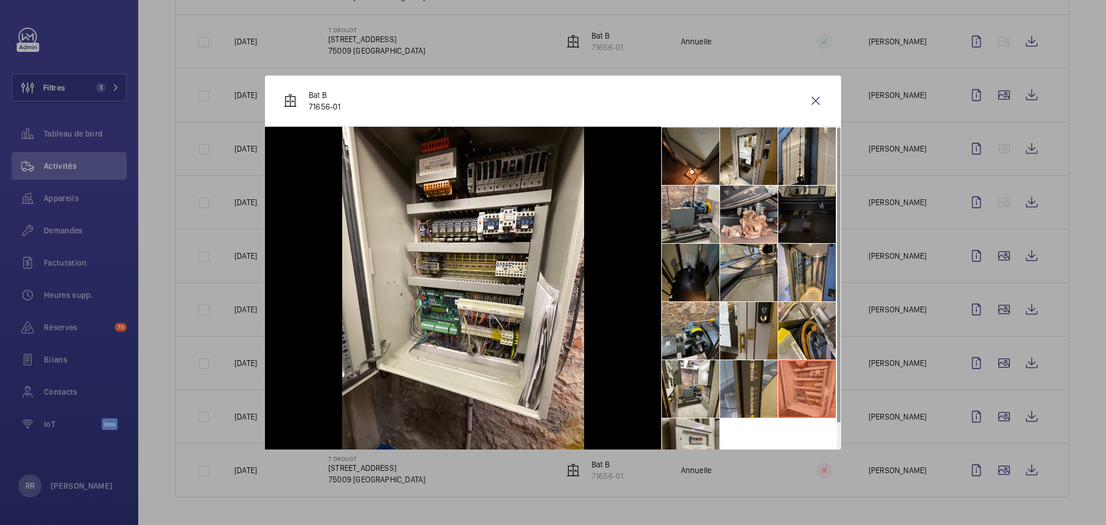
click at [820, 332] on li at bounding box center [807, 331] width 58 height 58
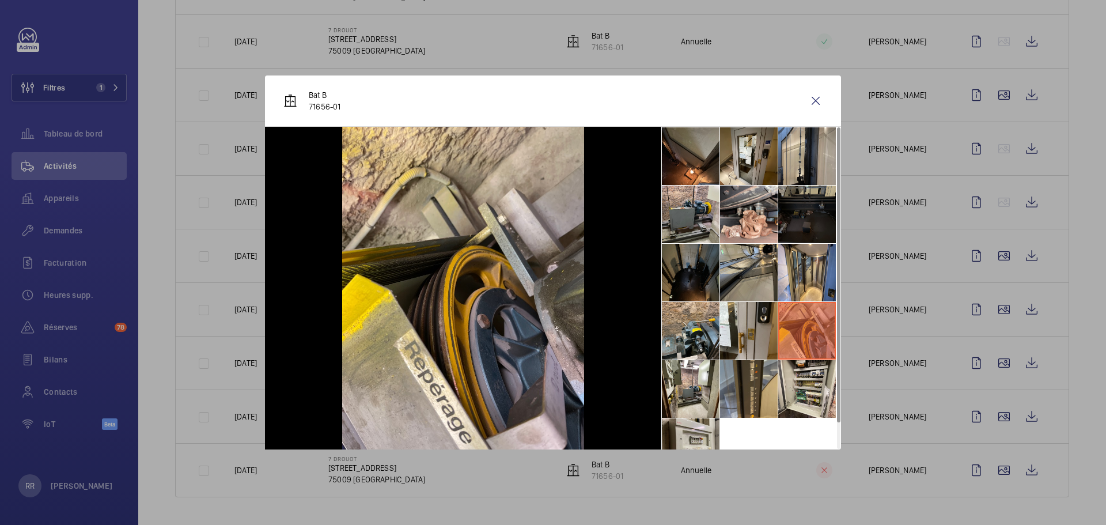
click at [805, 263] on li at bounding box center [807, 273] width 58 height 58
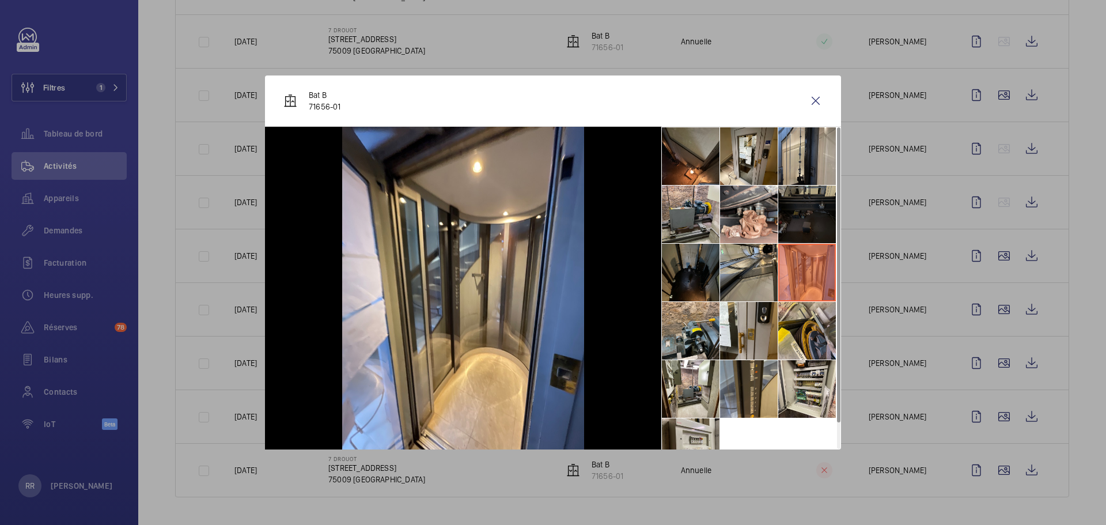
click at [758, 274] on li at bounding box center [749, 273] width 58 height 58
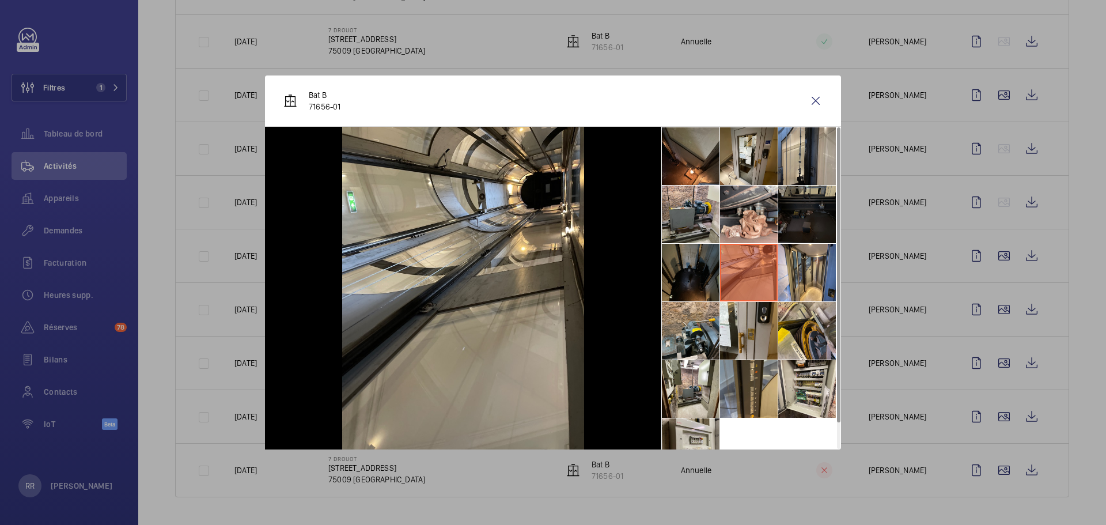
click at [813, 211] on li at bounding box center [807, 214] width 58 height 58
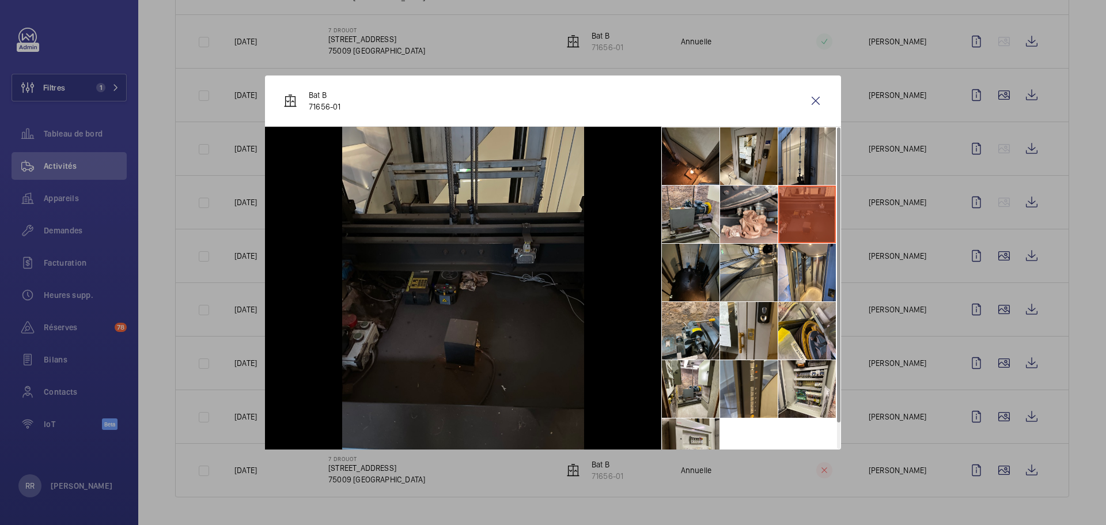
click at [812, 165] on li at bounding box center [807, 156] width 58 height 58
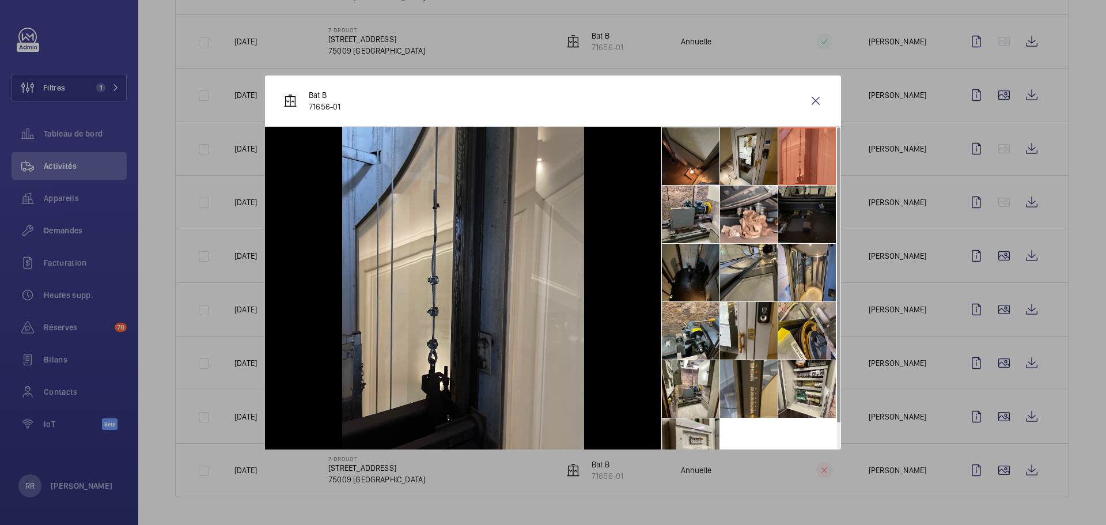
click at [827, 336] on li at bounding box center [807, 331] width 58 height 58
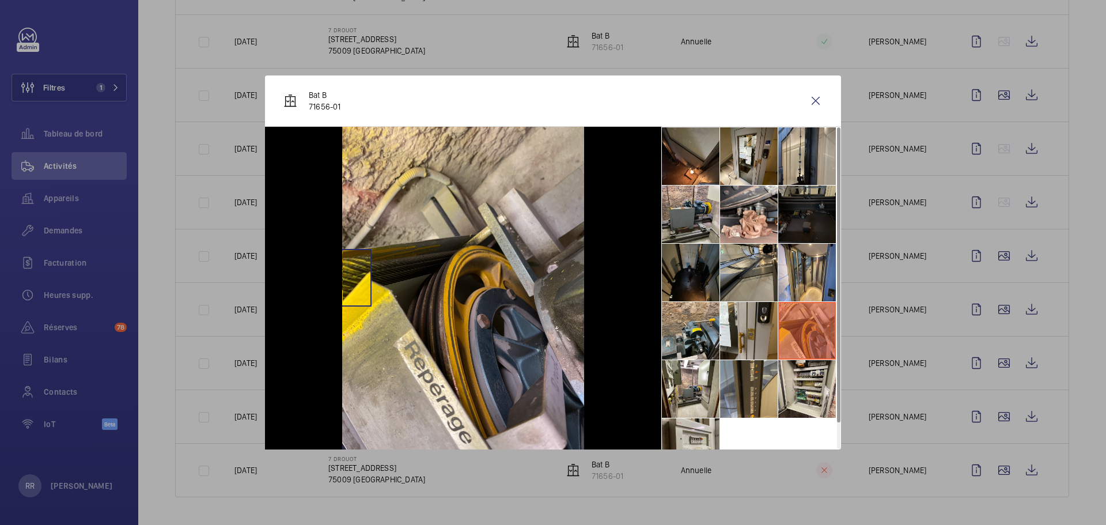
click at [343, 278] on img at bounding box center [463, 288] width 242 height 323
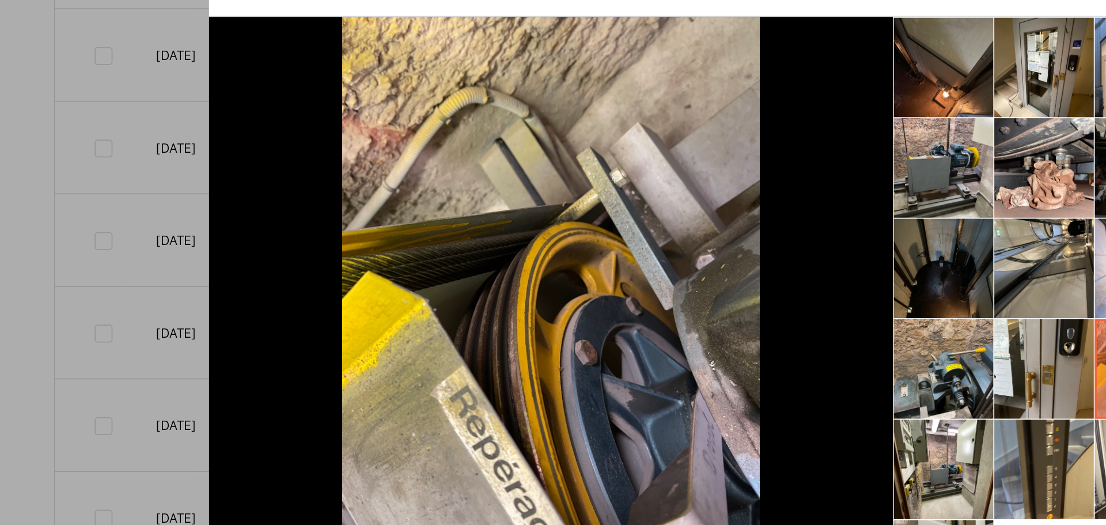
click at [697, 218] on li at bounding box center [691, 214] width 58 height 58
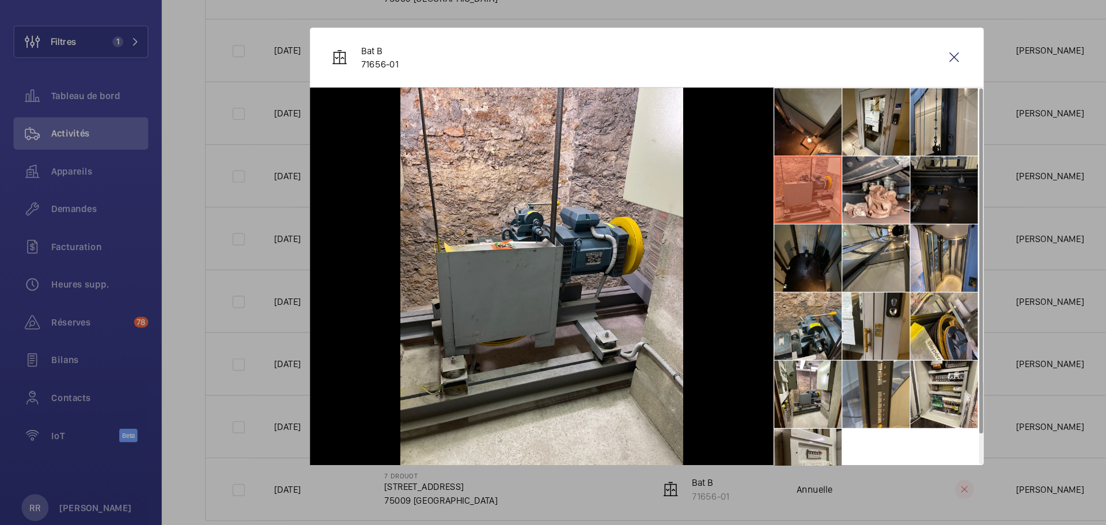
click at [817, 100] on wm-front-icon-button at bounding box center [816, 101] width 28 height 28
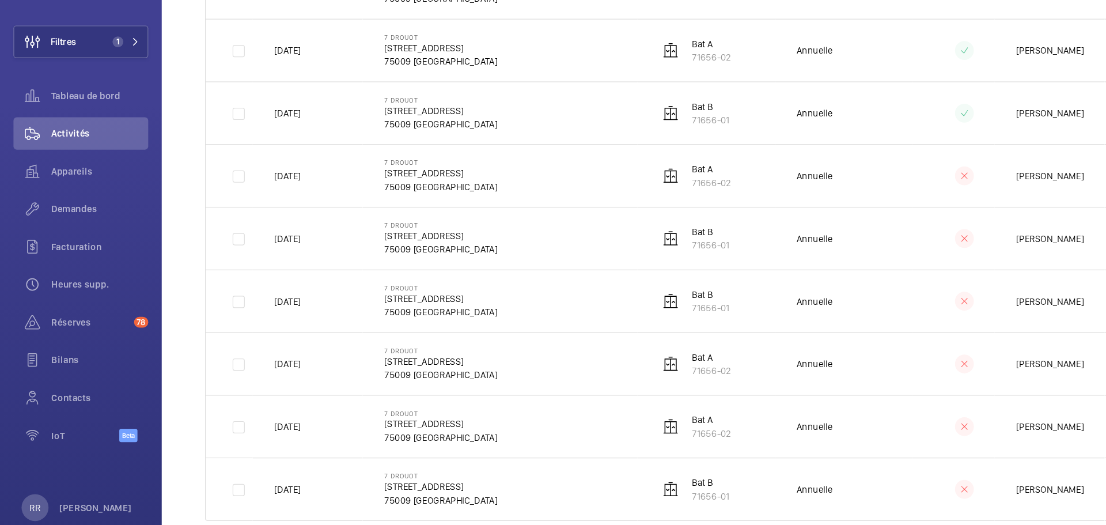
scroll to position [0, 0]
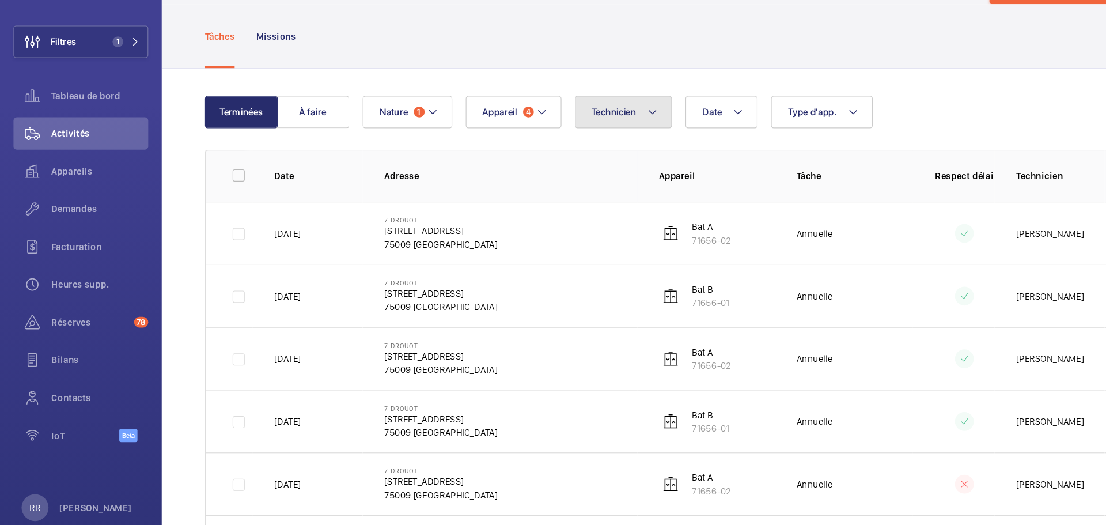
click at [507, 146] on span "Technicien" at bounding box center [525, 147] width 39 height 9
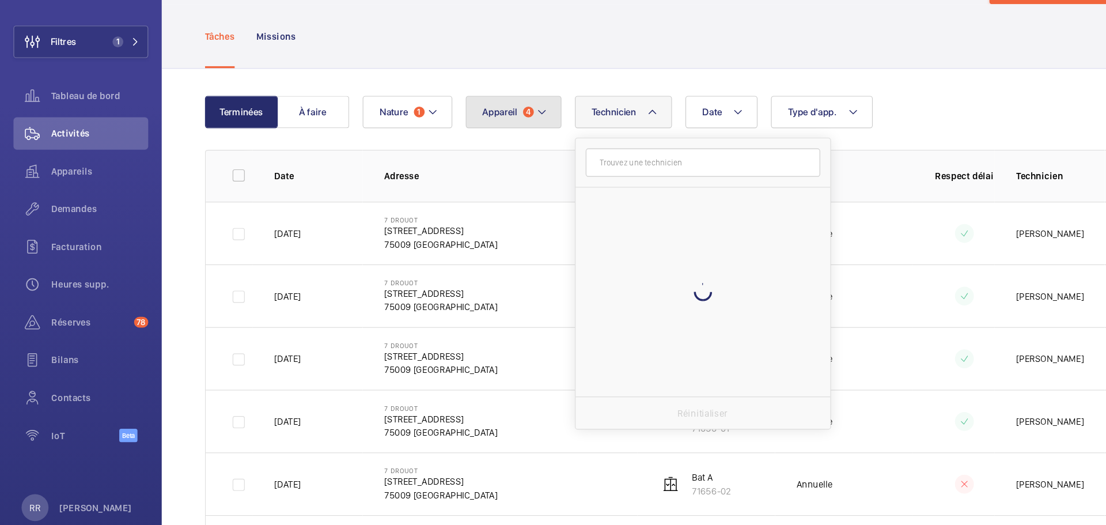
click at [434, 148] on span "Appareil" at bounding box center [427, 147] width 30 height 9
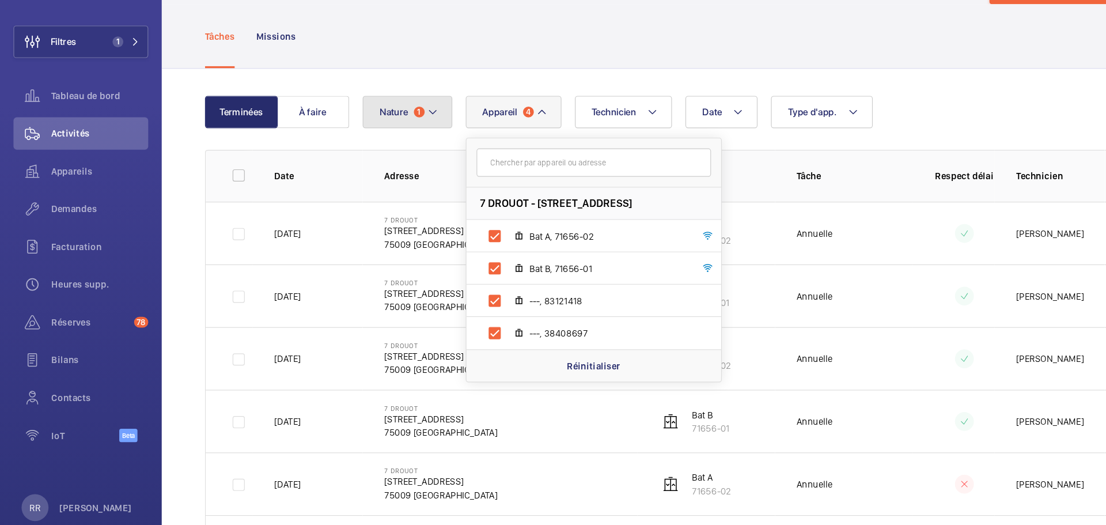
click at [359, 145] on span "1" at bounding box center [358, 147] width 9 height 9
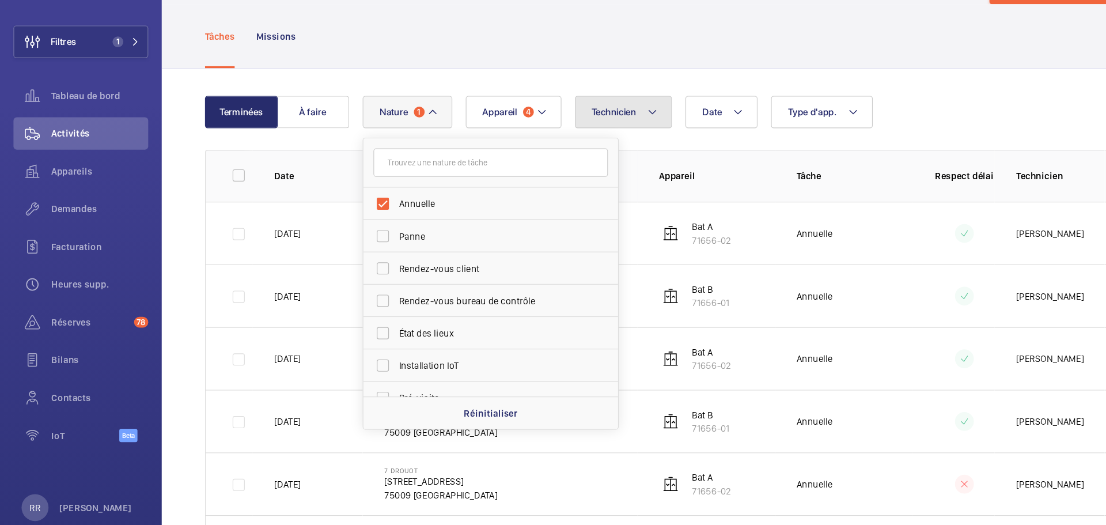
click at [524, 146] on span "Technicien" at bounding box center [525, 147] width 39 height 9
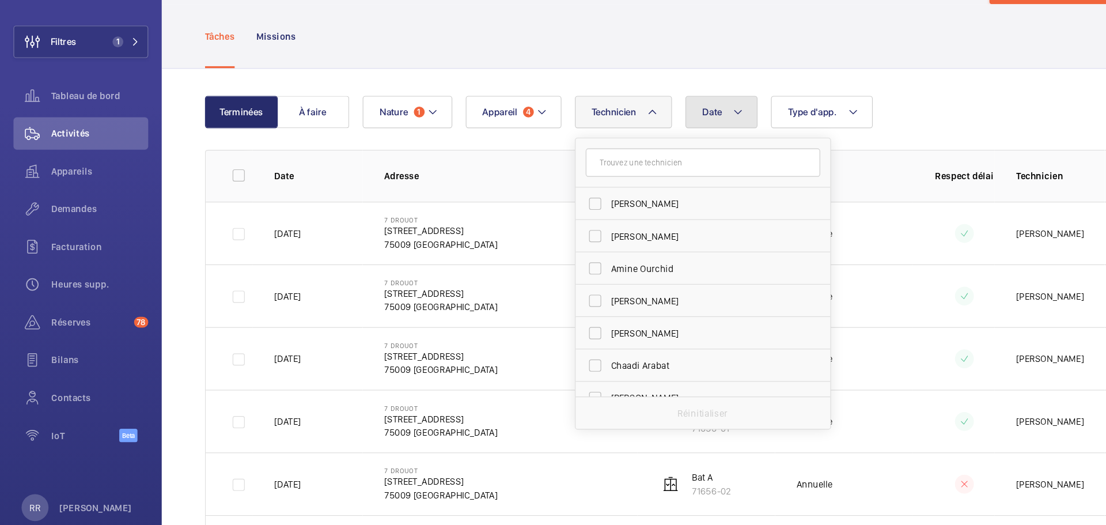
click at [602, 155] on button "Date" at bounding box center [617, 148] width 62 height 28
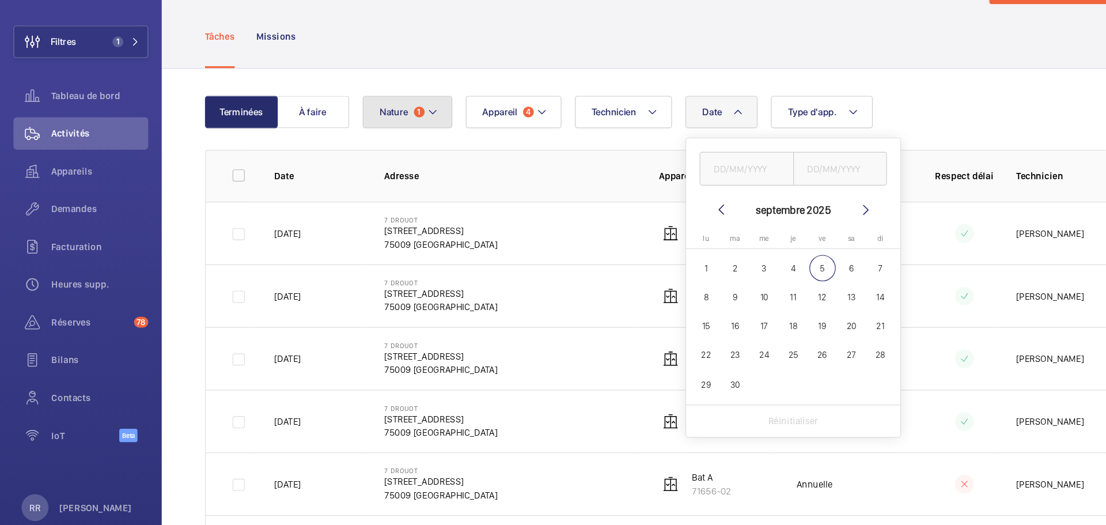
click at [352, 147] on button "Nature 1" at bounding box center [348, 148] width 77 height 28
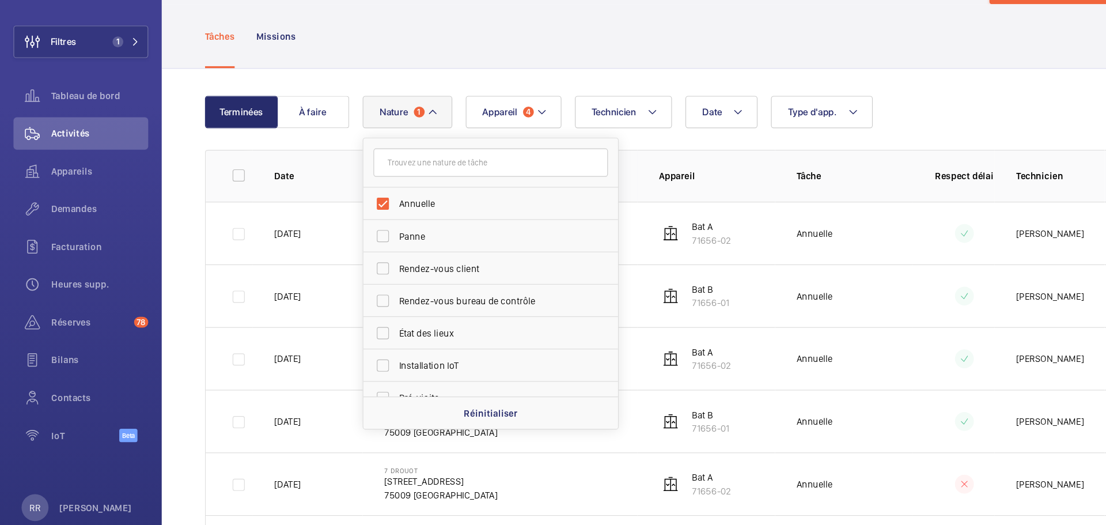
click at [765, 299] on td "Annuelle" at bounding box center [720, 305] width 117 height 54
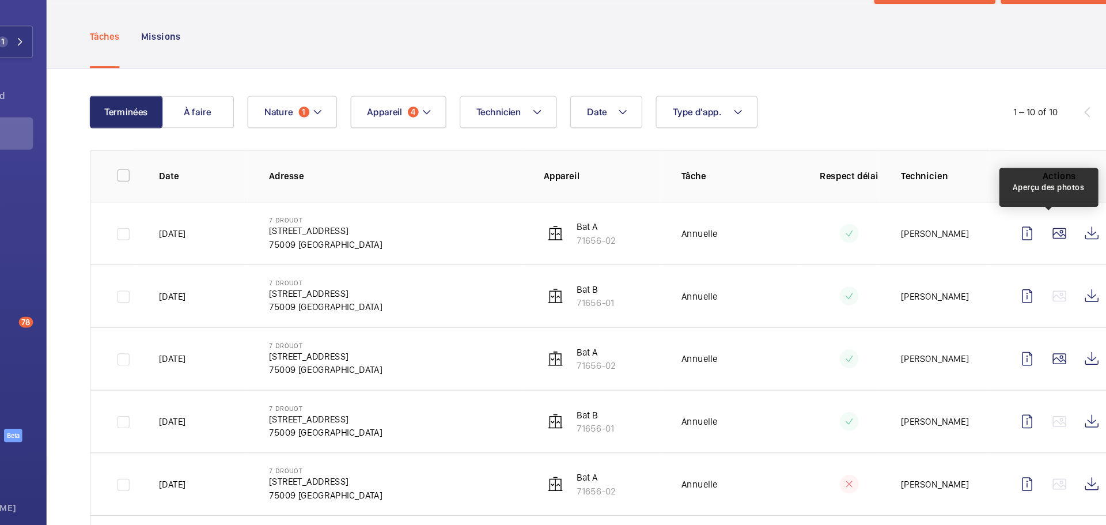
click at [829, 252] on wm-front-icon-button at bounding box center [1004, 251] width 28 height 28
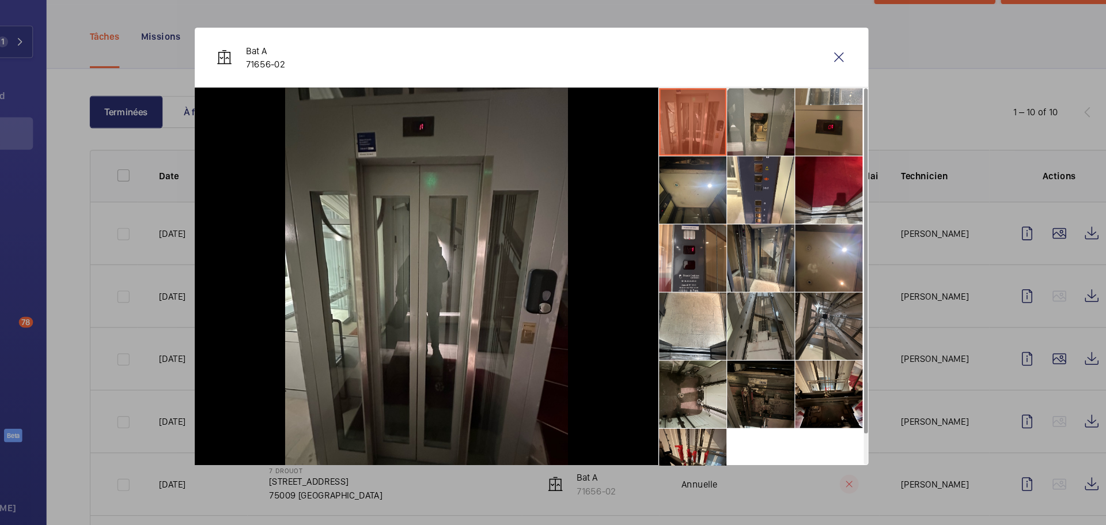
click at [680, 260] on li at bounding box center [691, 273] width 58 height 58
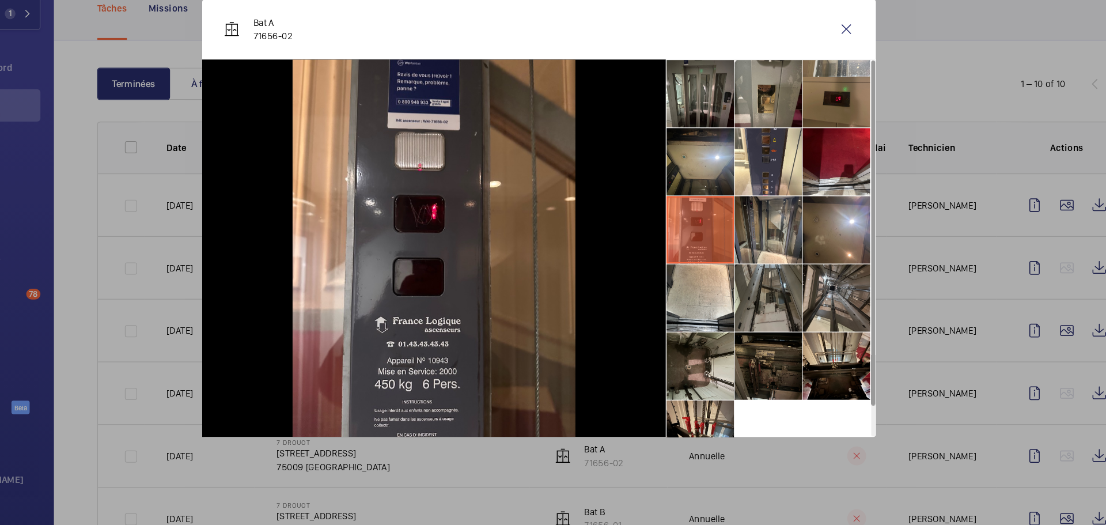
click at [734, 225] on li at bounding box center [749, 214] width 58 height 58
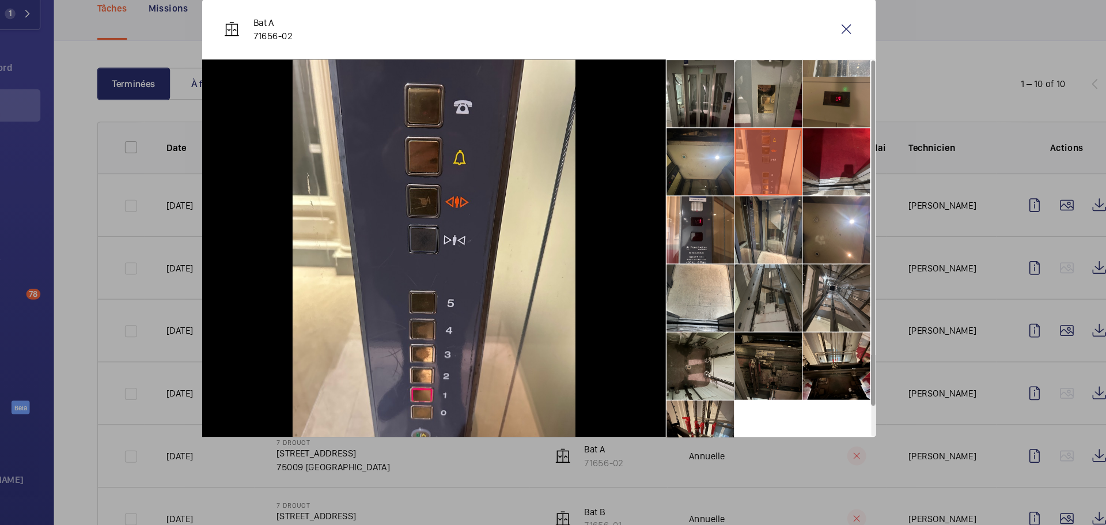
click at [692, 274] on li at bounding box center [691, 273] width 58 height 58
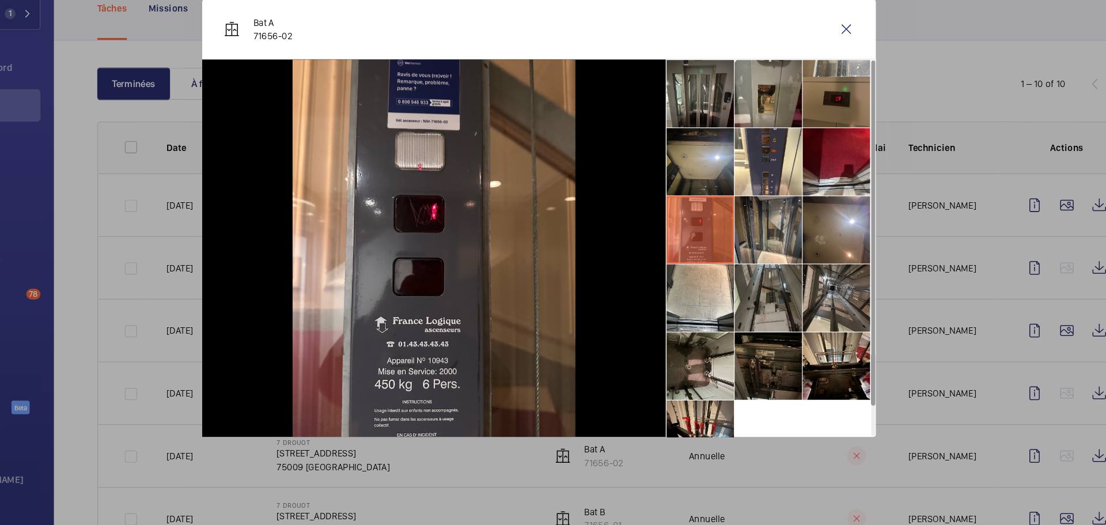
click at [746, 165] on li at bounding box center [749, 156] width 58 height 58
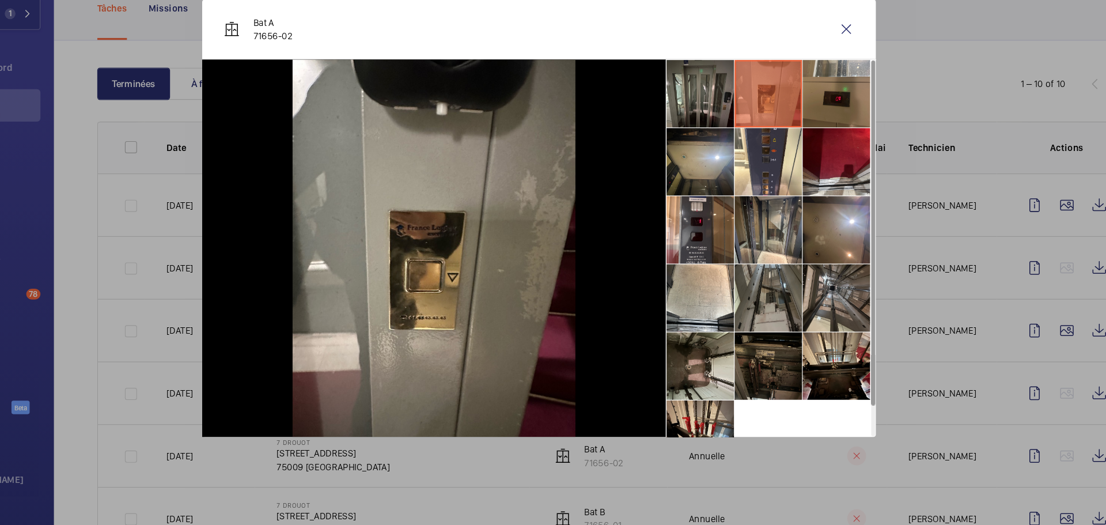
click at [702, 168] on li at bounding box center [691, 156] width 58 height 58
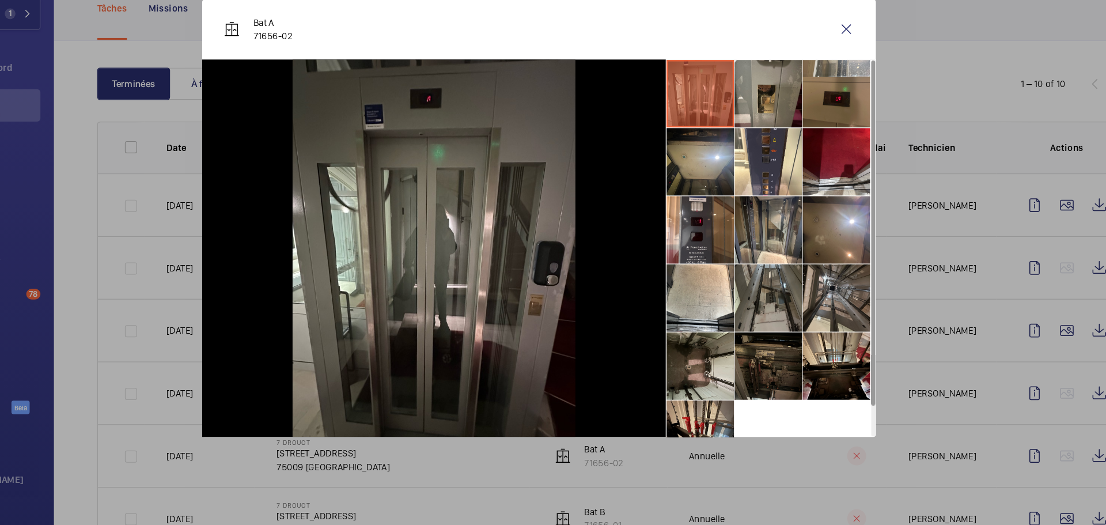
click at [698, 325] on li at bounding box center [691, 331] width 58 height 58
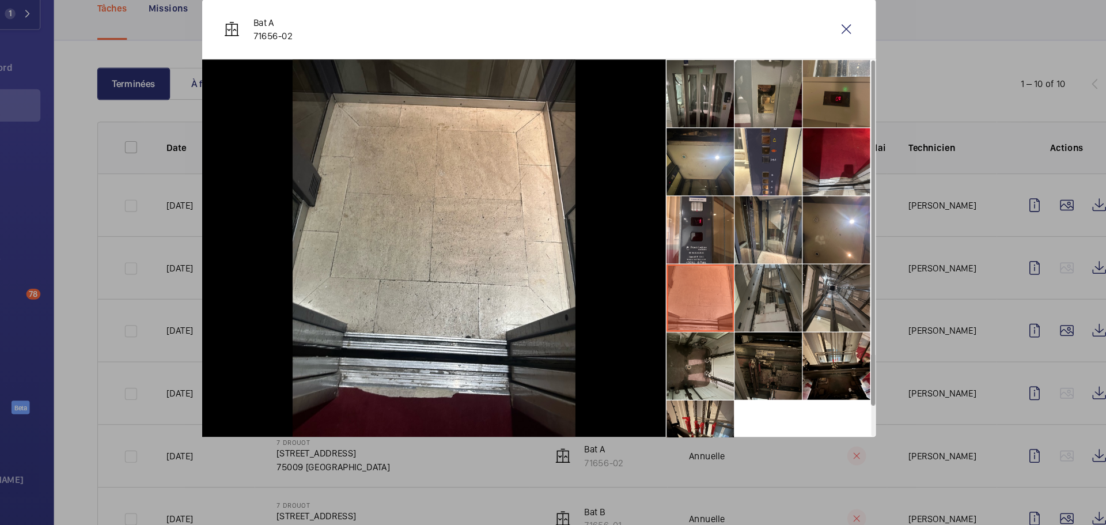
scroll to position [27, 0]
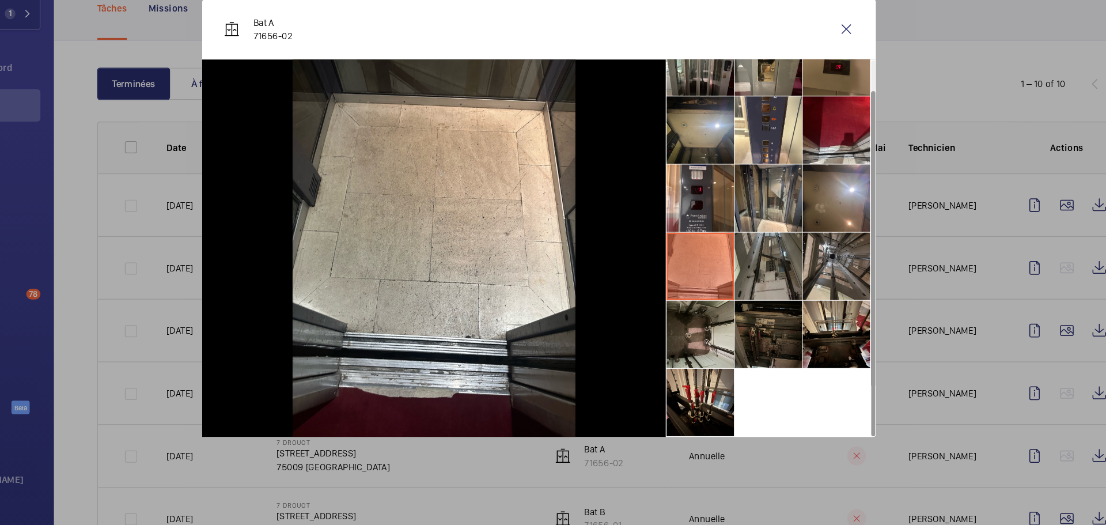
click at [684, 355] on li at bounding box center [691, 362] width 58 height 58
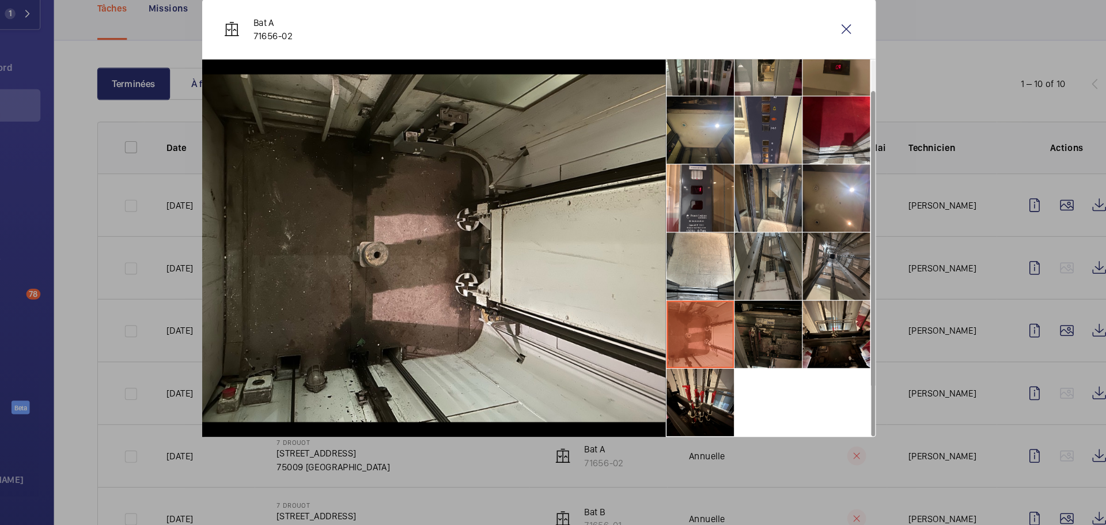
click at [698, 424] on li at bounding box center [691, 420] width 58 height 58
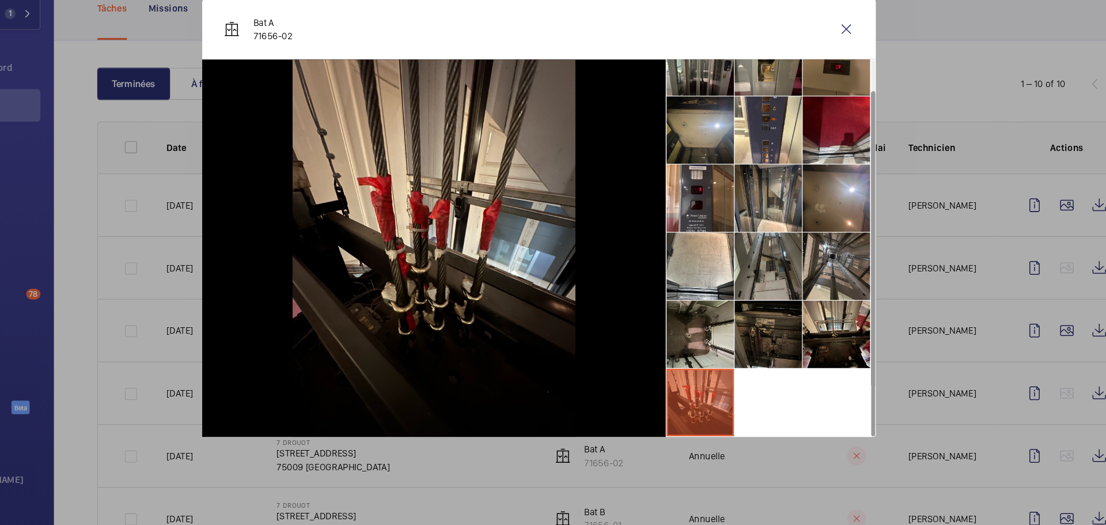
click at [759, 360] on li at bounding box center [749, 362] width 58 height 58
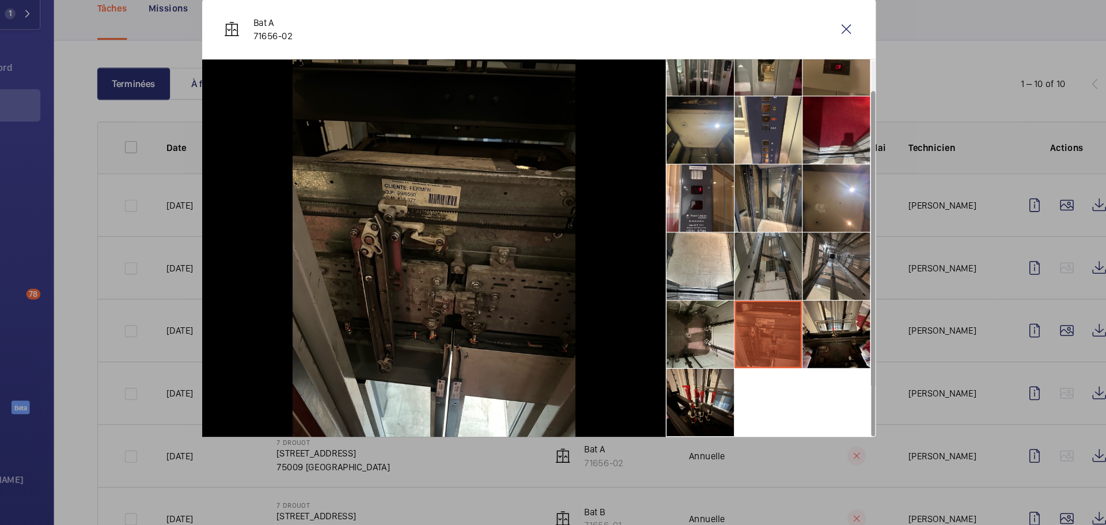
click at [806, 361] on li at bounding box center [807, 362] width 58 height 58
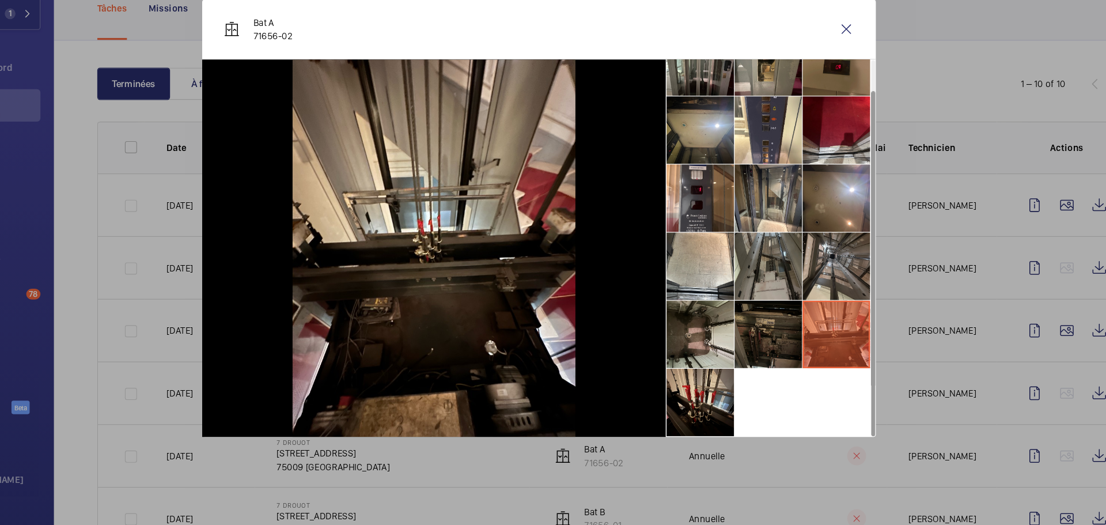
click at [809, 307] on li at bounding box center [807, 304] width 58 height 58
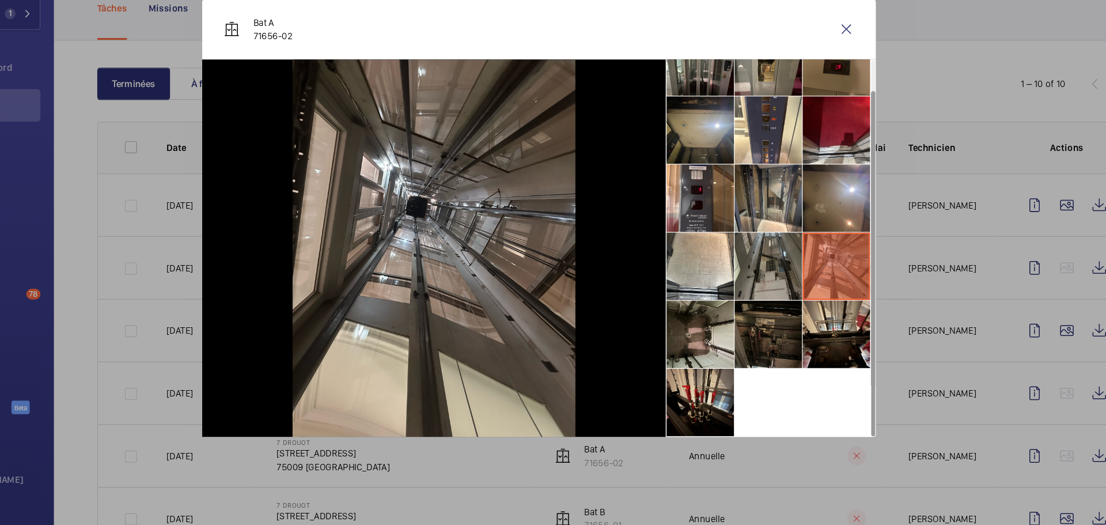
click at [805, 238] on li at bounding box center [807, 246] width 58 height 58
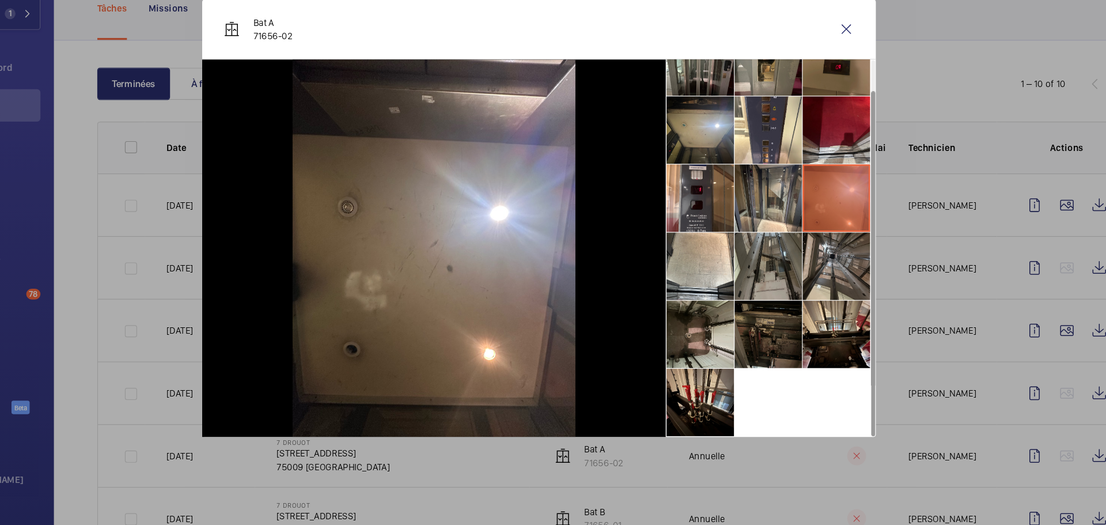
click at [735, 246] on li at bounding box center [749, 246] width 58 height 58
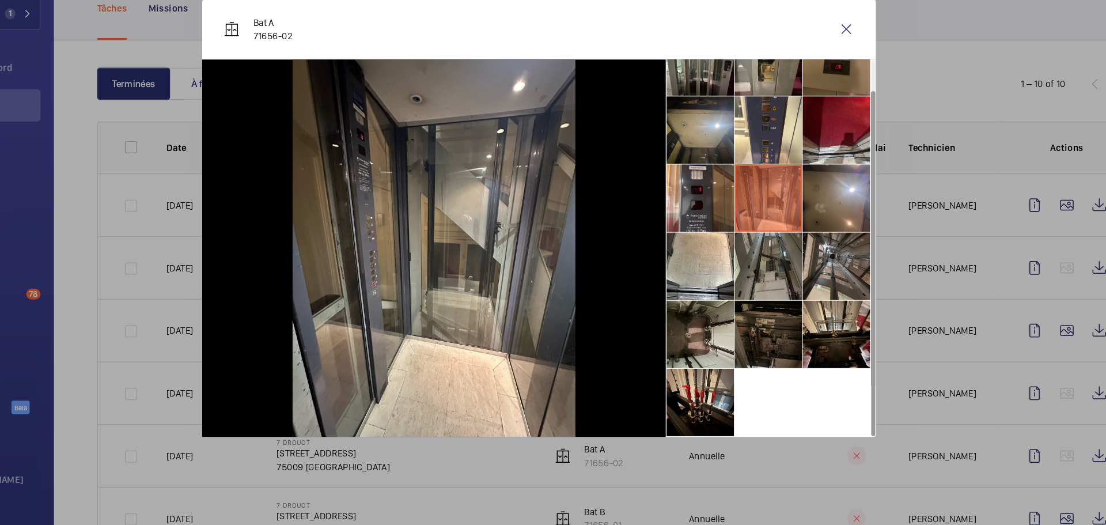
click at [709, 192] on li at bounding box center [691, 187] width 58 height 58
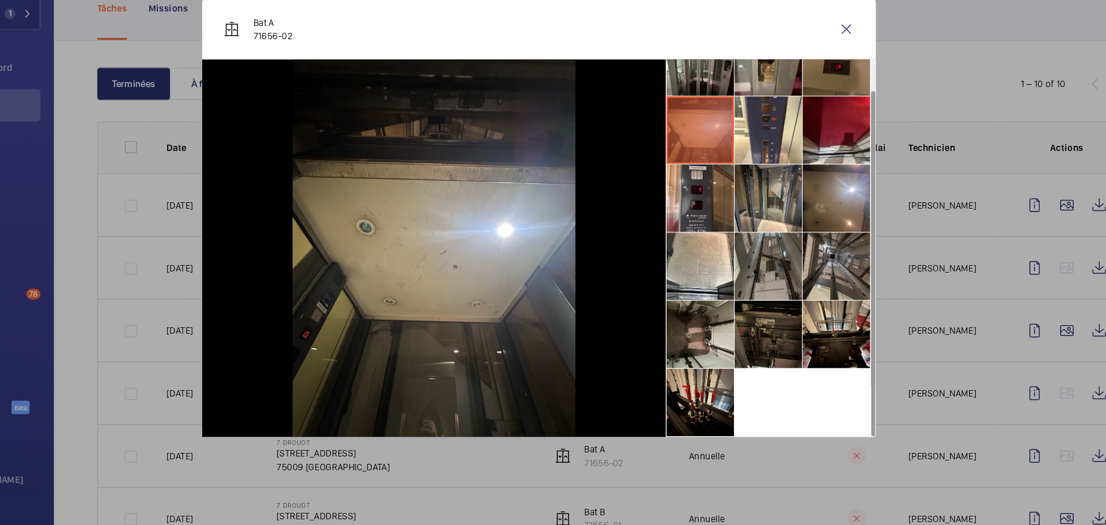
scroll to position [0, 0]
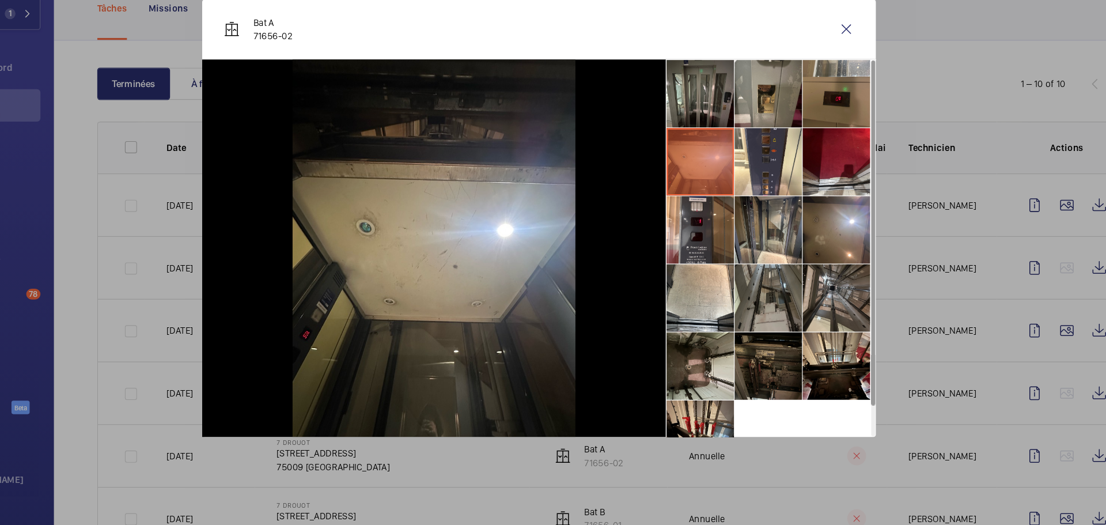
click at [798, 393] on li at bounding box center [807, 389] width 58 height 58
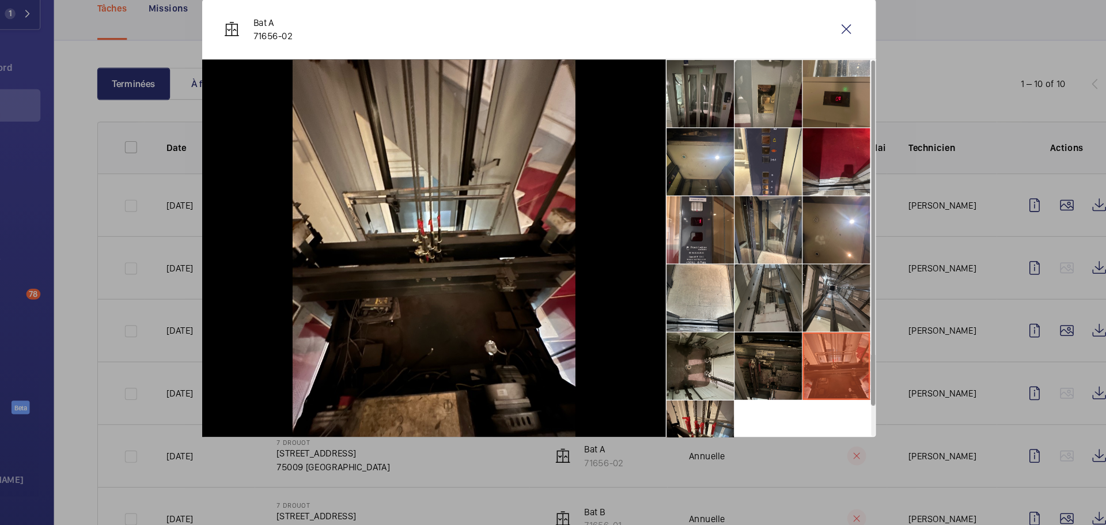
click at [741, 160] on li at bounding box center [749, 156] width 58 height 58
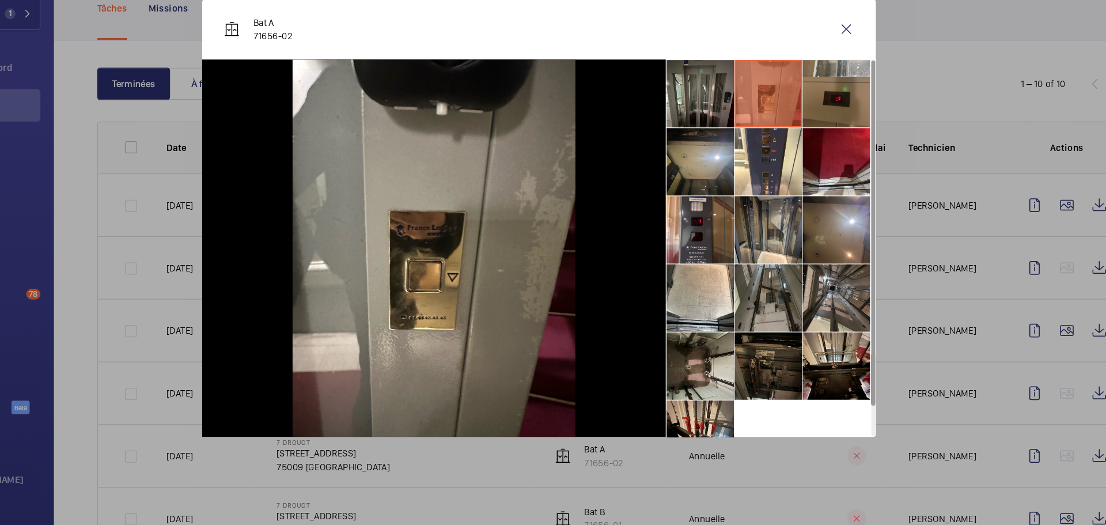
click at [810, 99] on wm-front-icon-button at bounding box center [816, 101] width 28 height 28
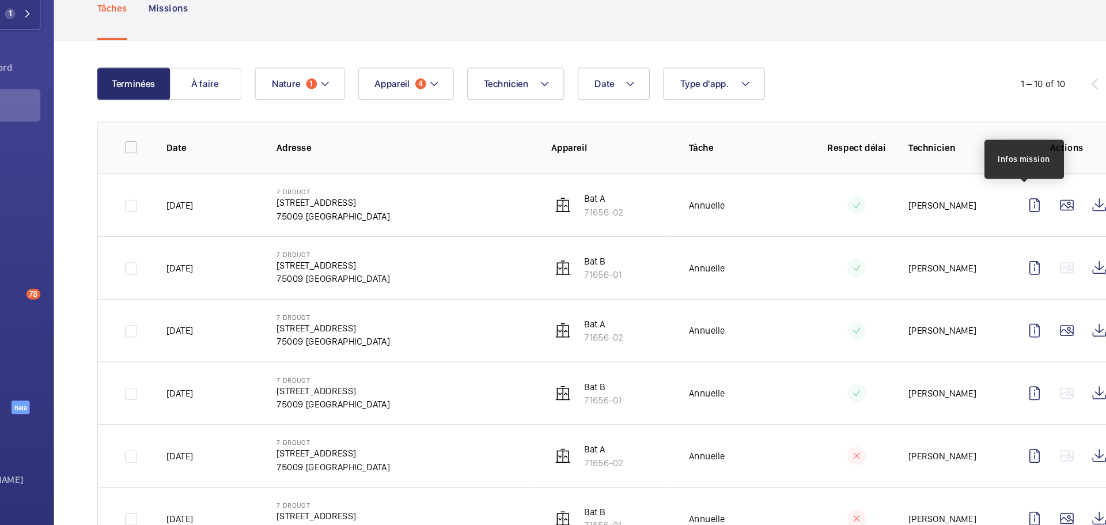
click at [829, 252] on wm-front-icon-button at bounding box center [1004, 251] width 28 height 28
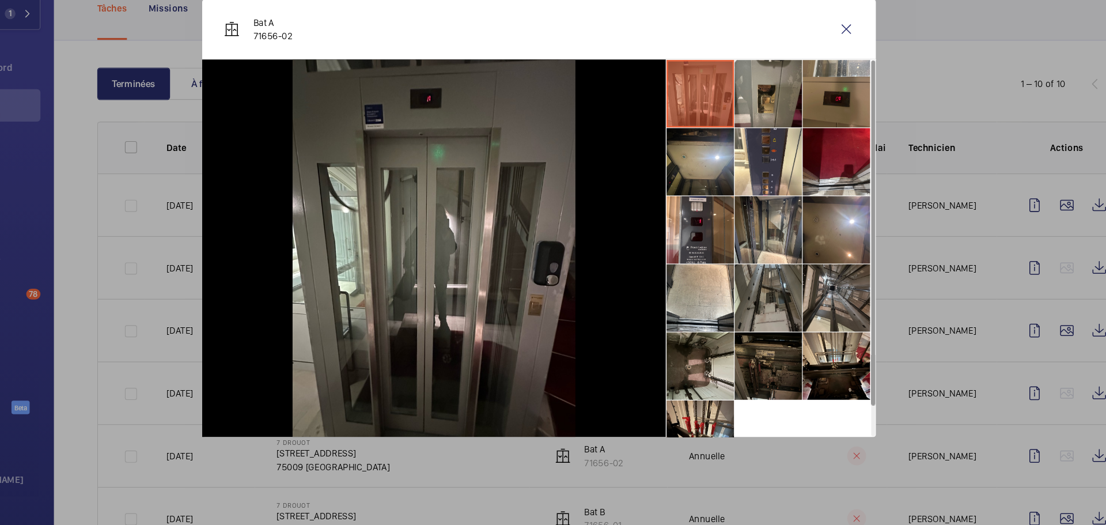
click at [829, 357] on div at bounding box center [553, 262] width 1106 height 525
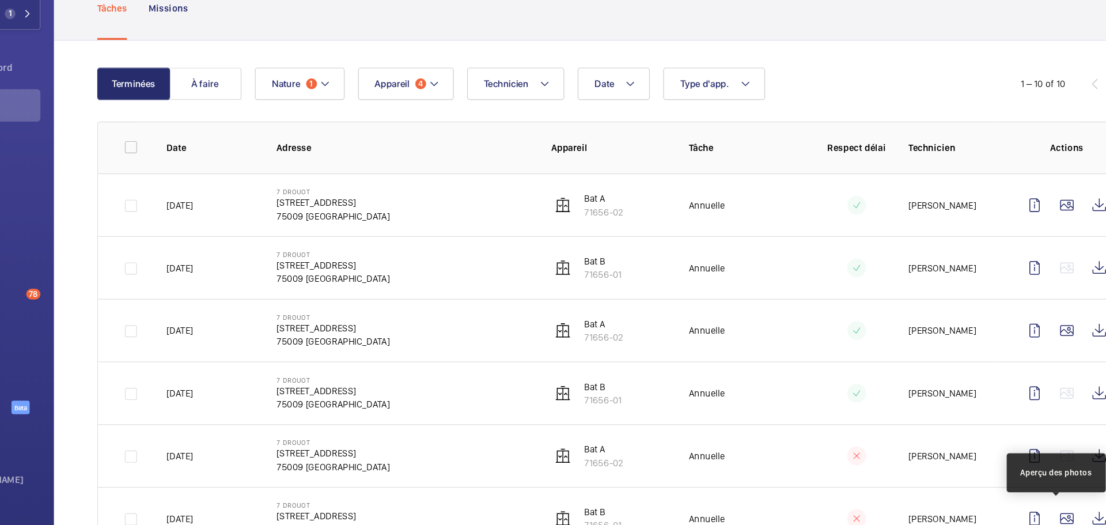
click at [829, 455] on wm-front-icon-button at bounding box center [1004, 519] width 28 height 28
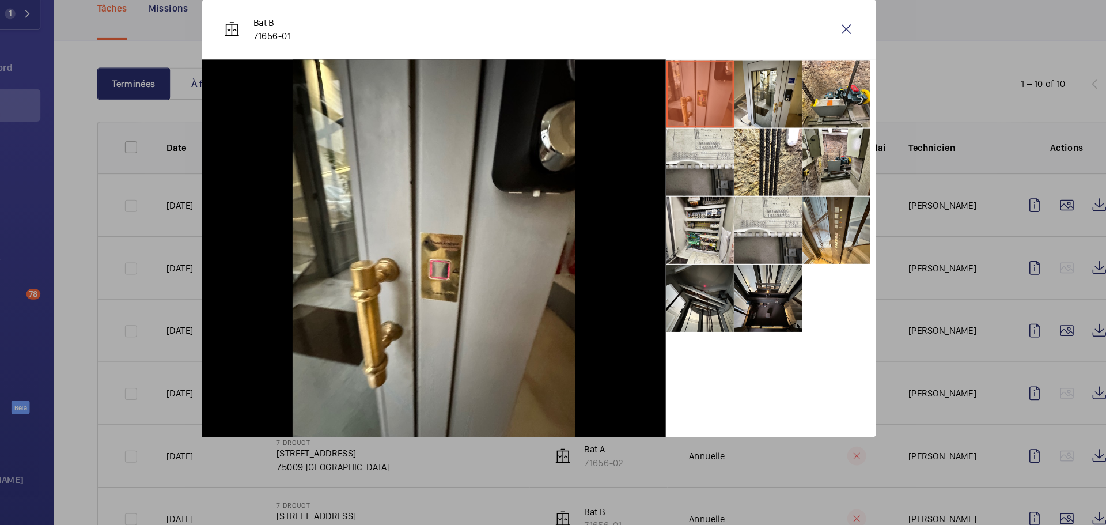
click at [798, 208] on li at bounding box center [807, 214] width 58 height 58
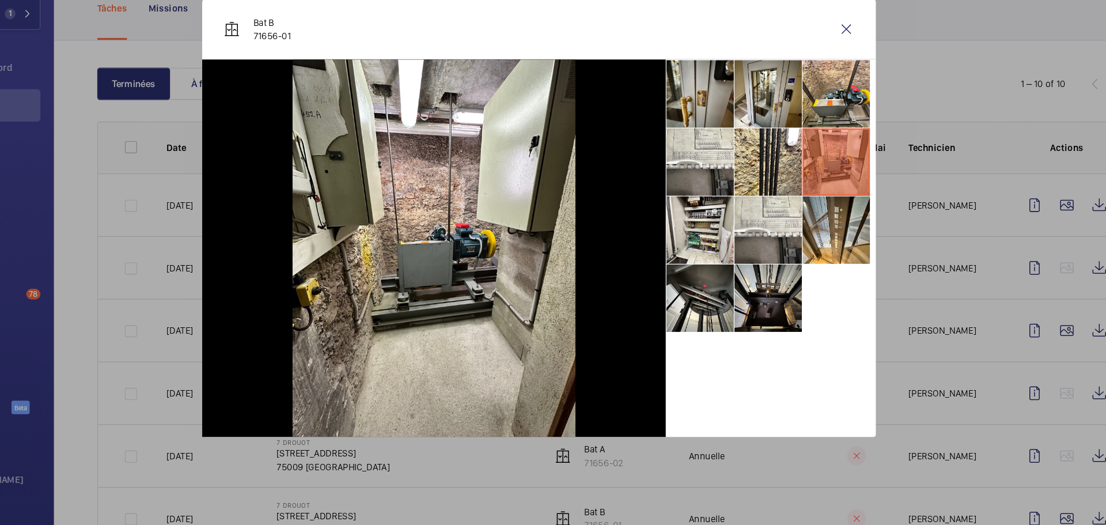
click at [744, 274] on li at bounding box center [749, 273] width 58 height 58
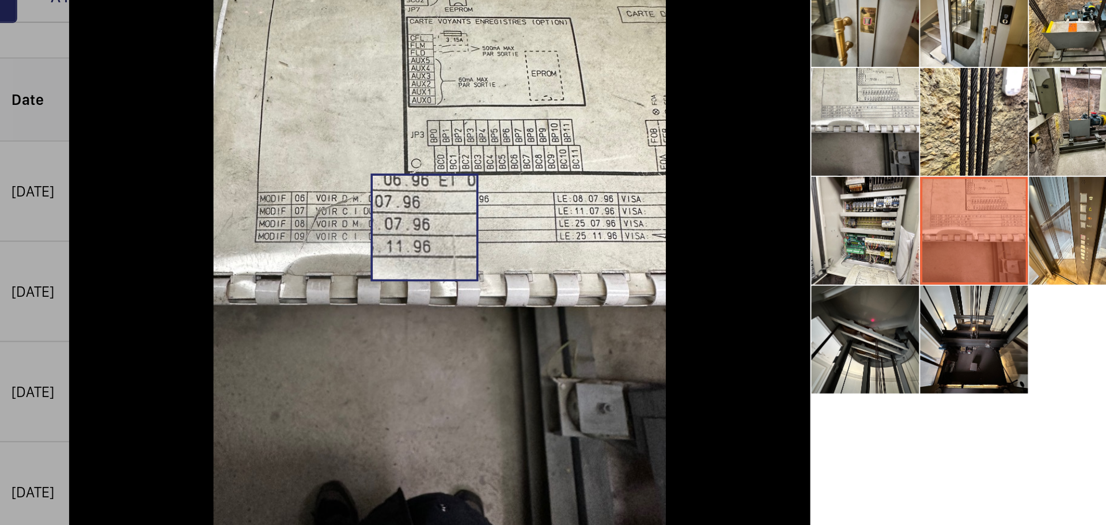
click at [455, 271] on img at bounding box center [463, 288] width 242 height 323
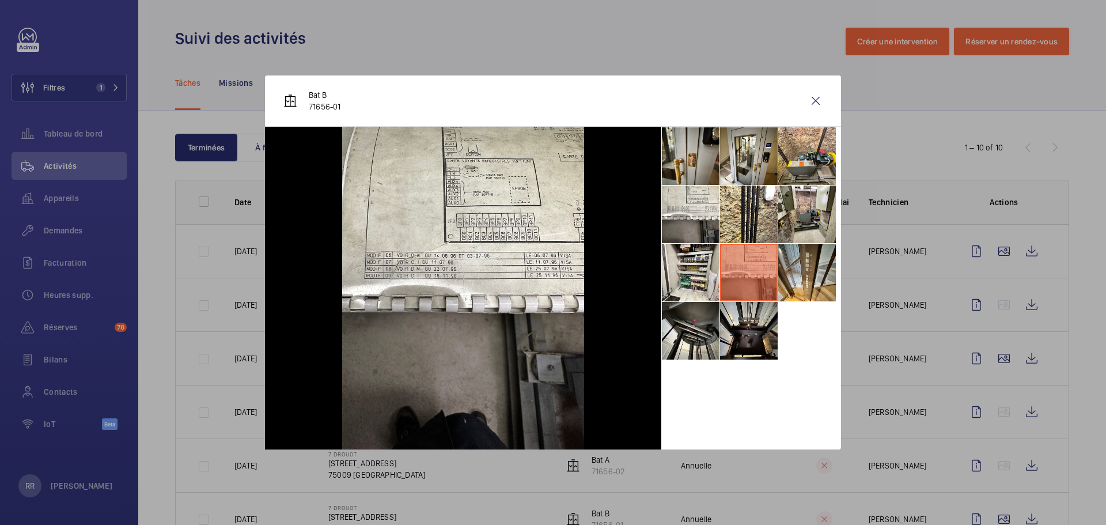
click at [696, 268] on li at bounding box center [691, 273] width 58 height 58
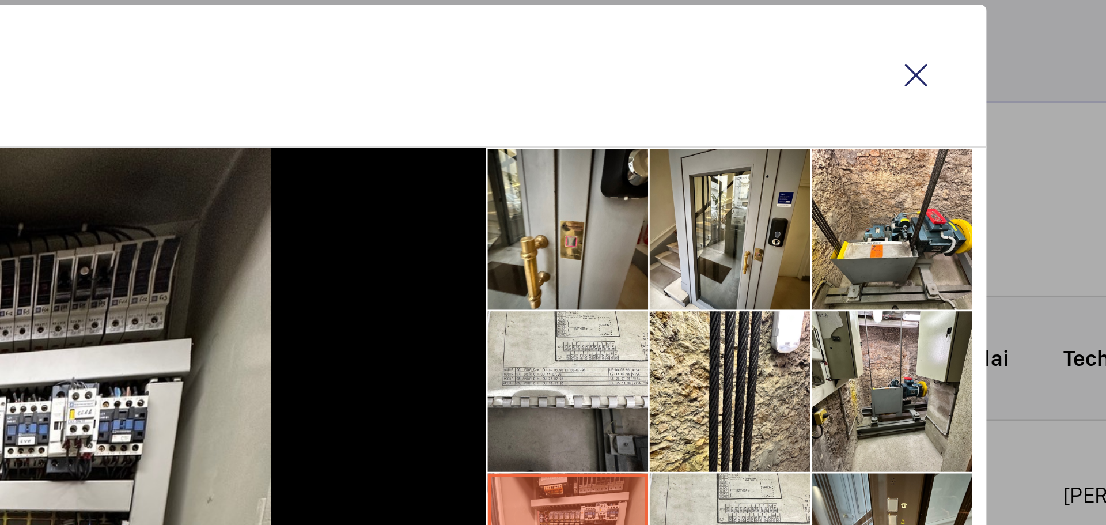
click at [813, 106] on wm-front-icon-button at bounding box center [816, 101] width 28 height 28
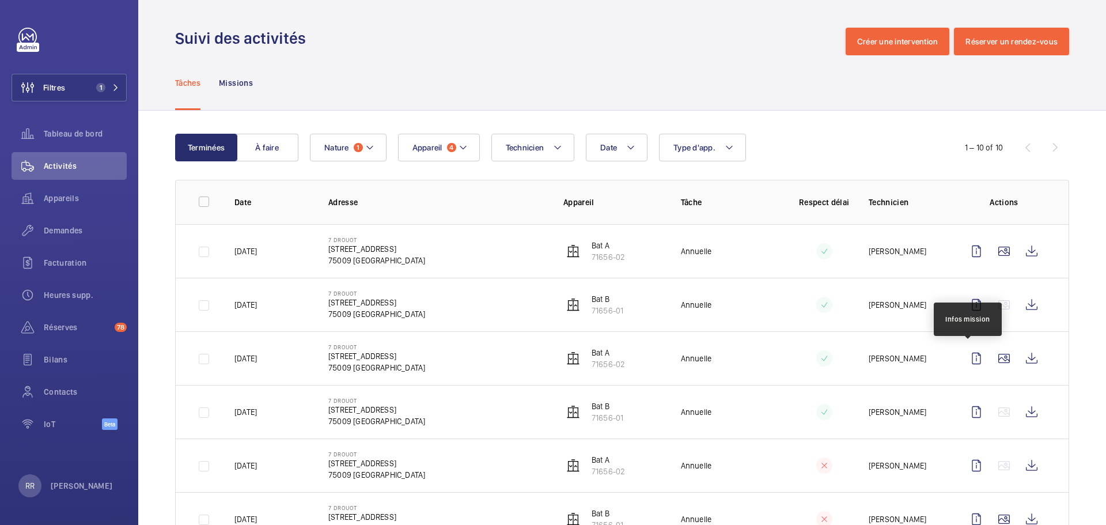
click at [829, 361] on wm-front-icon-button at bounding box center [1004, 358] width 28 height 28
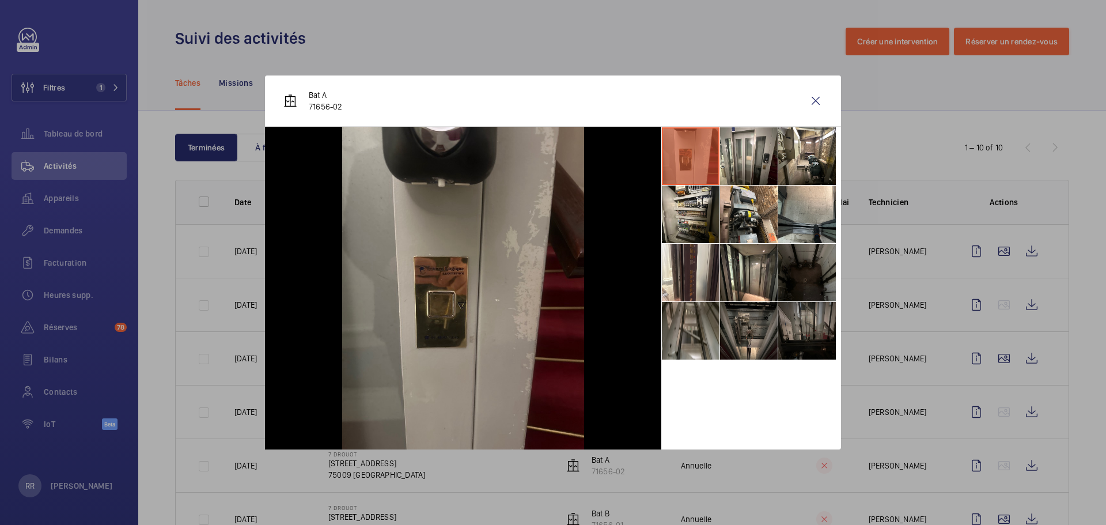
click at [829, 359] on div at bounding box center [553, 262] width 1106 height 525
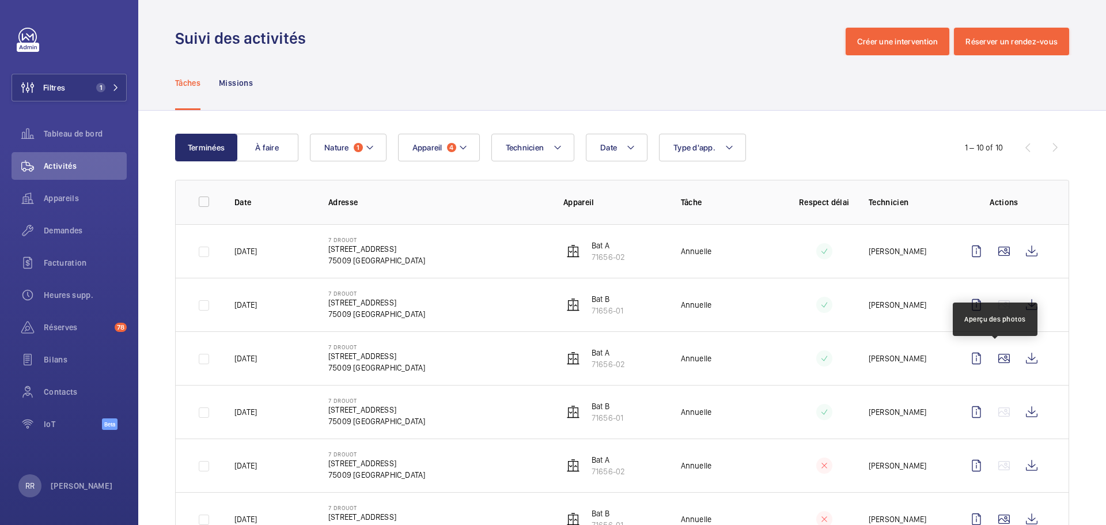
click at [829, 359] on wm-front-icon-button at bounding box center [1004, 358] width 28 height 28
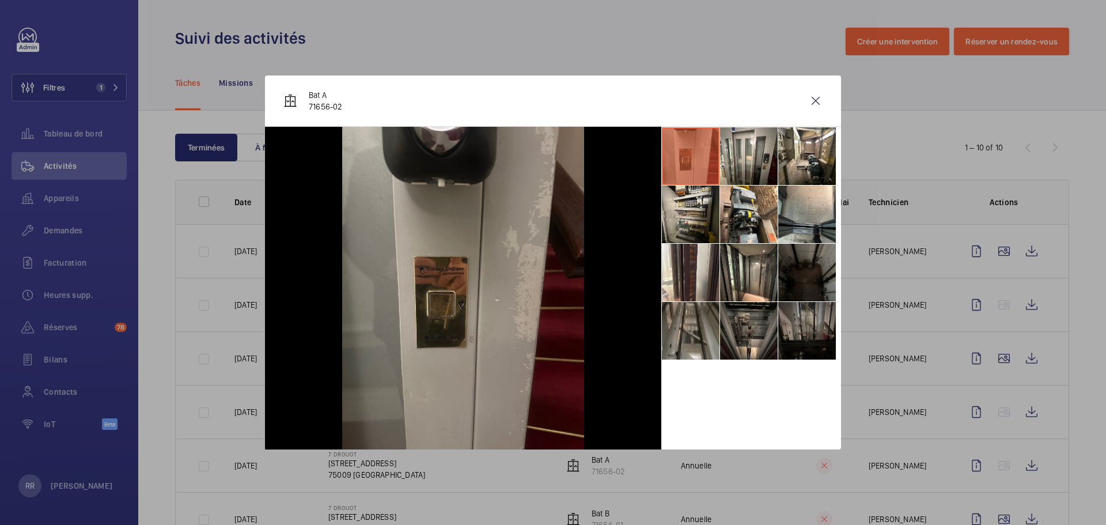
click at [691, 335] on li at bounding box center [691, 331] width 58 height 58
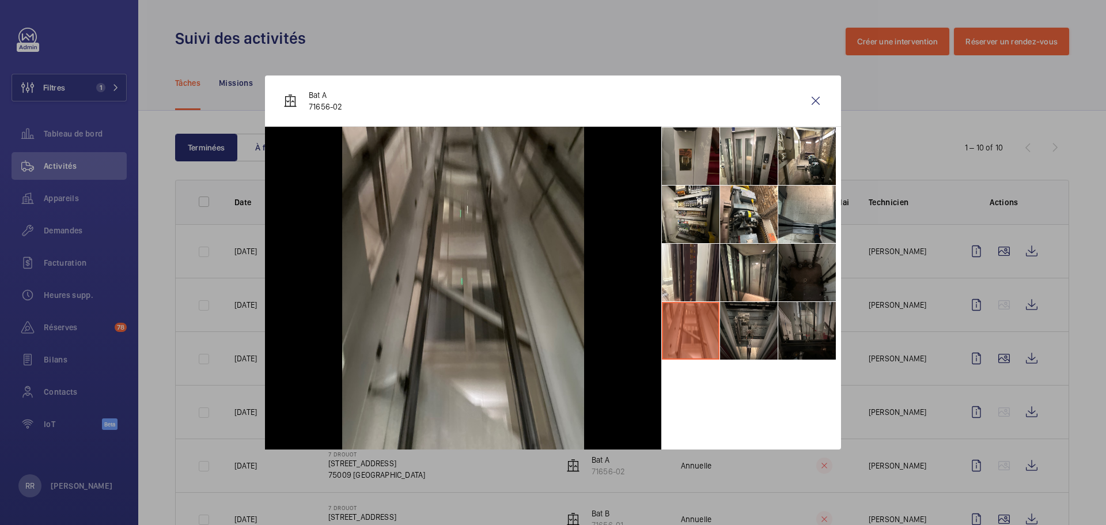
click at [772, 340] on li at bounding box center [749, 331] width 58 height 58
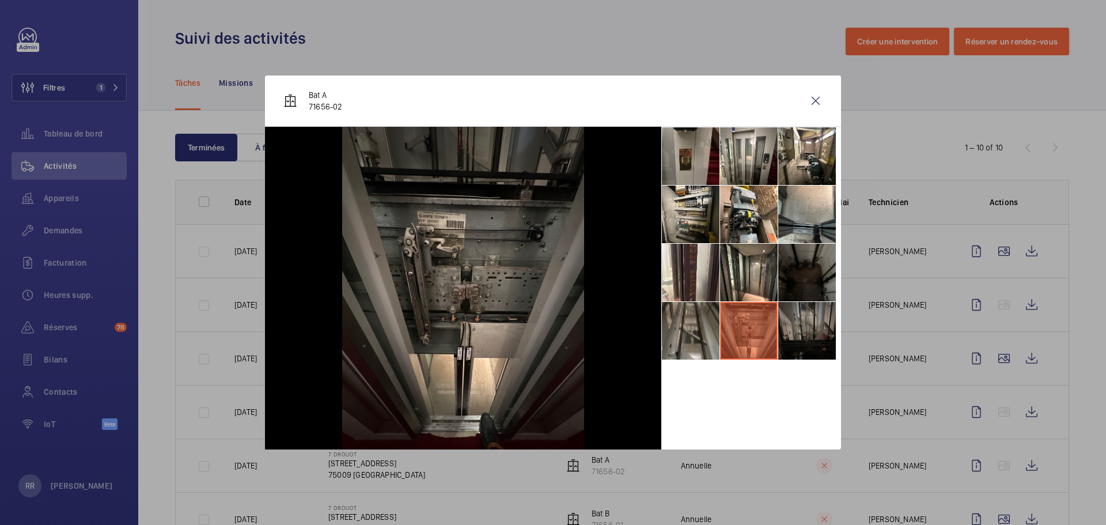
click at [802, 336] on li at bounding box center [807, 331] width 58 height 58
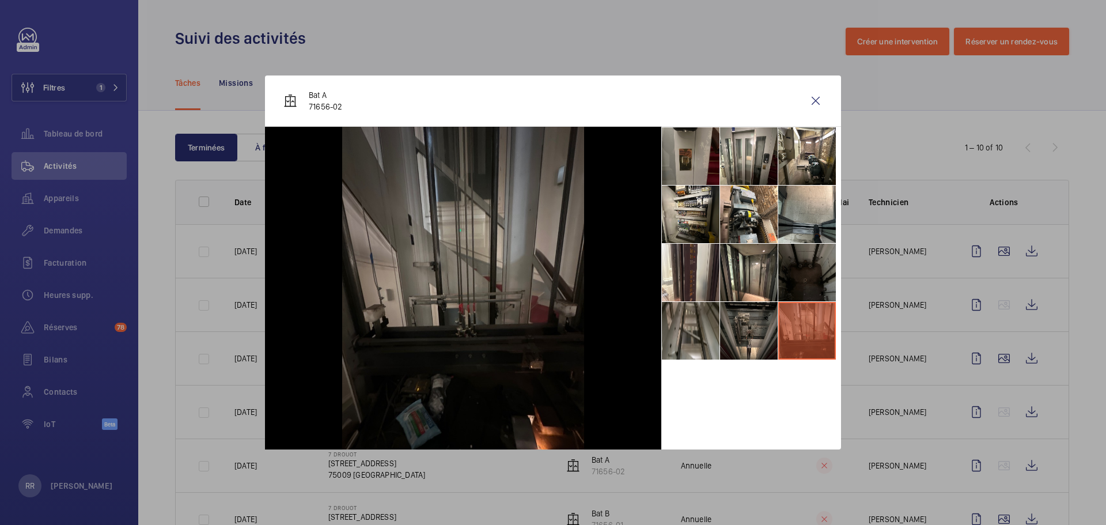
click at [689, 278] on li at bounding box center [691, 273] width 58 height 58
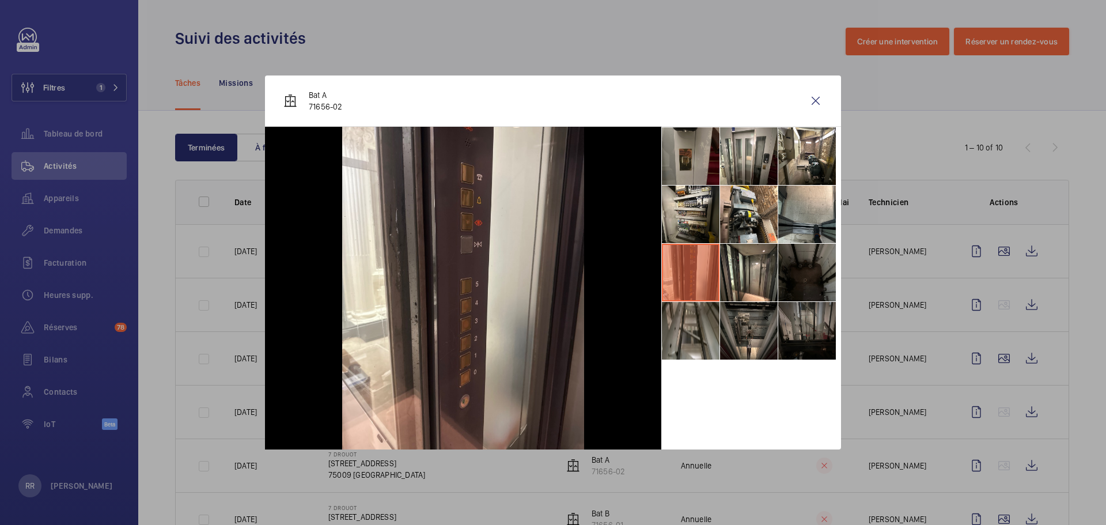
click at [687, 228] on li at bounding box center [691, 214] width 58 height 58
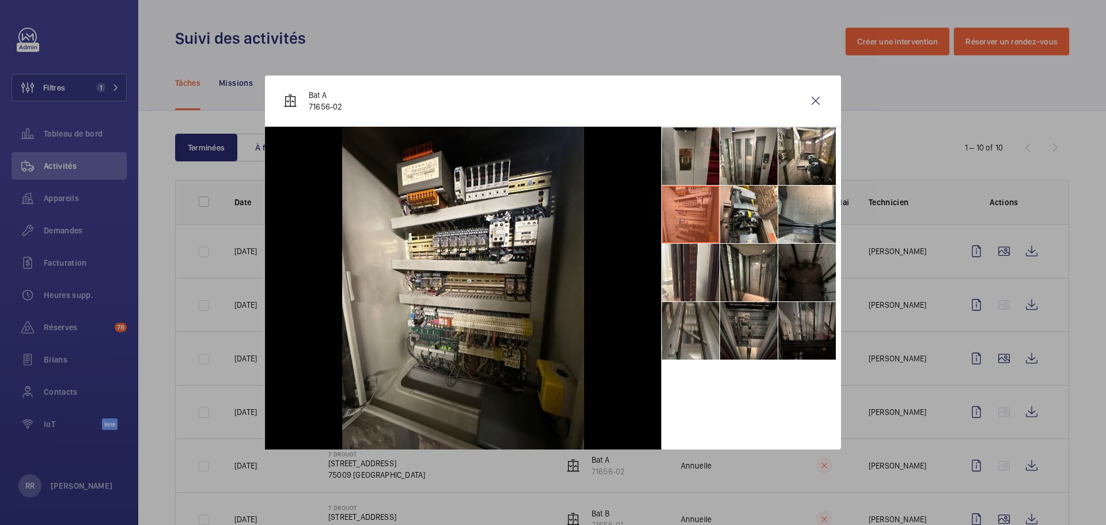
click at [694, 157] on li at bounding box center [691, 156] width 58 height 58
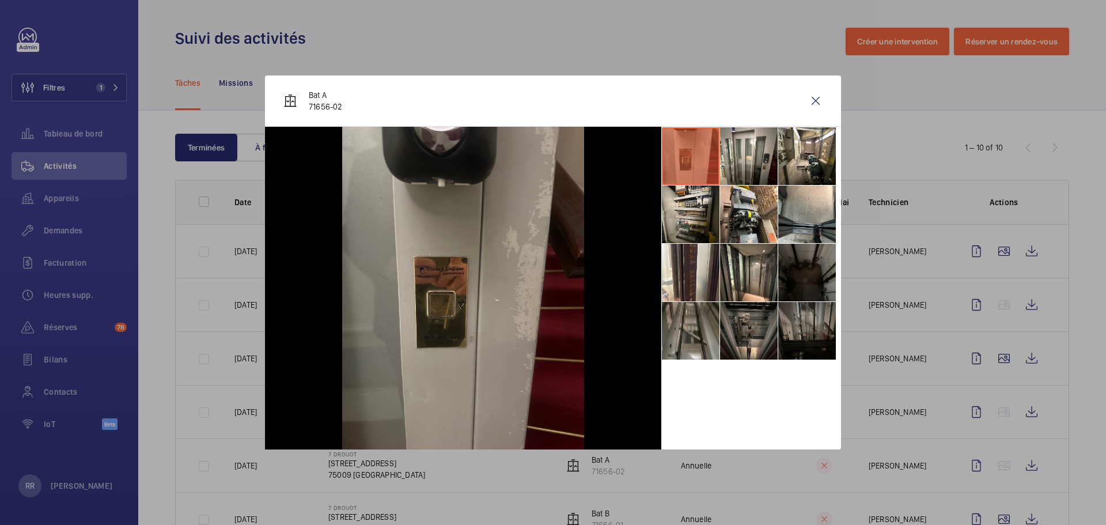
click at [748, 155] on li at bounding box center [749, 156] width 58 height 58
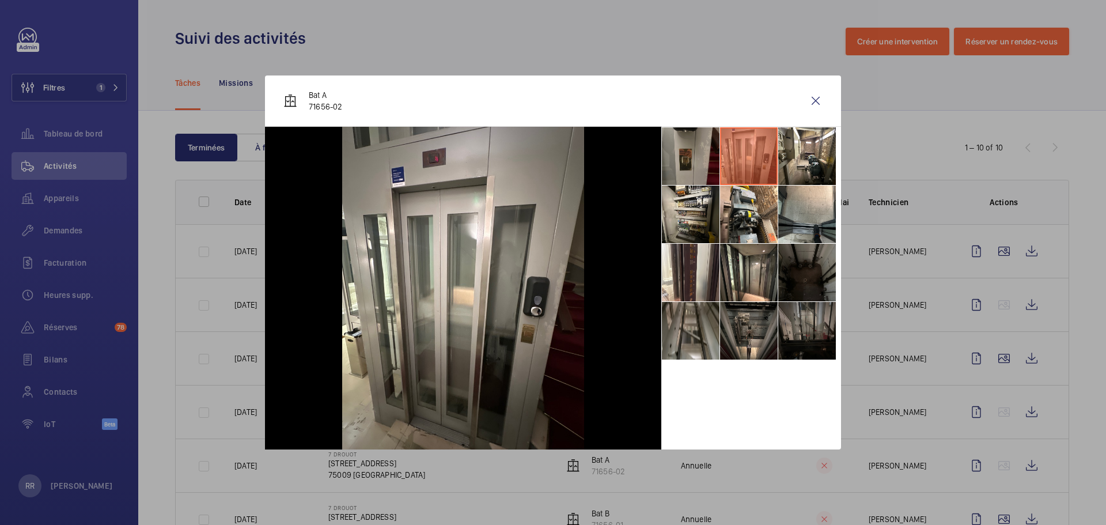
click at [798, 164] on li at bounding box center [807, 156] width 58 height 58
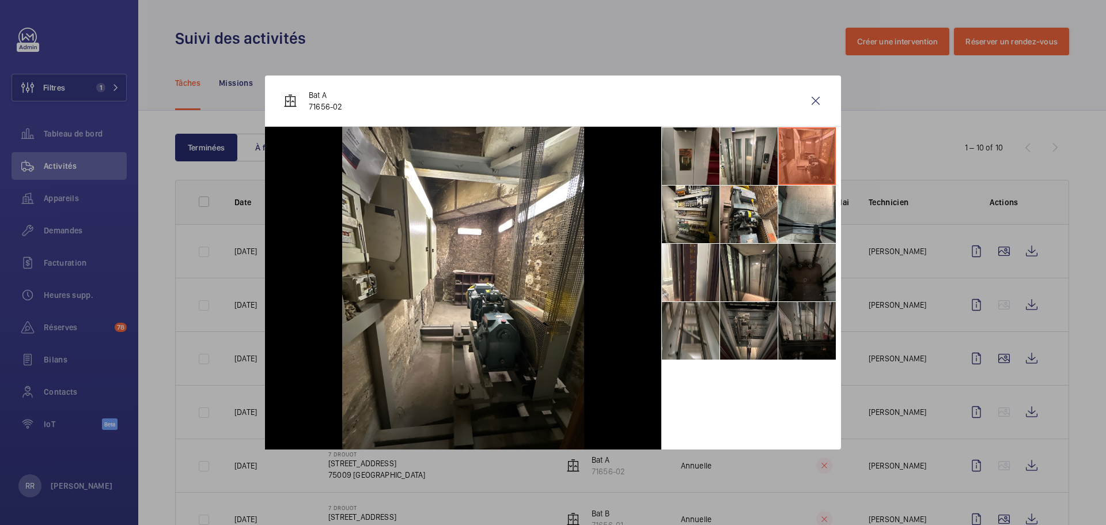
click at [727, 324] on li at bounding box center [749, 331] width 58 height 58
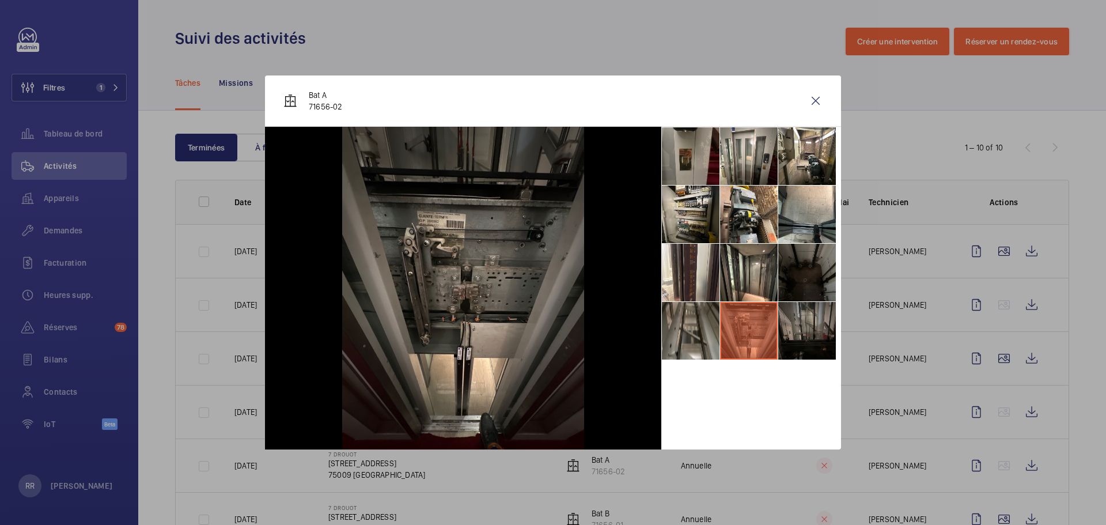
click at [829, 437] on div at bounding box center [553, 262] width 1106 height 525
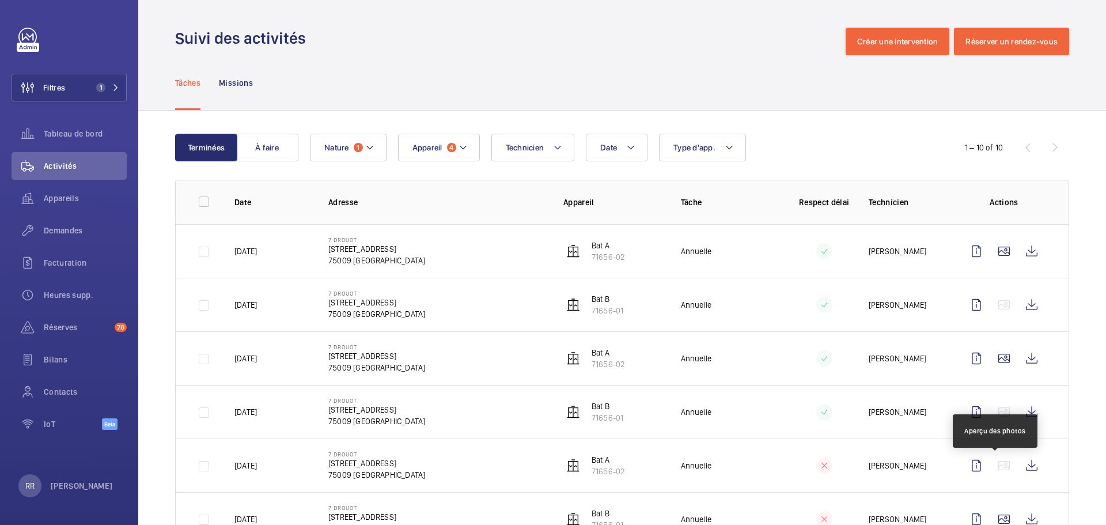
scroll to position [263, 0]
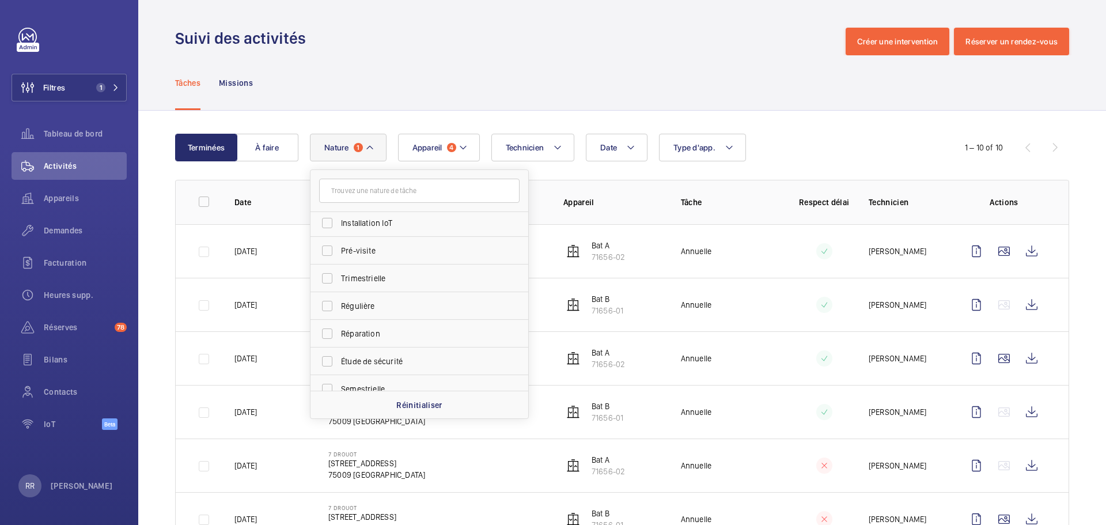
scroll to position [181, 0]
click at [324, 349] on label "Semestrielle" at bounding box center [410, 349] width 200 height 28
click at [324, 349] on input "Semestrielle" at bounding box center [327, 349] width 23 height 23
checkbox input "true"
click at [331, 237] on label "Trimestrielle" at bounding box center [410, 239] width 200 height 28
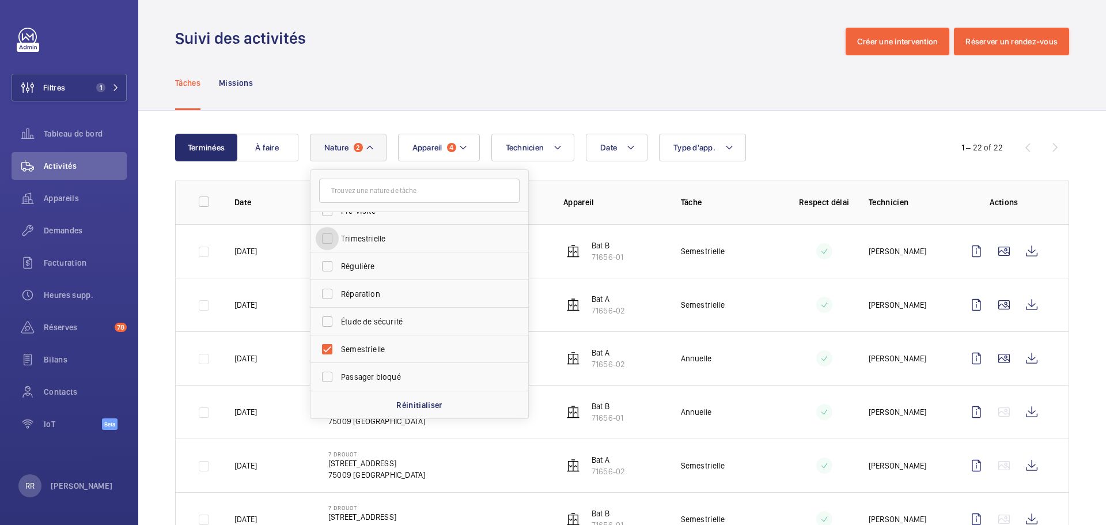
click at [331, 237] on input "Trimestrielle" at bounding box center [327, 238] width 23 height 23
checkbox input "true"
click at [829, 144] on div "Date Technicien Appareil 4 Type d'app. Nature 3 [PERSON_NAME]-vous client Rende…" at bounding box center [620, 148] width 621 height 28
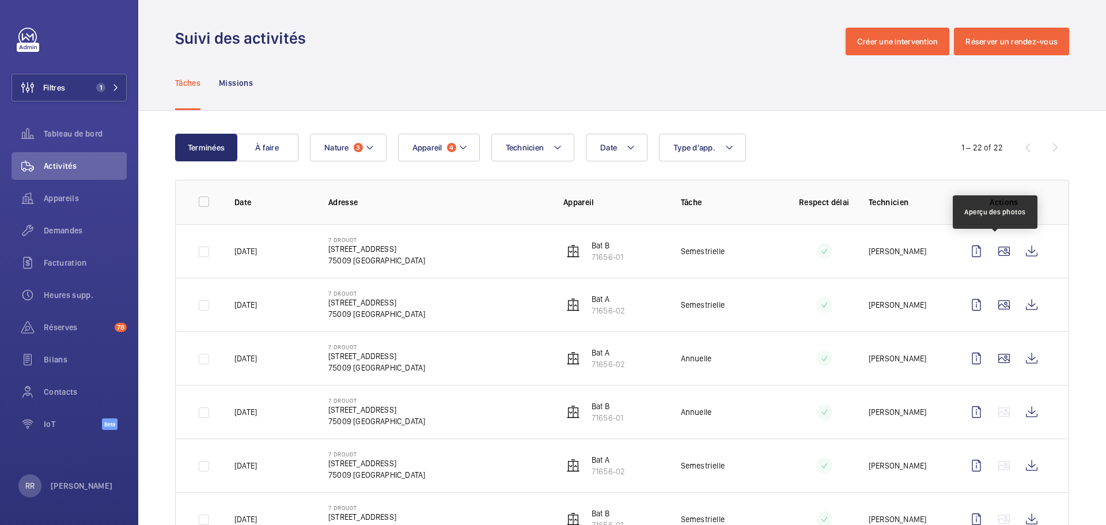
click at [829, 250] on wm-front-icon-button at bounding box center [1004, 251] width 28 height 28
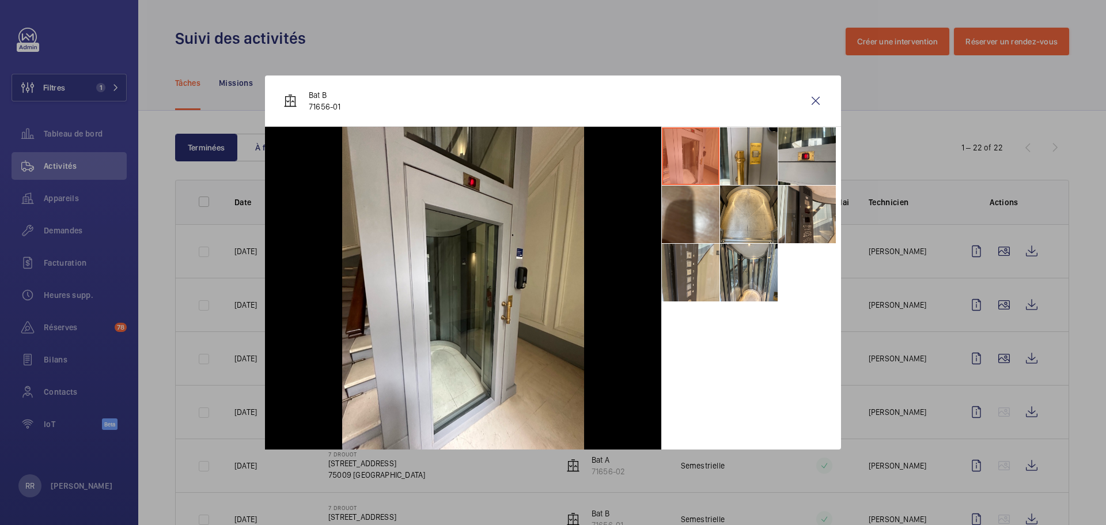
click at [829, 305] on div at bounding box center [553, 262] width 1106 height 525
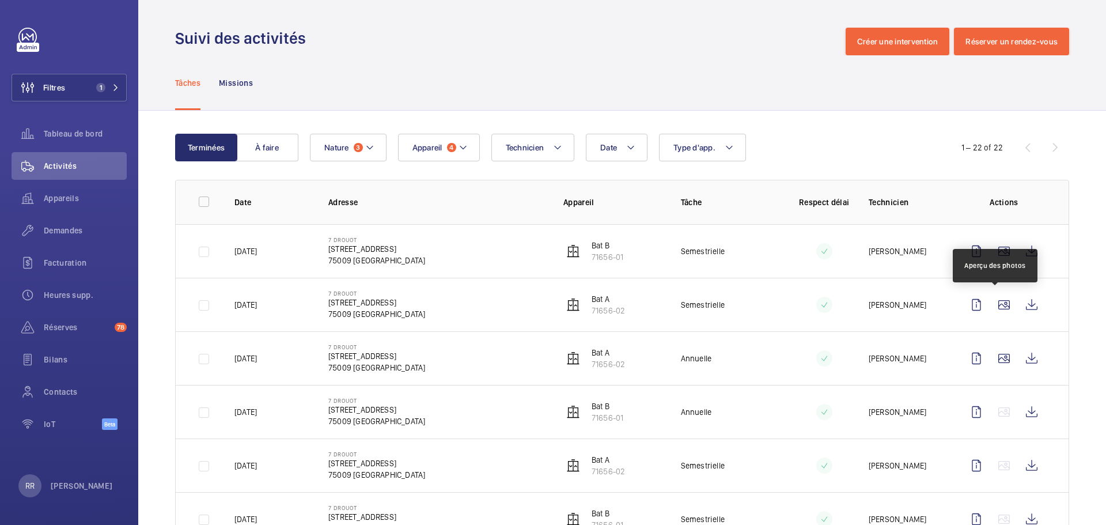
click at [829, 305] on wm-front-icon-button at bounding box center [1004, 305] width 28 height 28
click at [829, 305] on div at bounding box center [553, 262] width 1106 height 525
click at [829, 305] on wm-front-icon-button at bounding box center [1004, 305] width 28 height 28
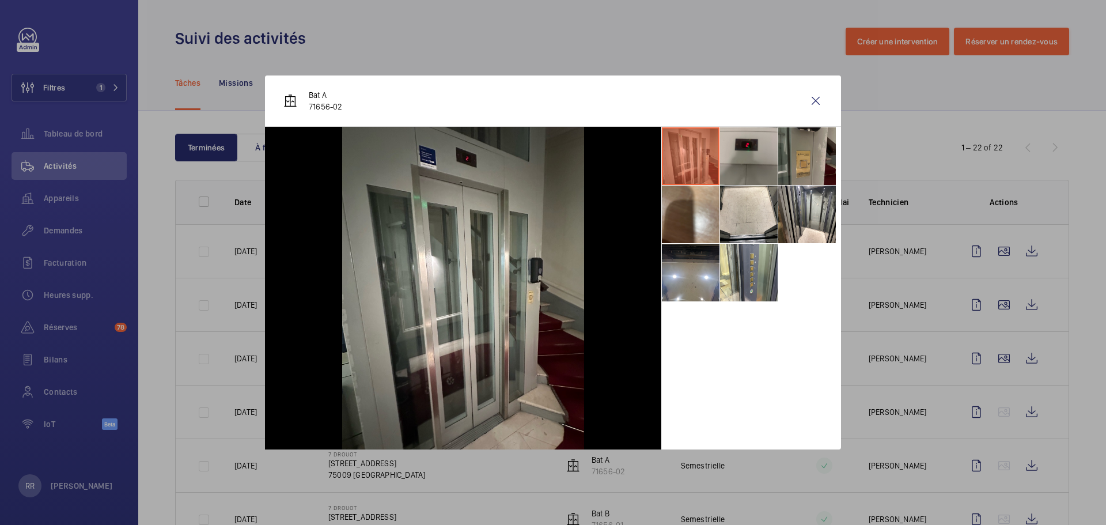
click at [829, 363] on div at bounding box center [553, 262] width 1106 height 525
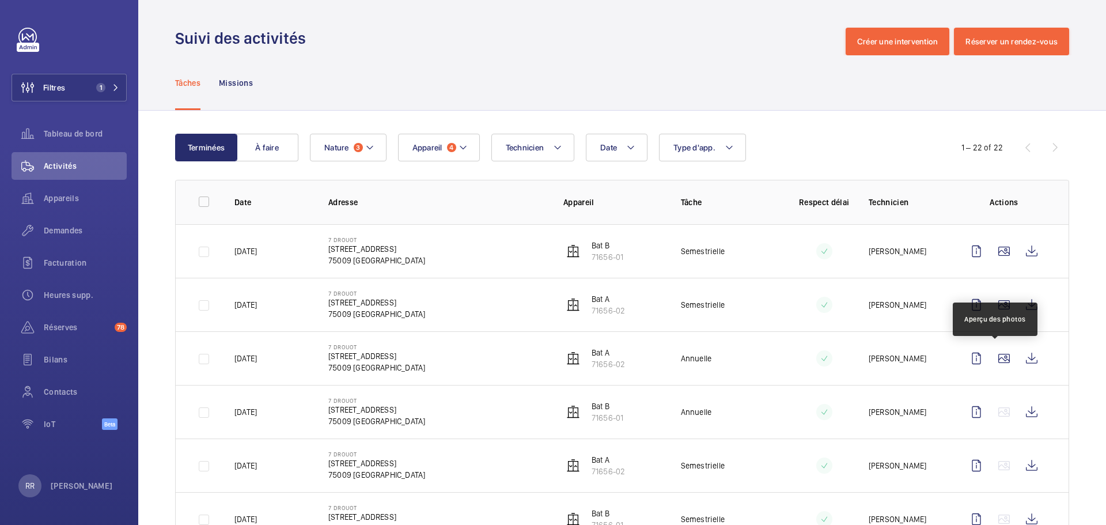
click at [829, 363] on wm-front-icon-button at bounding box center [1004, 358] width 28 height 28
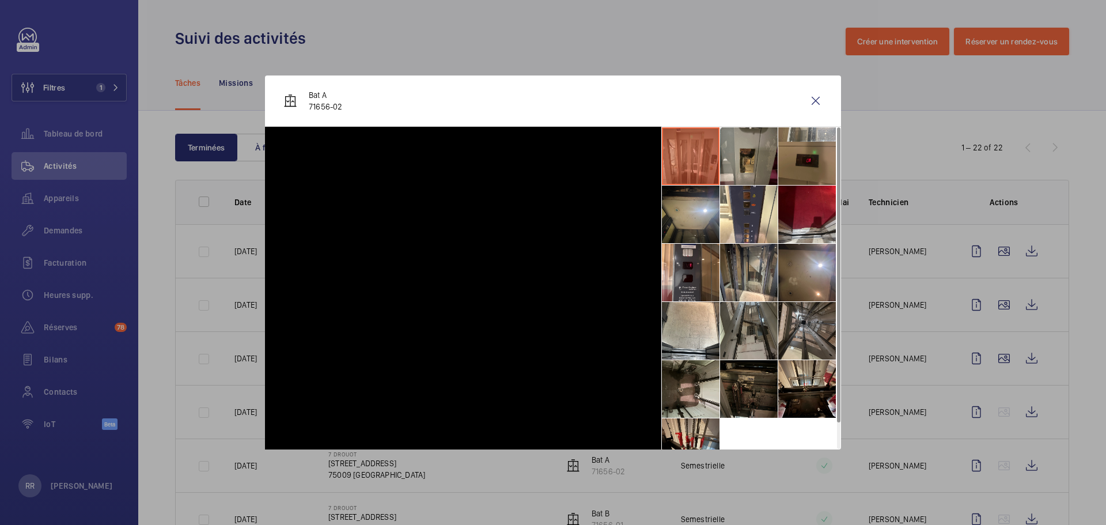
click at [829, 363] on div at bounding box center [553, 262] width 1106 height 525
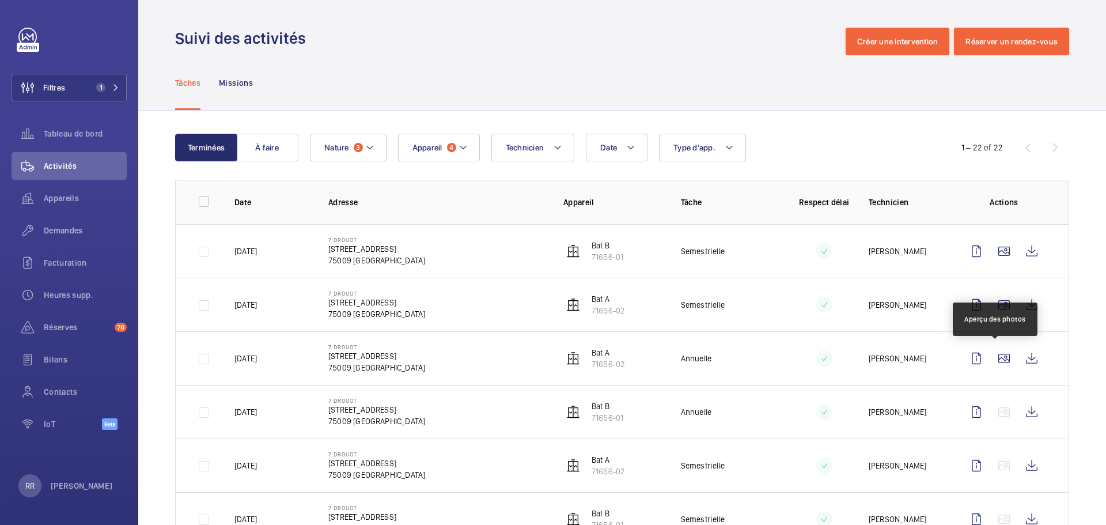
click at [829, 363] on wm-front-icon-button at bounding box center [1004, 358] width 28 height 28
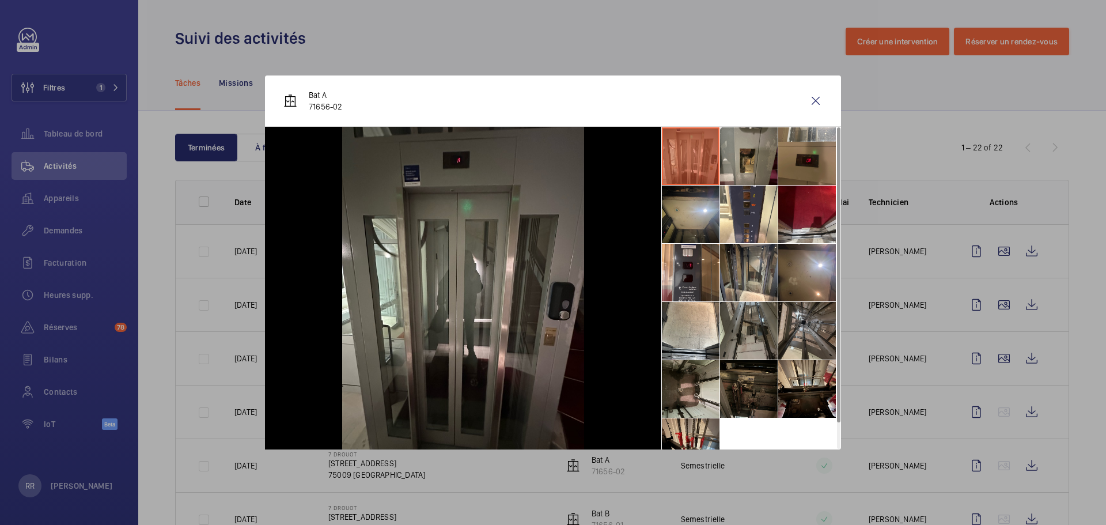
click at [829, 362] on div at bounding box center [553, 262] width 1106 height 525
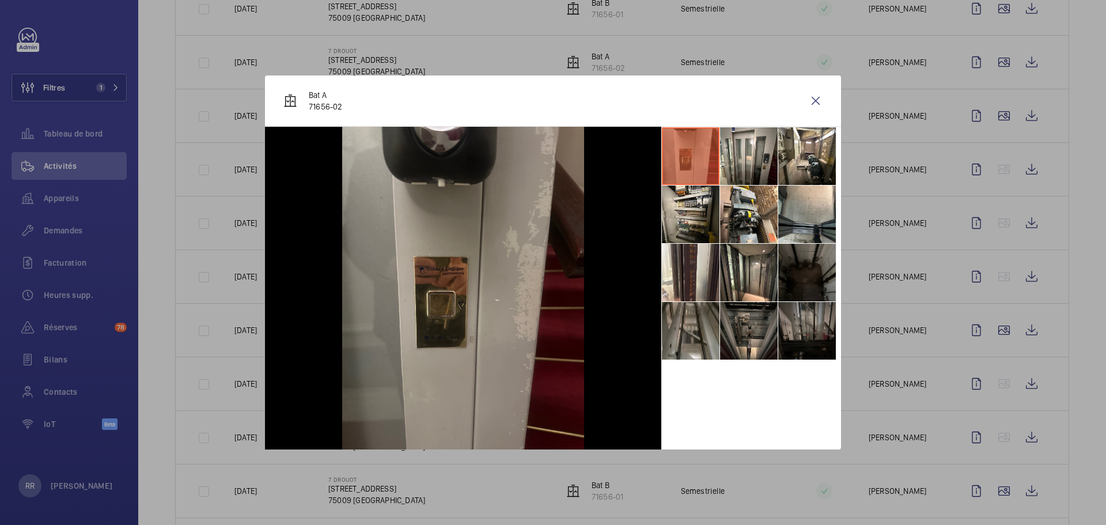
click at [829, 380] on div at bounding box center [553, 262] width 1106 height 525
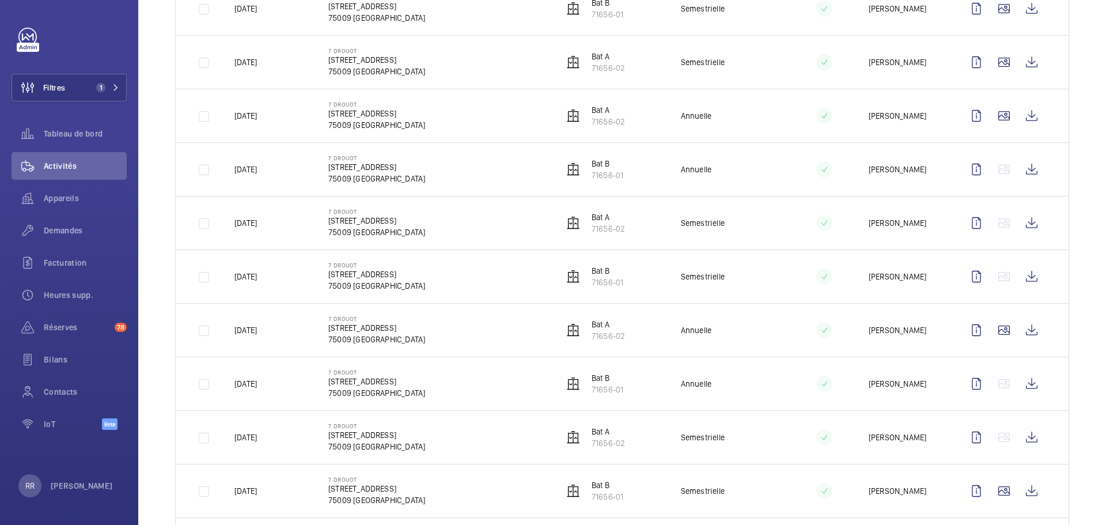
click at [829, 455] on wm-front-icon-button at bounding box center [1004, 491] width 28 height 28
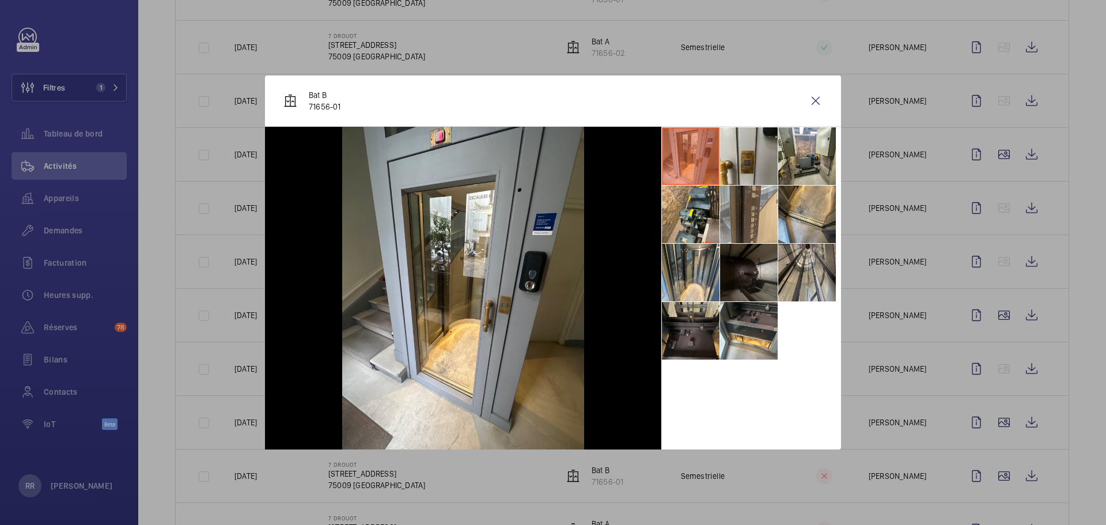
click at [829, 399] on div at bounding box center [553, 262] width 1106 height 525
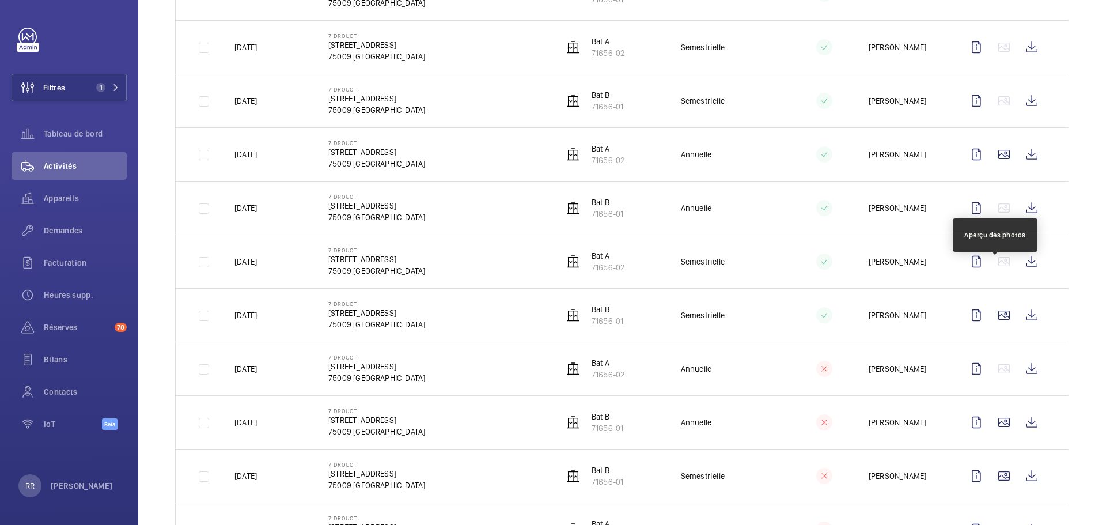
click at [829, 455] on wm-front-icon-button at bounding box center [1004, 476] width 28 height 28
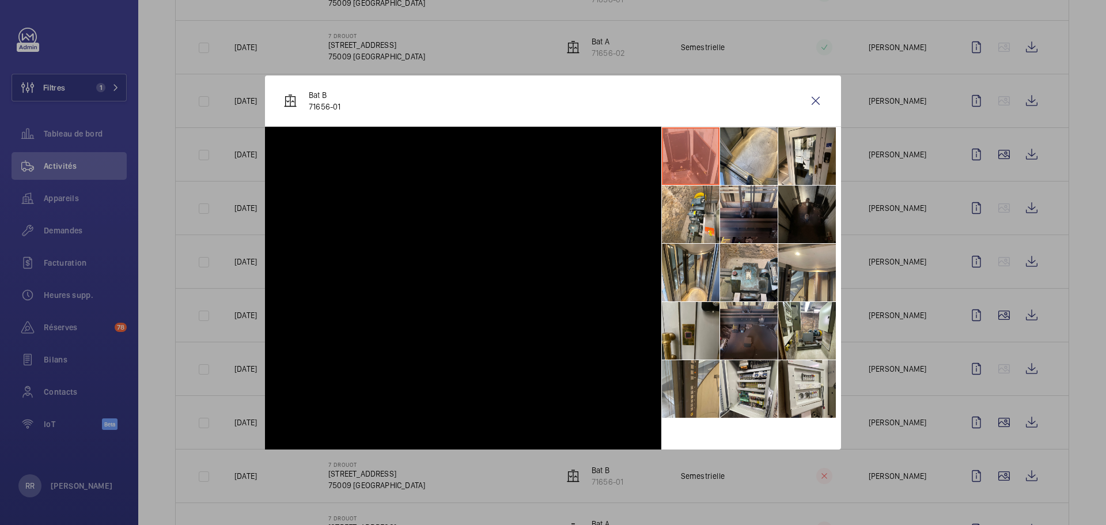
scroll to position [620, 0]
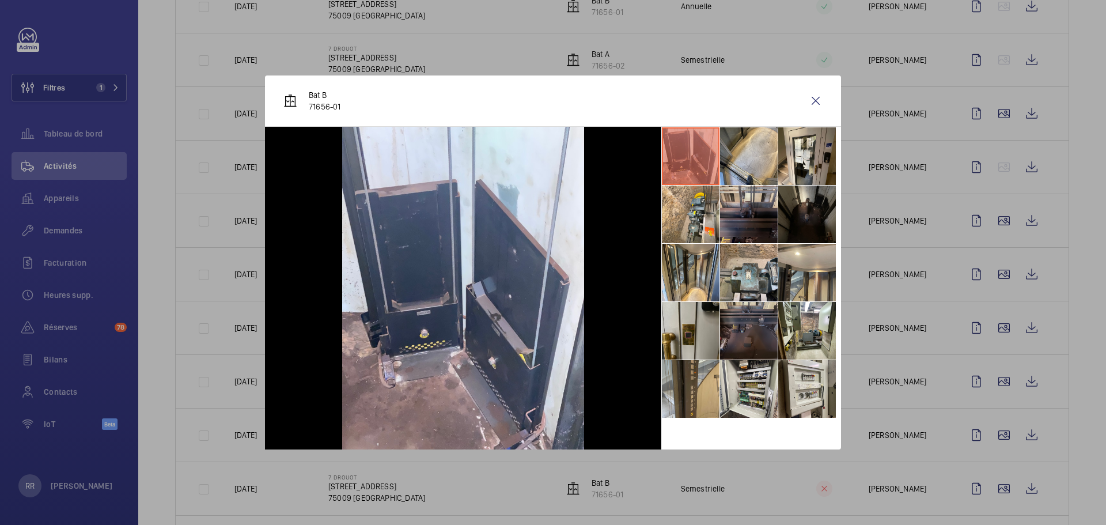
click at [829, 226] on div at bounding box center [553, 262] width 1106 height 525
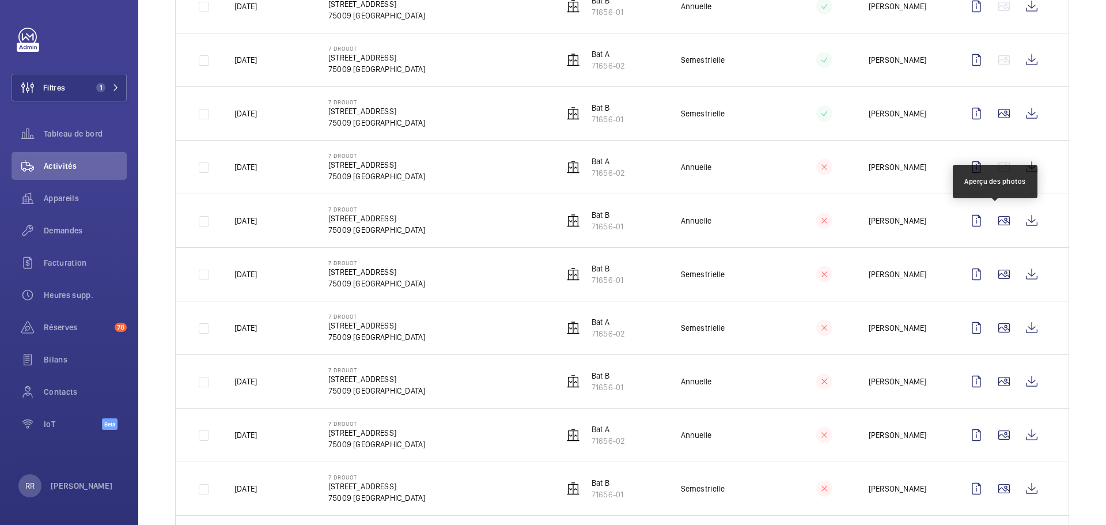
click at [829, 226] on wm-front-icon-button at bounding box center [1004, 221] width 28 height 28
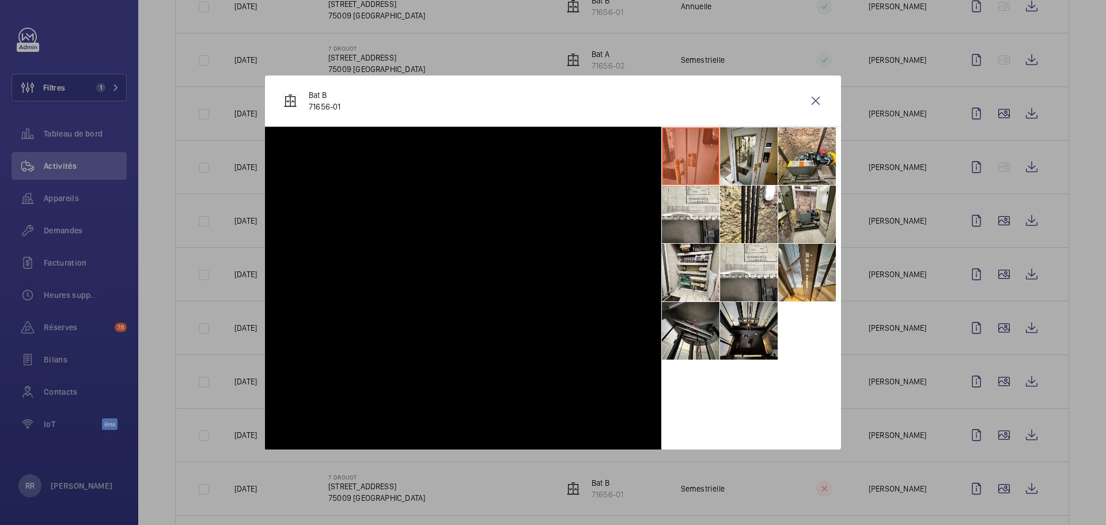
click at [829, 226] on div at bounding box center [553, 262] width 1106 height 525
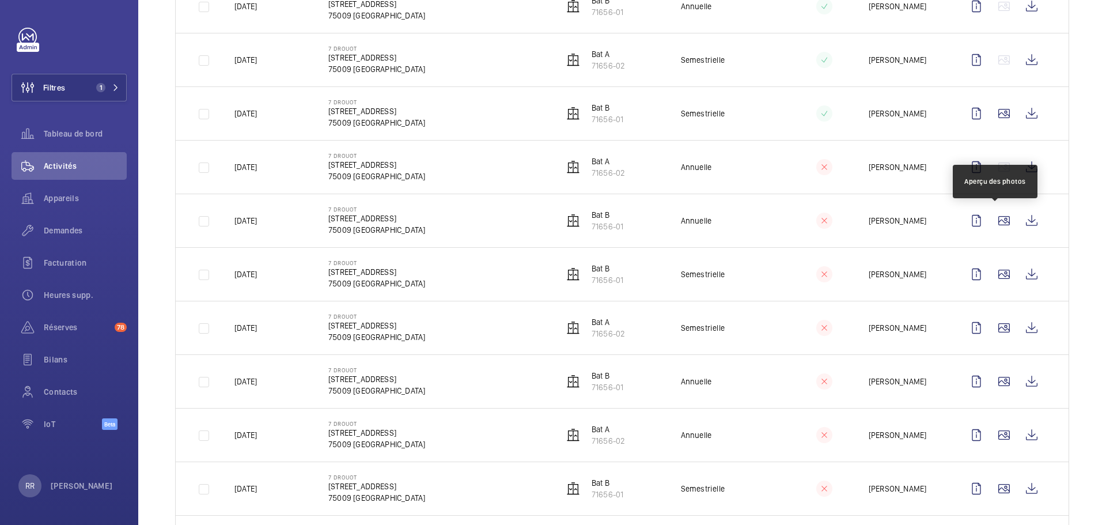
click at [829, 226] on wm-front-icon-button at bounding box center [1004, 221] width 28 height 28
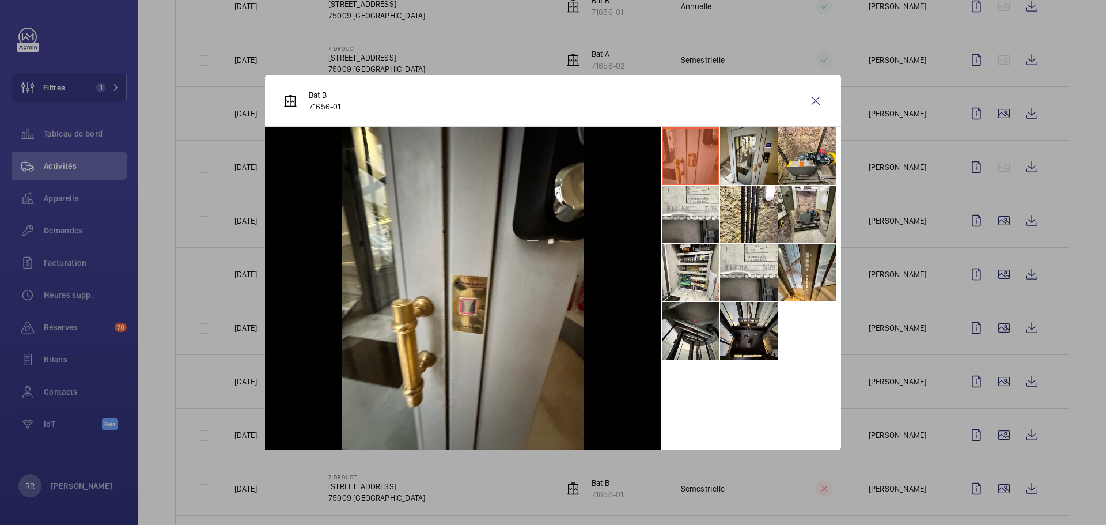
click at [687, 346] on li at bounding box center [691, 331] width 58 height 58
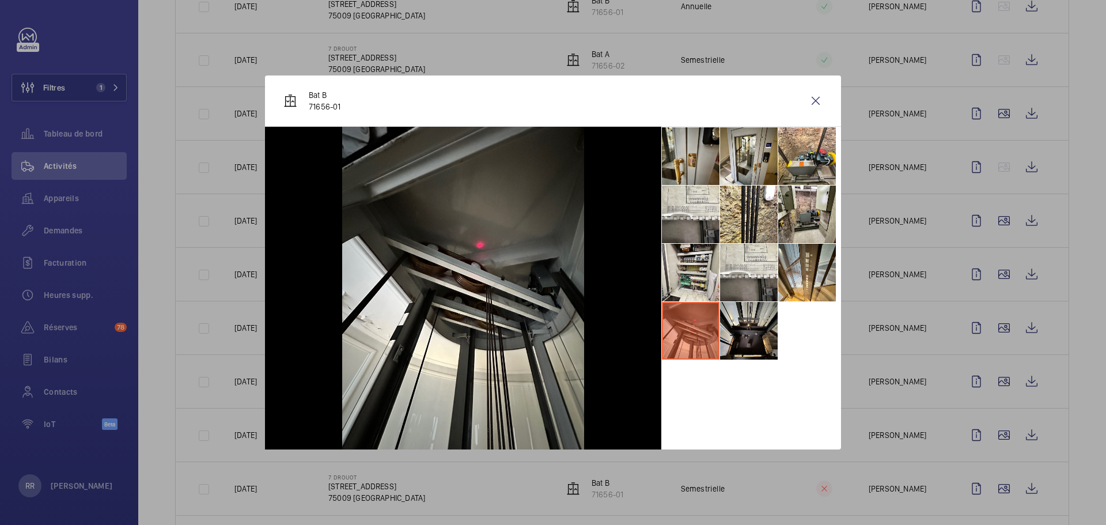
click at [690, 289] on li at bounding box center [691, 273] width 58 height 58
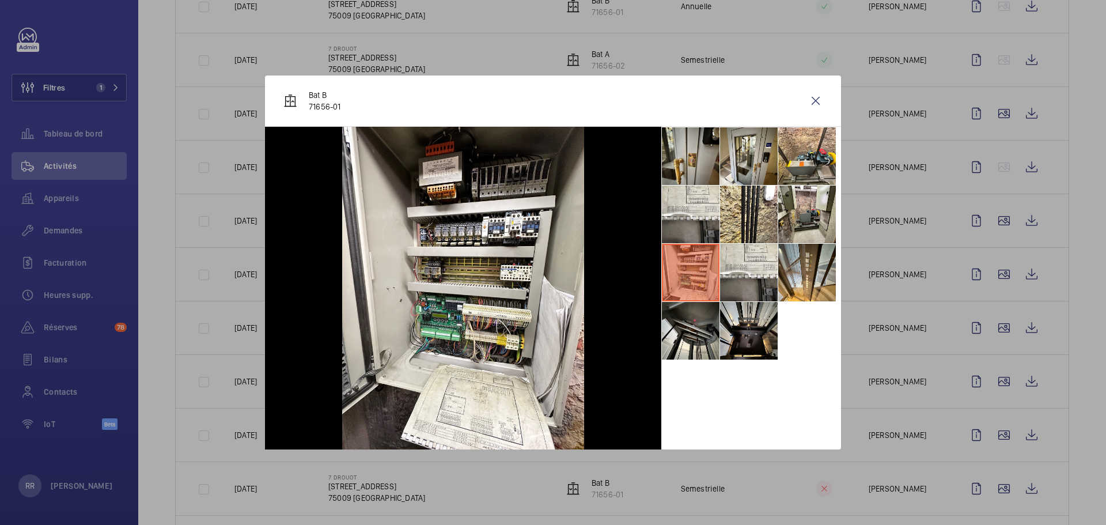
click at [765, 219] on li at bounding box center [749, 214] width 58 height 58
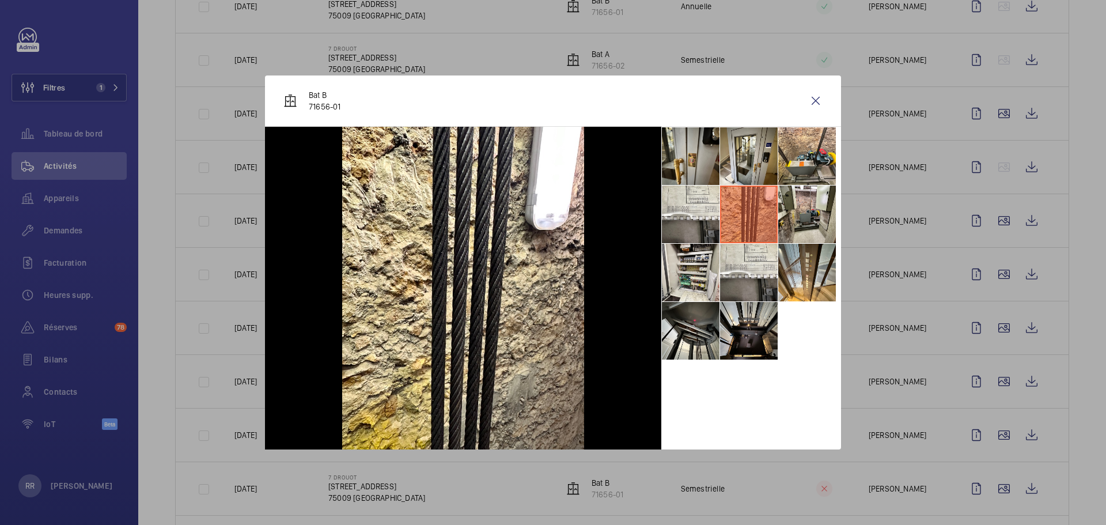
click at [798, 210] on li at bounding box center [807, 214] width 58 height 58
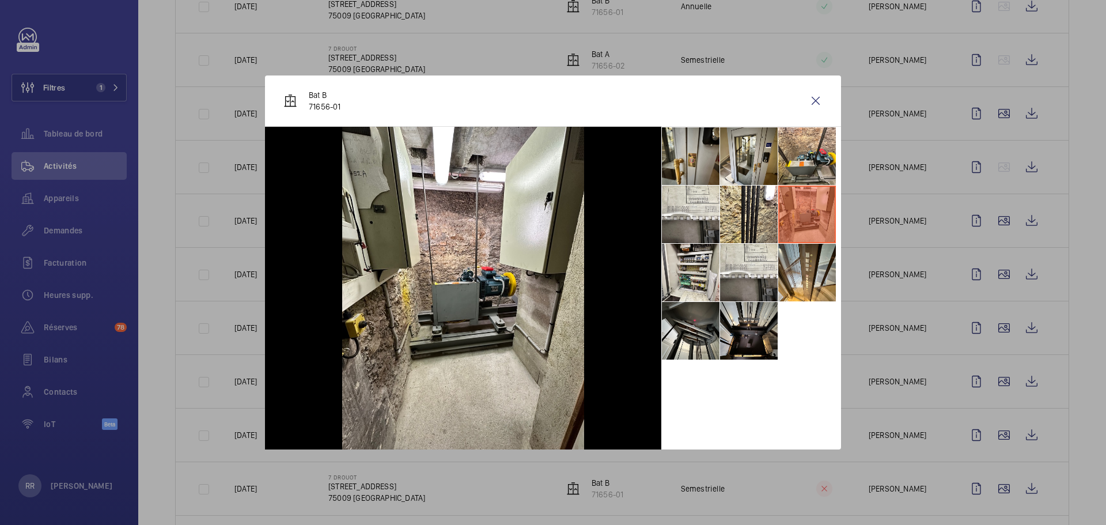
click at [746, 232] on li at bounding box center [749, 214] width 58 height 58
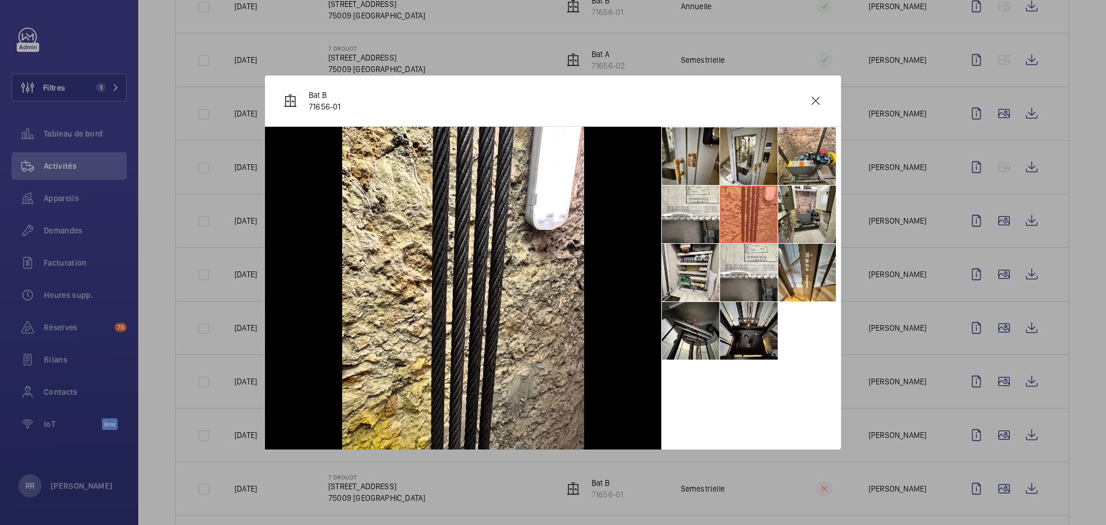
click at [829, 385] on div at bounding box center [553, 262] width 1106 height 525
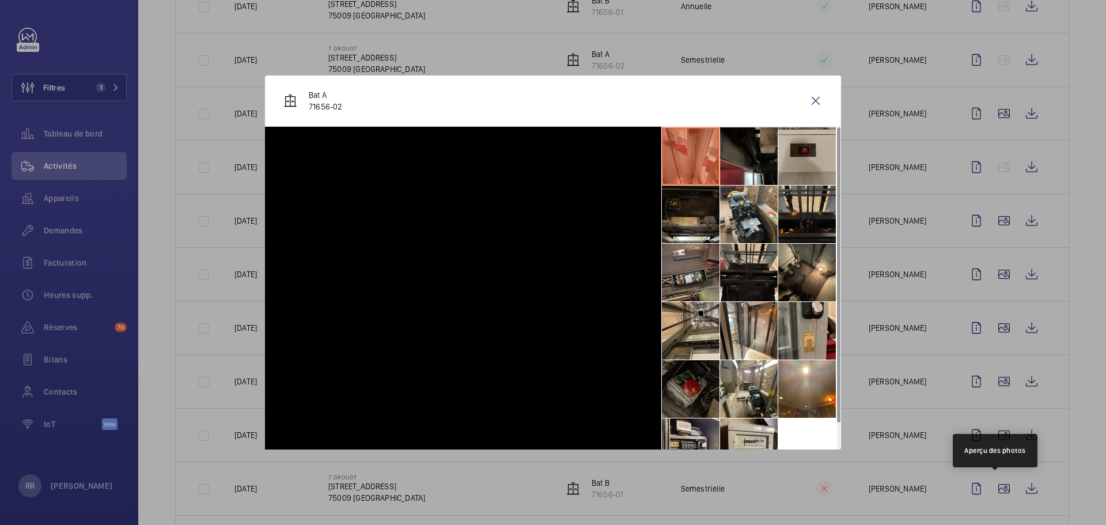
scroll to position [672, 0]
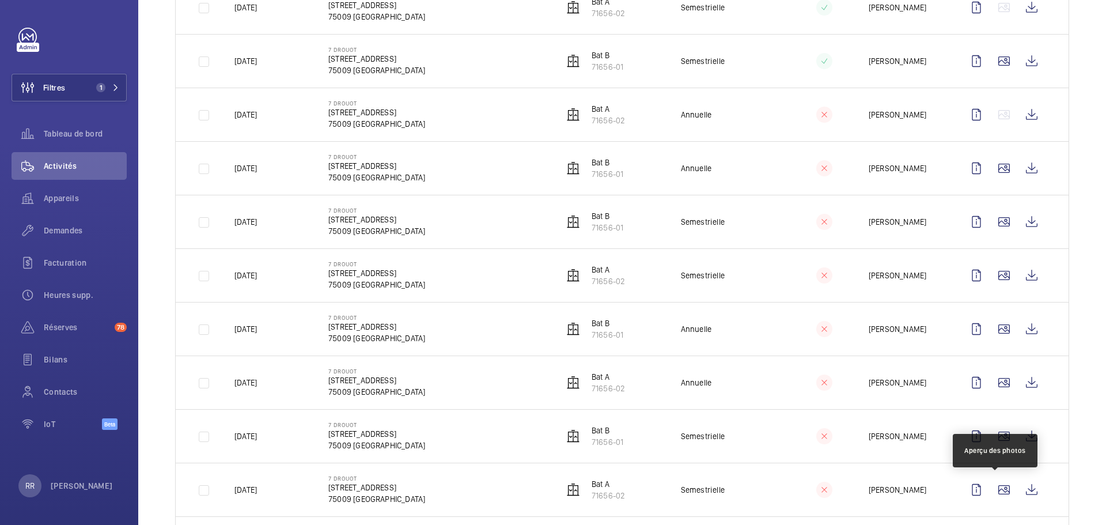
click at [829, 455] on wm-front-icon-button at bounding box center [1004, 490] width 28 height 28
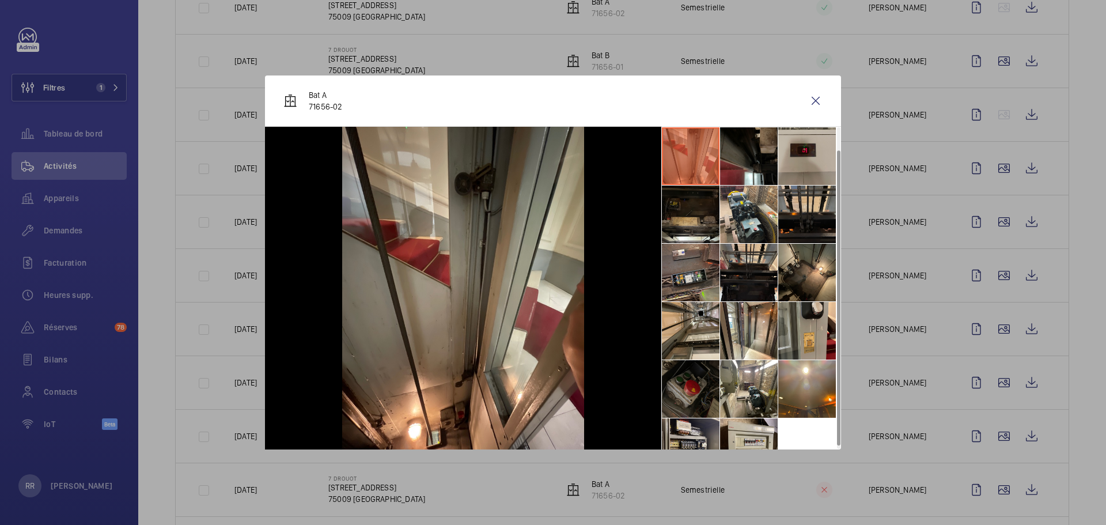
scroll to position [27, 0]
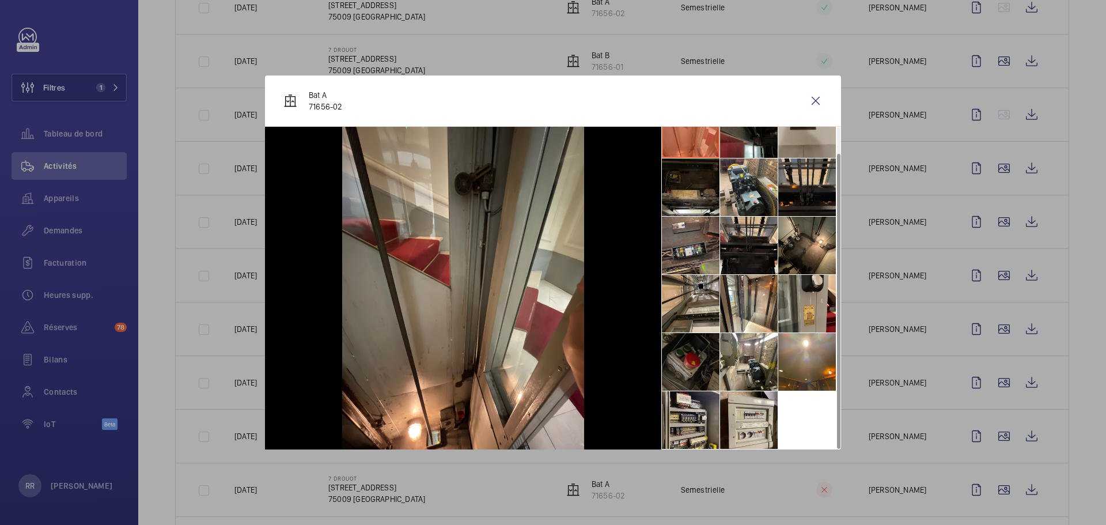
click at [829, 384] on div at bounding box center [553, 262] width 1106 height 525
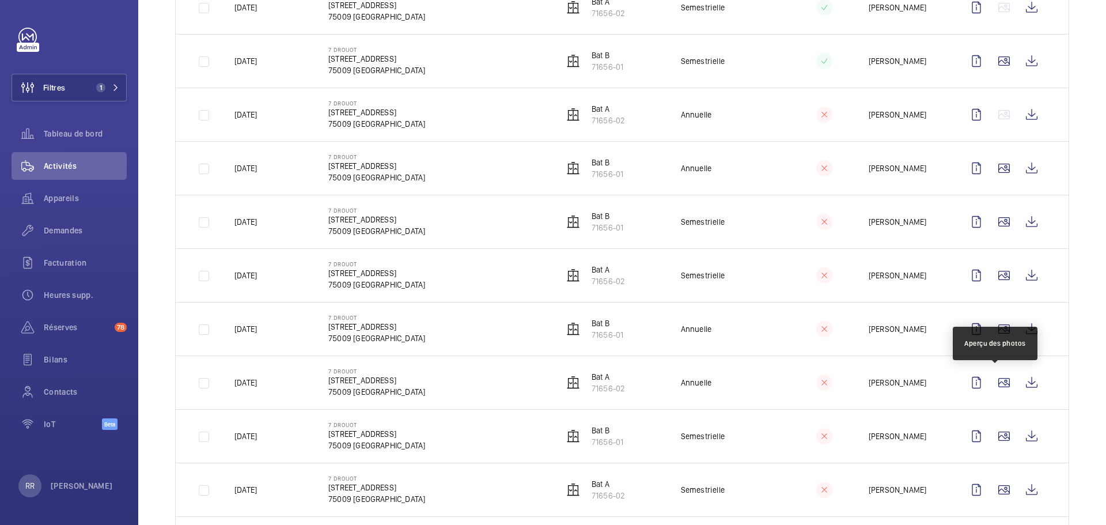
click at [829, 384] on wm-front-icon-button at bounding box center [1004, 383] width 28 height 28
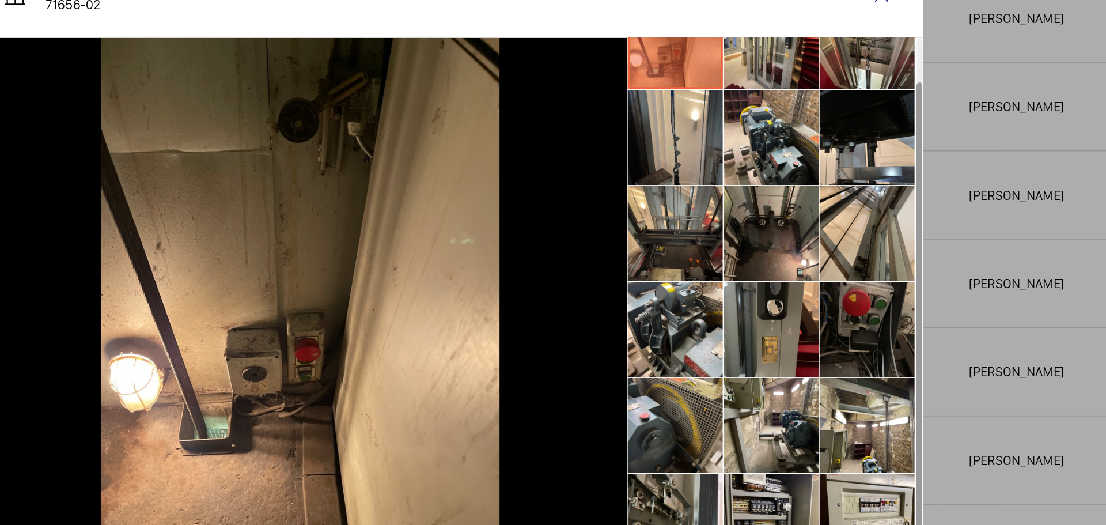
scroll to position [0, 0]
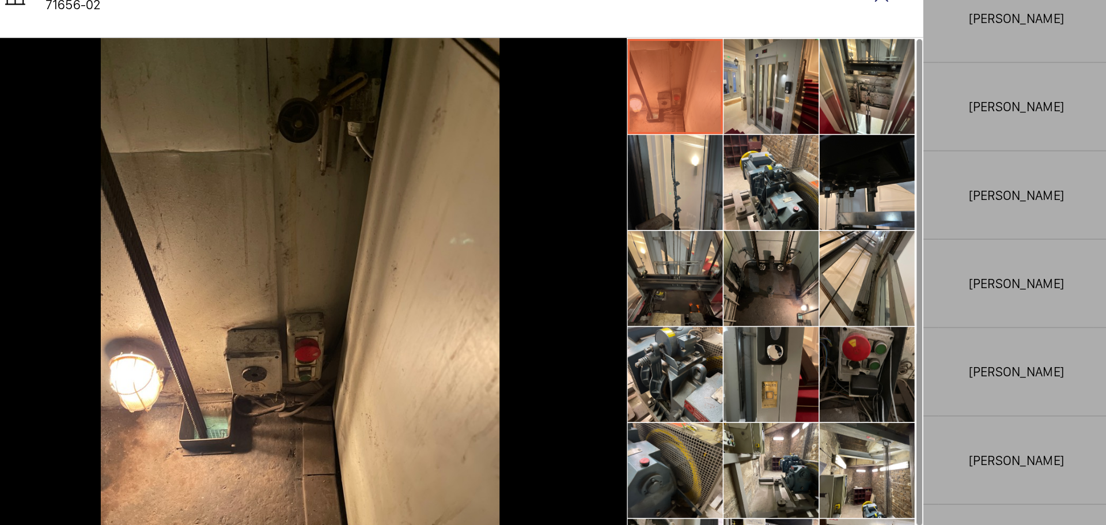
click at [829, 321] on div at bounding box center [553, 262] width 1106 height 525
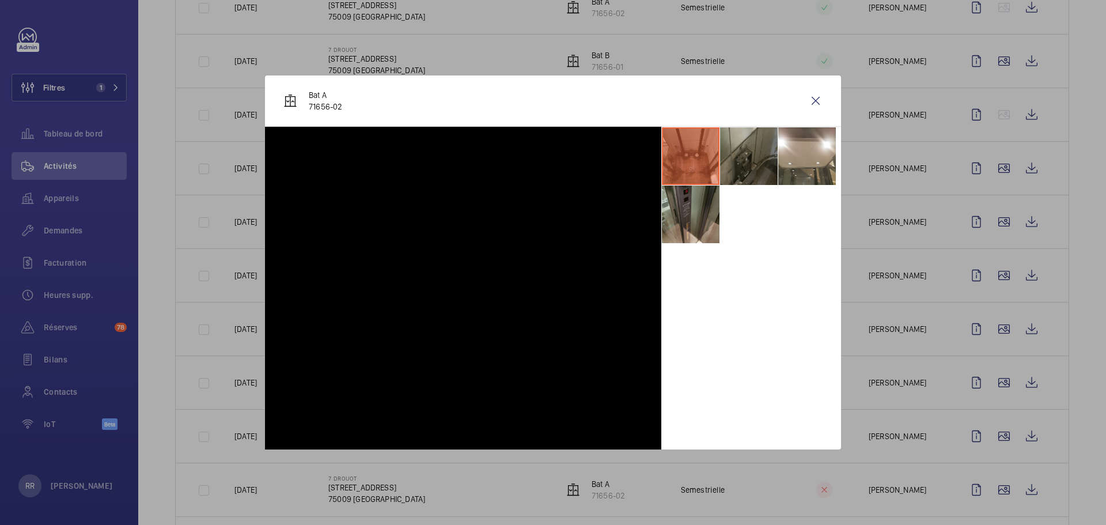
scroll to position [906, 0]
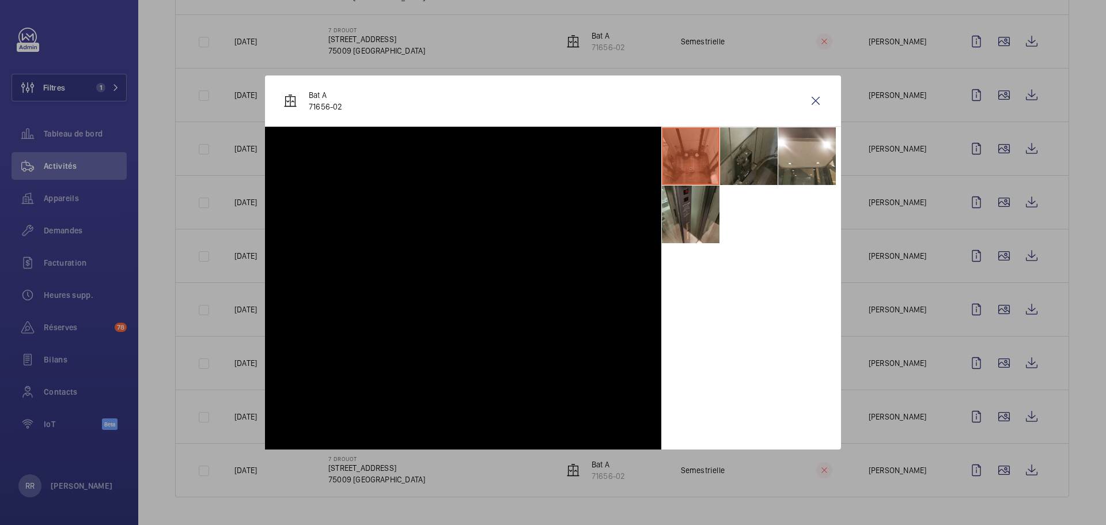
click at [829, 455] on div at bounding box center [553, 262] width 1106 height 525
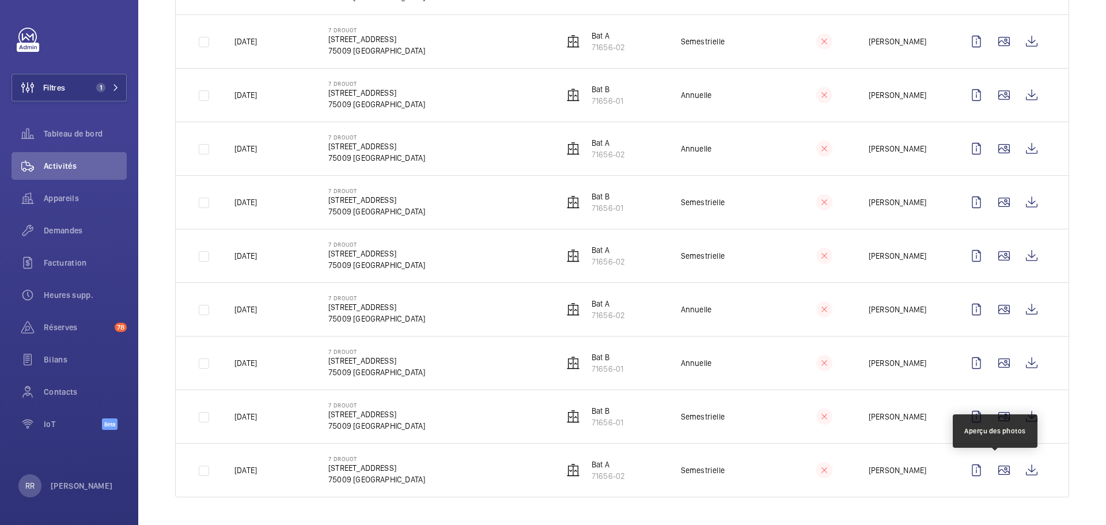
click at [829, 455] on wm-front-icon-button at bounding box center [1004, 470] width 28 height 28
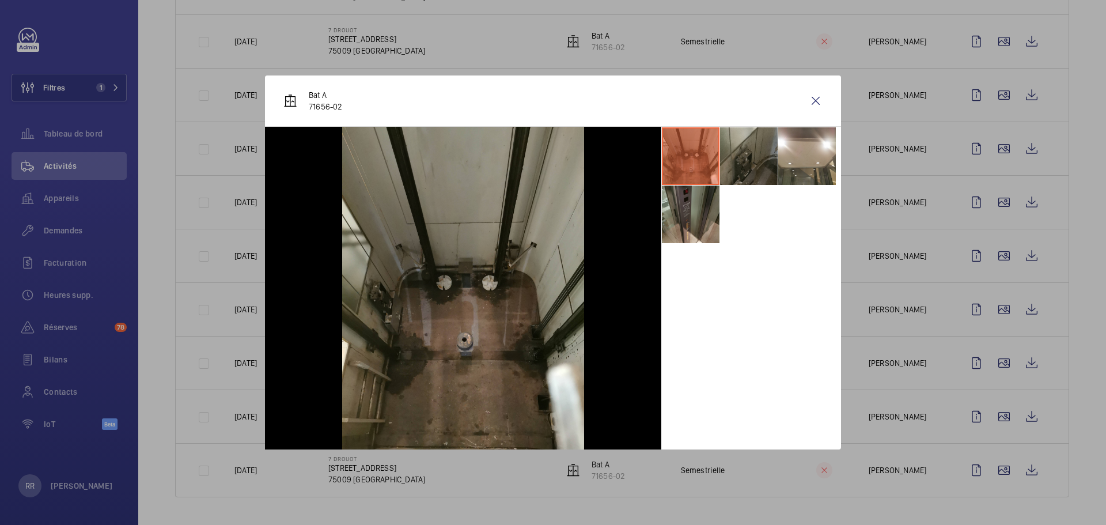
click at [750, 143] on li at bounding box center [749, 156] width 58 height 58
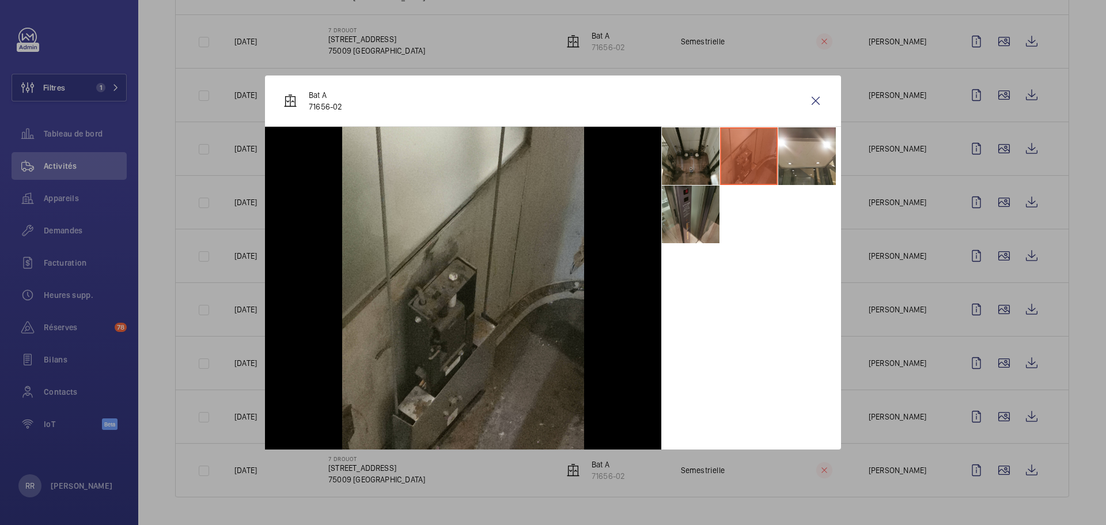
click at [777, 151] on li at bounding box center [749, 156] width 58 height 58
click at [795, 160] on li at bounding box center [807, 156] width 58 height 58
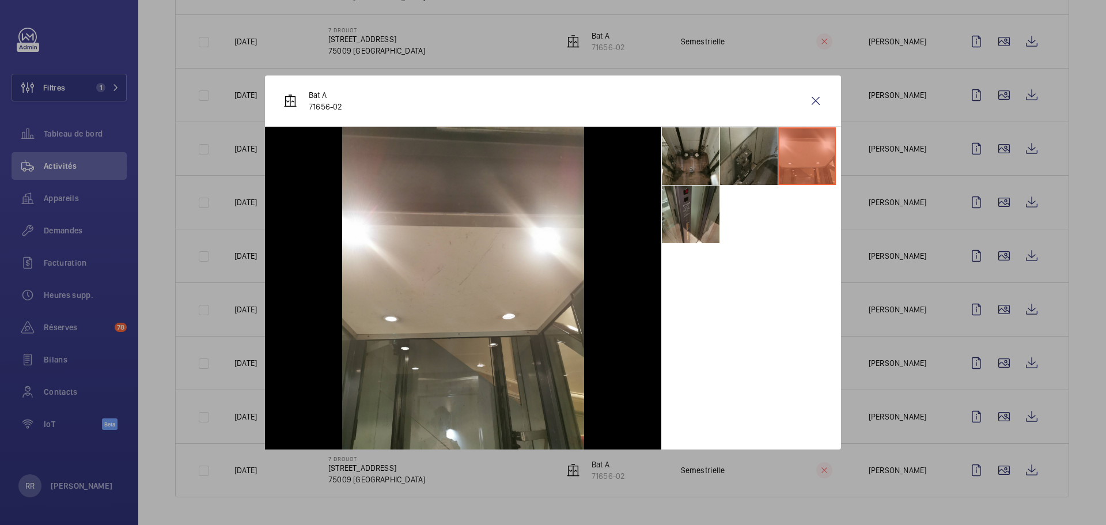
click at [820, 101] on wm-front-icon-button at bounding box center [816, 101] width 28 height 28
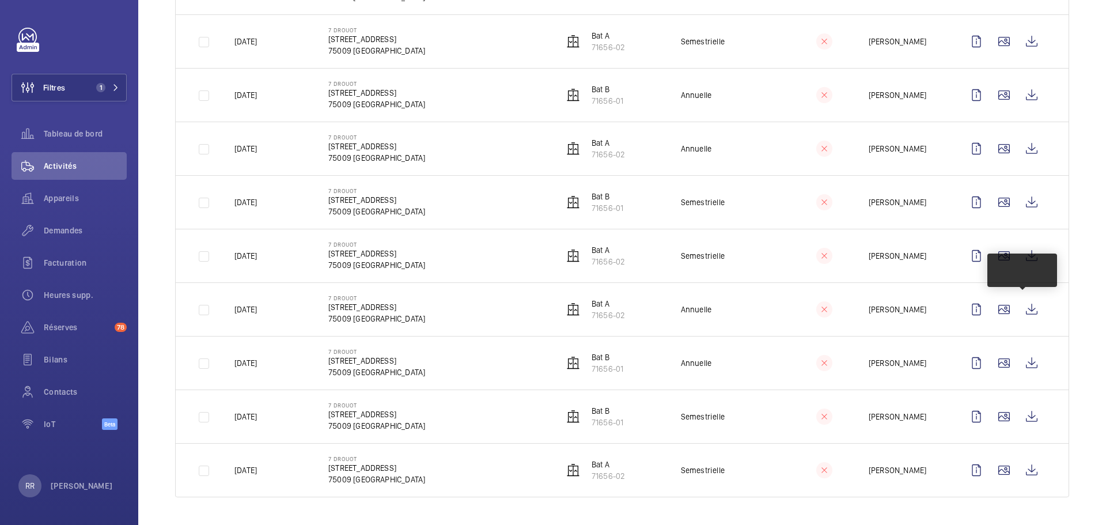
click at [829, 261] on wm-front-icon-button at bounding box center [1004, 256] width 28 height 28
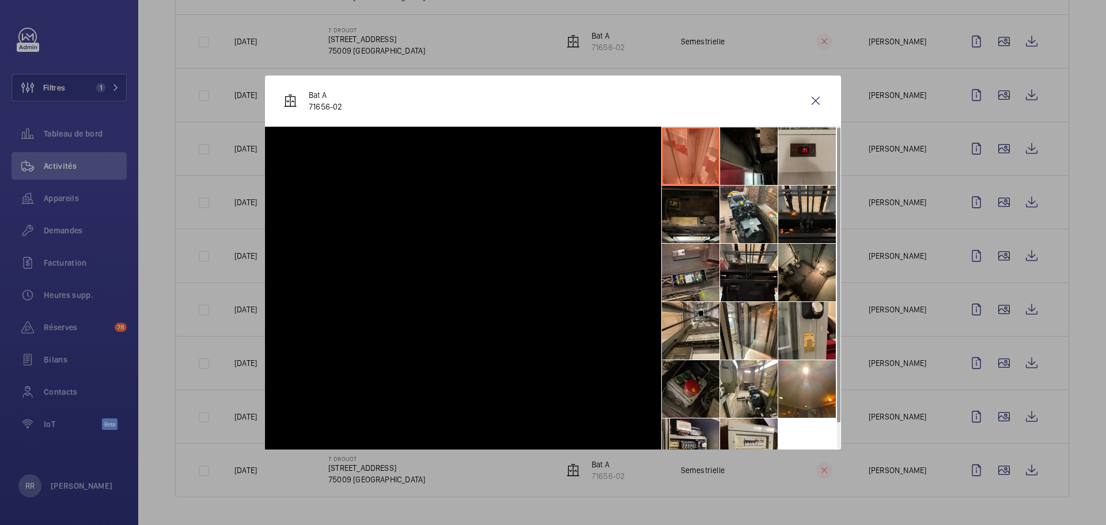
click at [829, 254] on div at bounding box center [553, 262] width 1106 height 525
click at [829, 254] on wm-front-icon-button at bounding box center [1004, 256] width 28 height 28
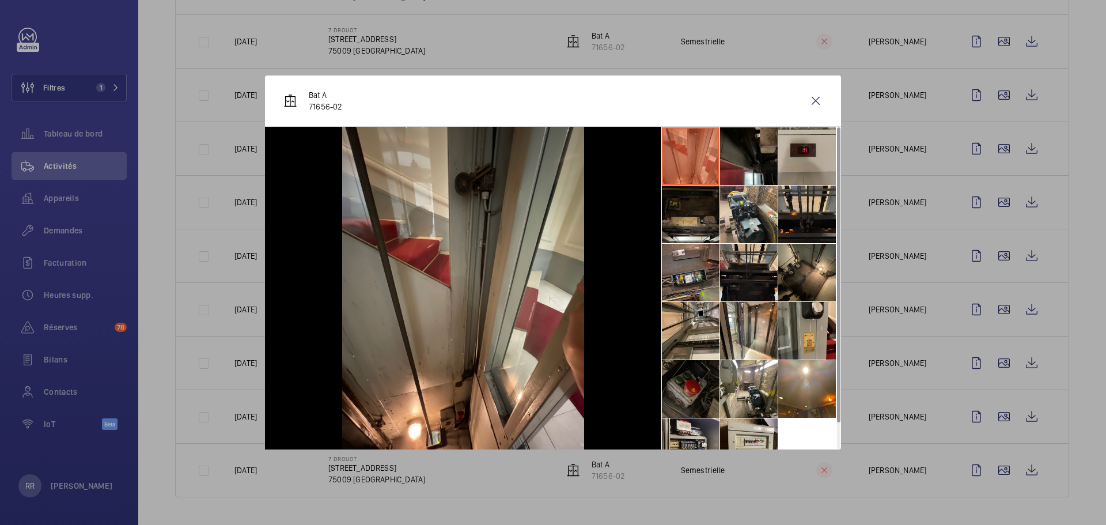
click at [829, 254] on div at bounding box center [553, 262] width 1106 height 525
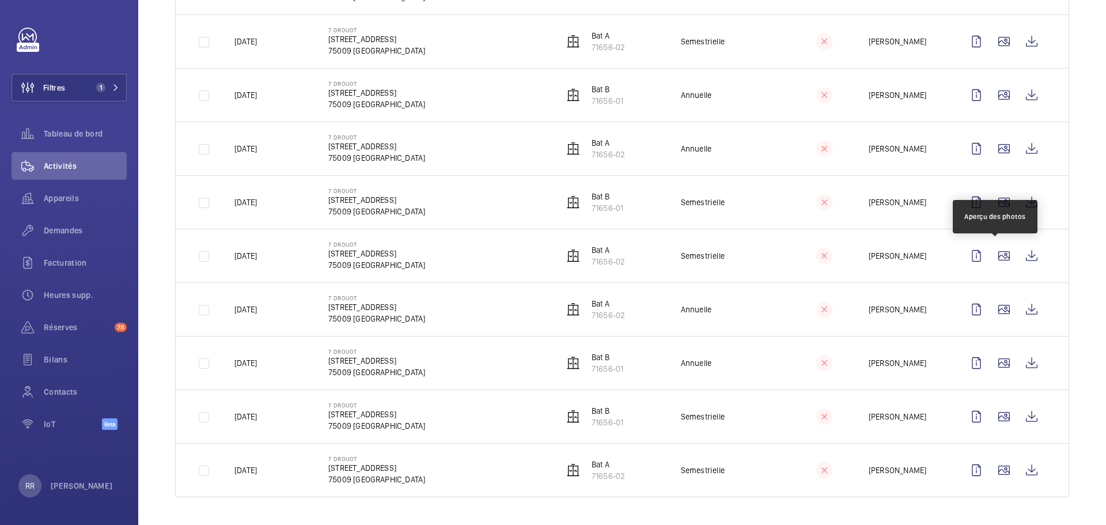
click at [829, 254] on wm-front-icon-button at bounding box center [1004, 256] width 28 height 28
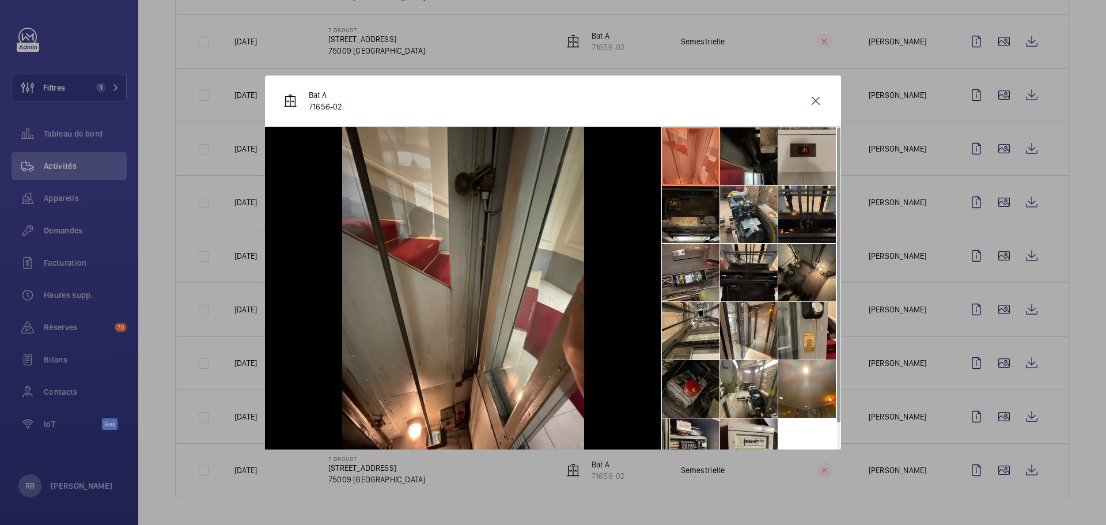
click at [687, 281] on li at bounding box center [691, 273] width 58 height 58
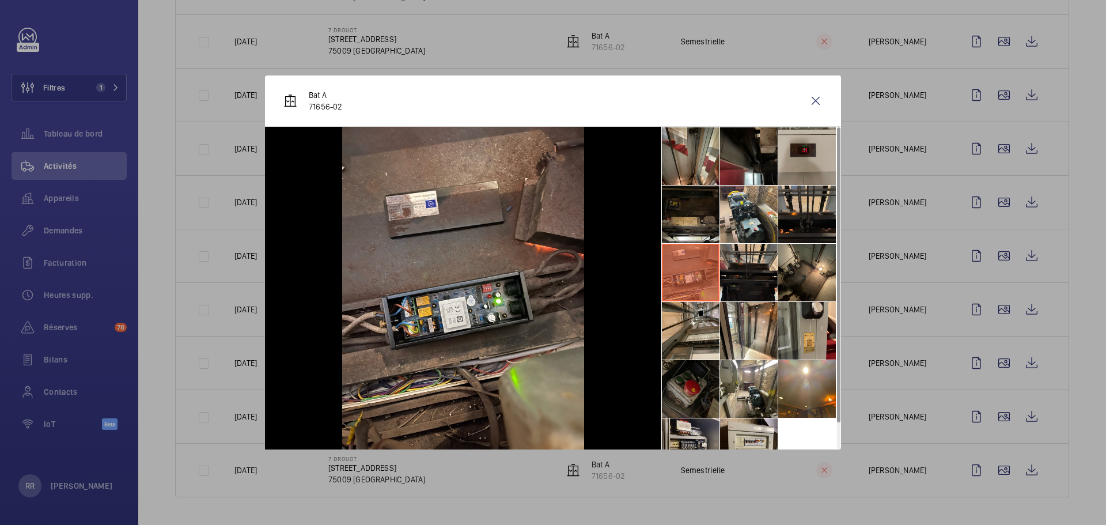
click at [691, 213] on li at bounding box center [691, 214] width 58 height 58
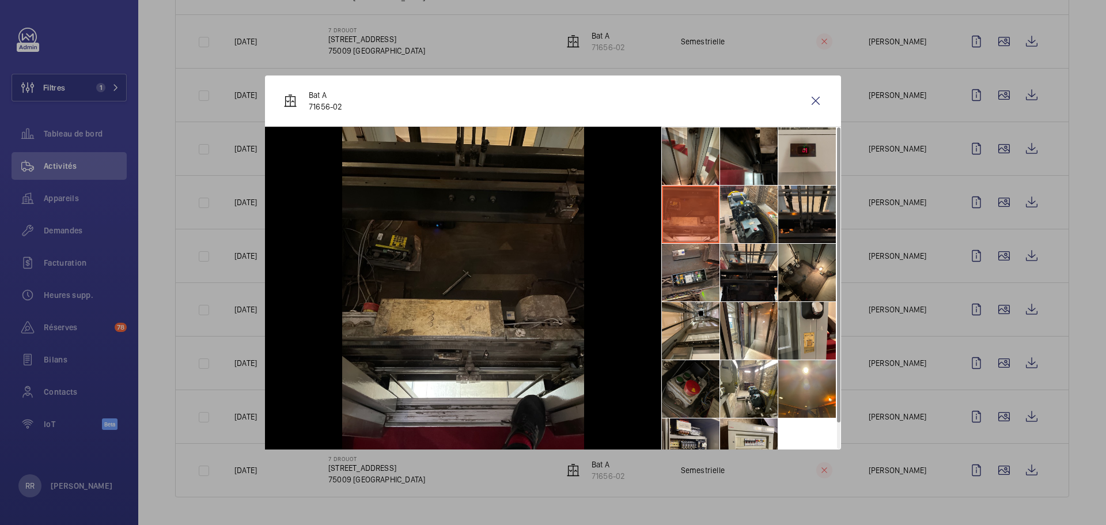
click at [811, 101] on wm-front-icon-button at bounding box center [816, 101] width 28 height 28
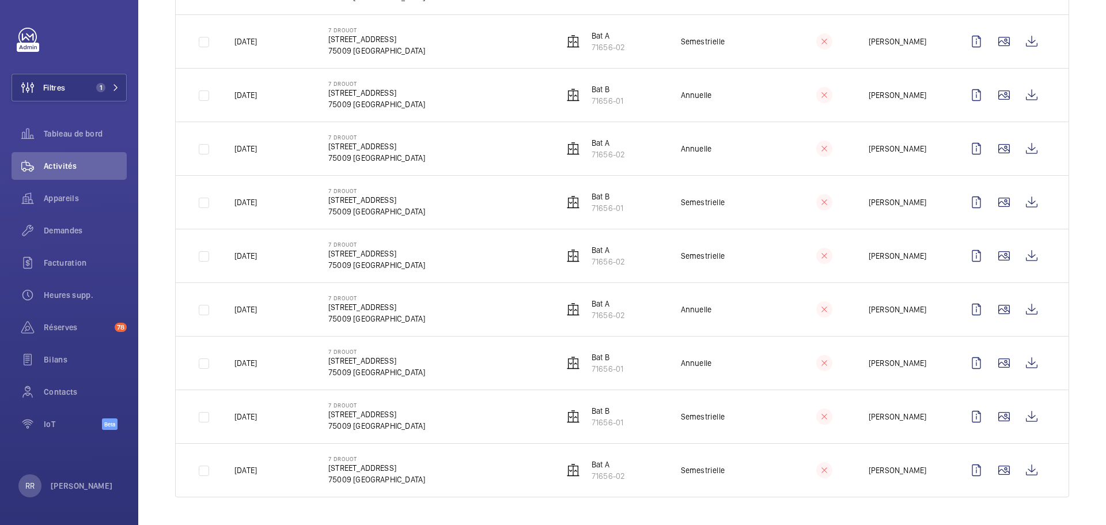
click at [829, 43] on wm-front-icon-button at bounding box center [1004, 42] width 28 height 28
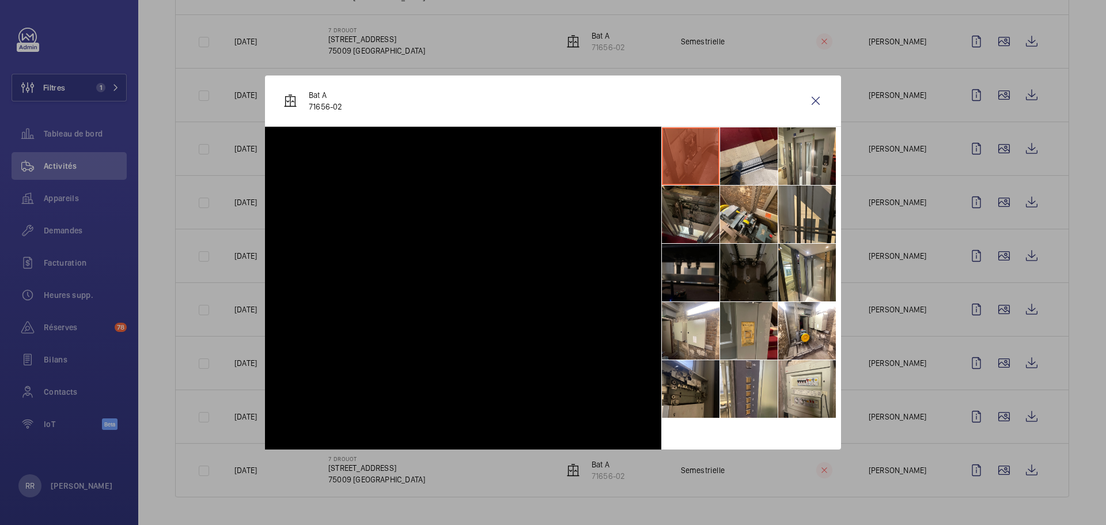
click at [829, 41] on div at bounding box center [553, 262] width 1106 height 525
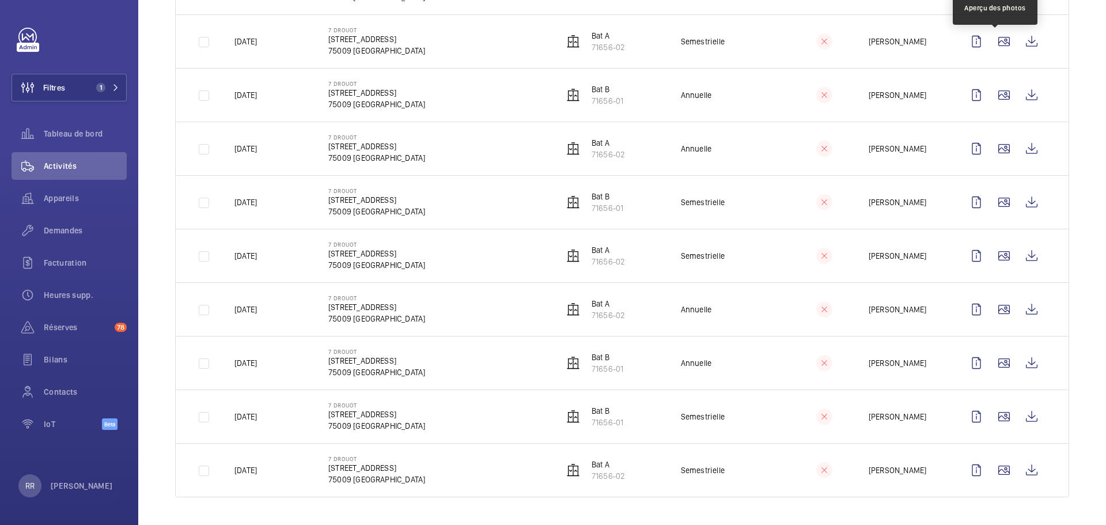
click at [829, 41] on wm-front-icon-button at bounding box center [1004, 42] width 28 height 28
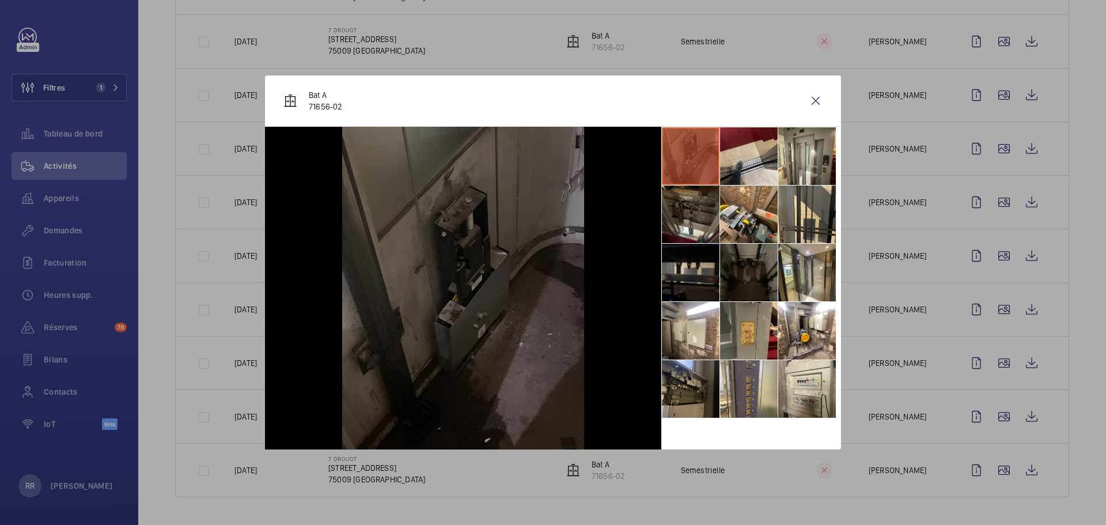
click at [760, 401] on li at bounding box center [749, 389] width 58 height 58
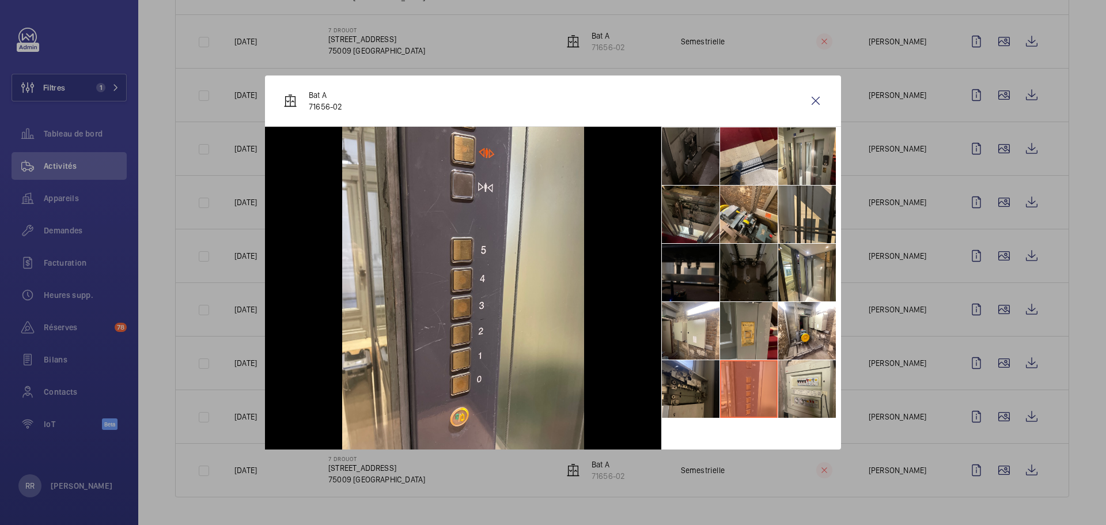
click at [674, 320] on li at bounding box center [691, 331] width 58 height 58
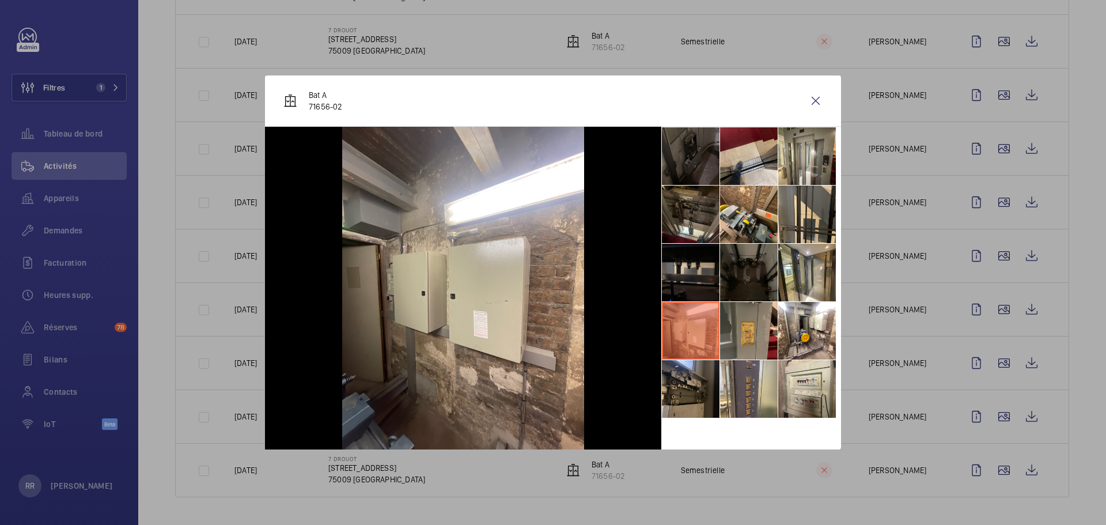
click at [683, 263] on li at bounding box center [691, 273] width 58 height 58
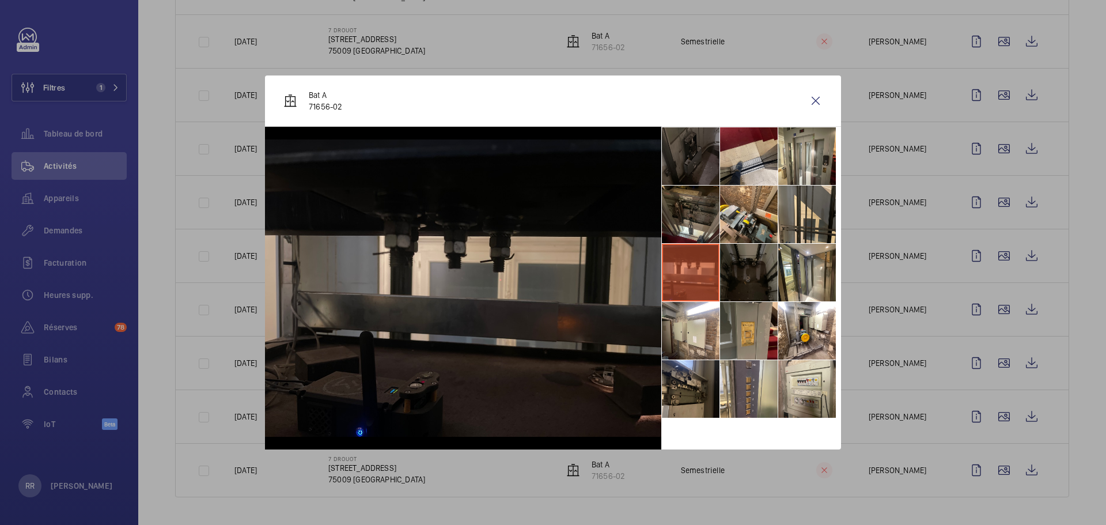
click at [744, 226] on li at bounding box center [749, 214] width 58 height 58
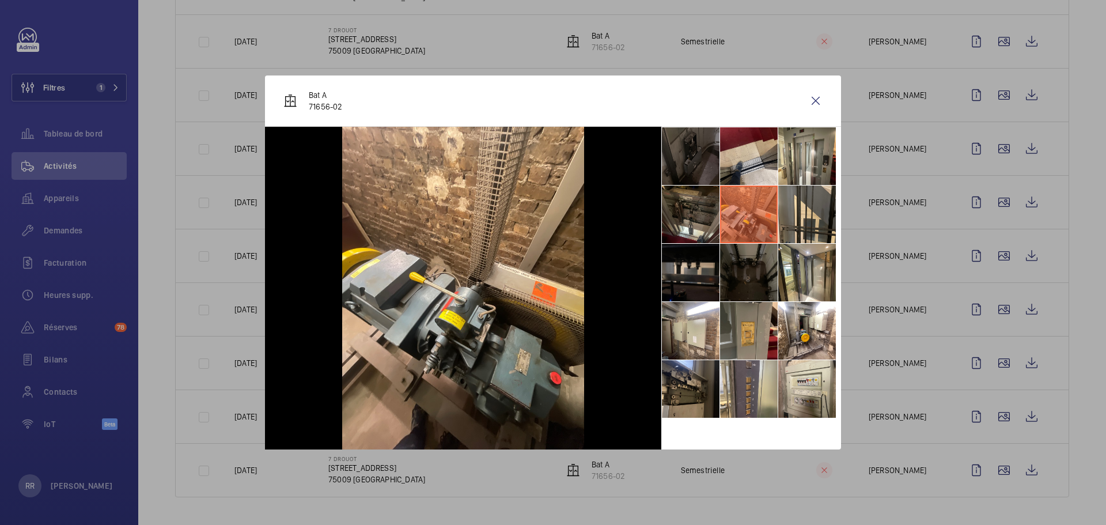
click at [693, 168] on li at bounding box center [691, 156] width 58 height 58
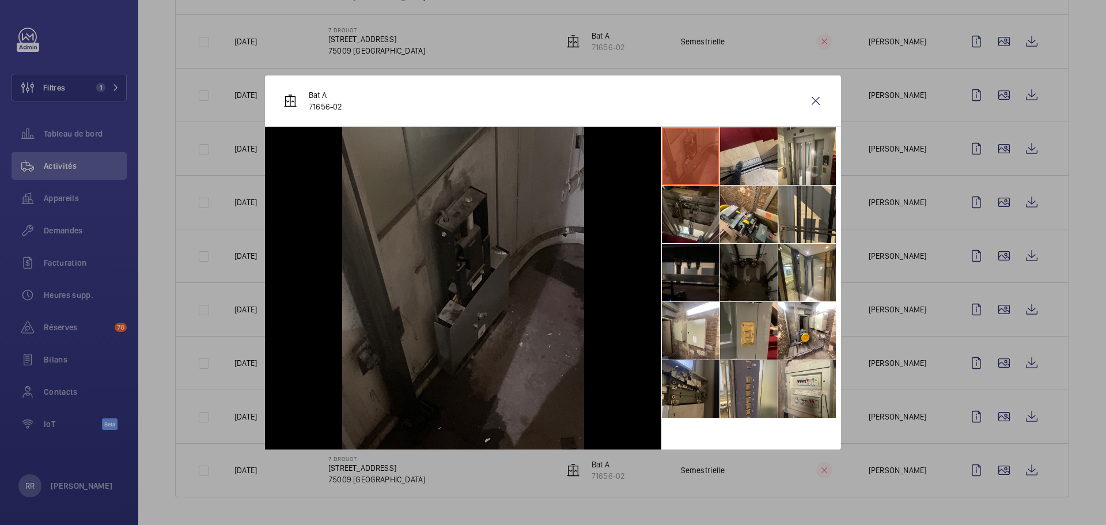
click at [774, 160] on li at bounding box center [749, 156] width 58 height 58
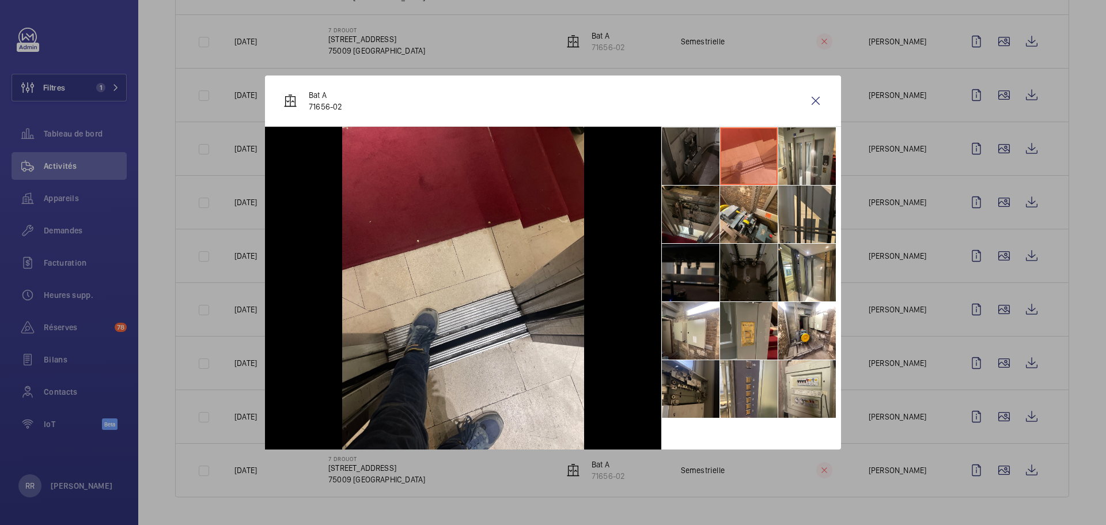
click at [806, 386] on li at bounding box center [807, 389] width 58 height 58
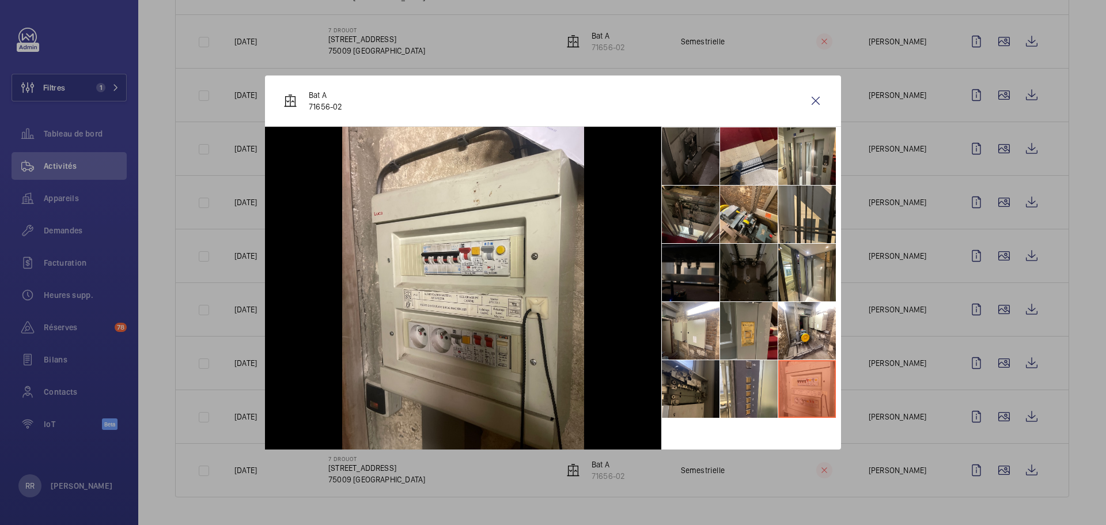
click at [712, 315] on li at bounding box center [691, 331] width 58 height 58
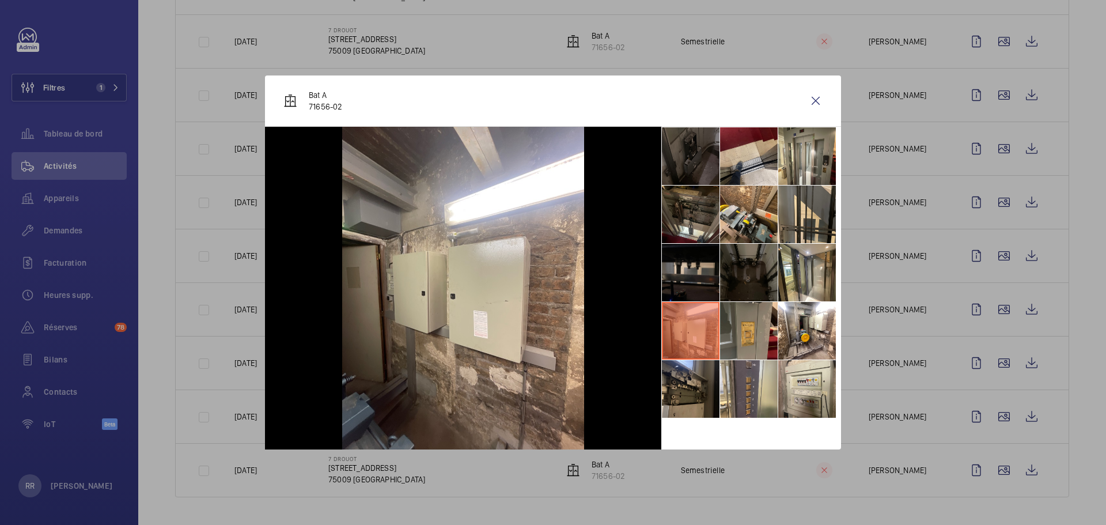
click at [760, 339] on li at bounding box center [749, 331] width 58 height 58
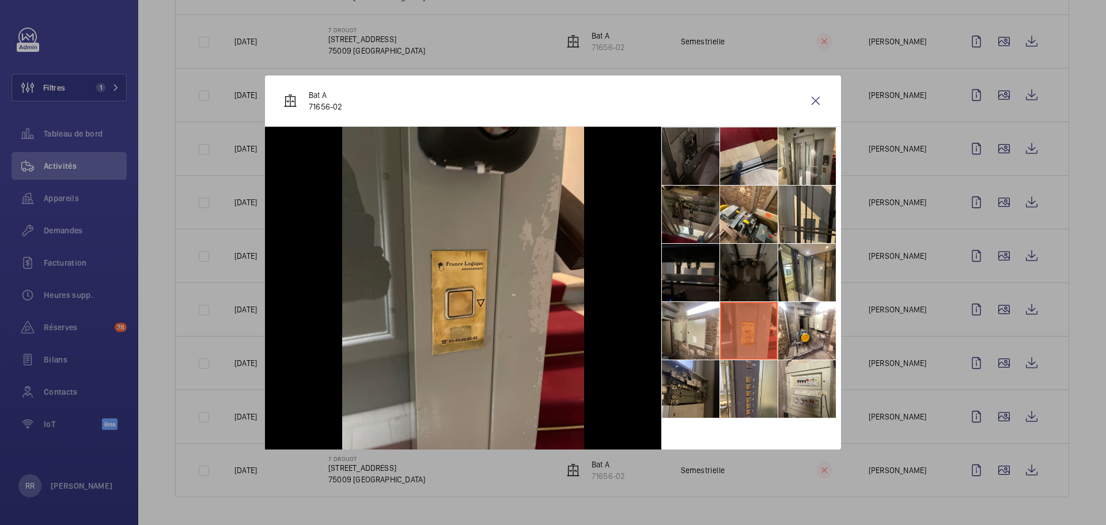
click at [757, 291] on li at bounding box center [749, 273] width 58 height 58
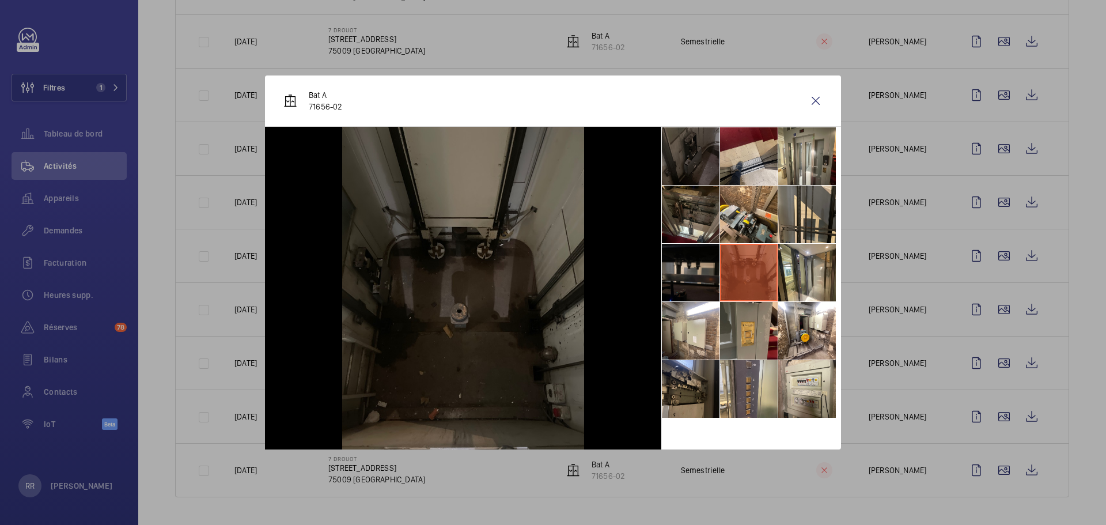
click at [774, 209] on li at bounding box center [749, 214] width 58 height 58
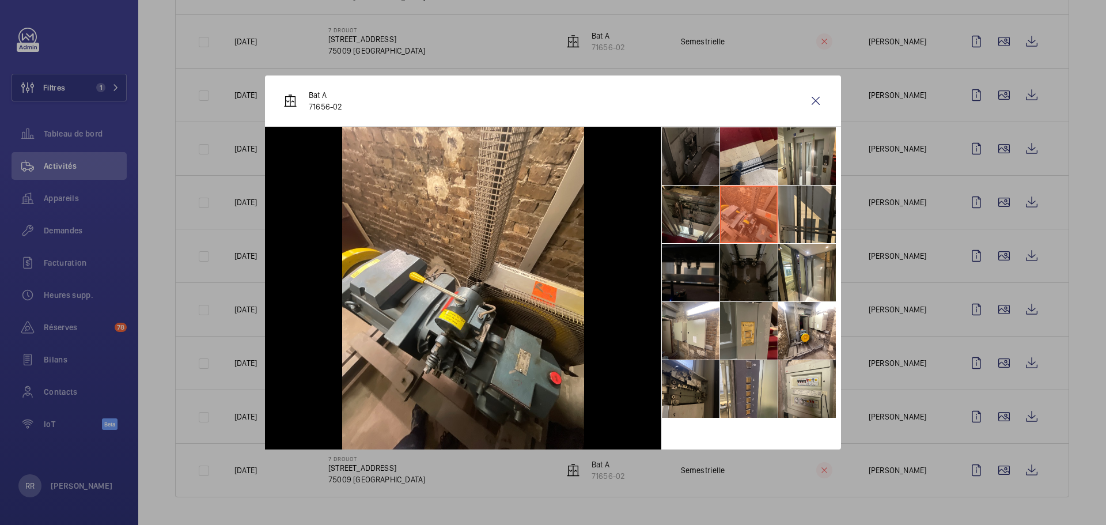
click at [799, 158] on li at bounding box center [807, 156] width 58 height 58
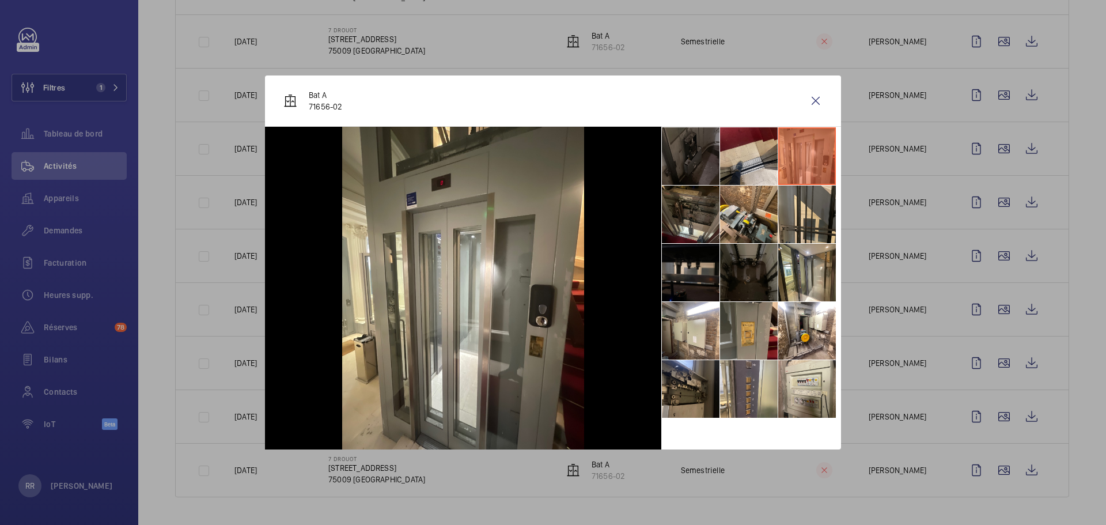
click at [818, 104] on wm-front-icon-button at bounding box center [816, 101] width 28 height 28
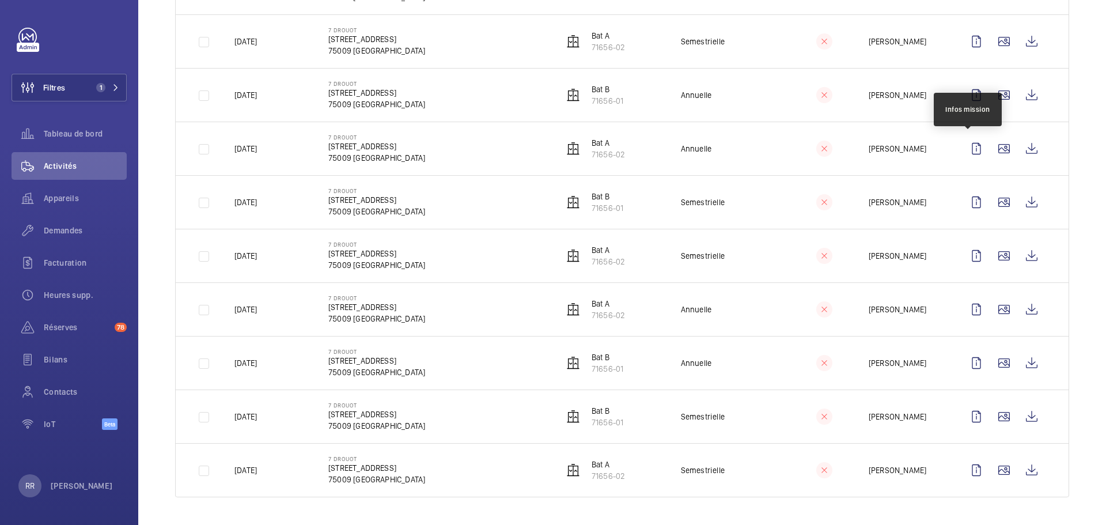
click at [829, 148] on wm-front-icon-button at bounding box center [1004, 149] width 28 height 28
click at [829, 149] on wm-front-icon-button at bounding box center [1004, 149] width 28 height 28
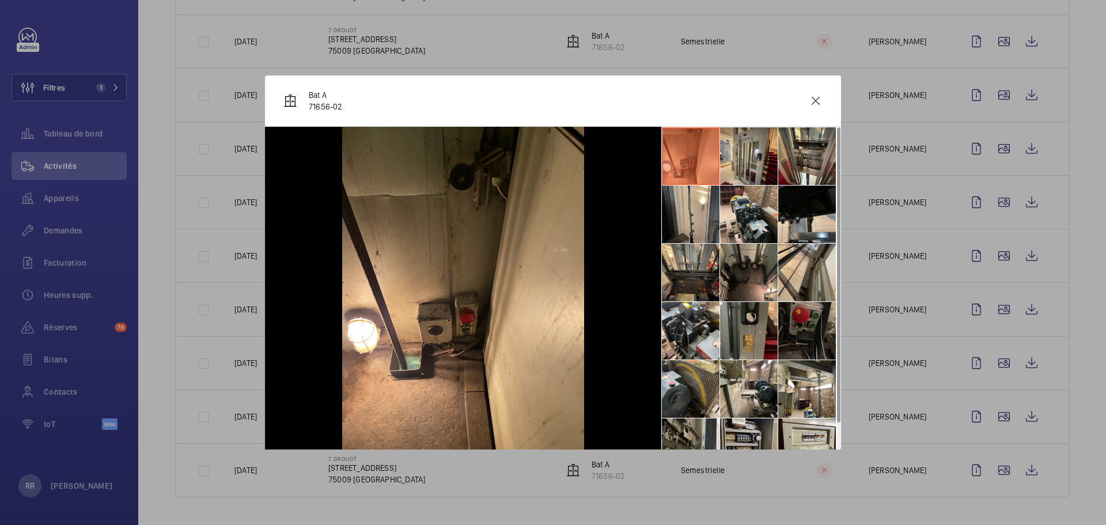
click at [802, 157] on li at bounding box center [807, 156] width 58 height 58
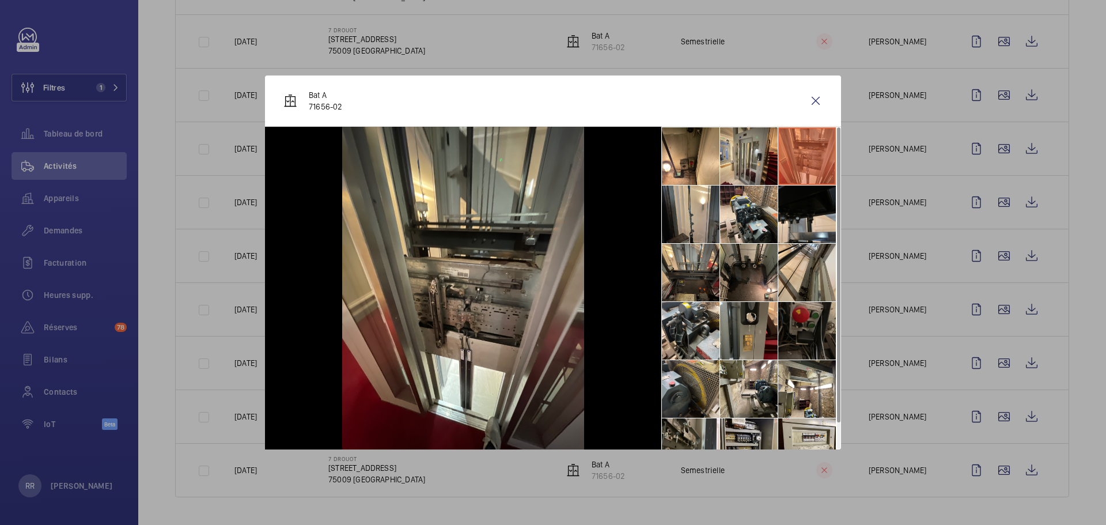
click at [803, 385] on li at bounding box center [807, 389] width 58 height 58
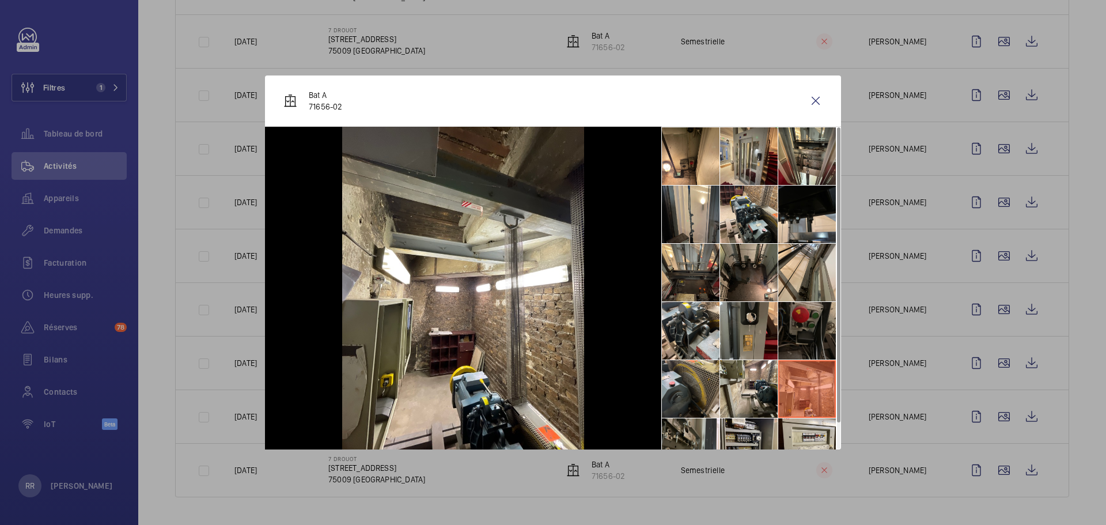
click at [790, 269] on li at bounding box center [807, 273] width 58 height 58
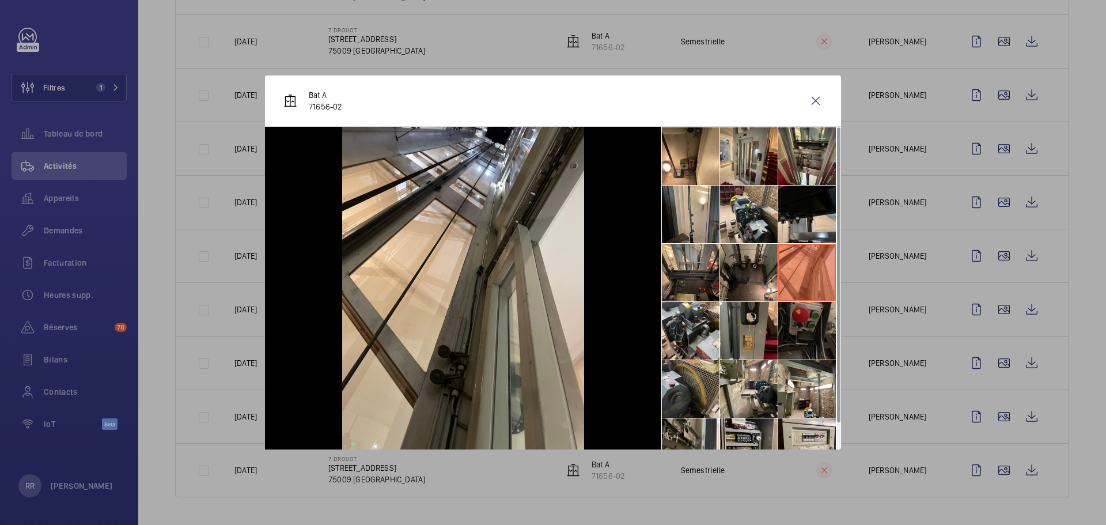
click at [807, 212] on li at bounding box center [807, 214] width 58 height 58
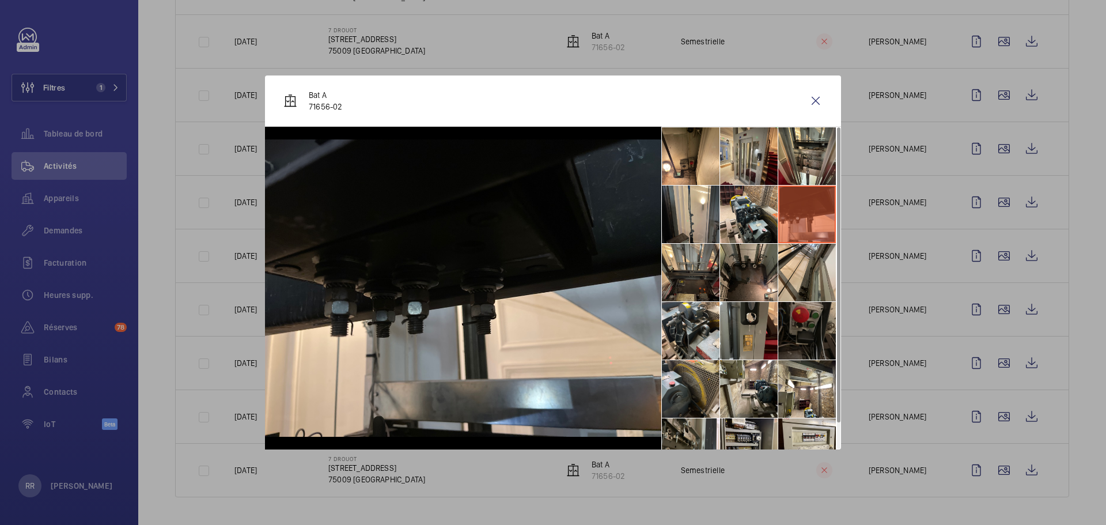
click at [813, 165] on li at bounding box center [807, 156] width 58 height 58
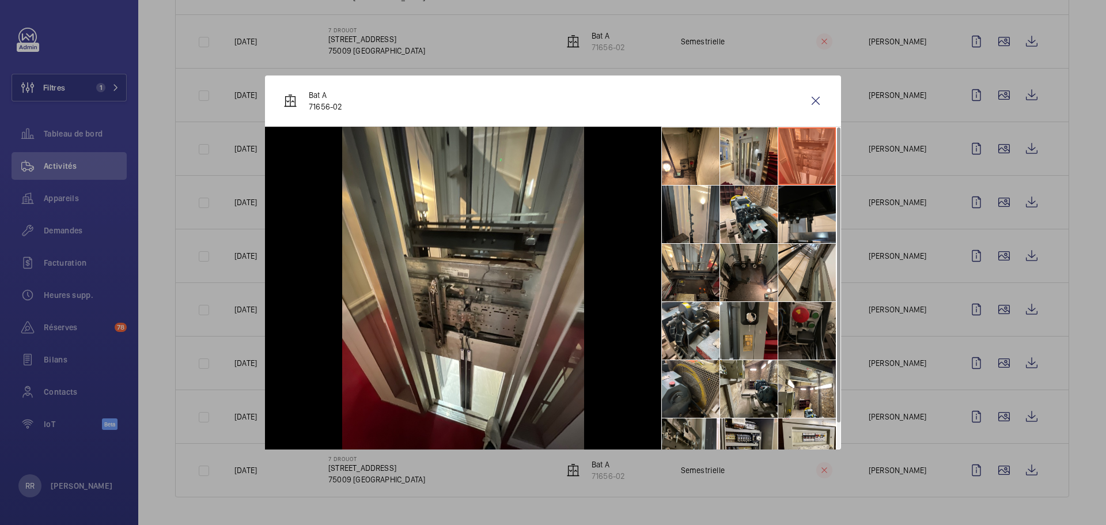
click at [697, 333] on li at bounding box center [691, 331] width 58 height 58
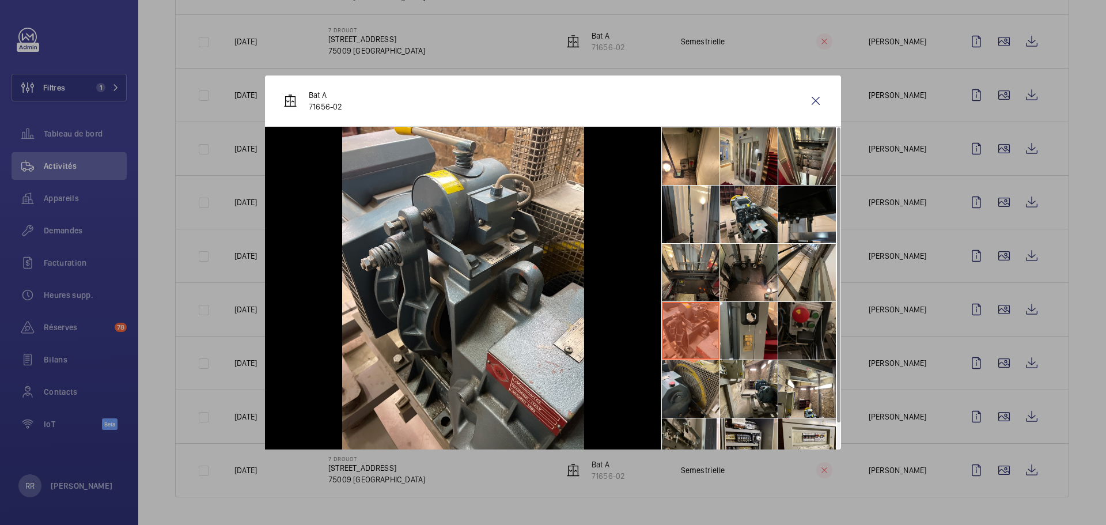
click at [782, 400] on li at bounding box center [807, 389] width 58 height 58
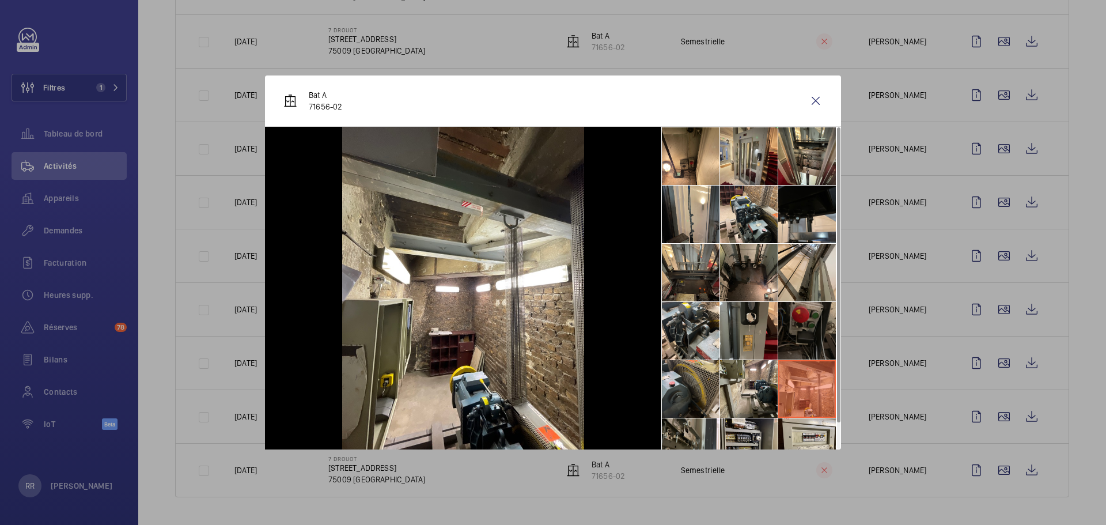
click at [822, 429] on li at bounding box center [807, 447] width 58 height 58
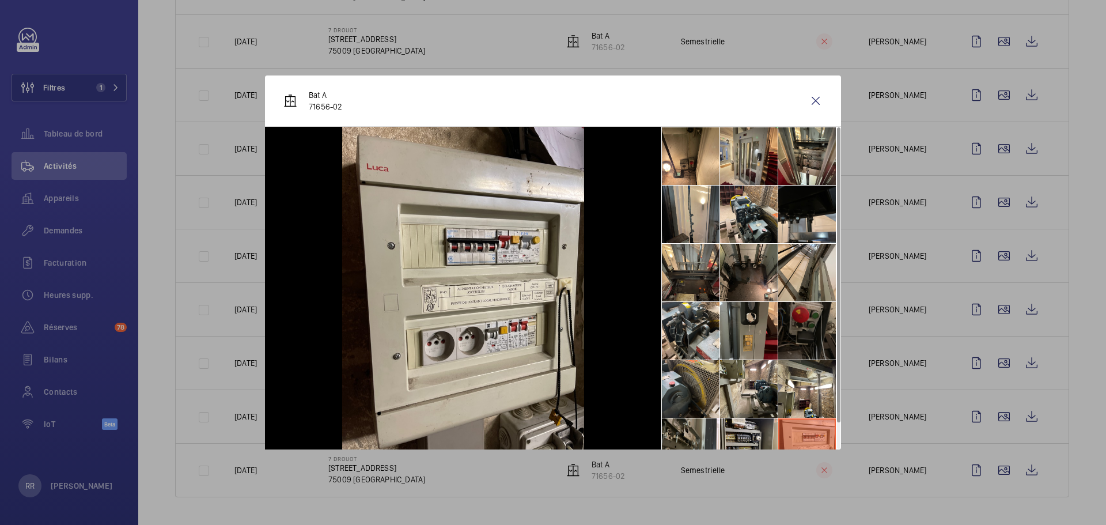
scroll to position [27, 0]
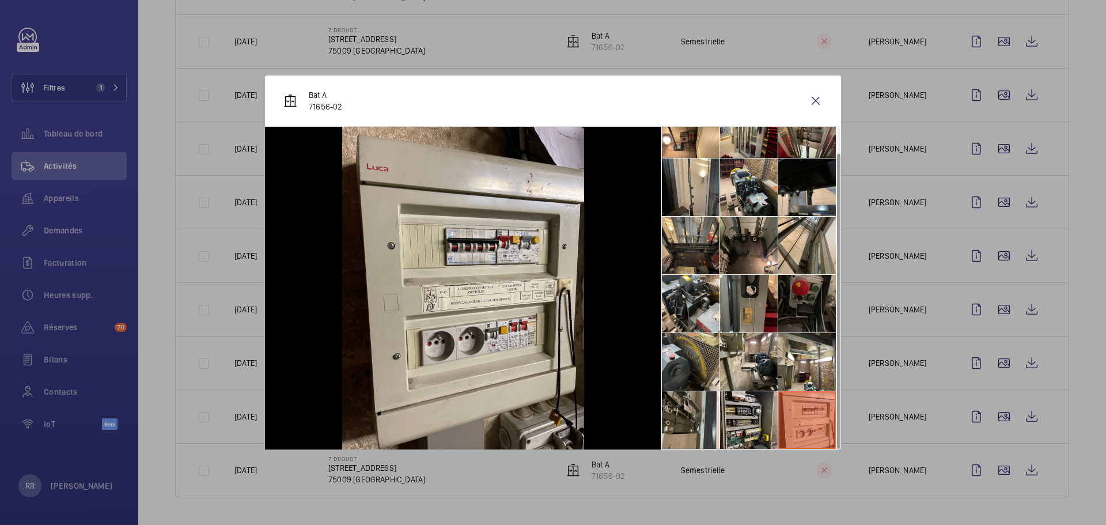
click at [716, 257] on li at bounding box center [691, 246] width 58 height 58
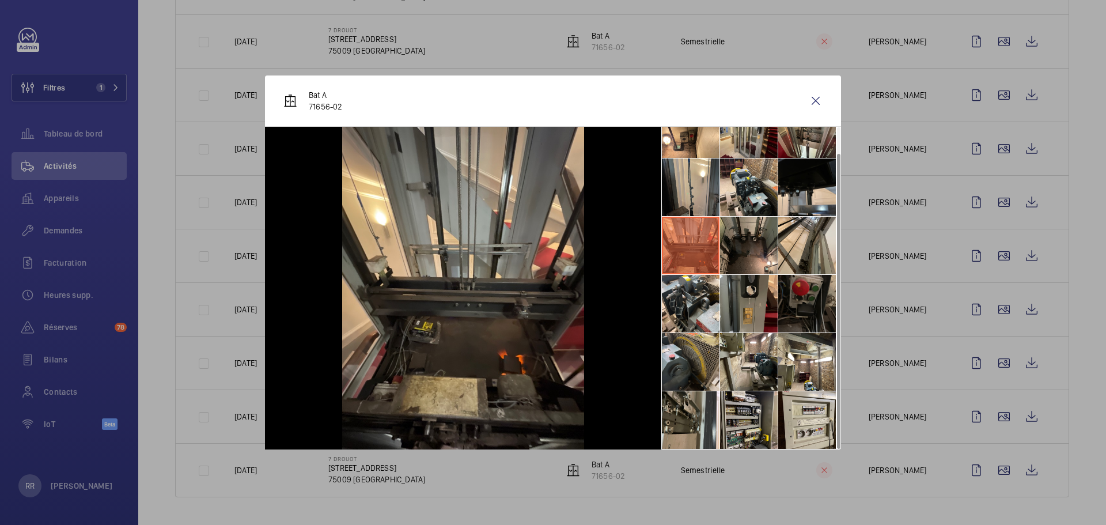
click at [829, 166] on div at bounding box center [553, 262] width 1106 height 525
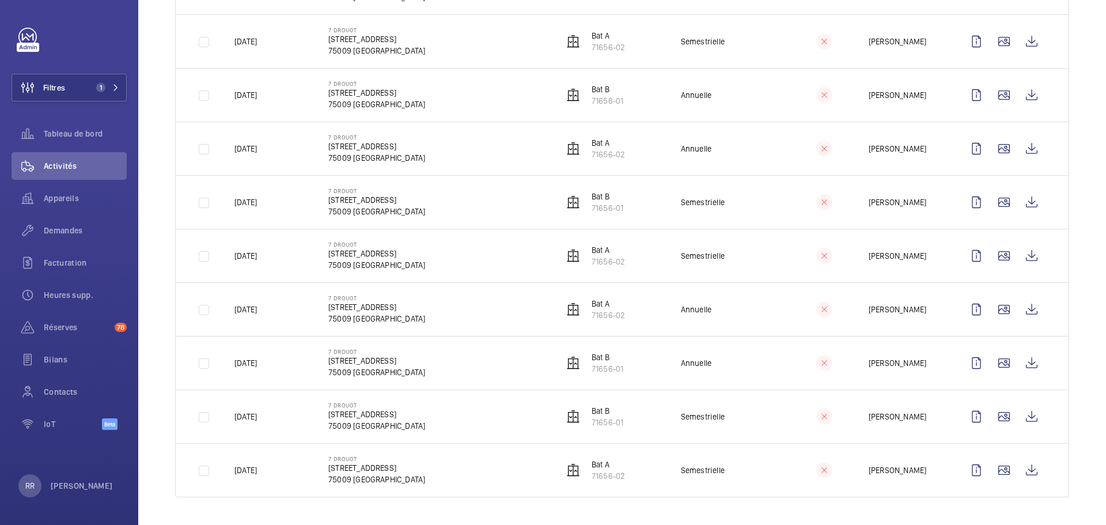
click at [829, 249] on wm-front-icon-button at bounding box center [1004, 256] width 28 height 28
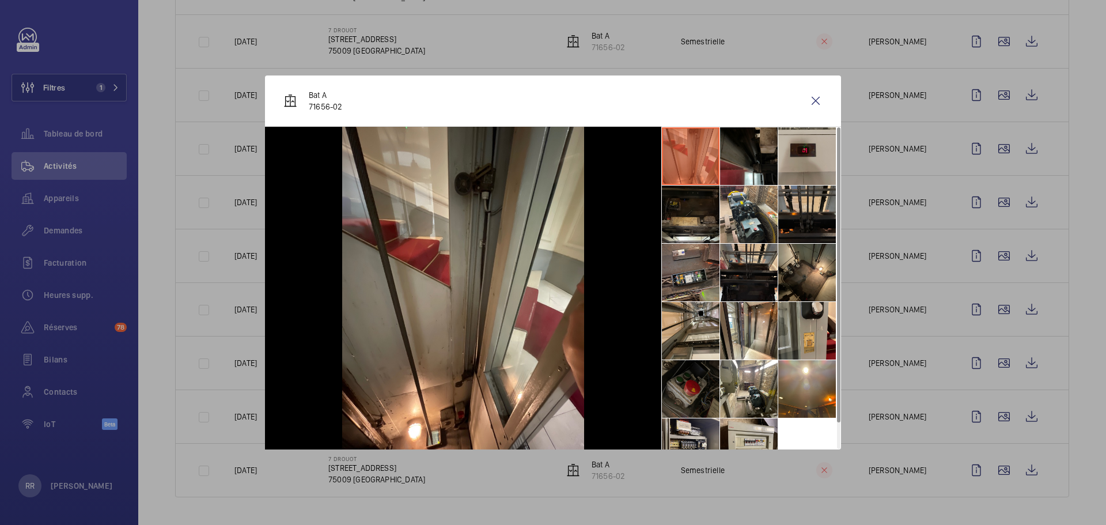
click at [829, 256] on div at bounding box center [553, 262] width 1106 height 525
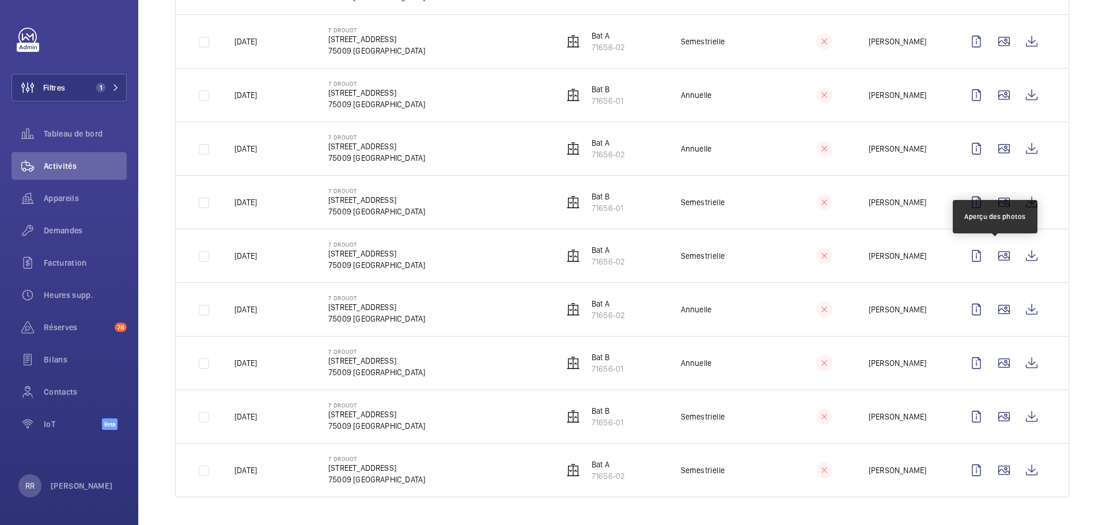
click at [829, 256] on wm-front-icon-button at bounding box center [1004, 256] width 28 height 28
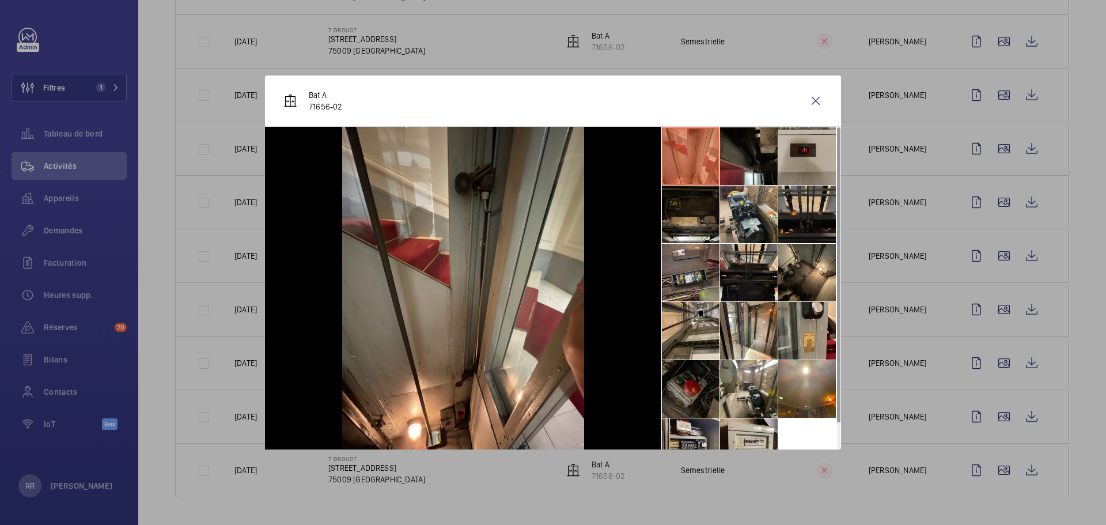
click at [829, 375] on div at bounding box center [553, 262] width 1106 height 525
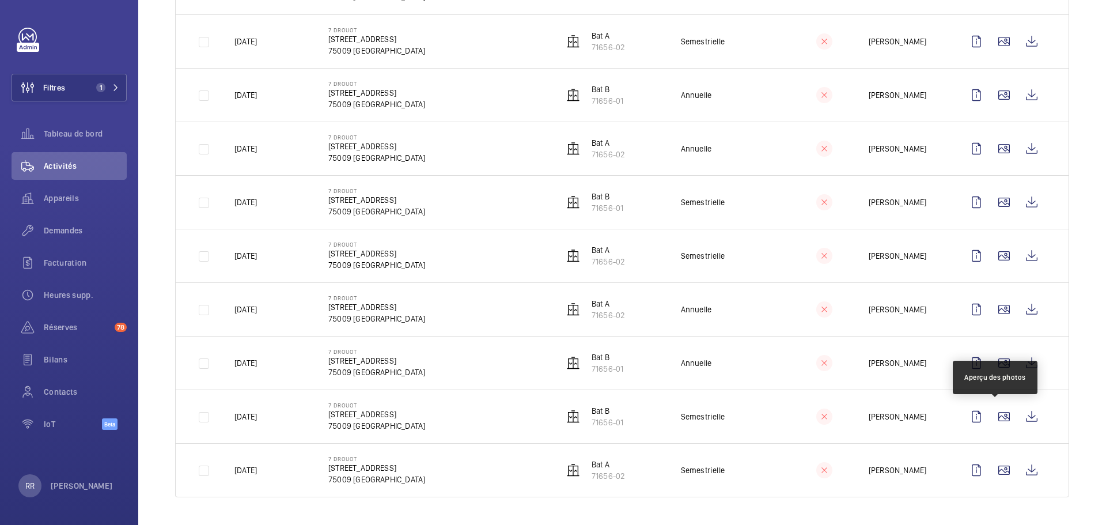
click at [829, 455] on wm-front-icon-button at bounding box center [1004, 470] width 28 height 28
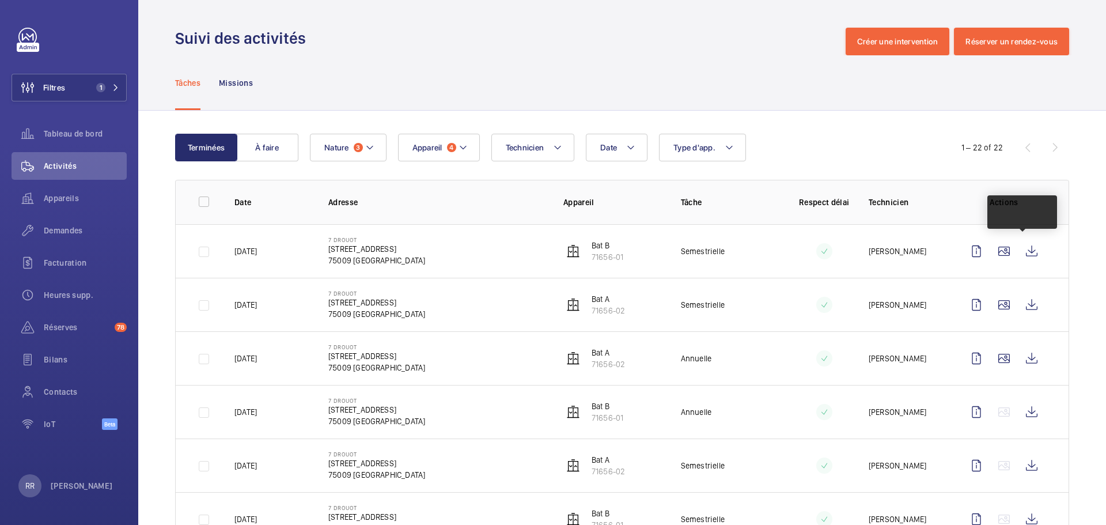
click at [829, 245] on wm-front-icon-button at bounding box center [1004, 251] width 28 height 28
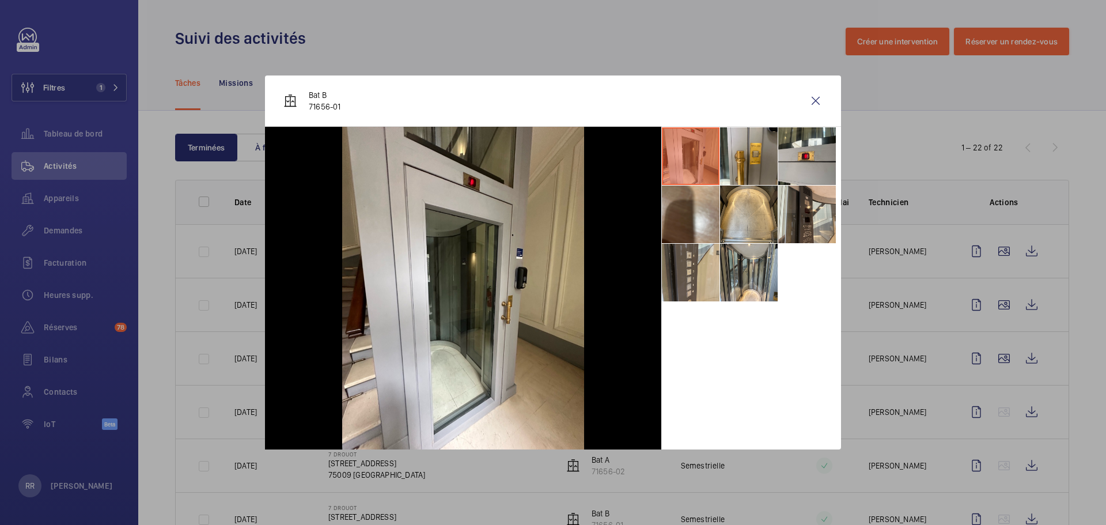
click at [829, 309] on div at bounding box center [553, 262] width 1106 height 525
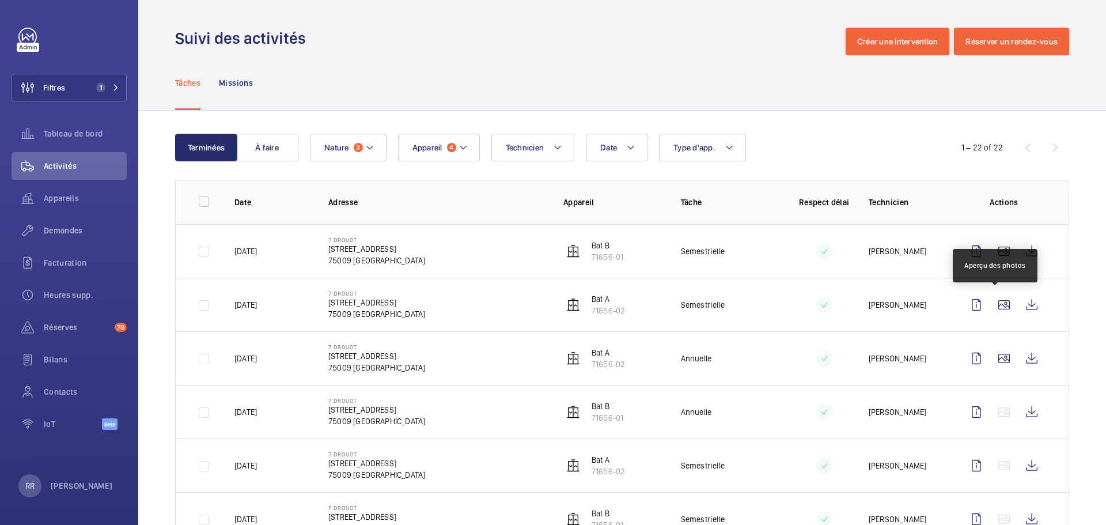
click at [829, 309] on wm-front-icon-button at bounding box center [1004, 305] width 28 height 28
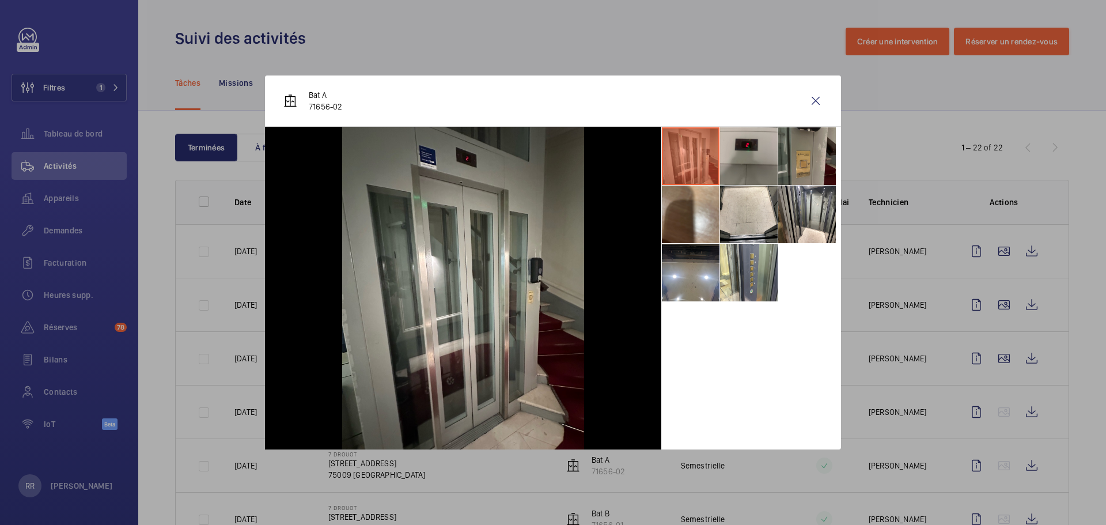
click at [829, 309] on div at bounding box center [553, 262] width 1106 height 525
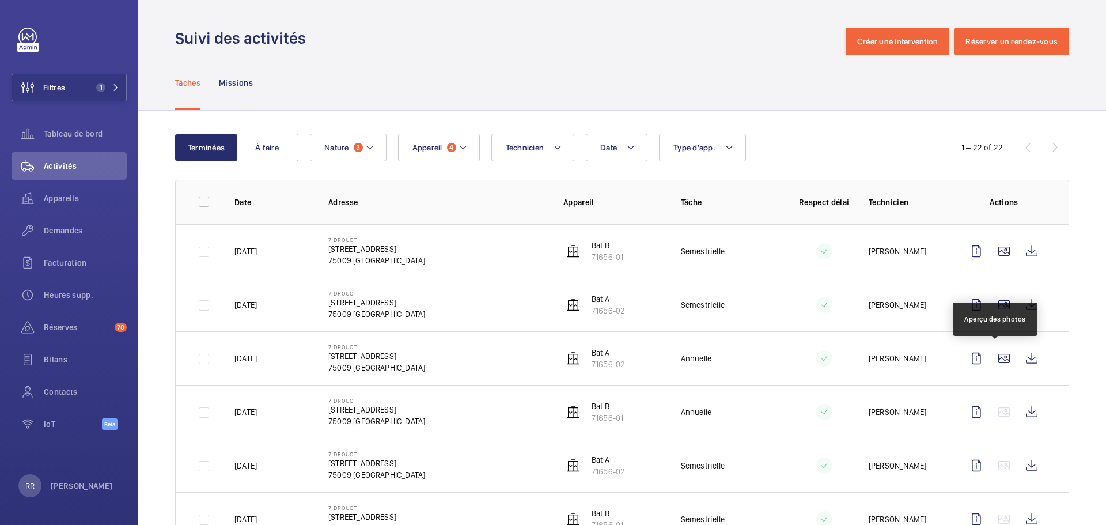
click at [829, 359] on wm-front-icon-button at bounding box center [1004, 358] width 28 height 28
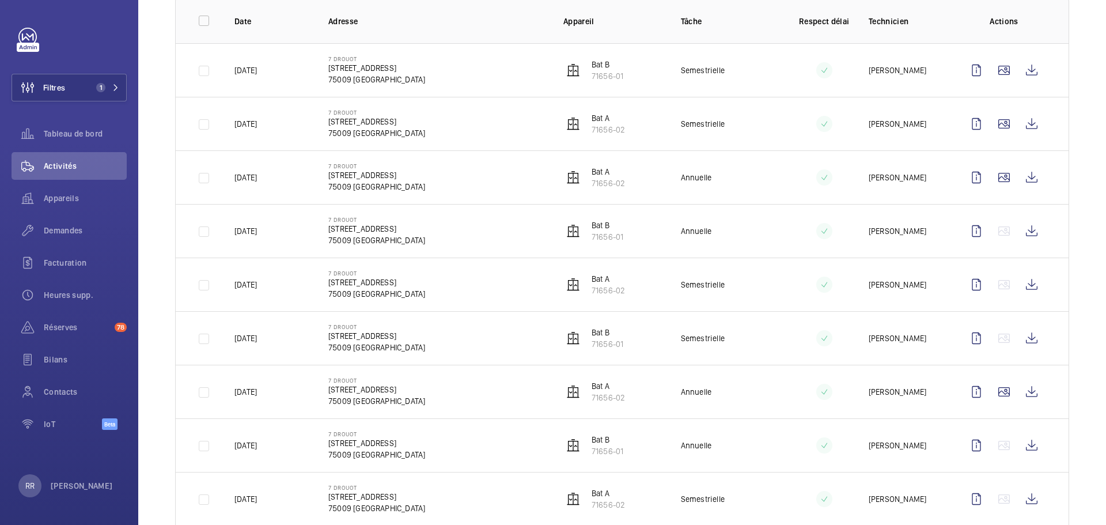
click at [596, 385] on p "Bat A" at bounding box center [608, 386] width 33 height 12
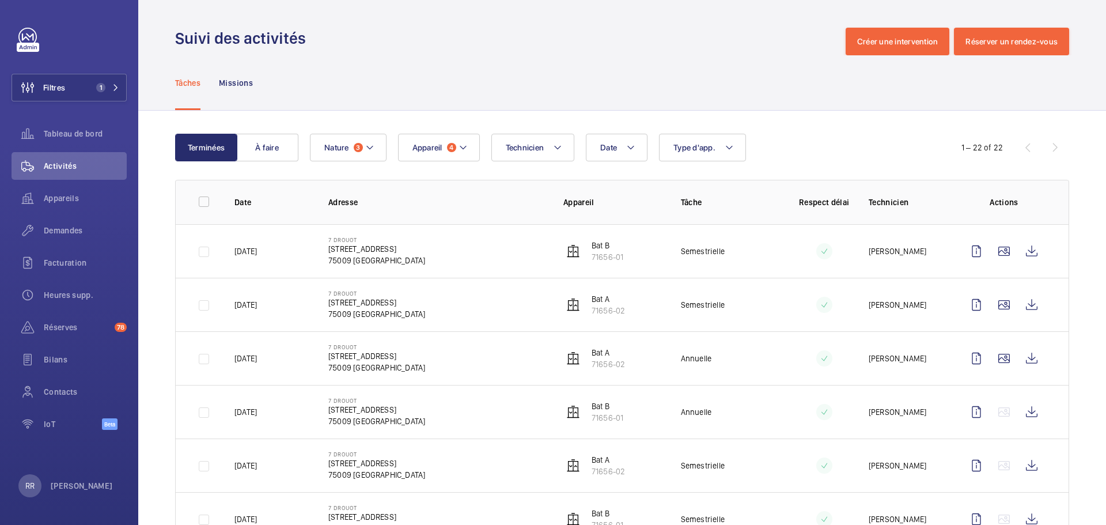
click at [604, 248] on p "Bat B" at bounding box center [608, 246] width 32 height 12
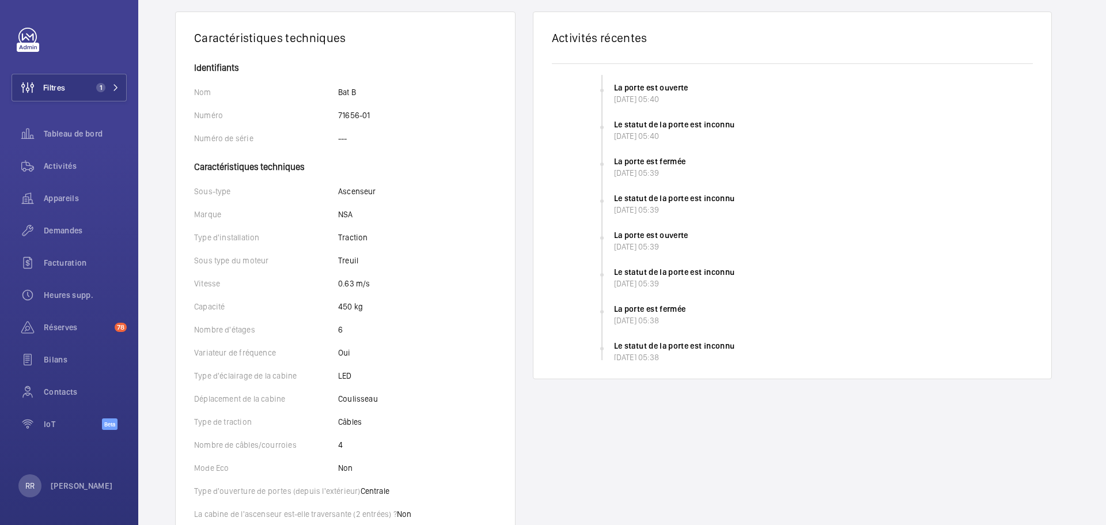
scroll to position [204, 0]
